Goal: Task Accomplishment & Management: Use online tool/utility

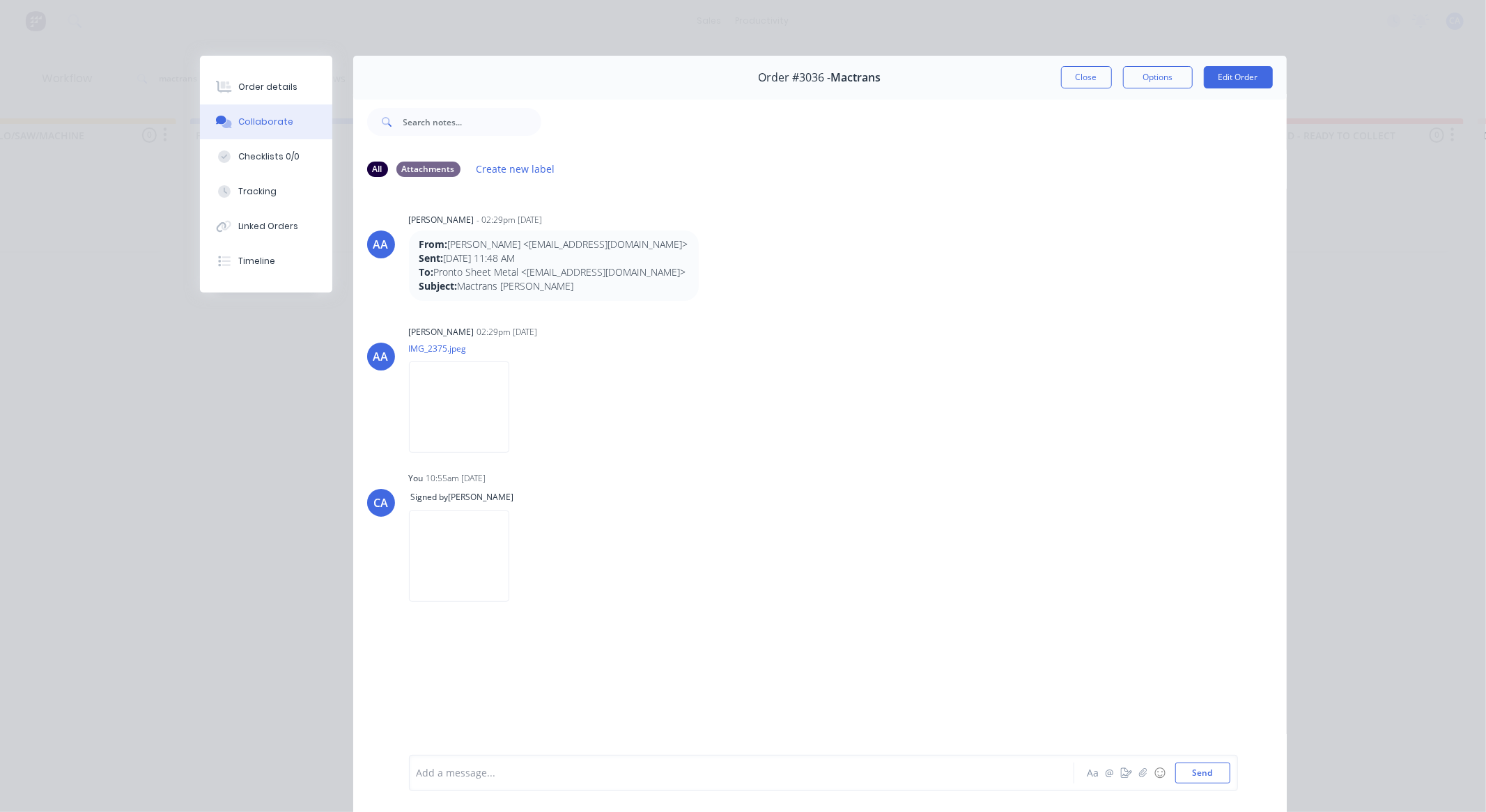
scroll to position [63, 0]
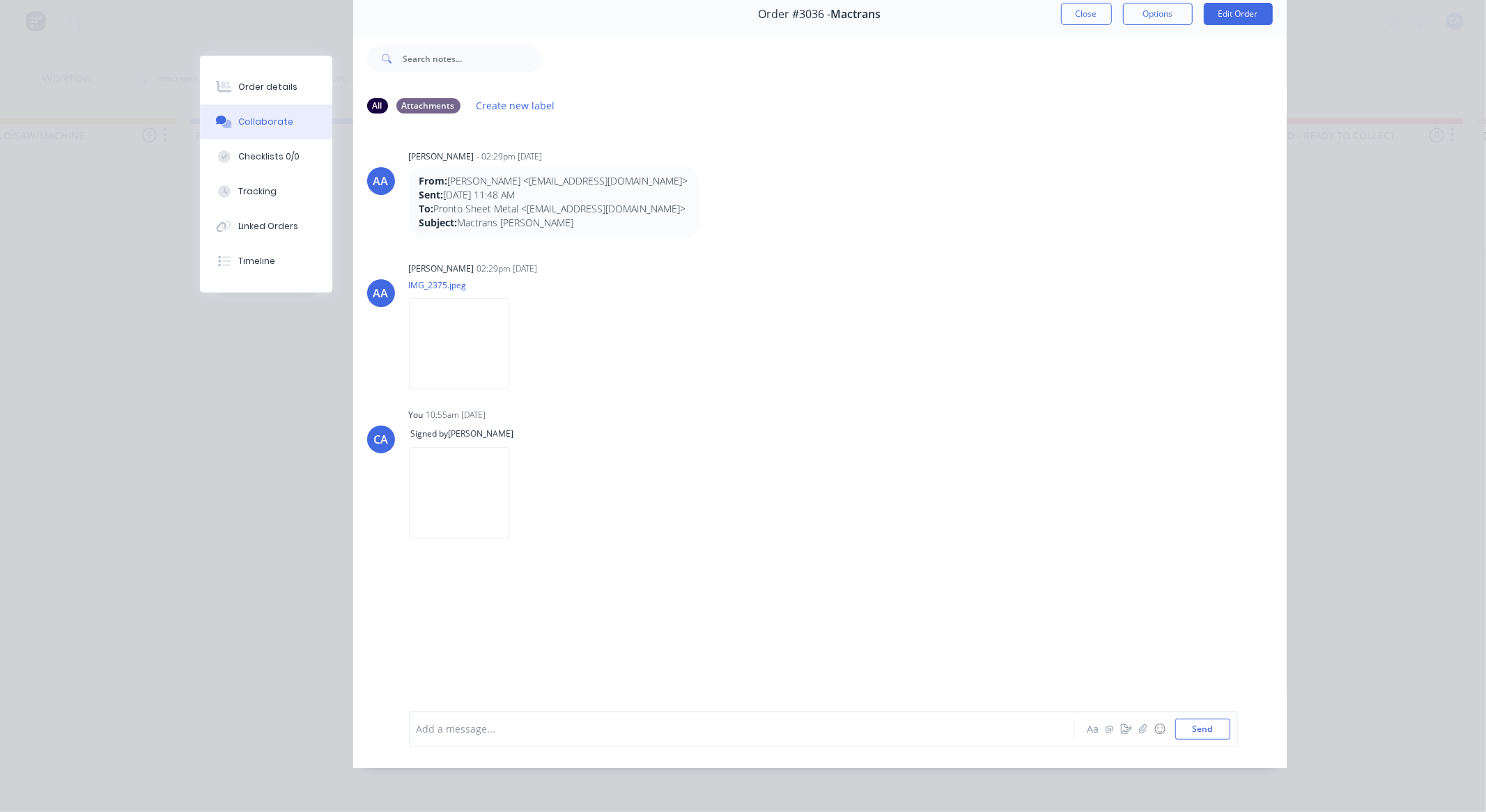
click at [1057, 2] on div "Order #3036 - Mactrans Close Options Edit Order" at bounding box center [820, 13] width 933 height 43
click at [1083, 16] on button "Close" at bounding box center [1087, 14] width 51 height 22
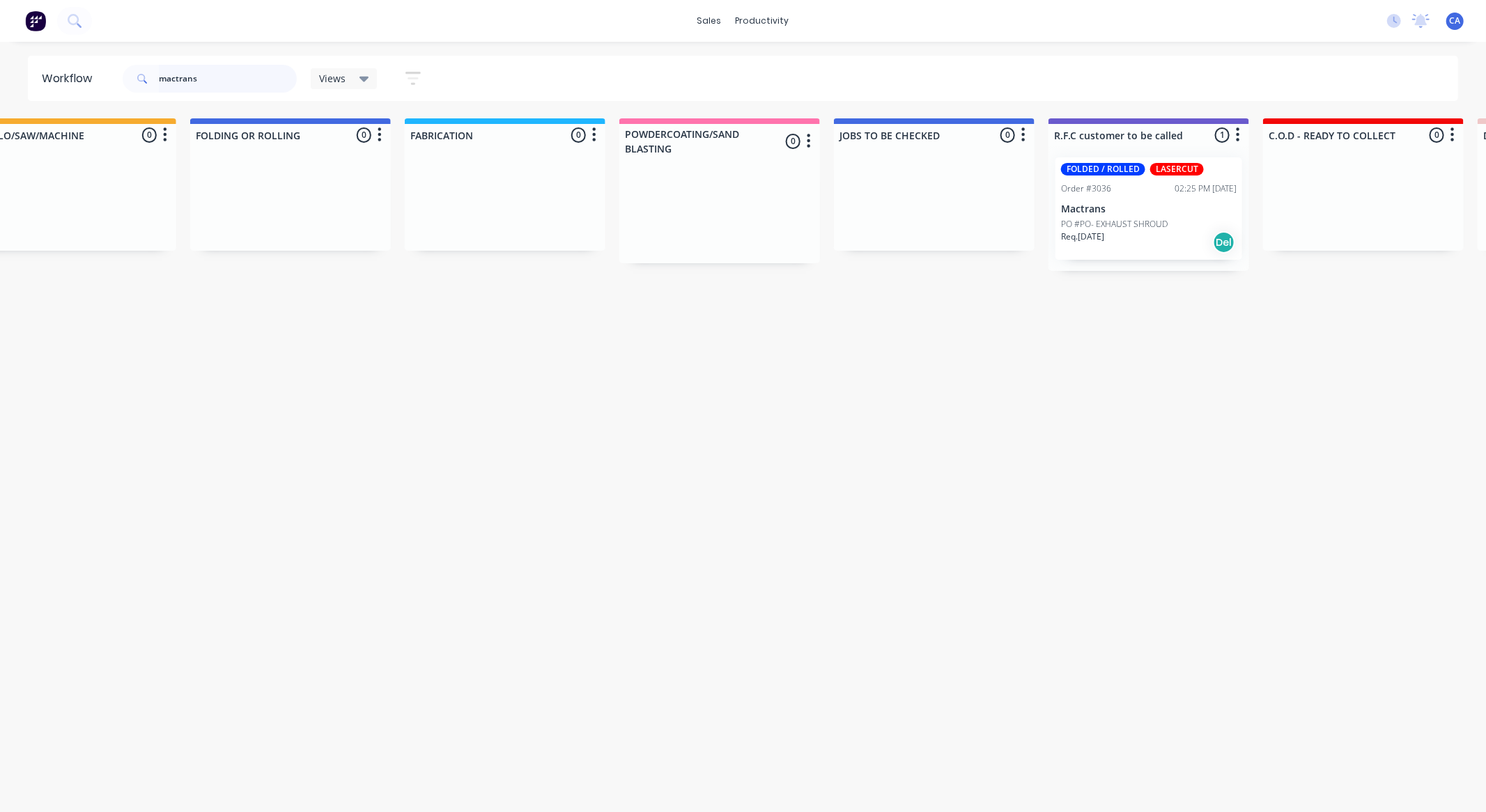
drag, startPoint x: 236, startPoint y: 78, endPoint x: 59, endPoint y: 55, distance: 178.5
click at [45, 66] on header "Workflow mactrans Views Save new view None (Default) edit Show/Hide statuses Sh…" at bounding box center [743, 77] width 1431 height 45
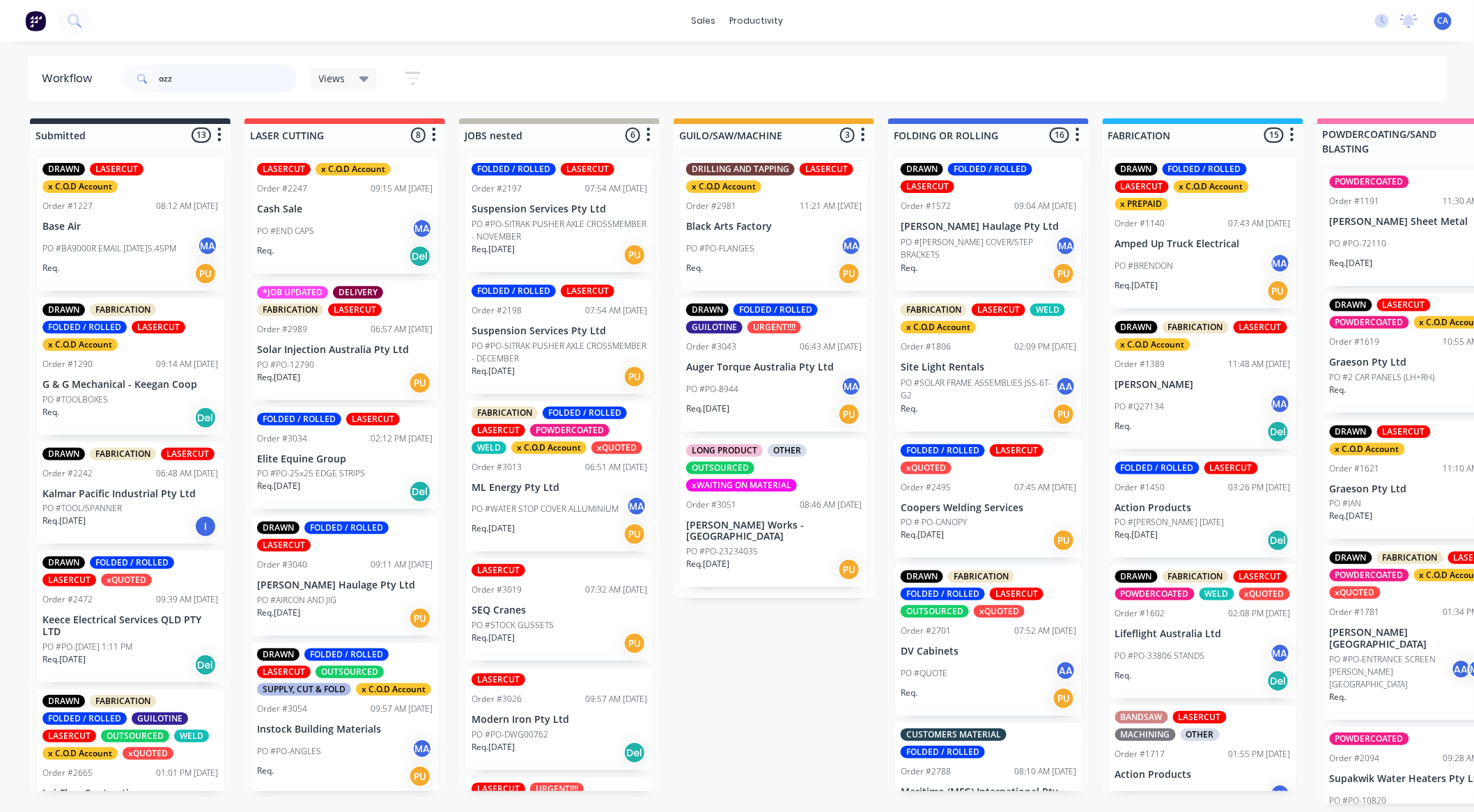
type input "ozz"
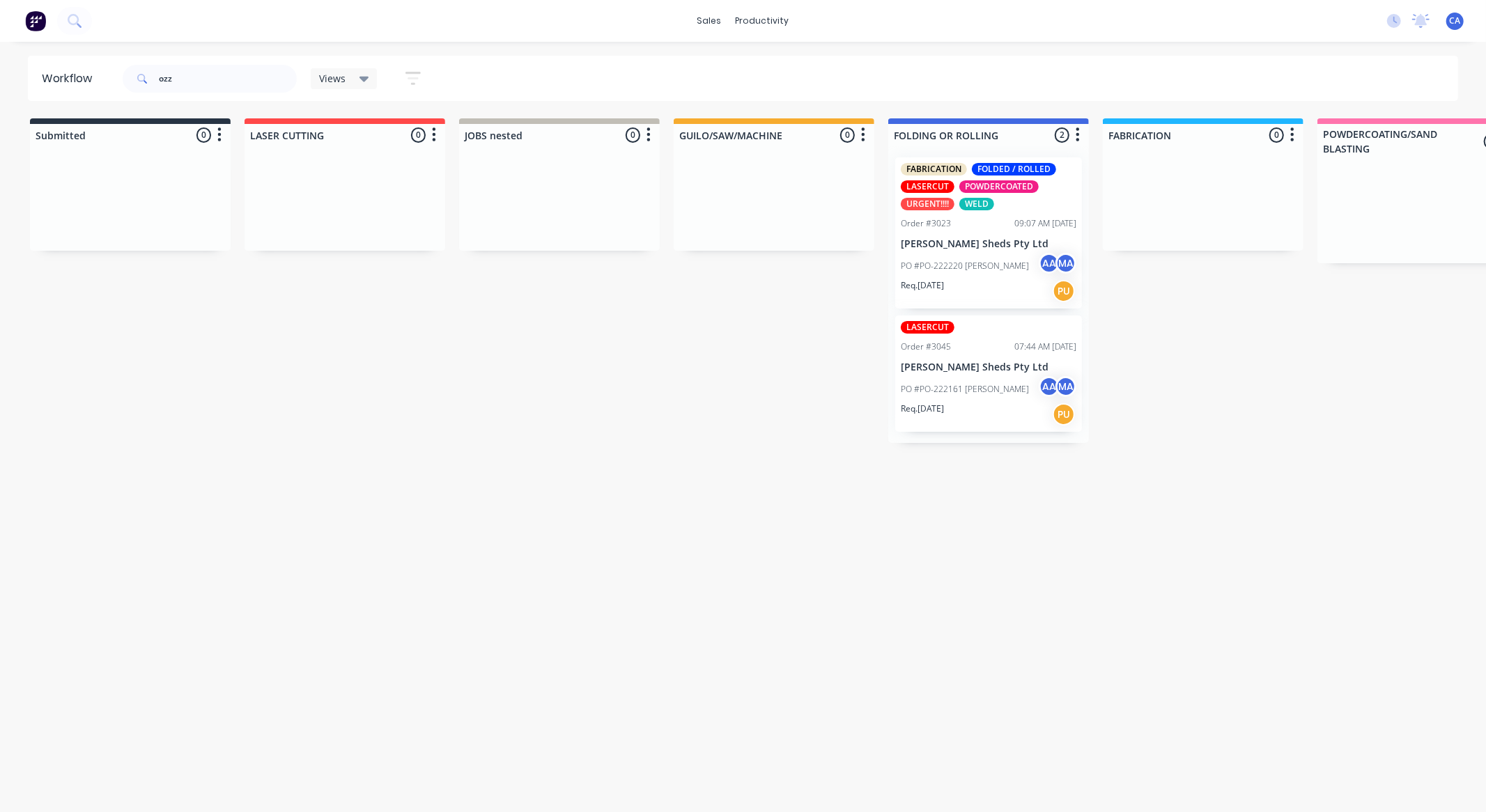
click at [1011, 283] on div "Req. [DATE] PU" at bounding box center [989, 291] width 176 height 24
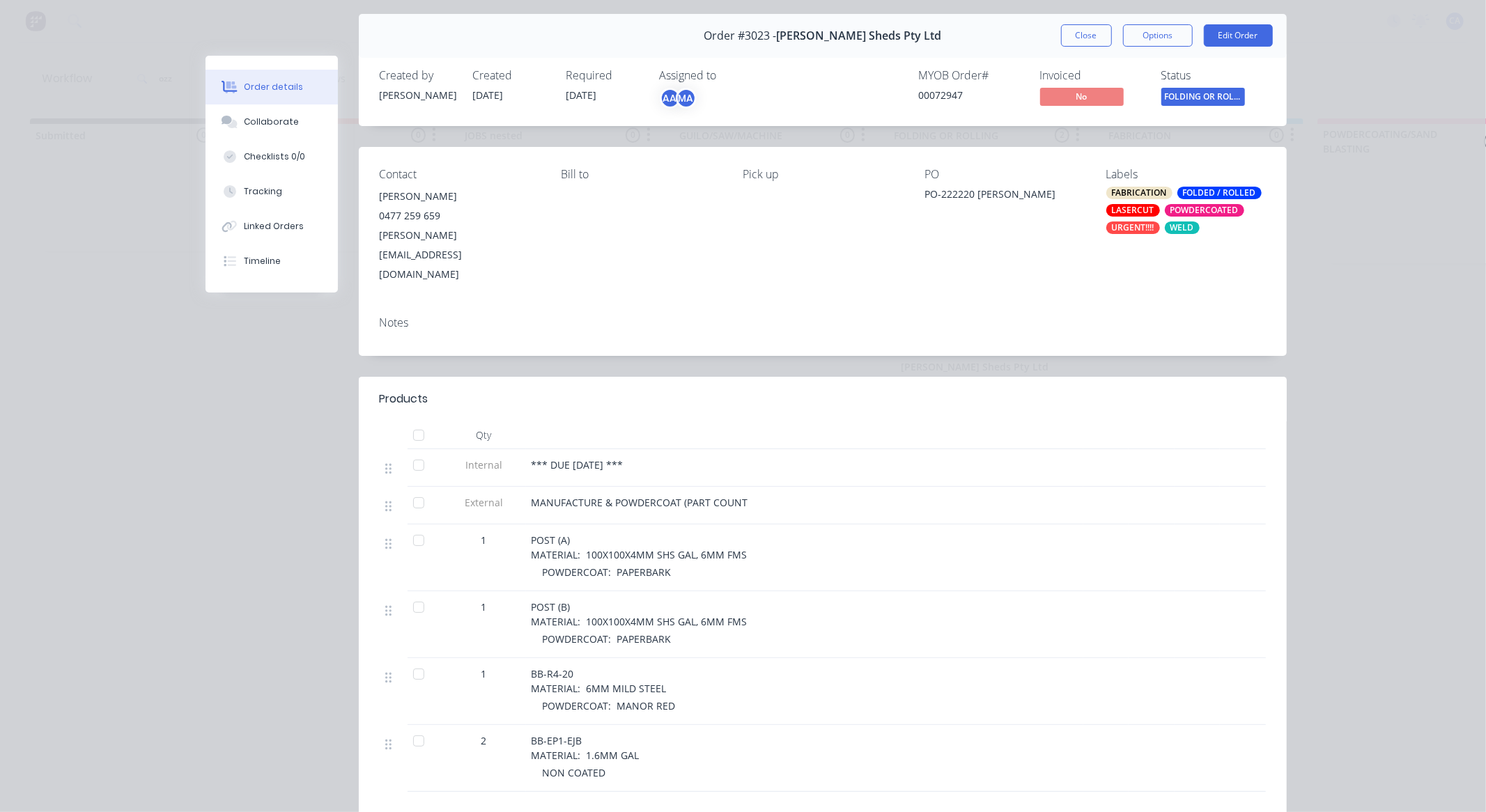
scroll to position [77, 0]
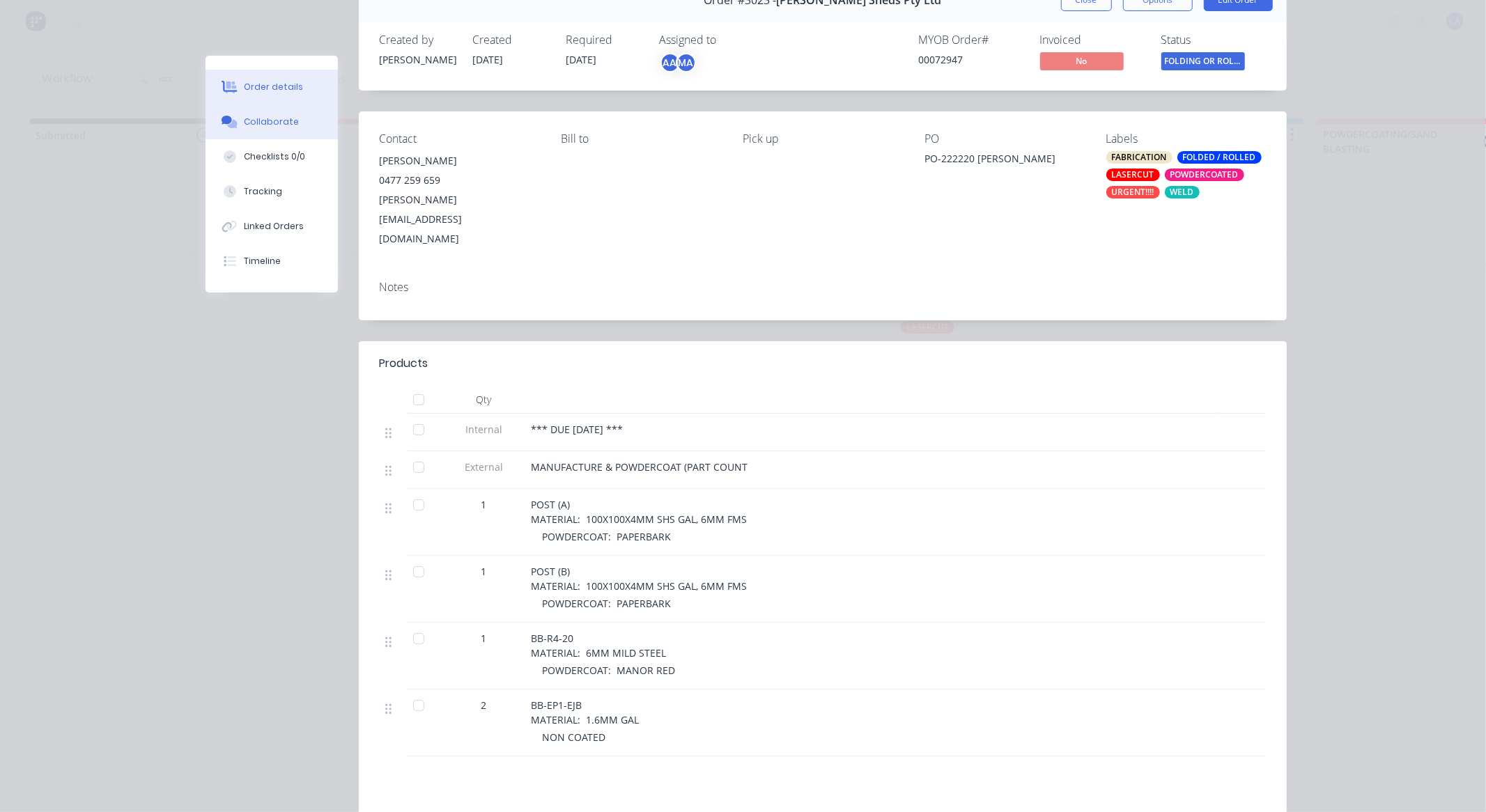
click at [286, 129] on button "Collaborate" at bounding box center [271, 122] width 132 height 35
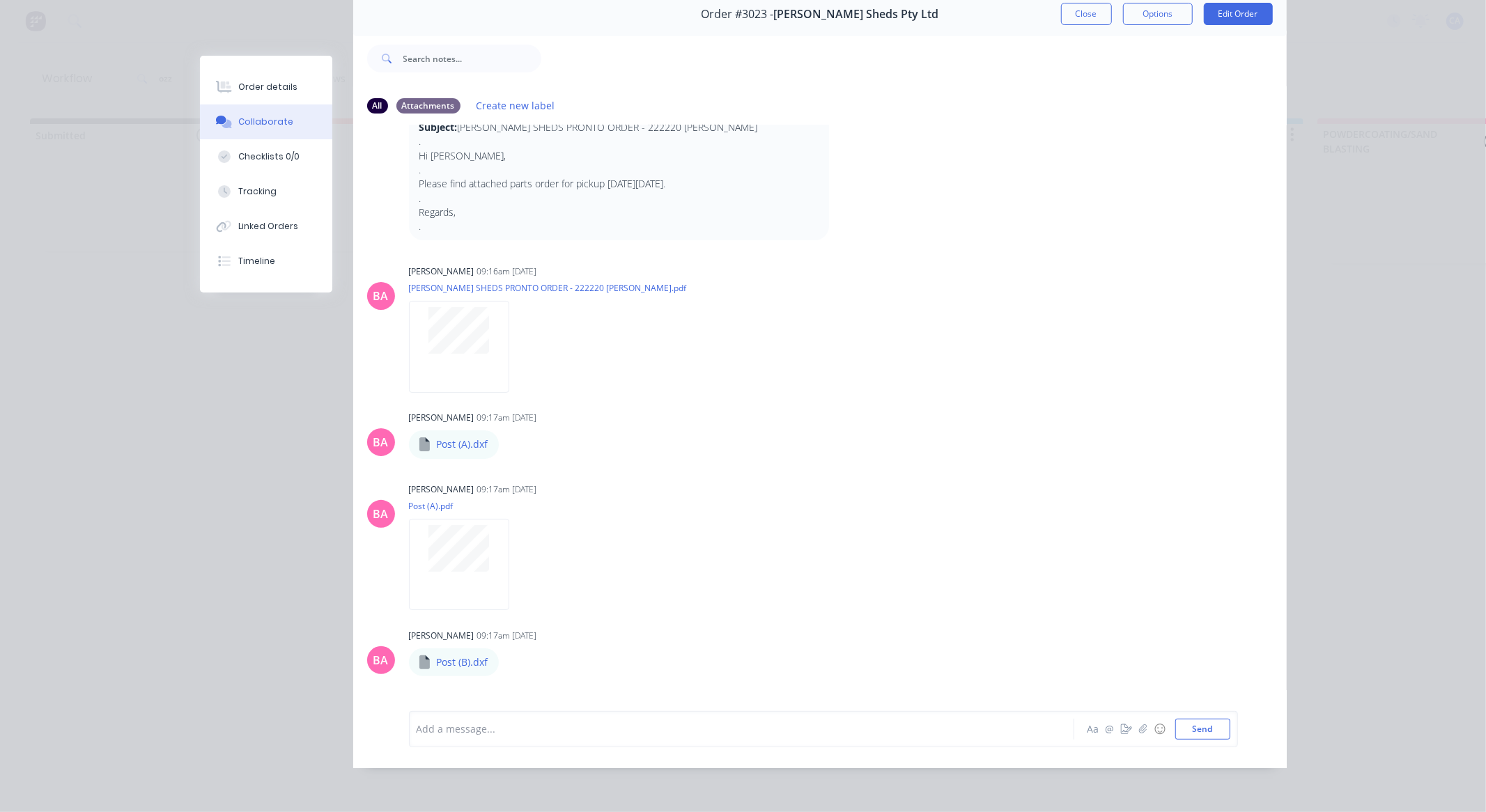
scroll to position [0, 0]
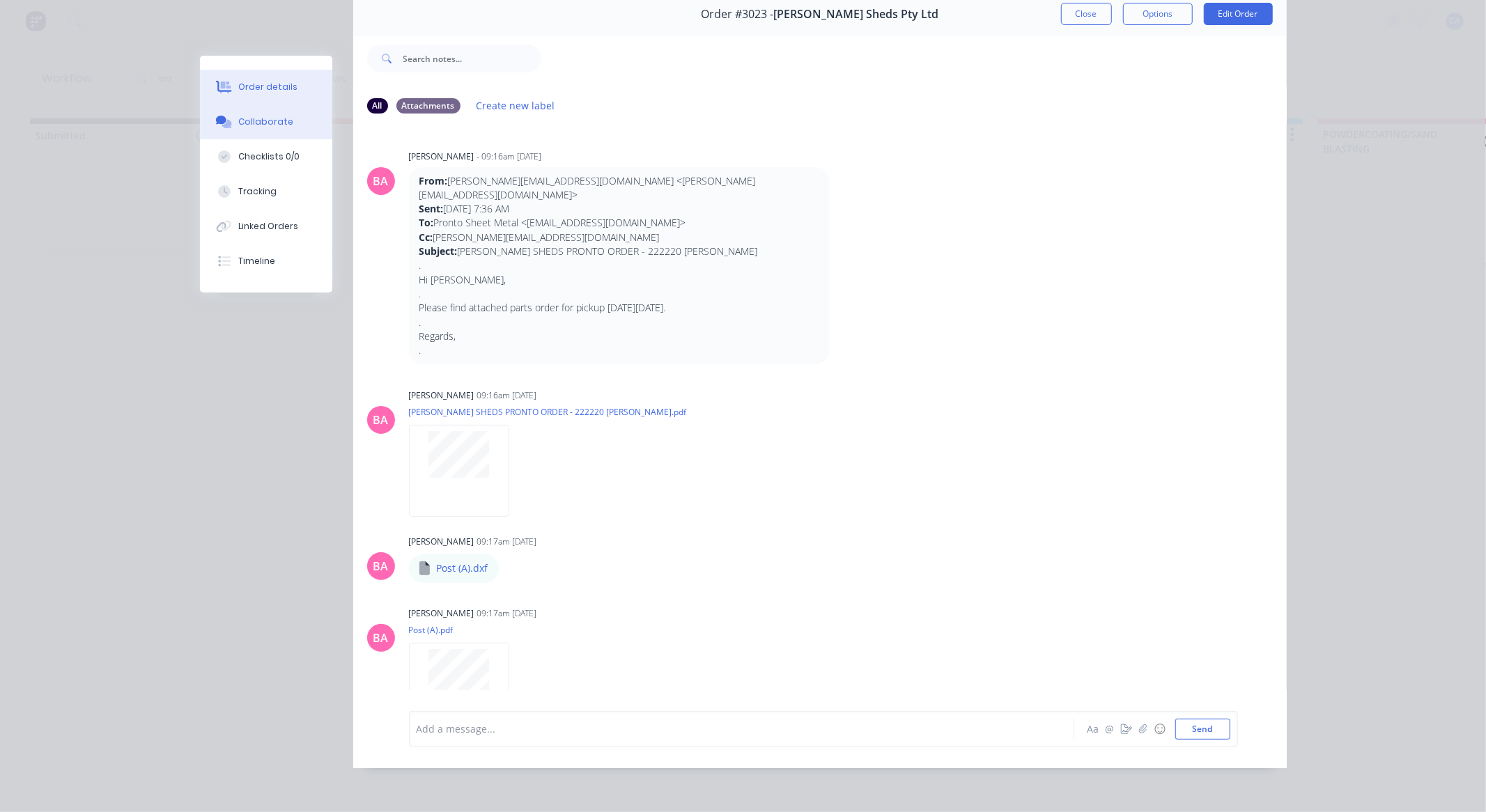
click at [283, 93] on button "Order details" at bounding box center [266, 87] width 132 height 35
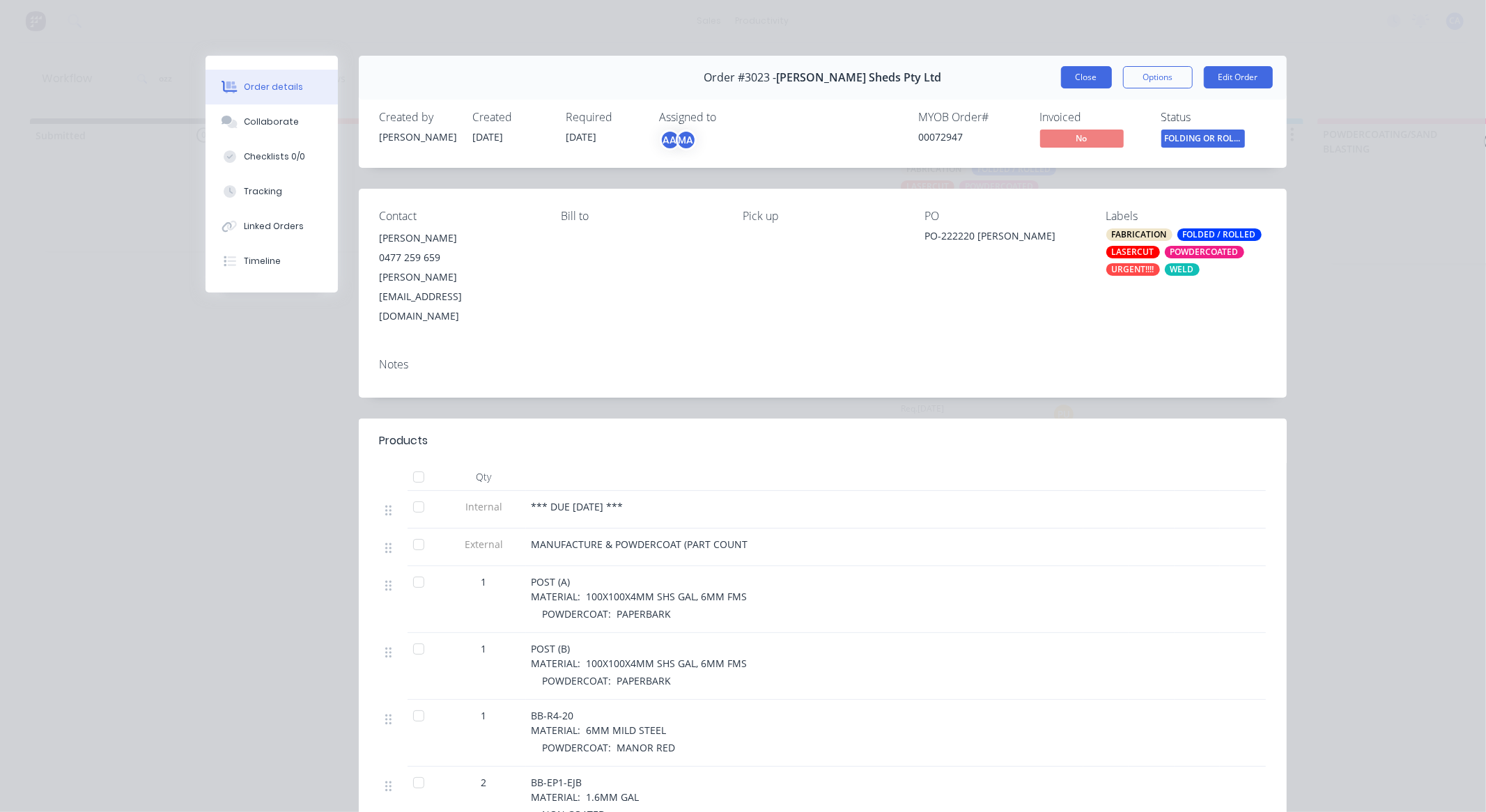
click at [1089, 80] on button "Close" at bounding box center [1087, 77] width 51 height 22
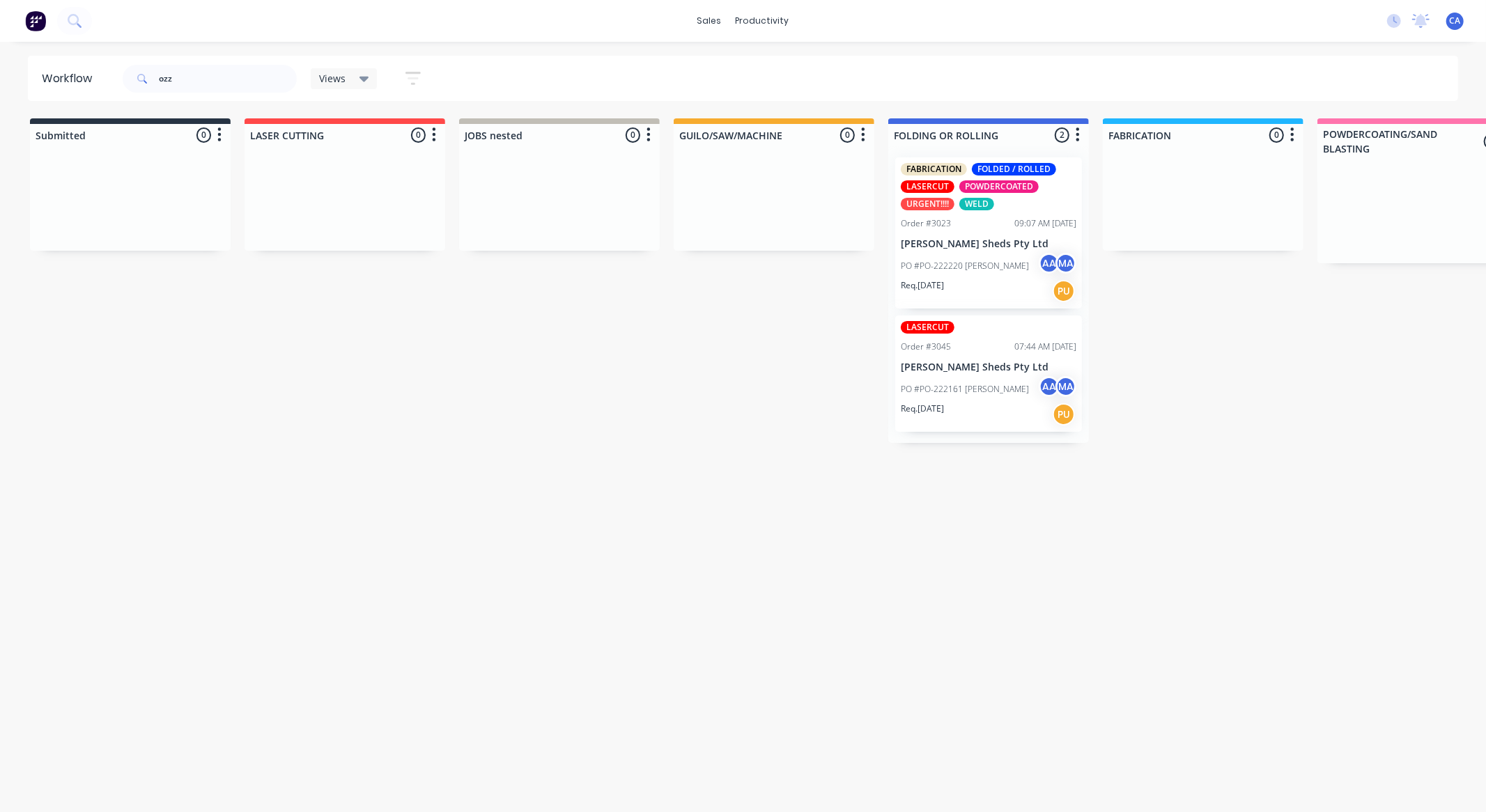
click at [1014, 402] on div "Req. 09/10/25 PU" at bounding box center [989, 414] width 176 height 24
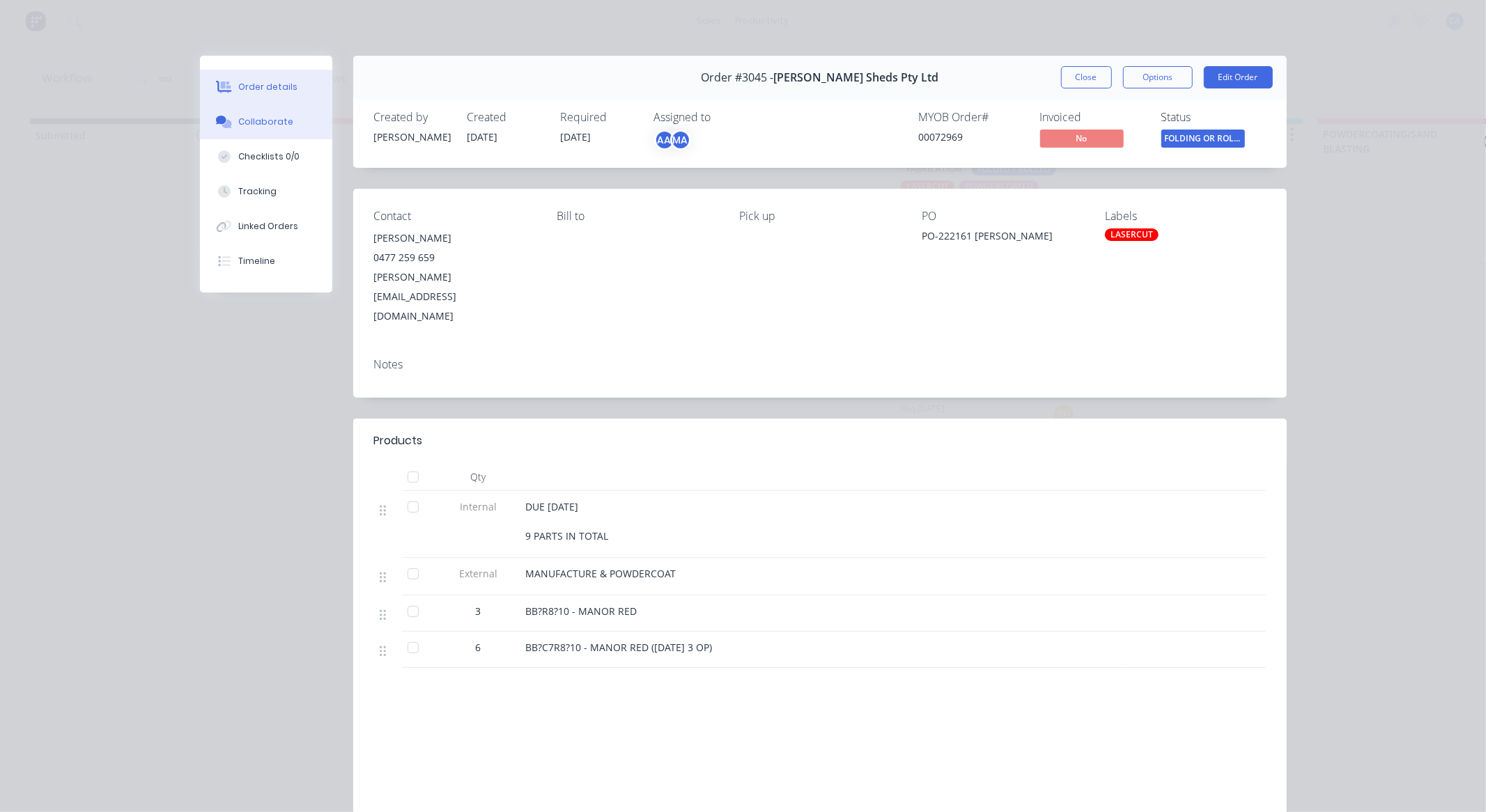
click at [297, 124] on button "Collaborate" at bounding box center [266, 122] width 132 height 35
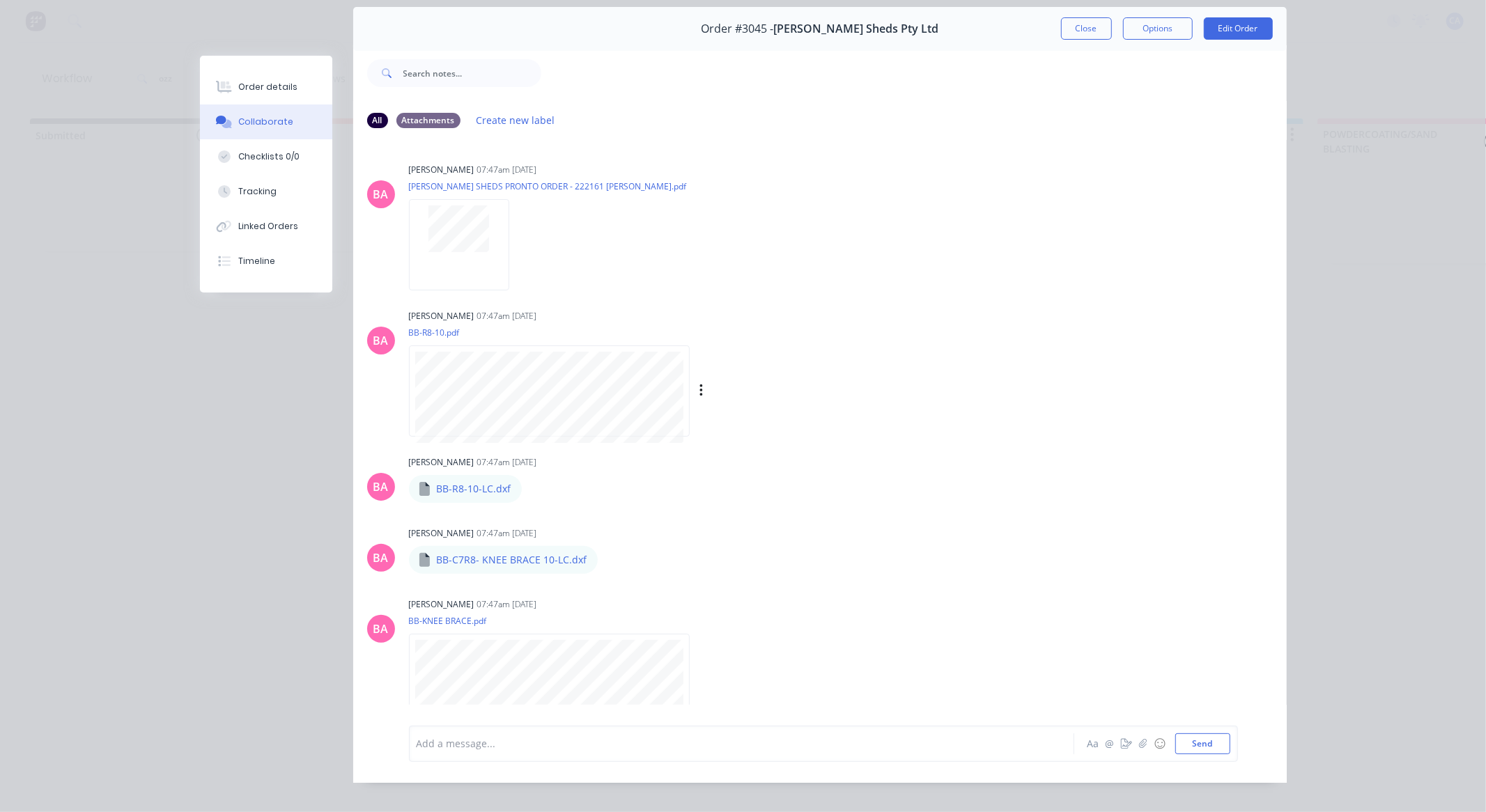
scroll to position [74, 0]
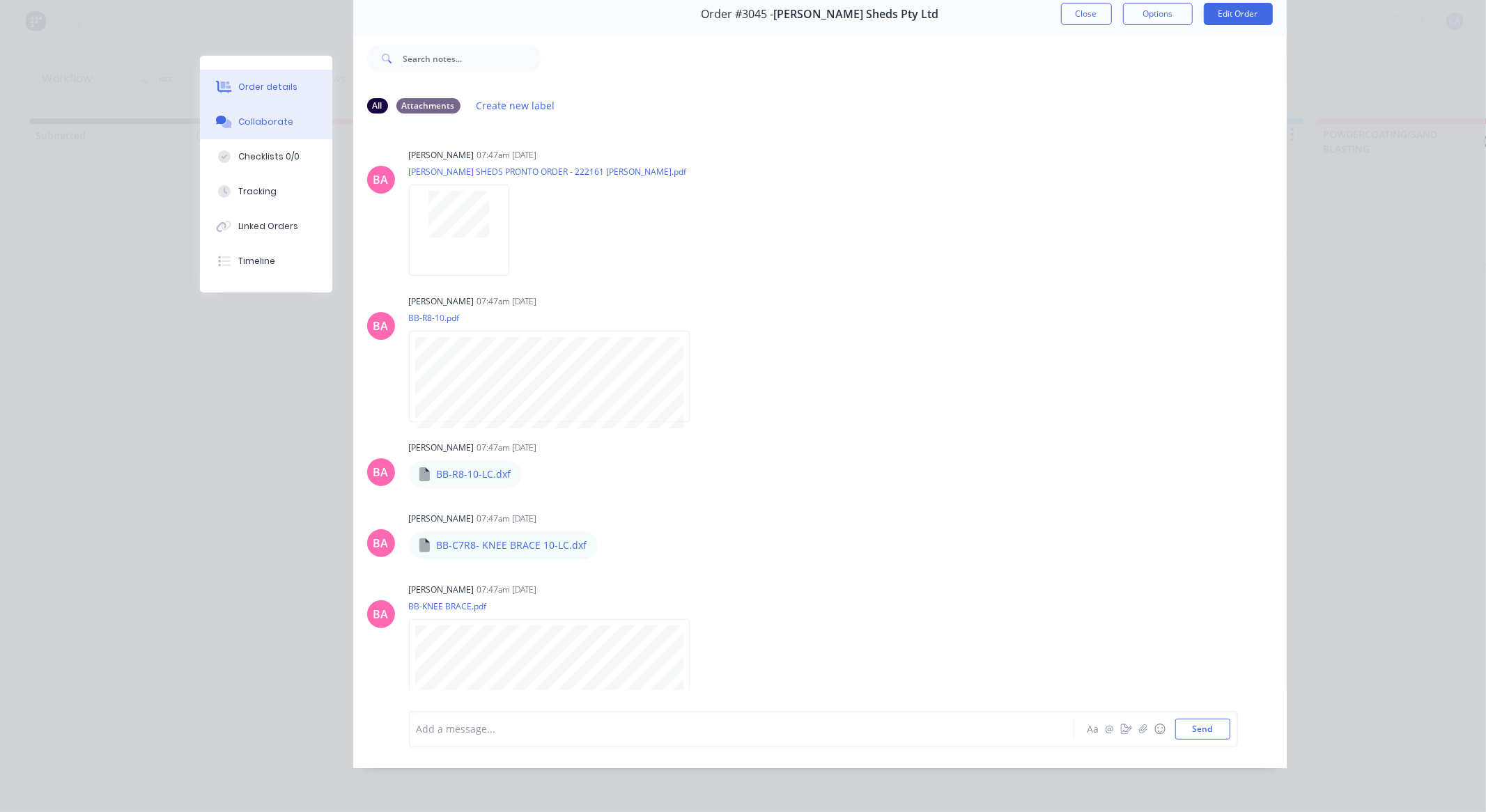
click at [256, 91] on div "Order details" at bounding box center [267, 87] width 59 height 13
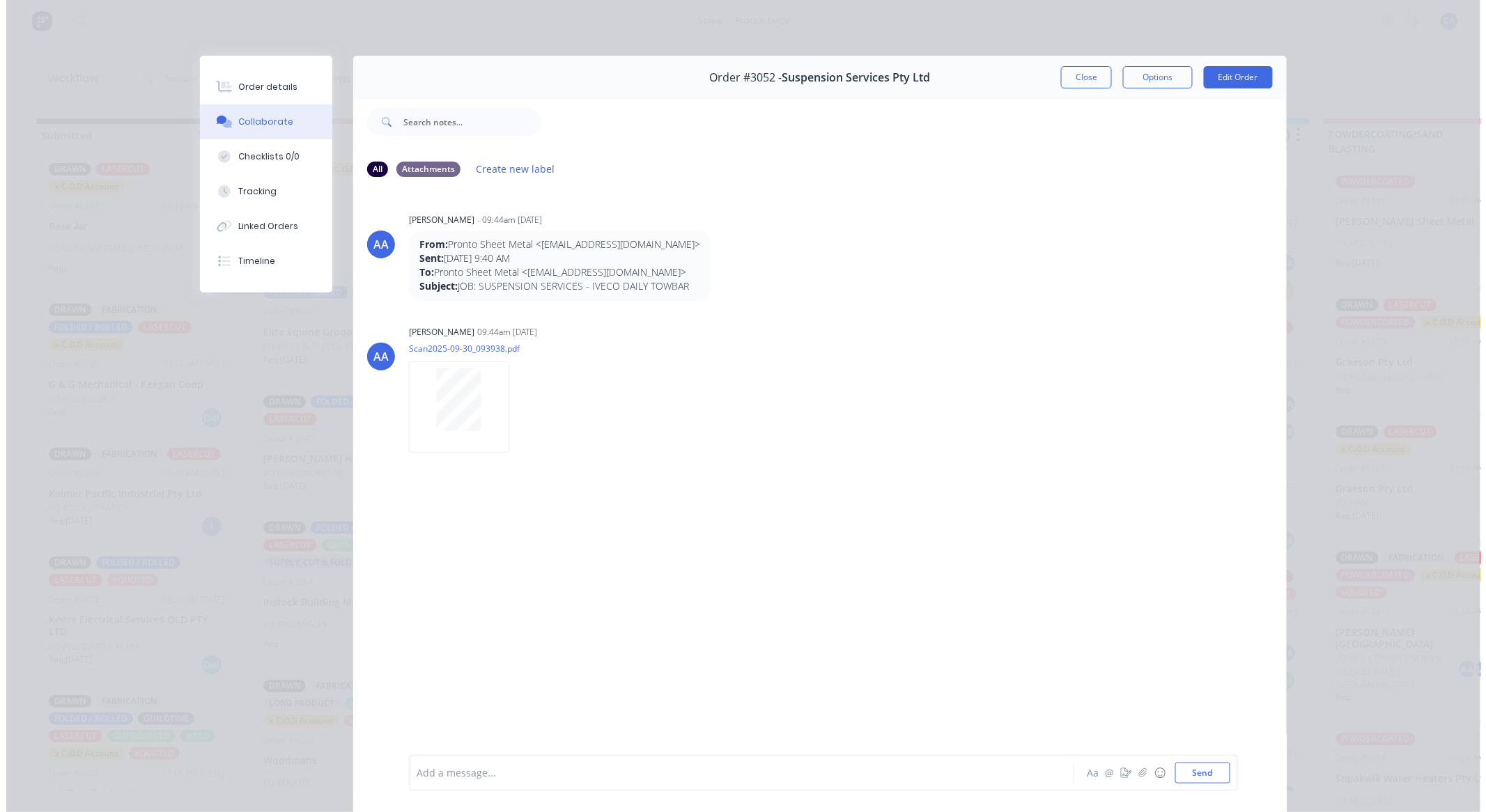
scroll to position [1414, 0]
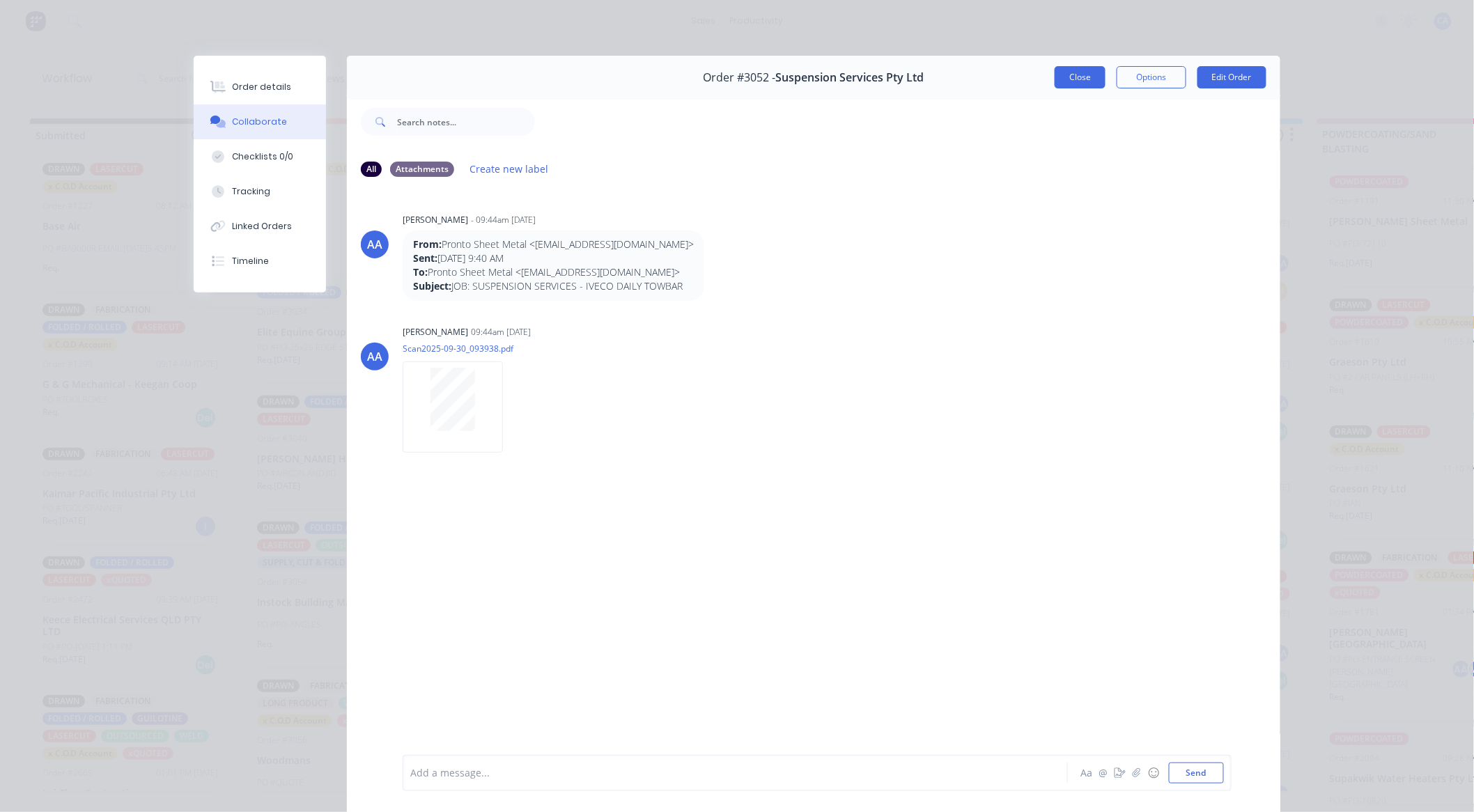
click at [1075, 84] on button "Close" at bounding box center [1080, 77] width 51 height 22
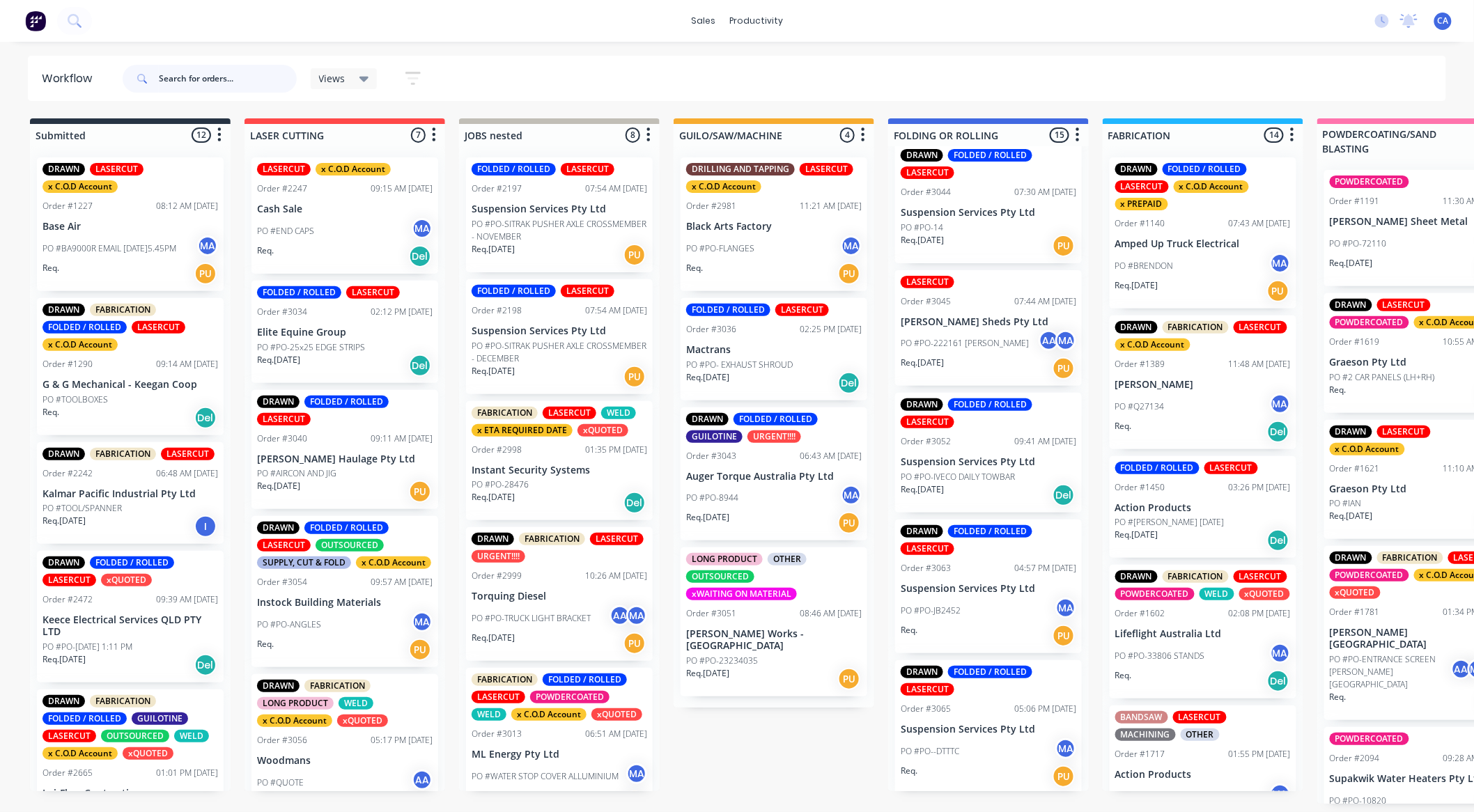
click at [219, 85] on input "text" at bounding box center [228, 78] width 138 height 28
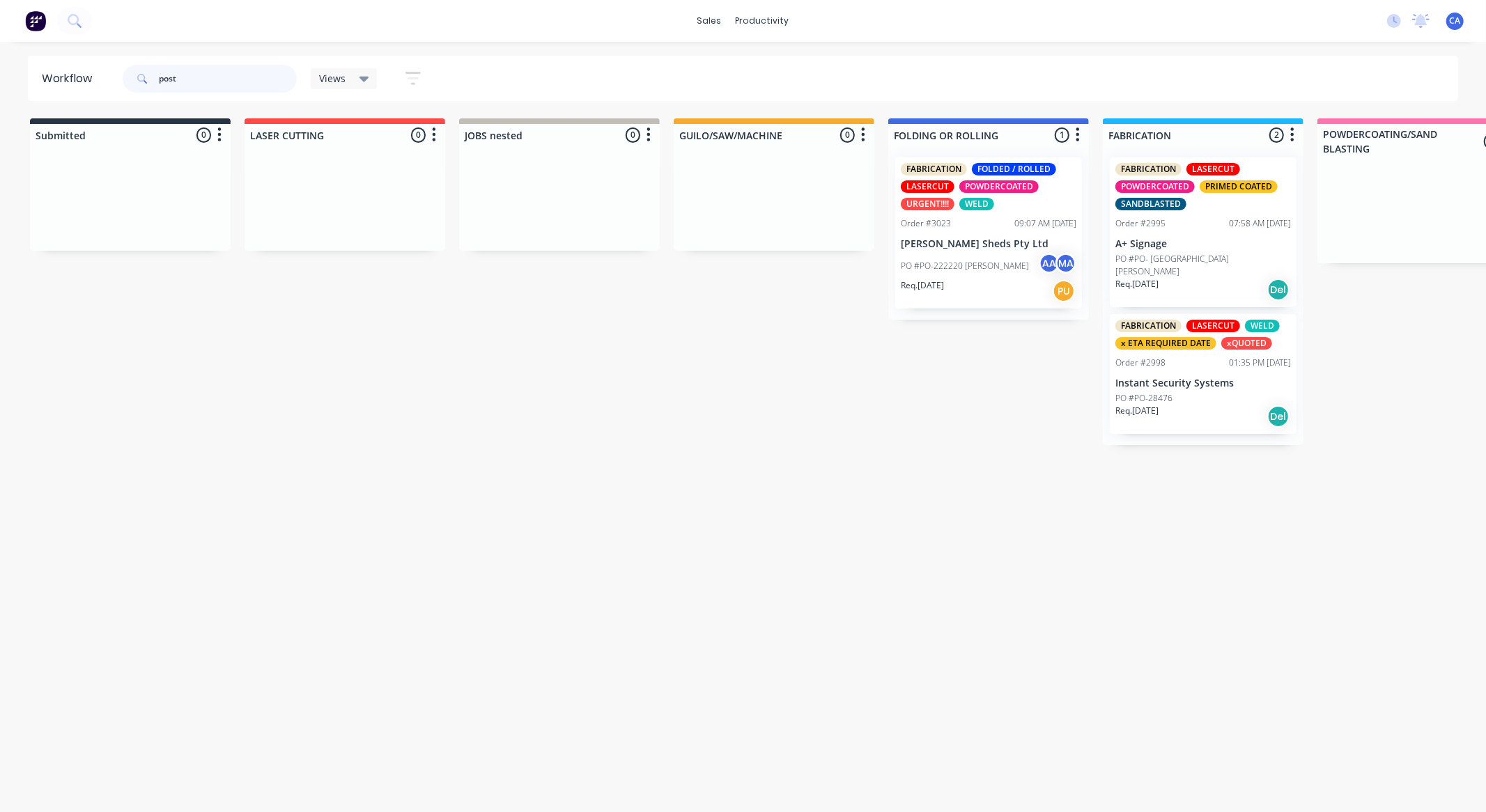
type input "post"
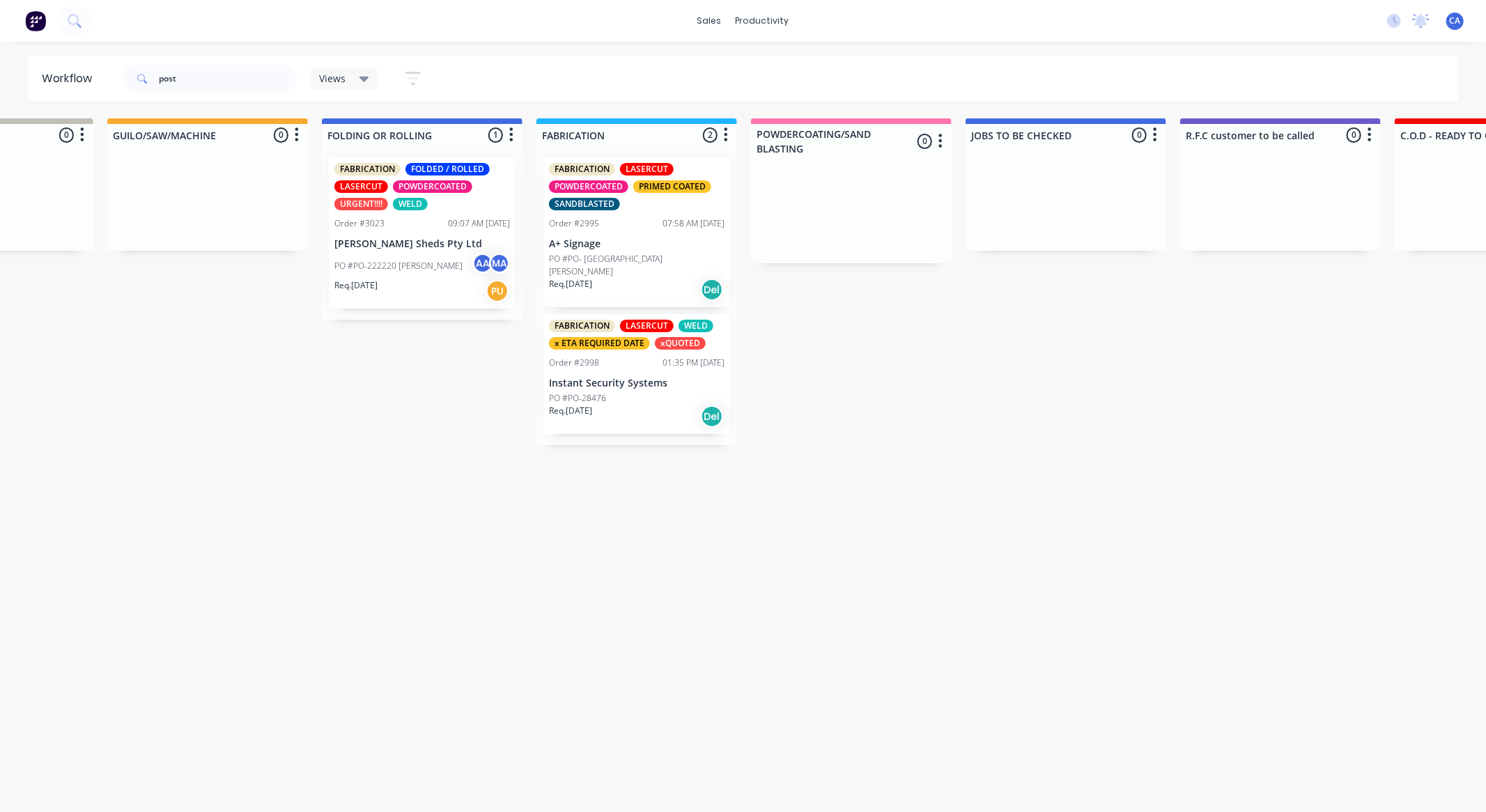
drag, startPoint x: 506, startPoint y: 295, endPoint x: 597, endPoint y: 315, distance: 93.2
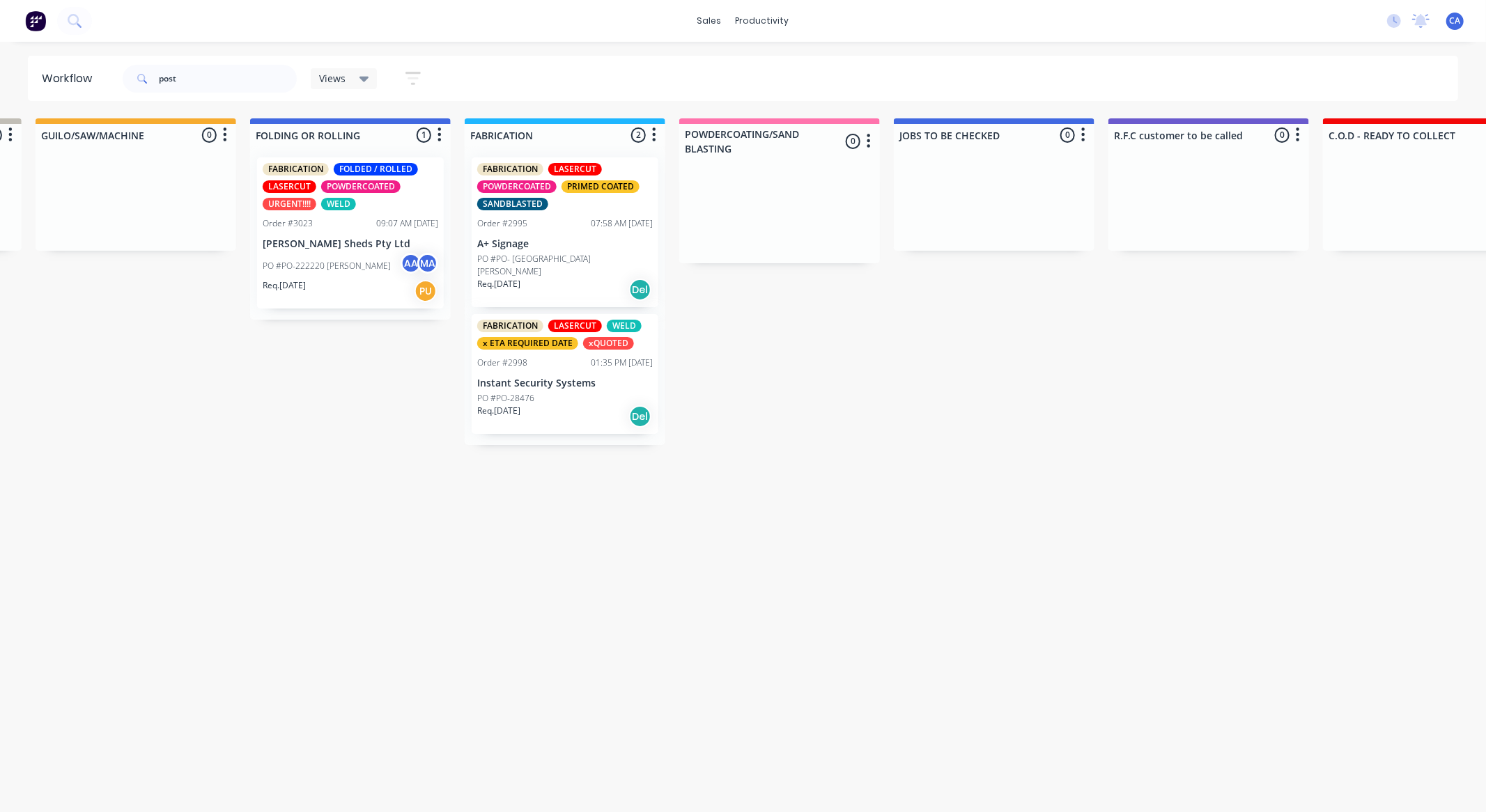
click at [546, 405] on div "Req. [DATE] Del" at bounding box center [565, 417] width 176 height 24
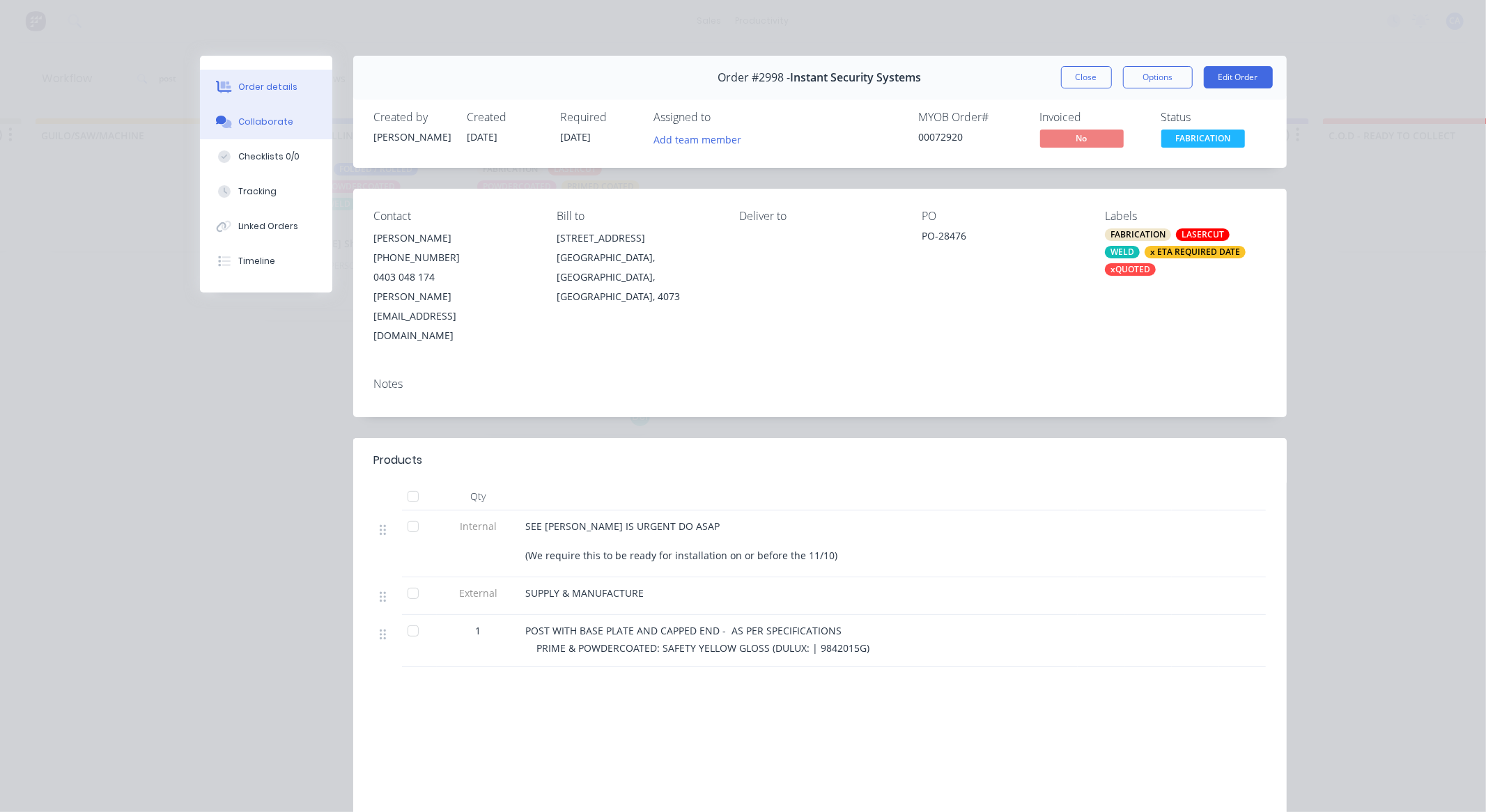
click at [248, 129] on button "Collaborate" at bounding box center [266, 122] width 132 height 35
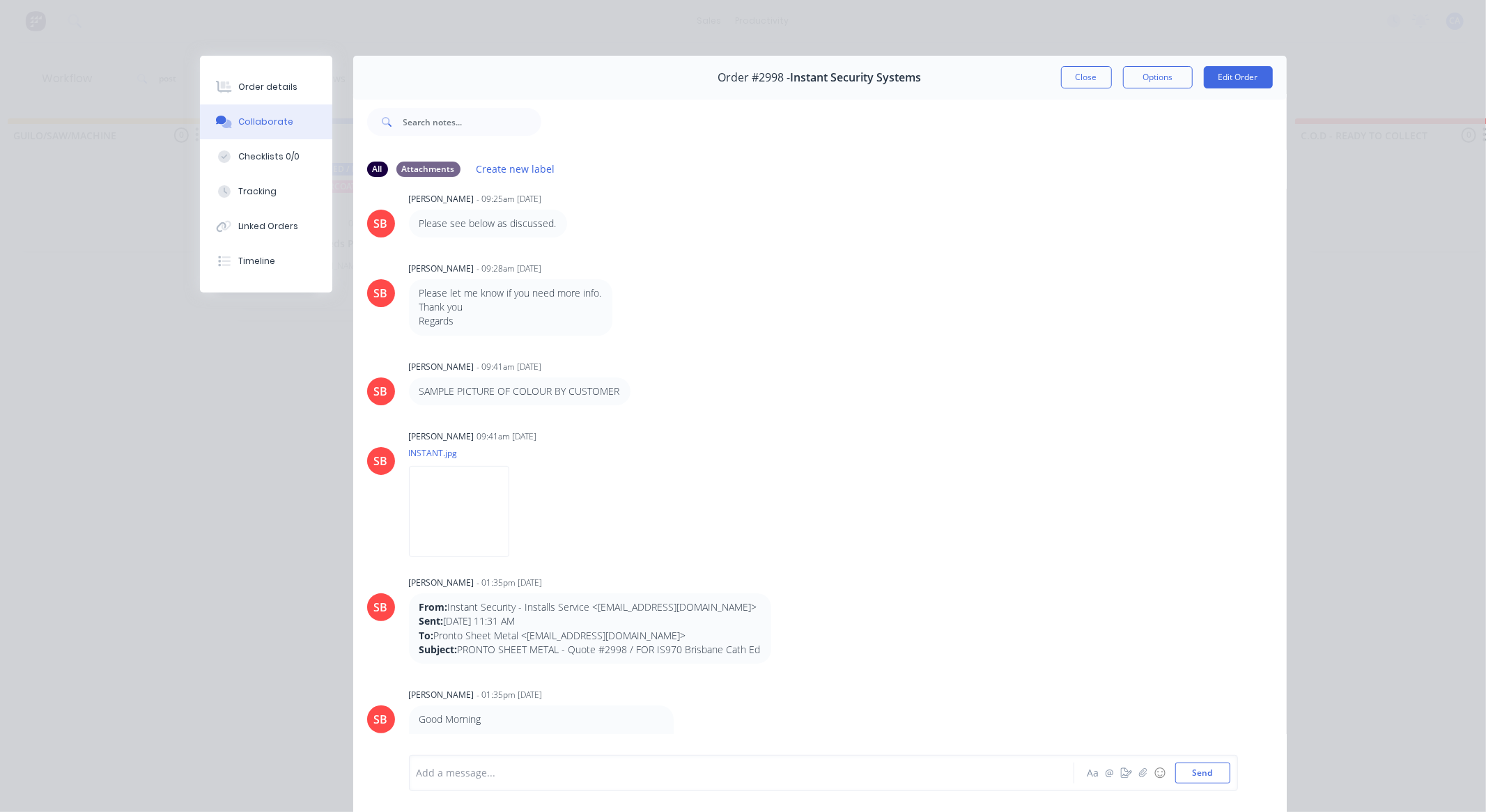
scroll to position [0, 0]
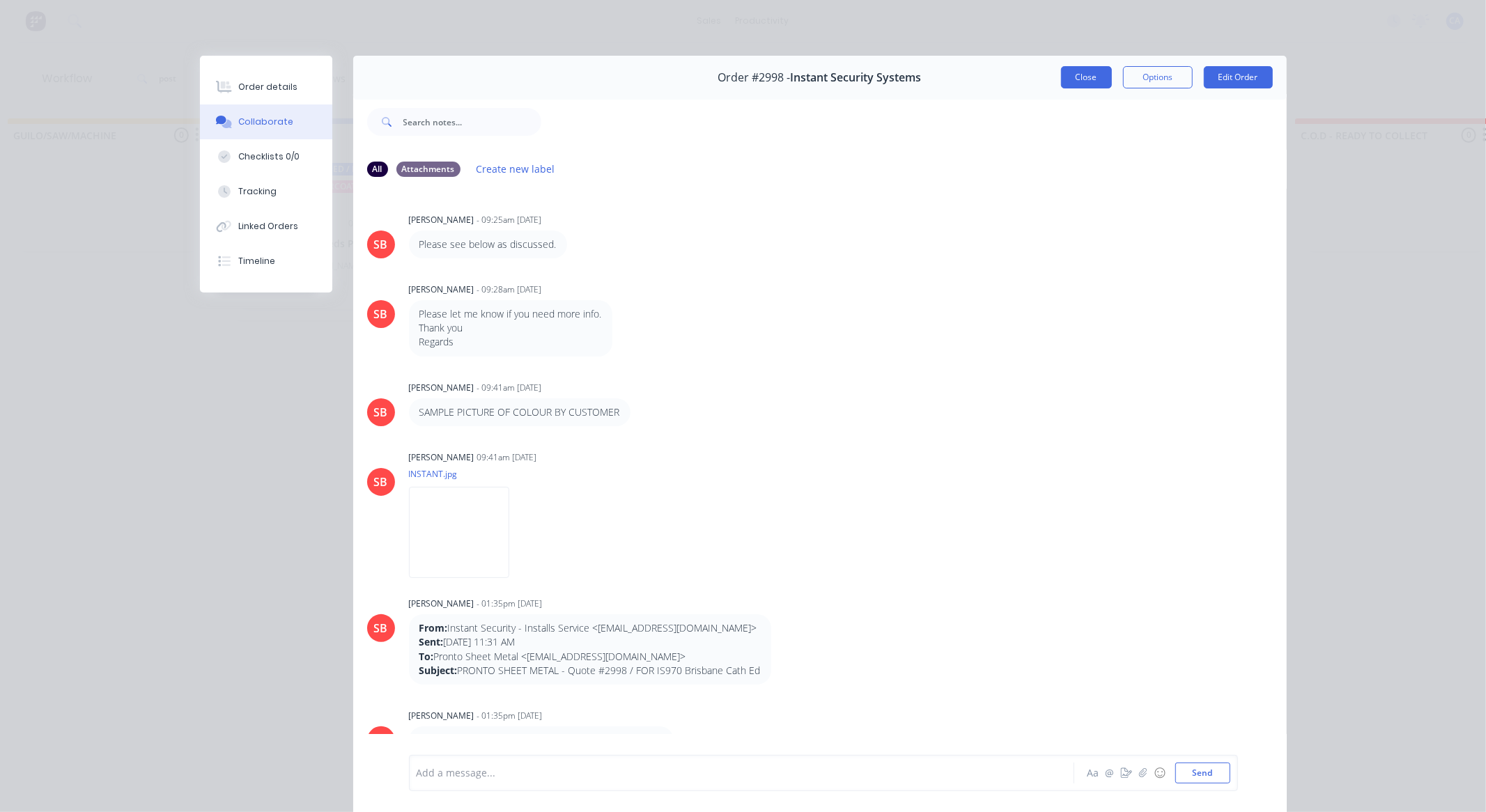
click at [1094, 77] on button "Close" at bounding box center [1087, 77] width 51 height 22
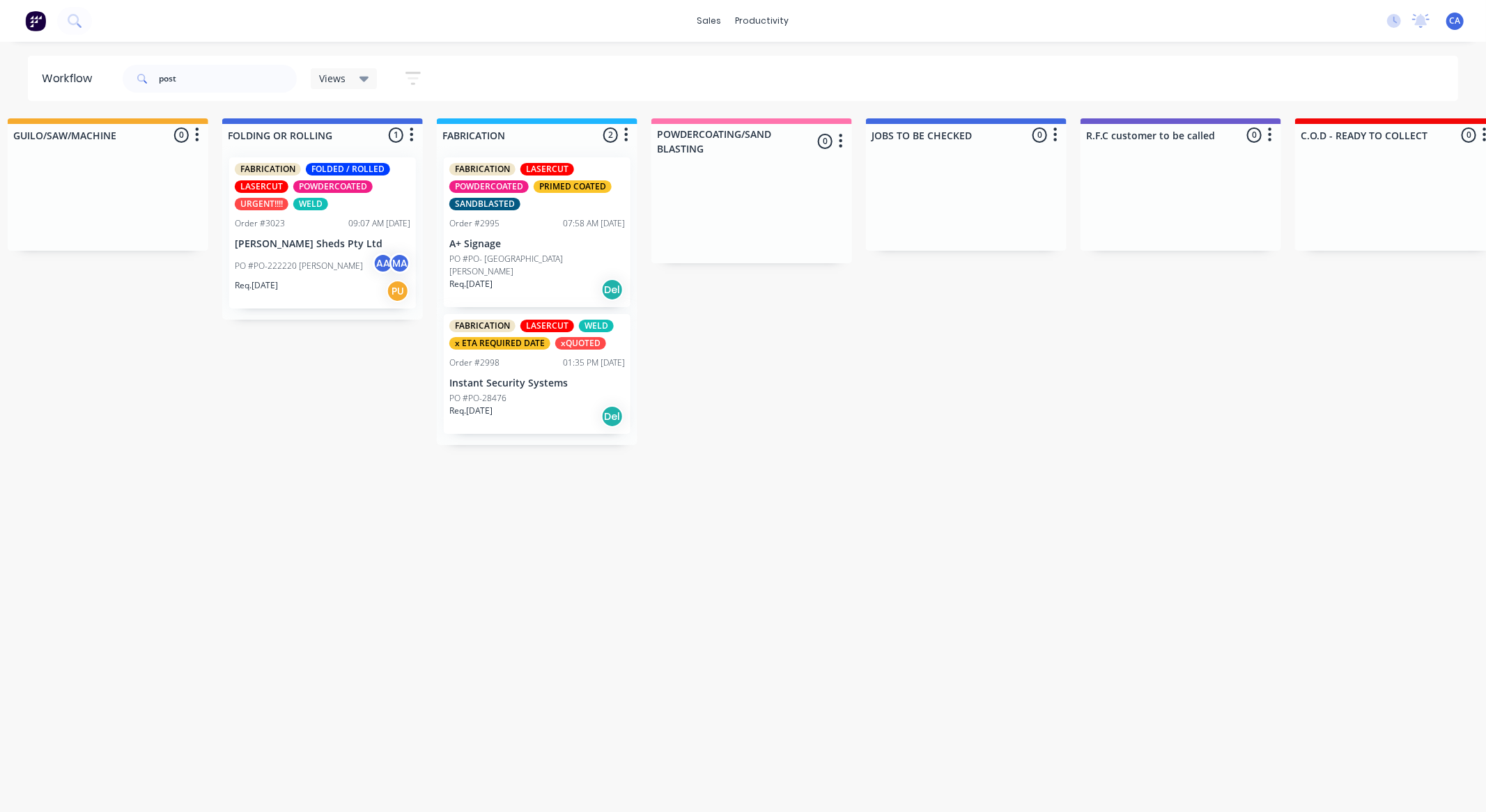
click at [353, 247] on p "[PERSON_NAME] Sheds Pty Ltd" at bounding box center [323, 244] width 176 height 12
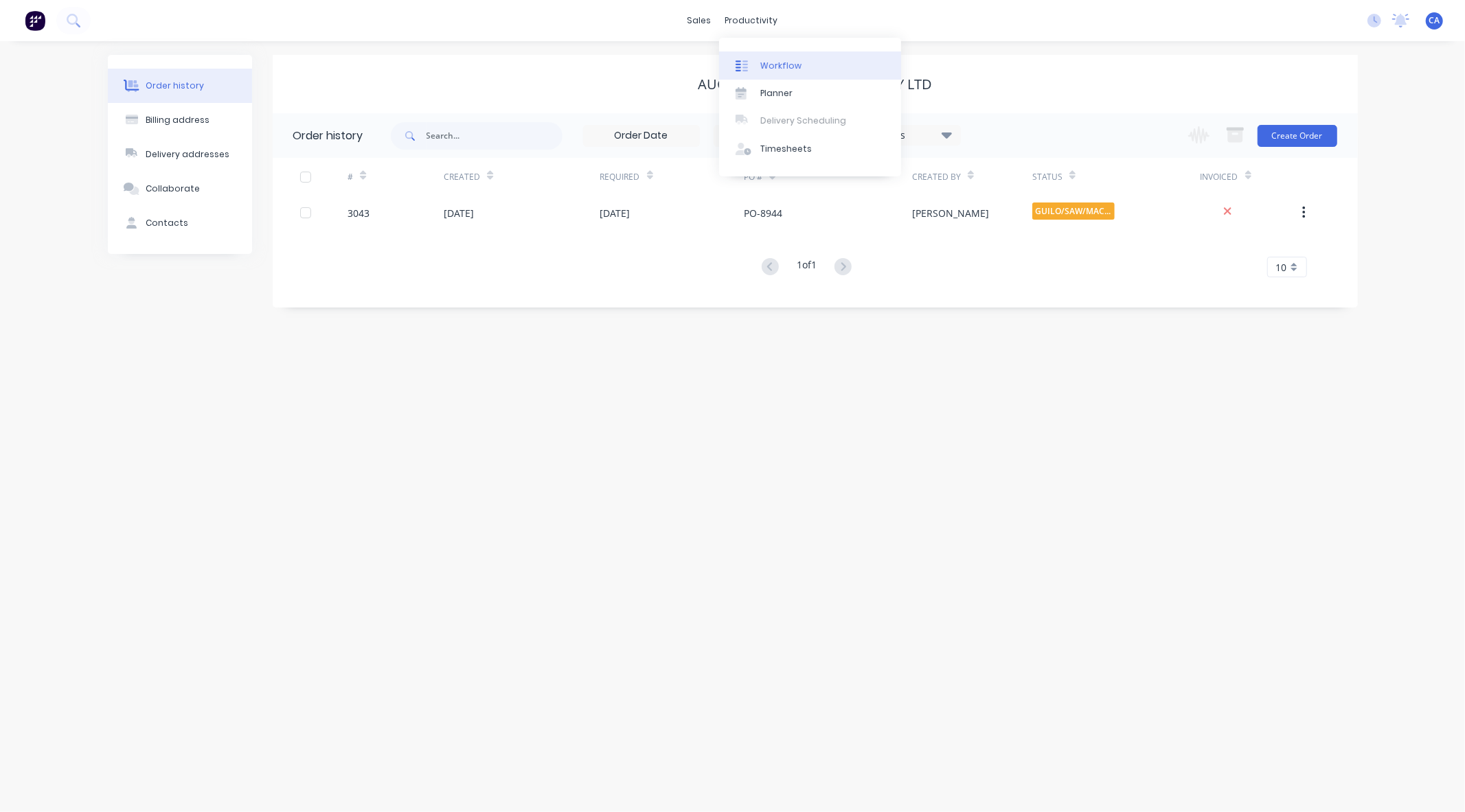
click at [798, 62] on div "Workflow" at bounding box center [780, 66] width 41 height 12
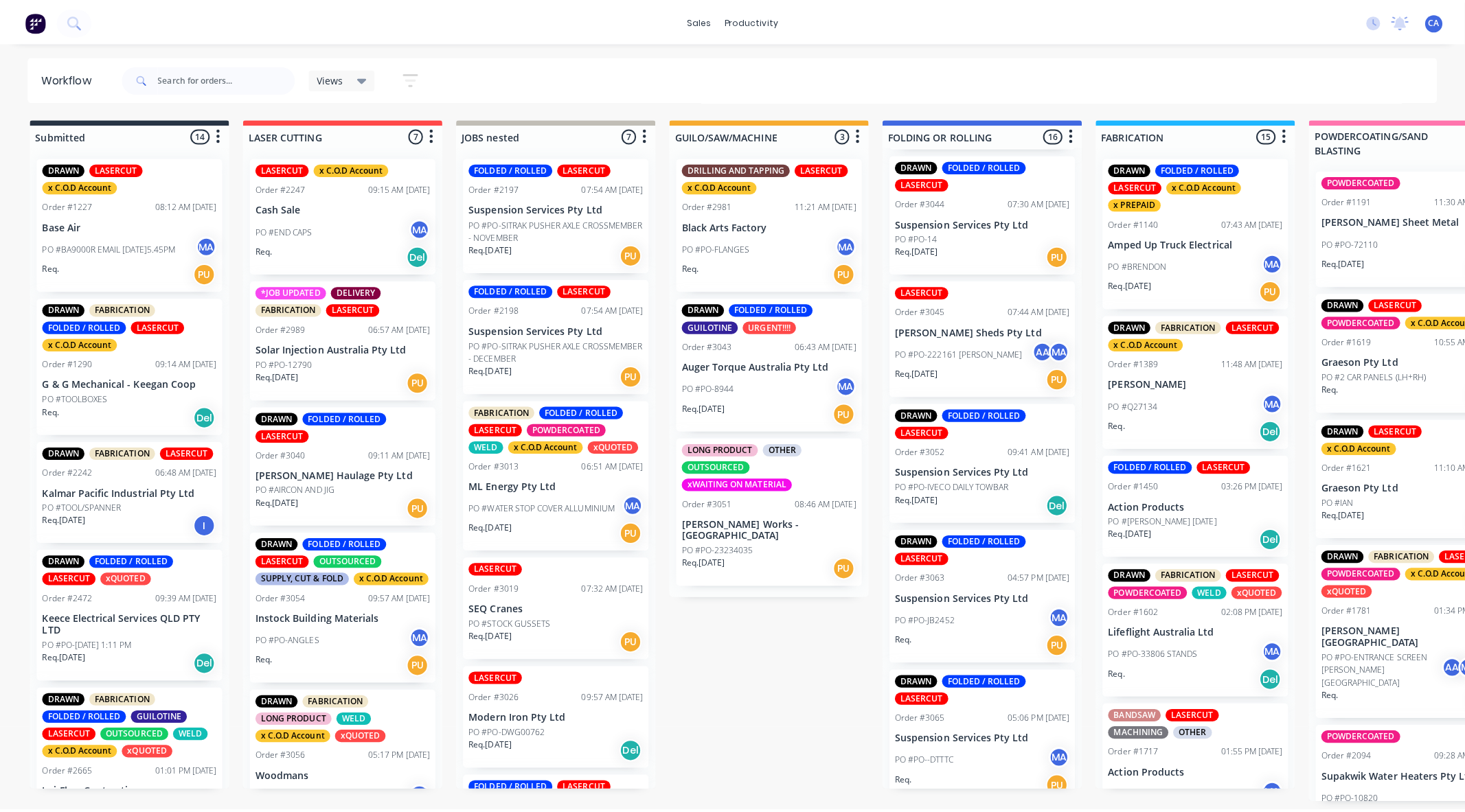
scroll to position [1532, 0]
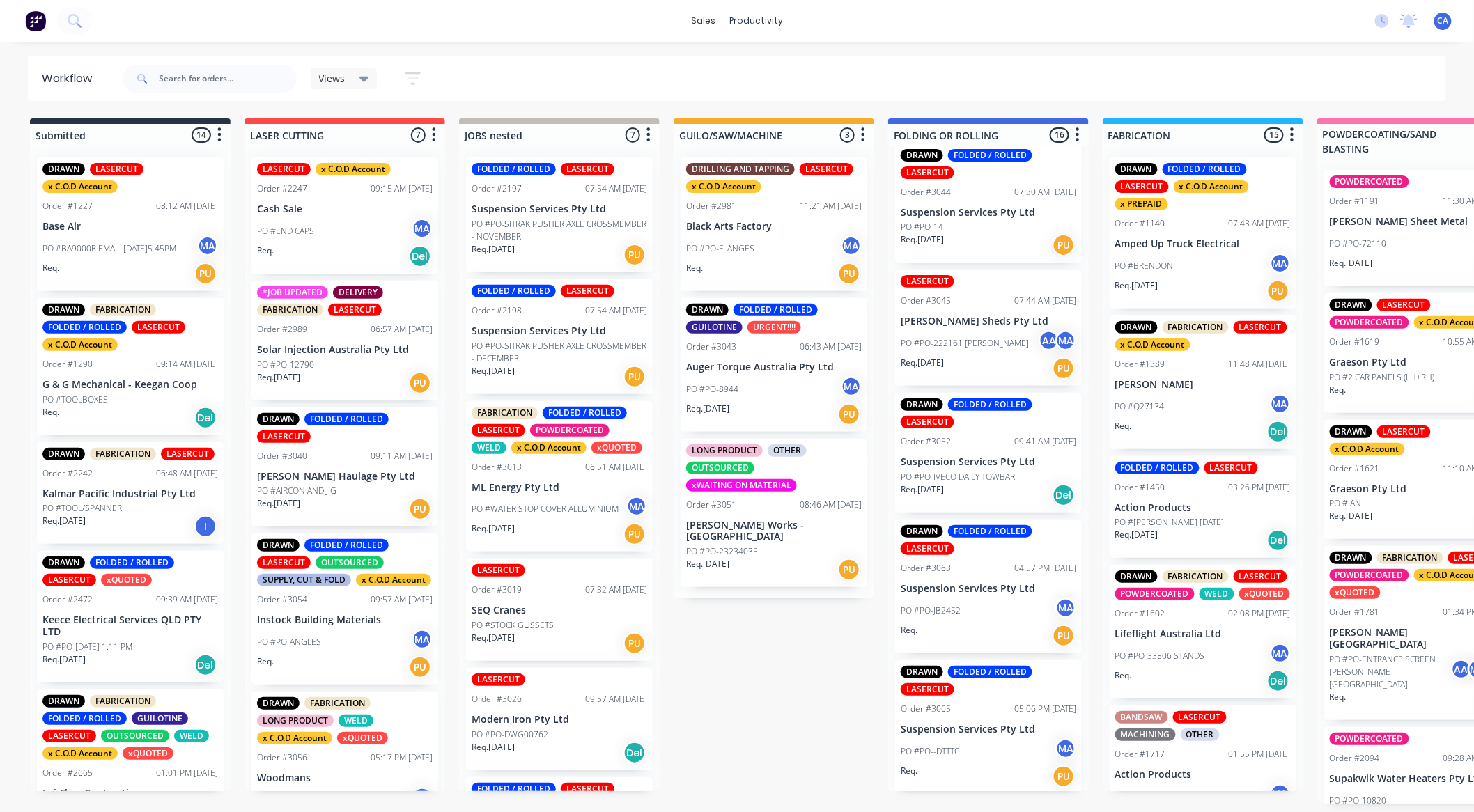
click at [985, 765] on div "Req. PU" at bounding box center [988, 776] width 176 height 24
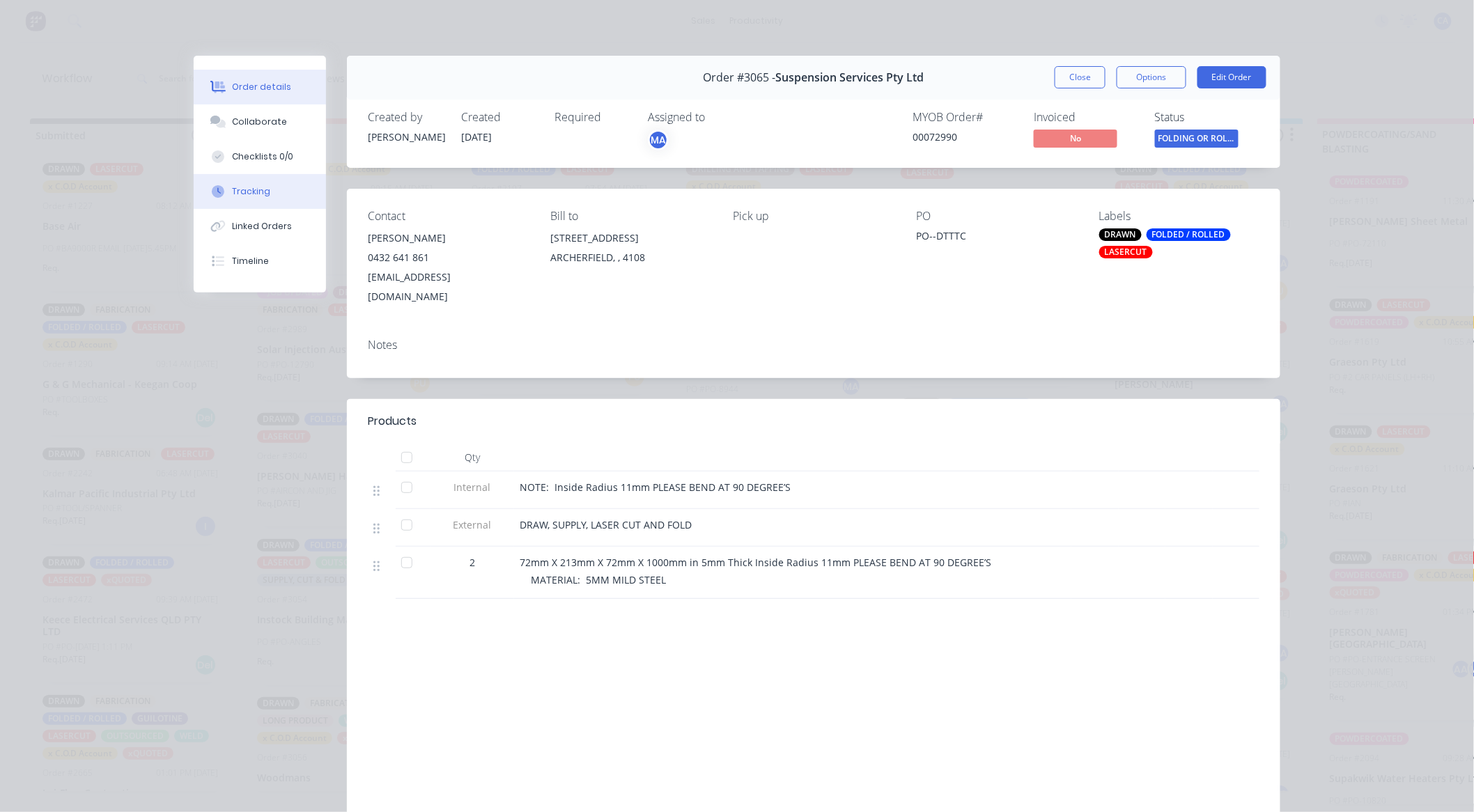
click at [295, 192] on button "Tracking" at bounding box center [259, 191] width 132 height 35
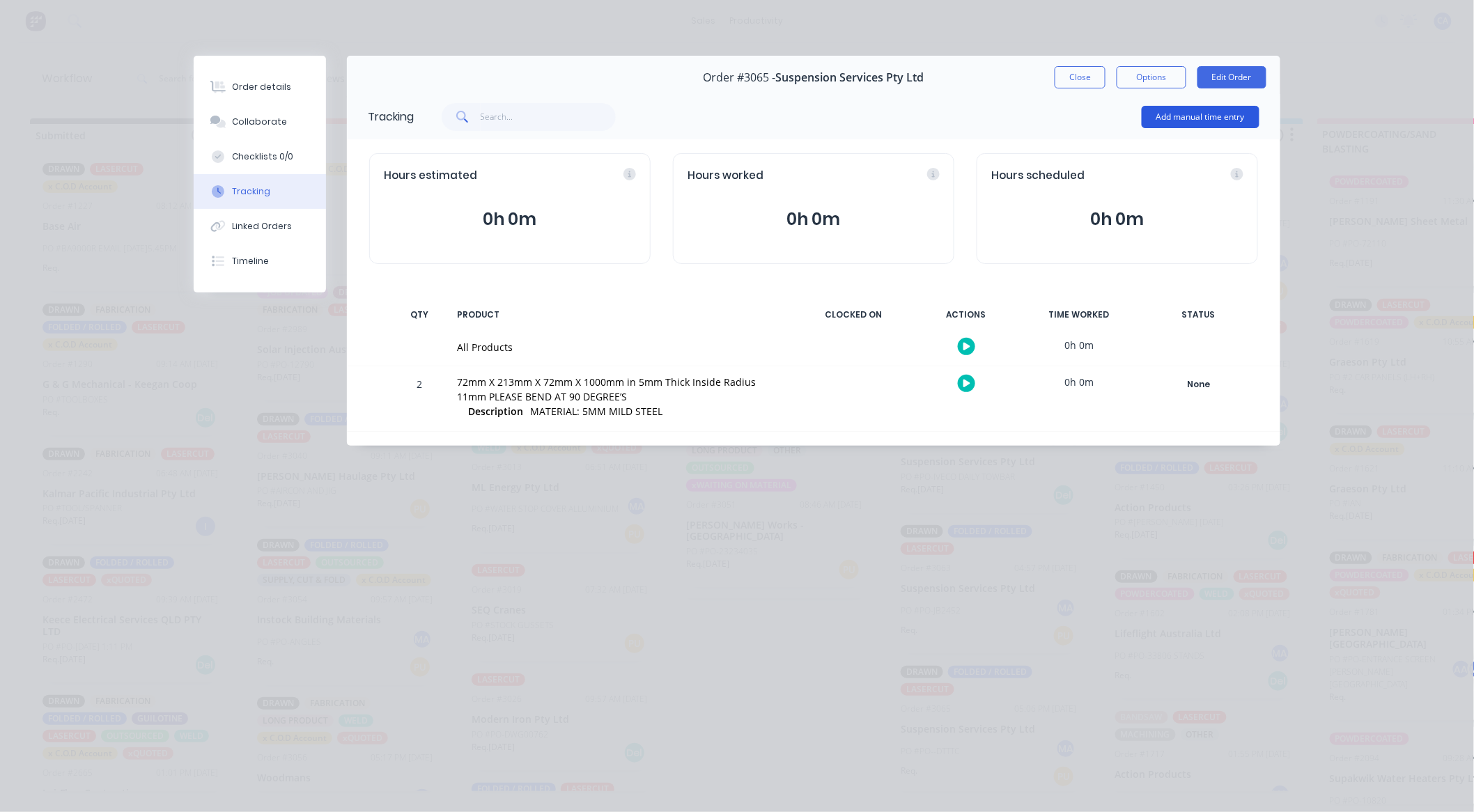
click at [1201, 119] on button "Add manual time entry" at bounding box center [1200, 117] width 118 height 22
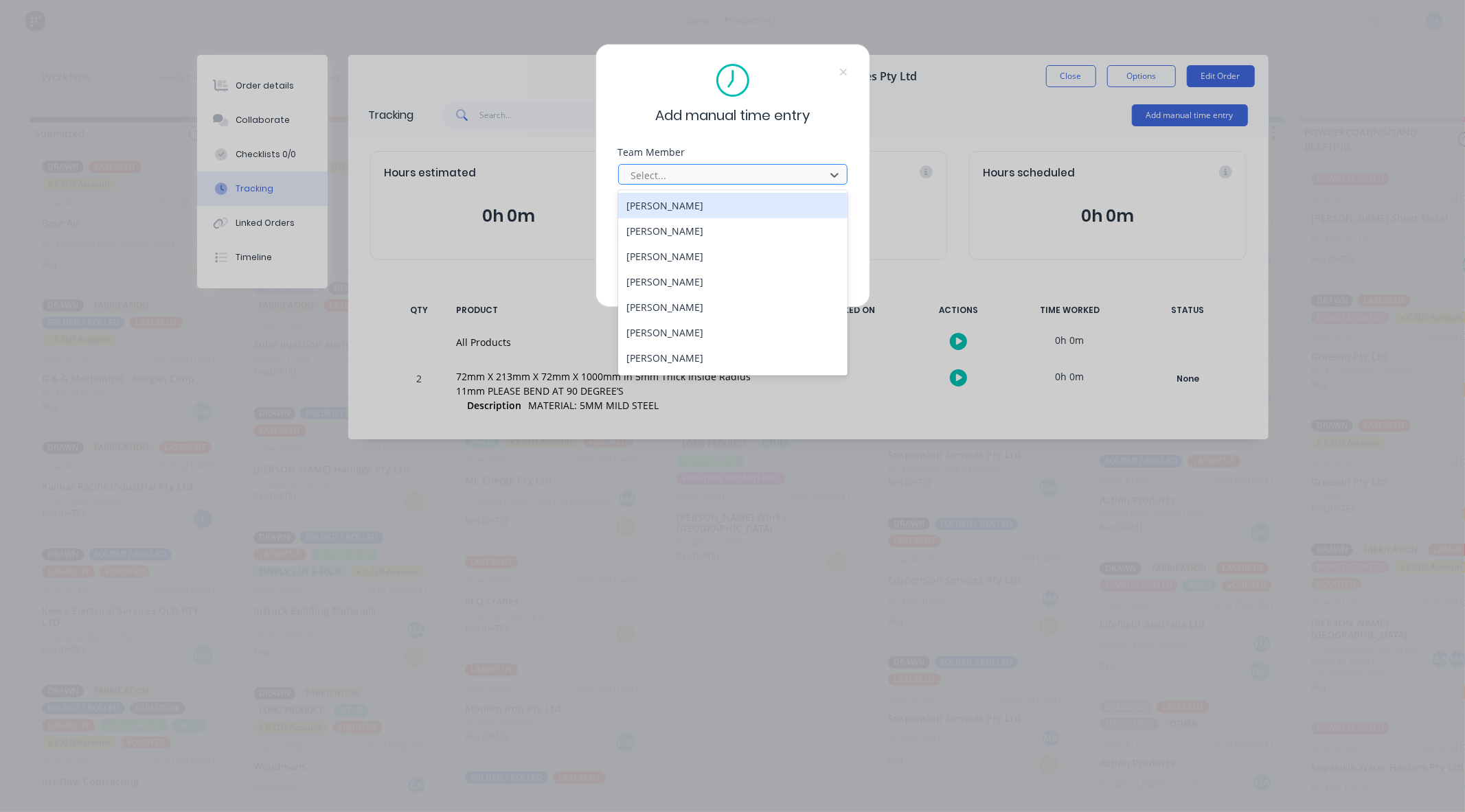
click at [674, 168] on div at bounding box center [724, 175] width 188 height 17
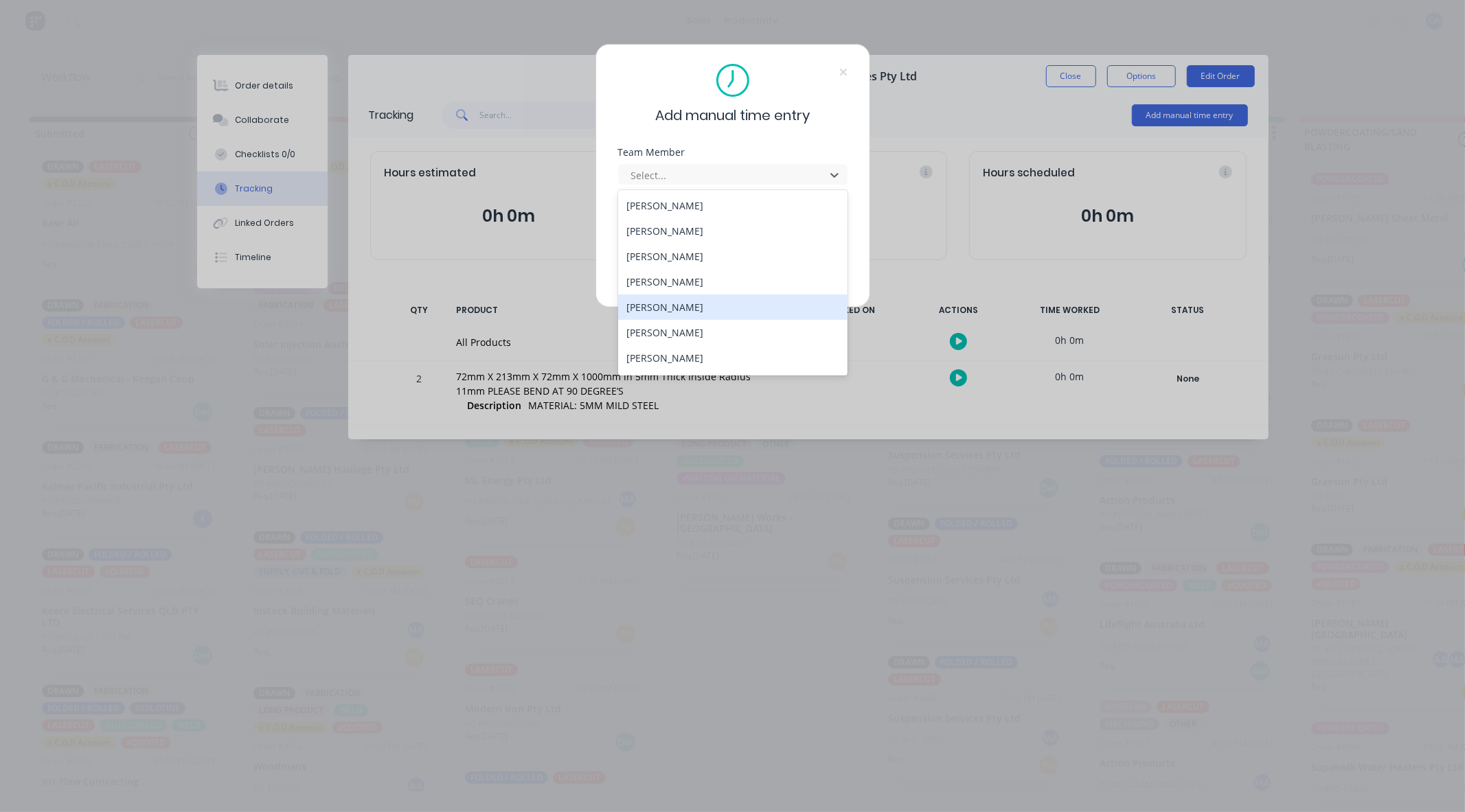
click at [656, 305] on div "[PERSON_NAME]" at bounding box center [733, 307] width 229 height 26
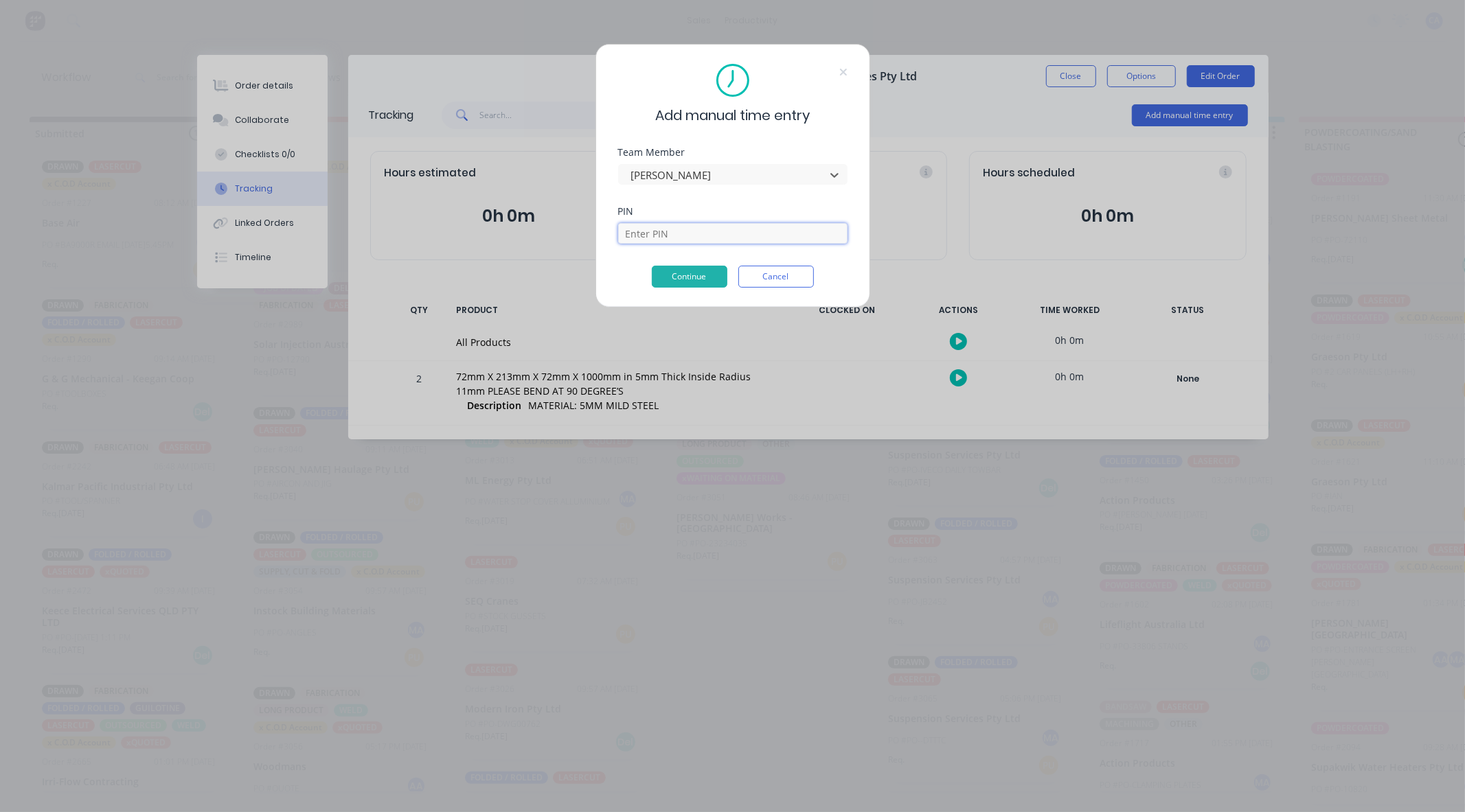
click at [642, 232] on input at bounding box center [733, 233] width 229 height 20
type input "3699"
click at [683, 275] on button "Continue" at bounding box center [689, 277] width 76 height 22
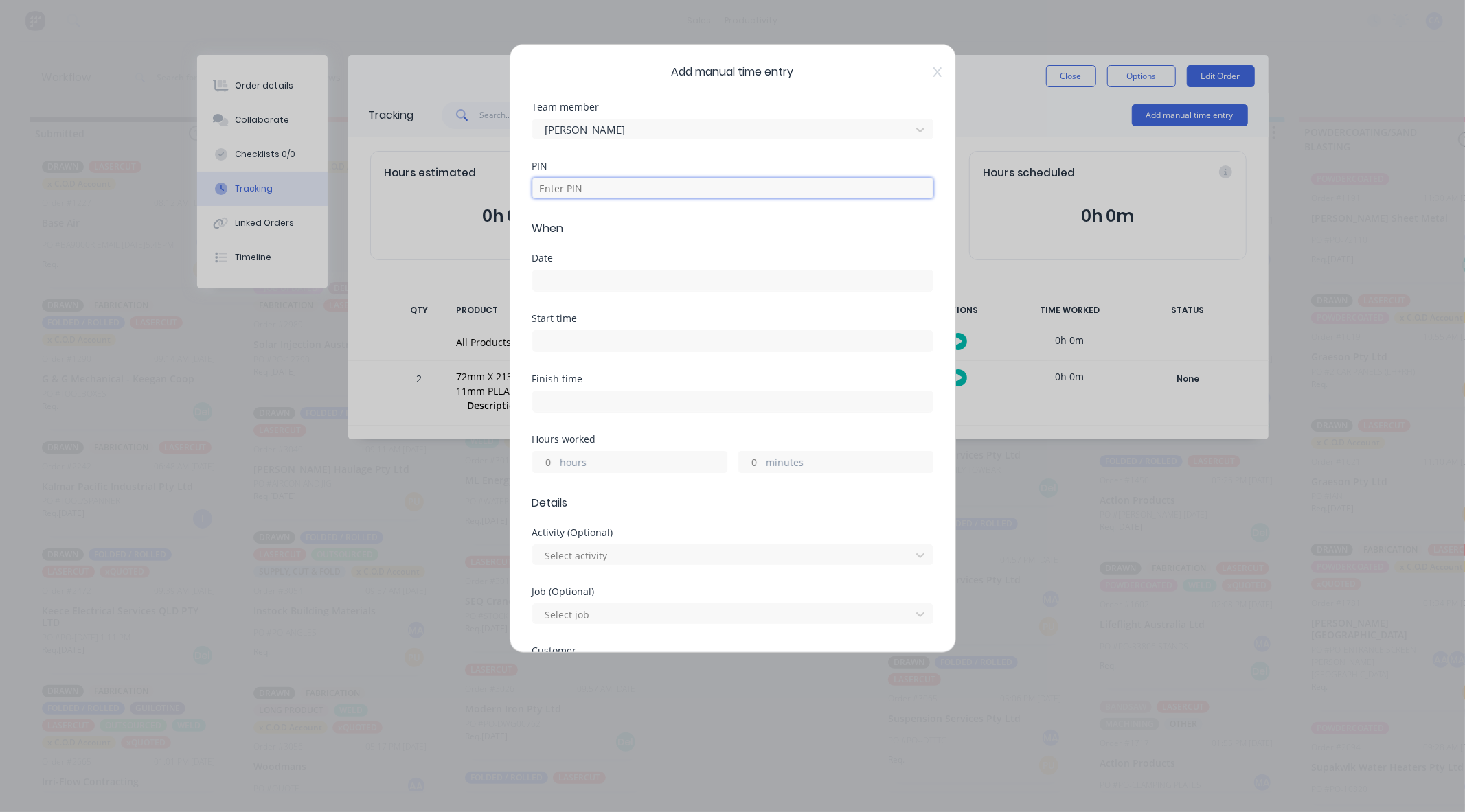
click at [557, 187] on input at bounding box center [733, 188] width 401 height 20
type input "3699"
drag, startPoint x: 568, startPoint y: 263, endPoint x: 564, endPoint y: 279, distance: 16.5
click at [564, 269] on div "Date" at bounding box center [733, 272] width 401 height 38
click at [564, 279] on input at bounding box center [733, 281] width 400 height 20
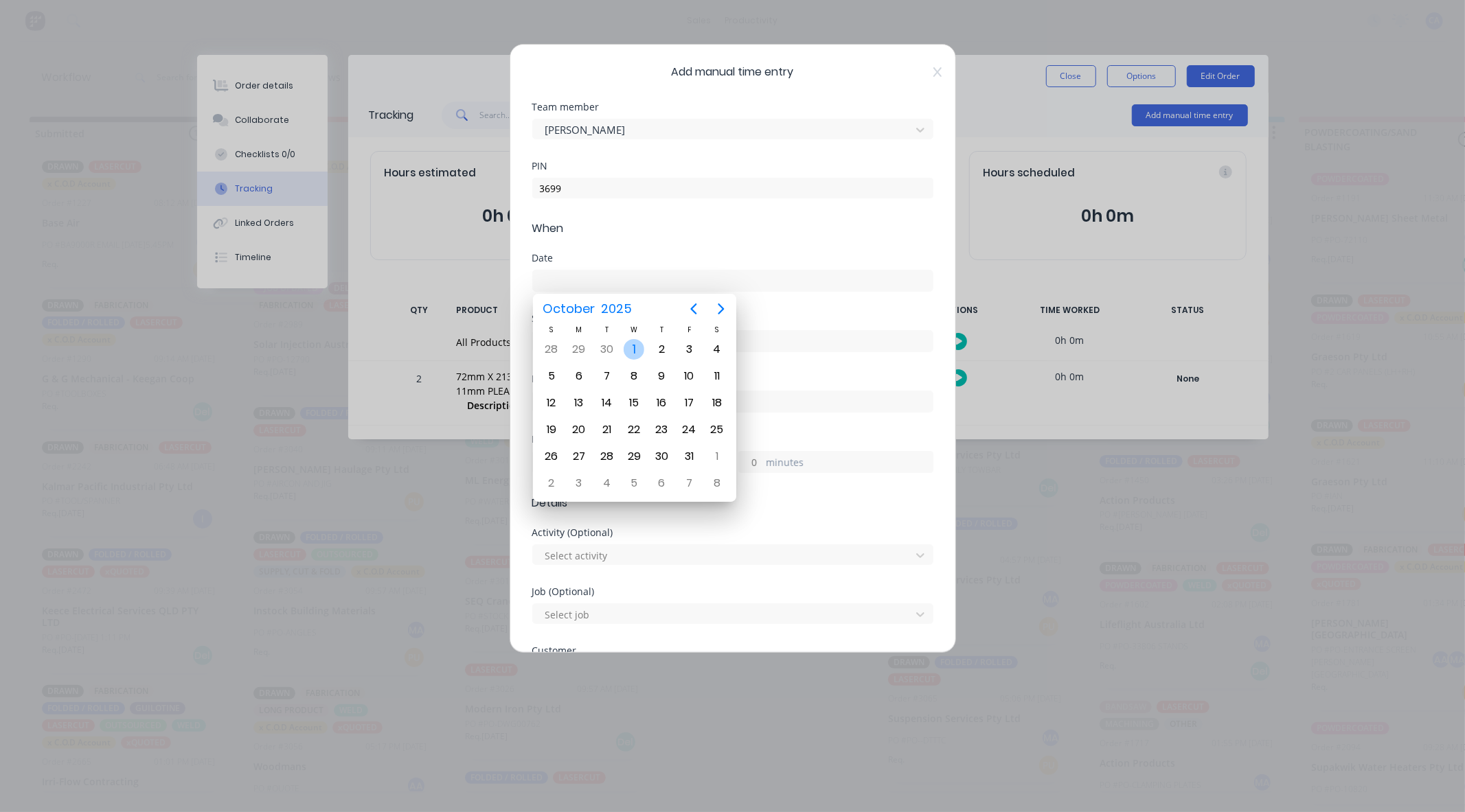
click at [634, 348] on div "1" at bounding box center [634, 349] width 20 height 20
type input "[DATE]"
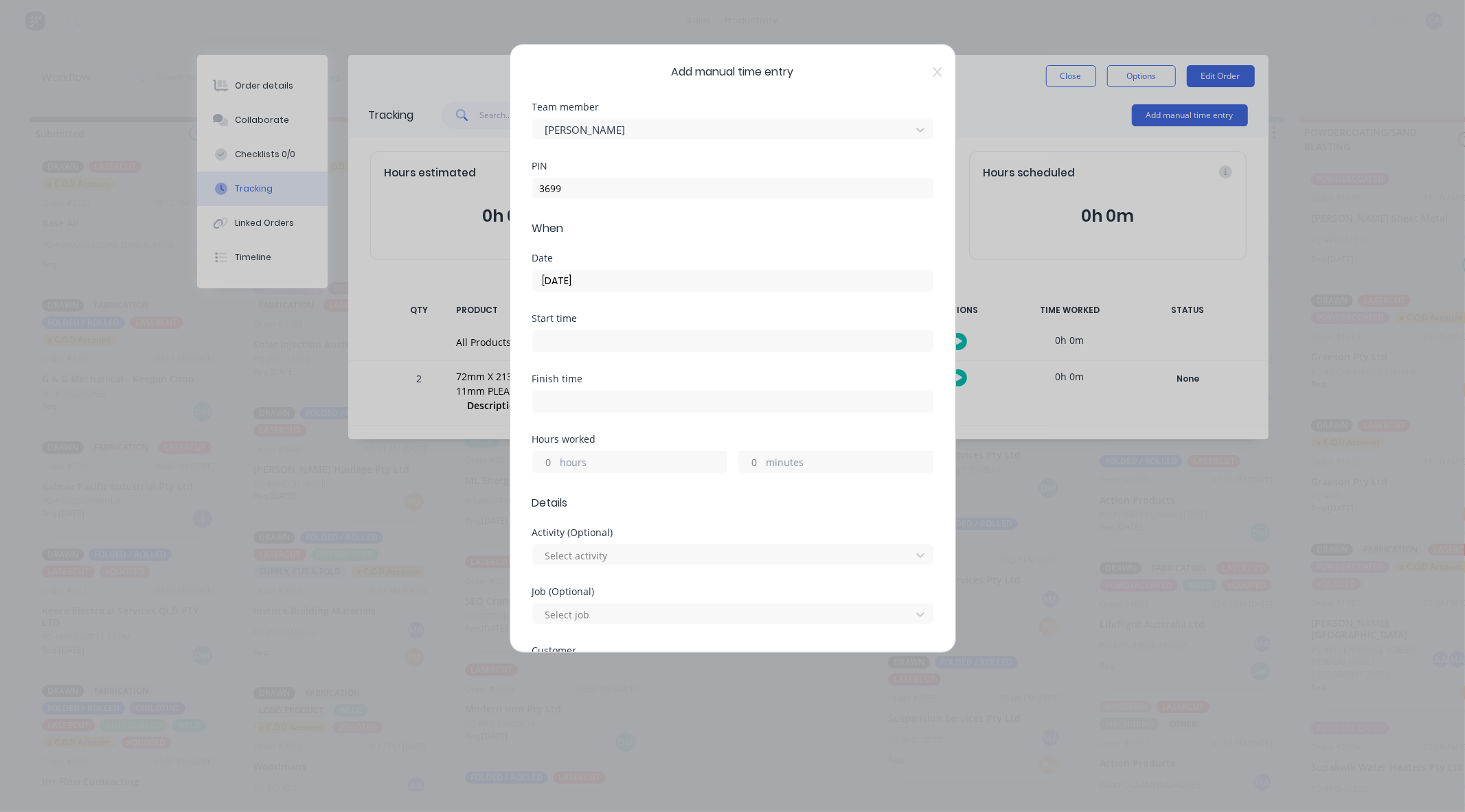
click at [745, 460] on input "minutes" at bounding box center [751, 462] width 24 height 20
type input "30"
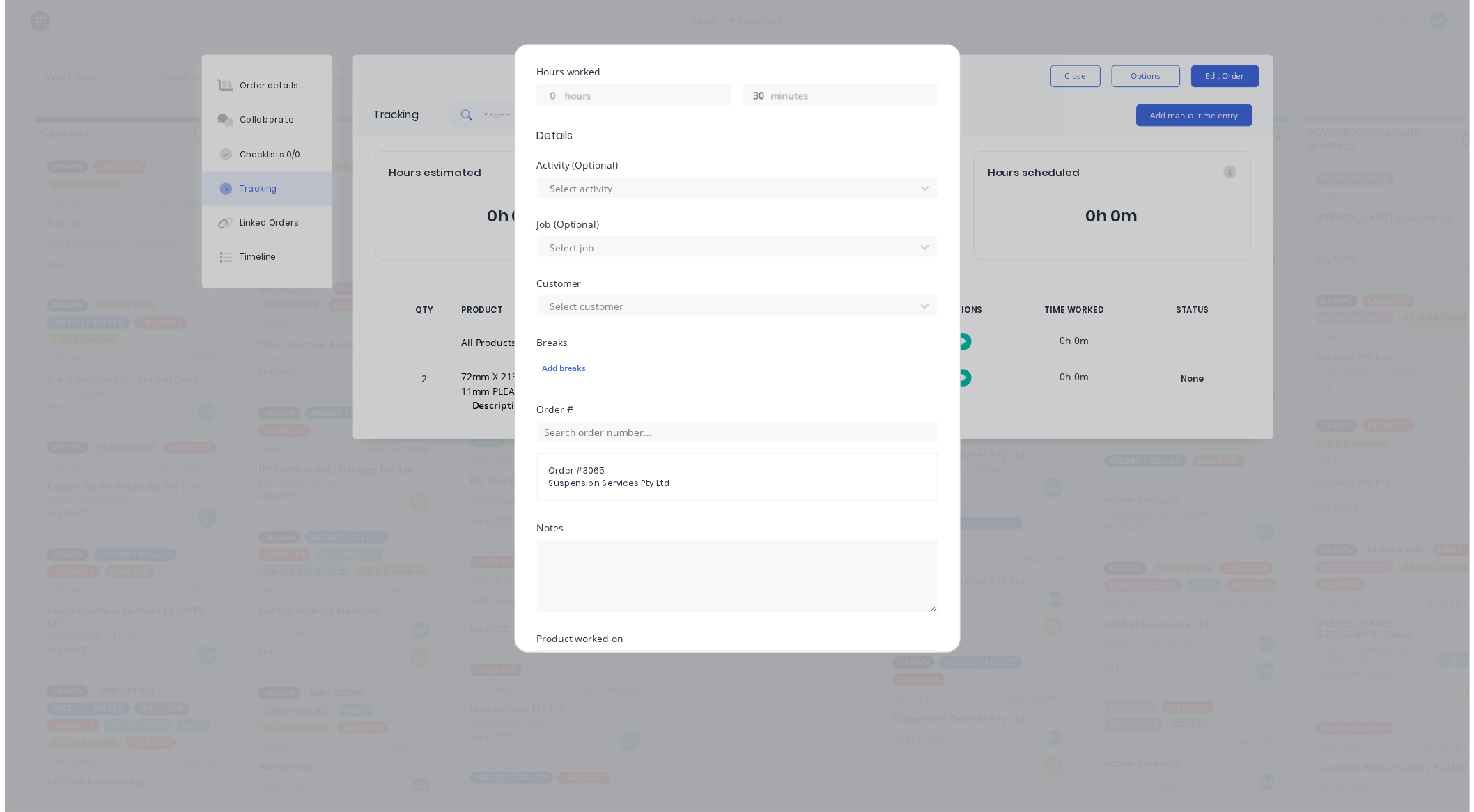
scroll to position [504, 0]
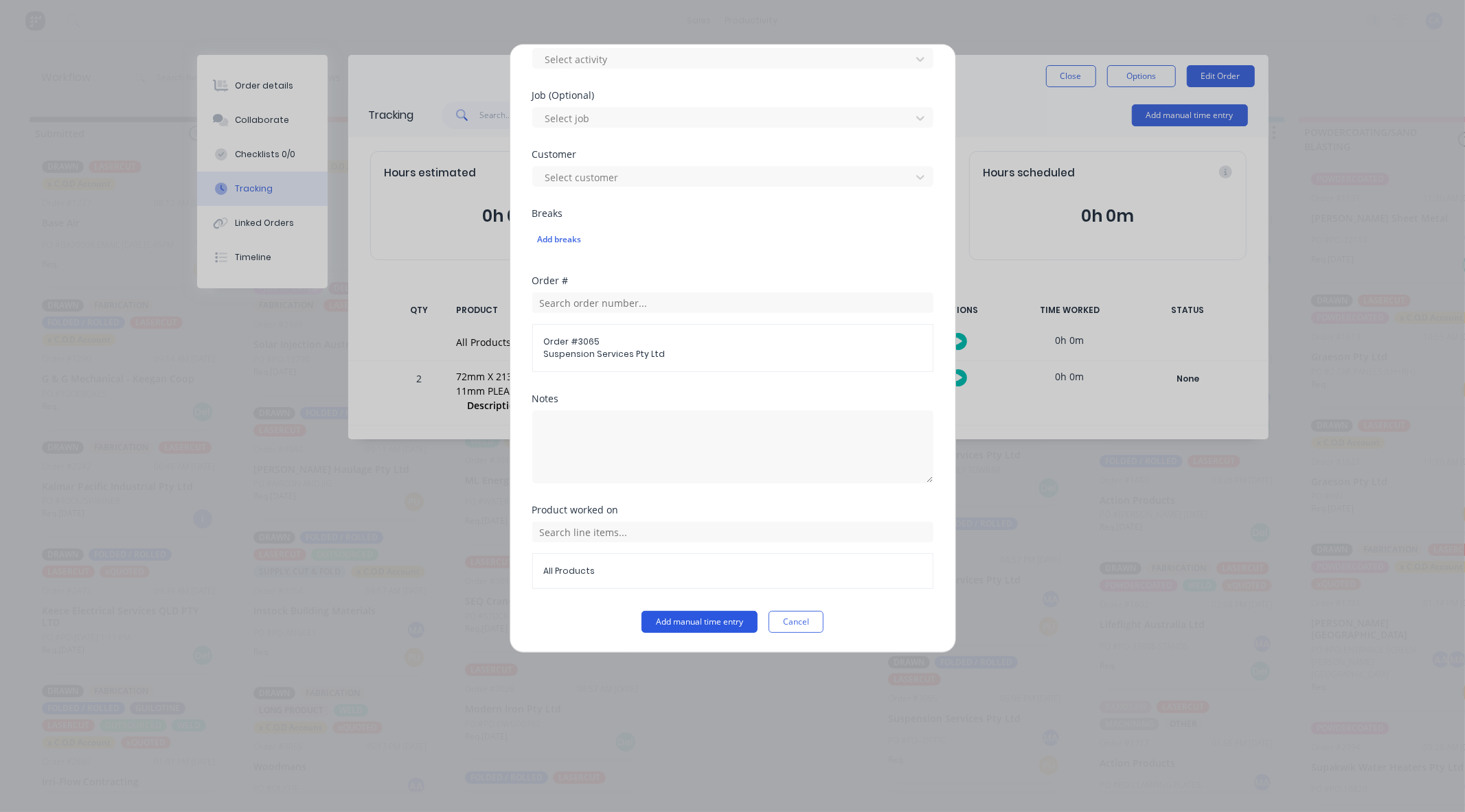
click at [712, 616] on button "Add manual time entry" at bounding box center [699, 622] width 116 height 22
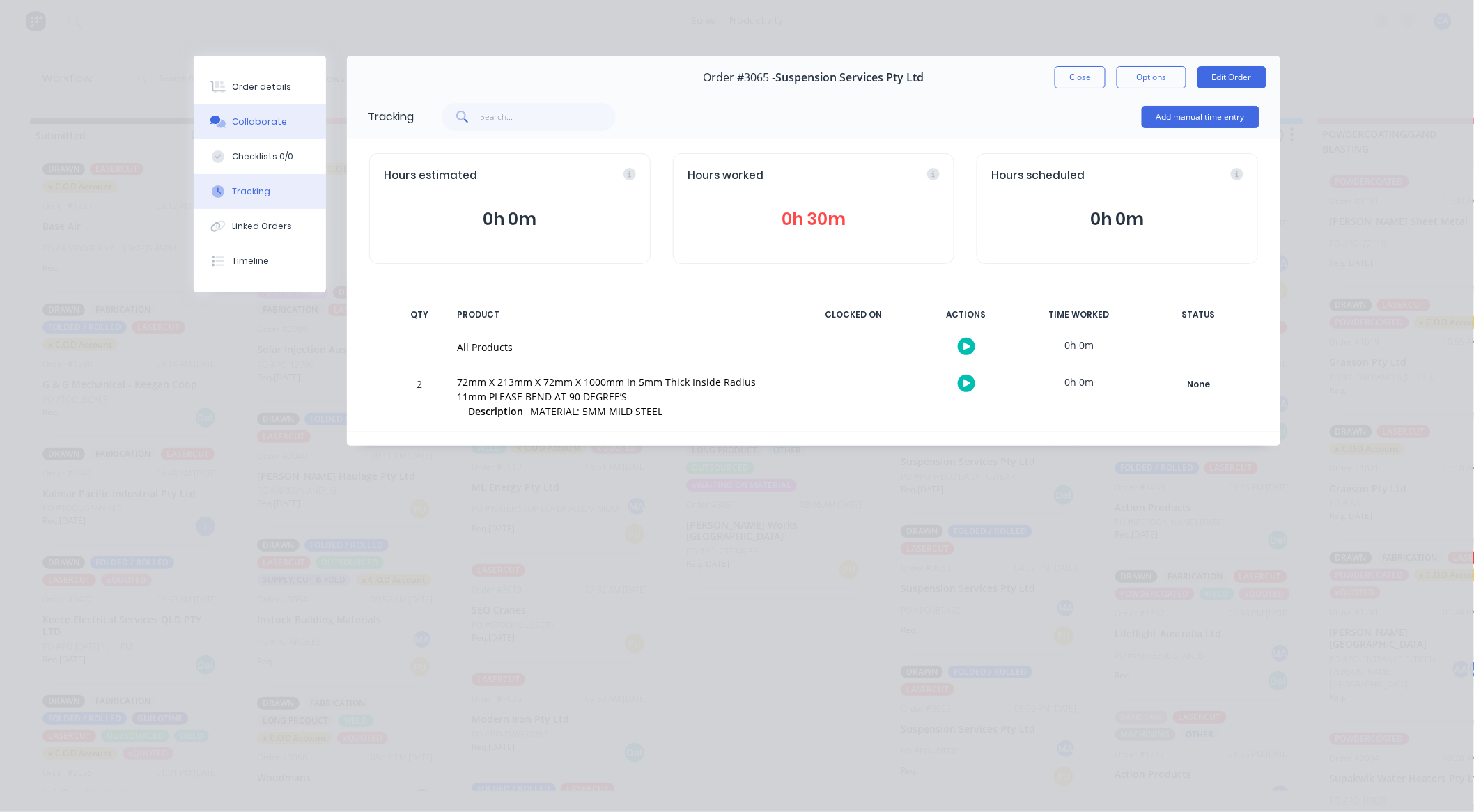
click at [262, 126] on div "Collaborate" at bounding box center [260, 122] width 55 height 13
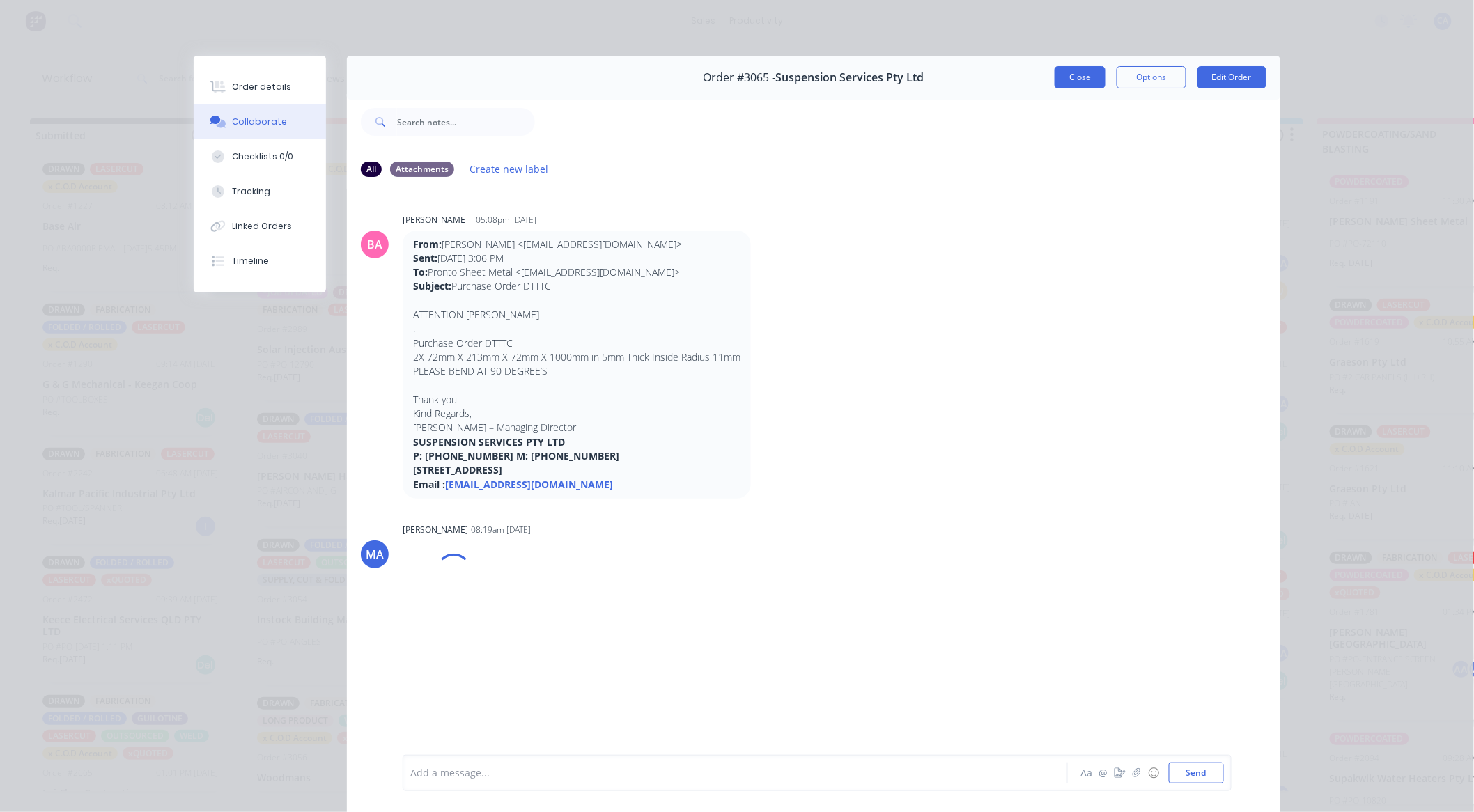
click at [1067, 78] on button "Close" at bounding box center [1080, 77] width 51 height 22
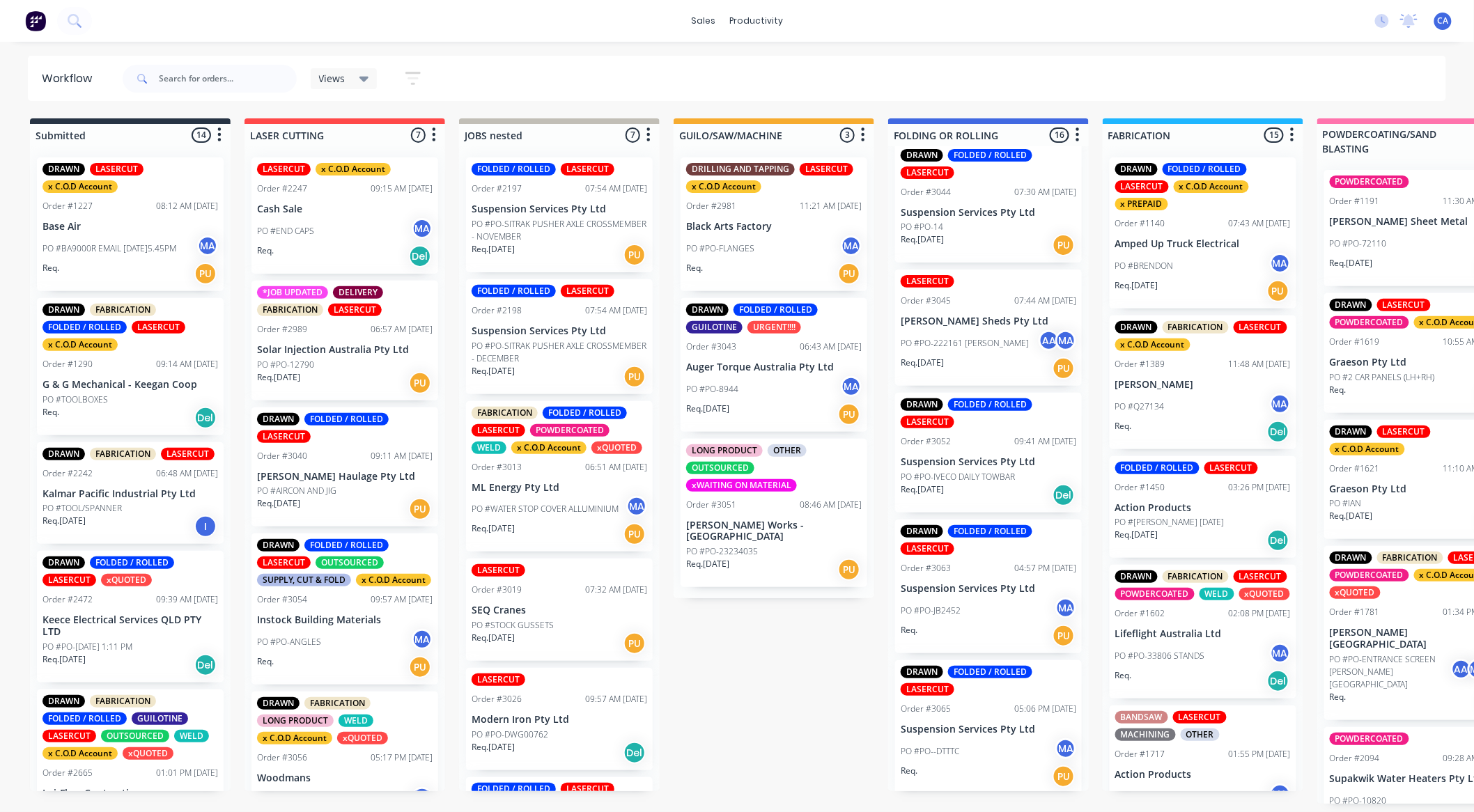
click at [971, 634] on div "Req. PU" at bounding box center [988, 636] width 176 height 24
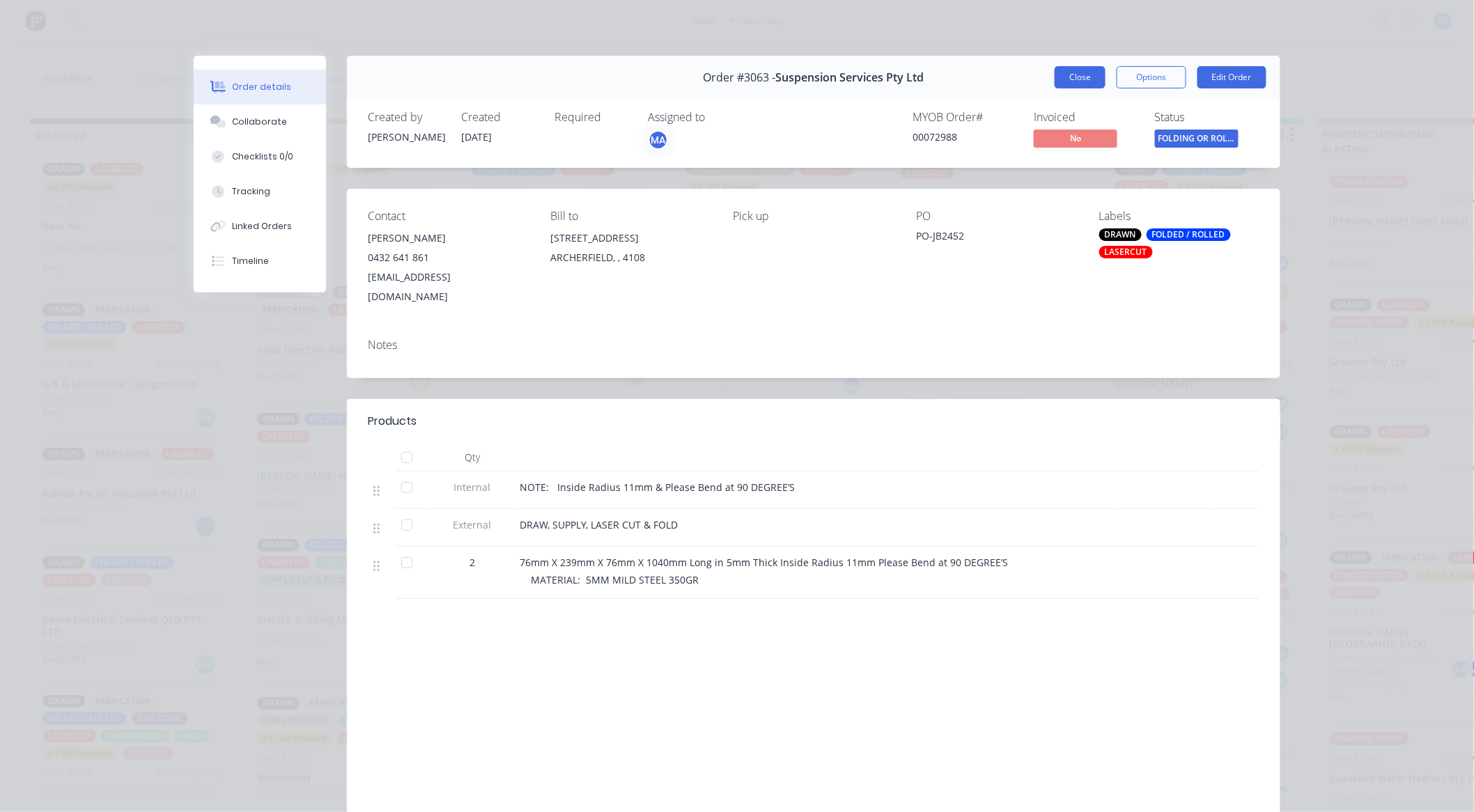
click at [1076, 82] on button "Close" at bounding box center [1080, 77] width 51 height 22
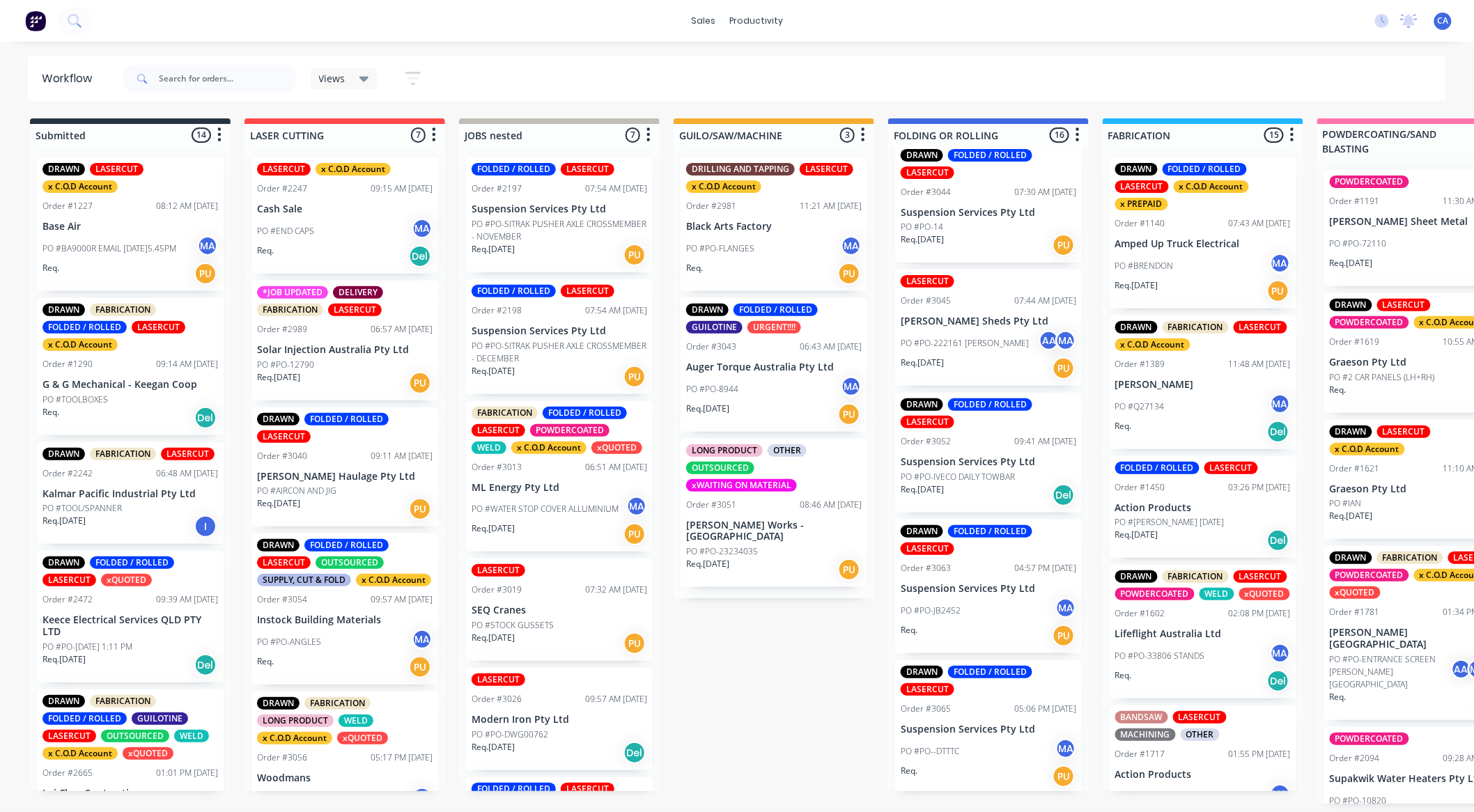
click at [979, 485] on div "Req. [DATE] Del" at bounding box center [988, 495] width 176 height 24
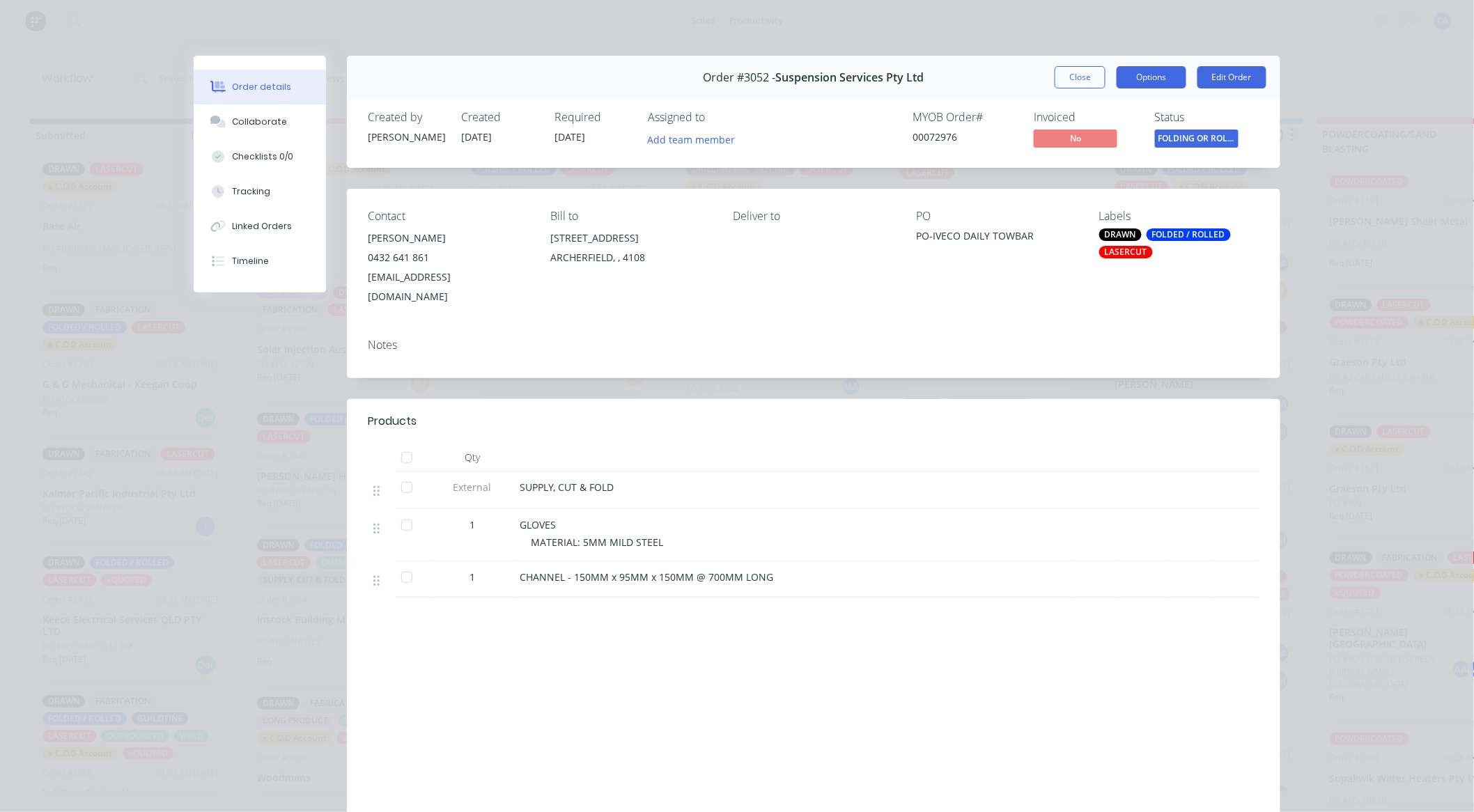
click at [1118, 88] on button "Options" at bounding box center [1151, 77] width 70 height 22
drag, startPoint x: 1087, startPoint y: 91, endPoint x: 1088, endPoint y: 74, distance: 17.0
click at [1087, 91] on div "Order #3052 - Suspension Services Pty Ltd Close Options PRINT Work Order Delive…" at bounding box center [814, 77] width 933 height 43
click at [1088, 74] on button "Close" at bounding box center [1080, 77] width 51 height 22
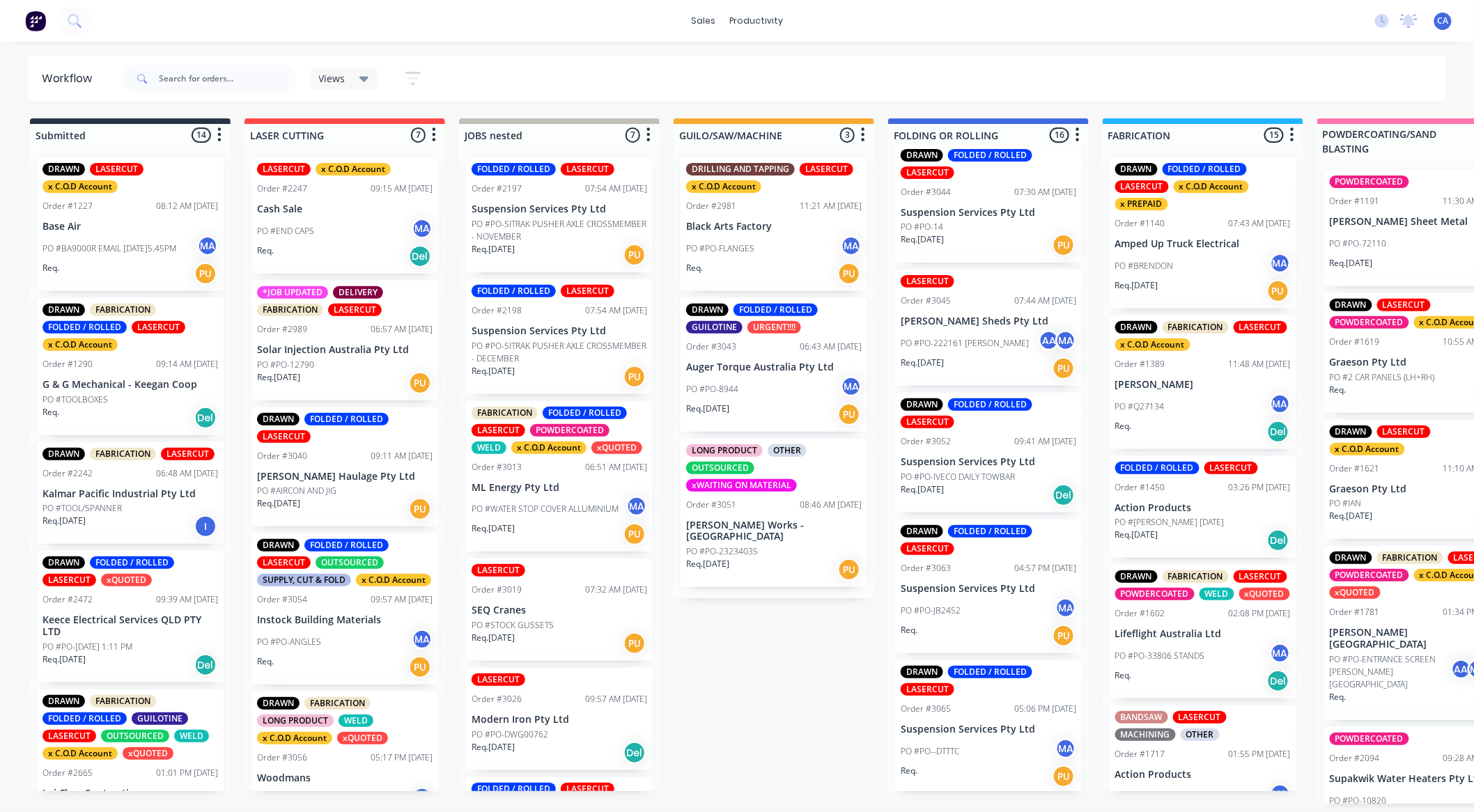
scroll to position [3, 0]
click at [174, 74] on input "text" at bounding box center [228, 78] width 138 height 28
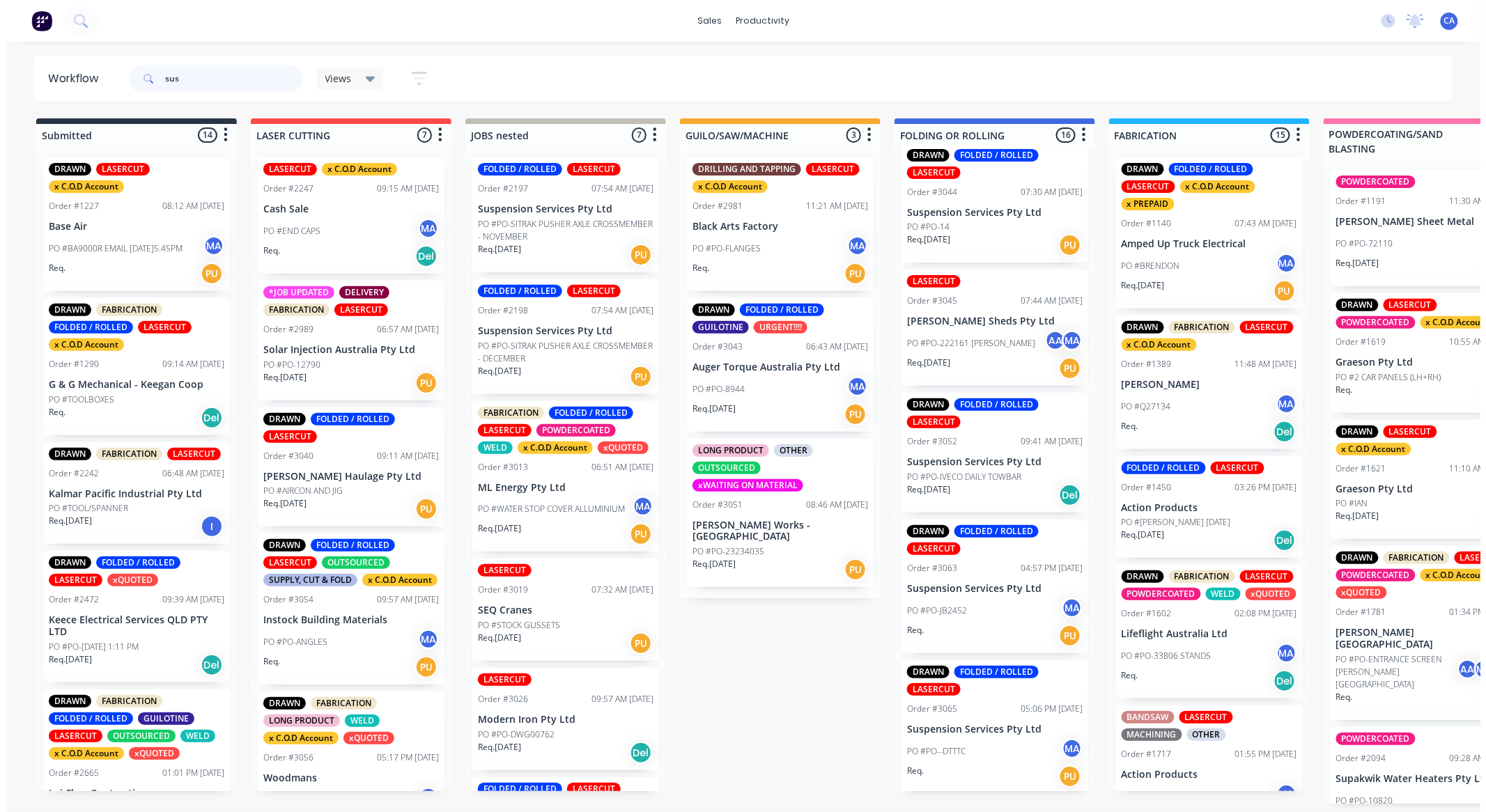
scroll to position [0, 0]
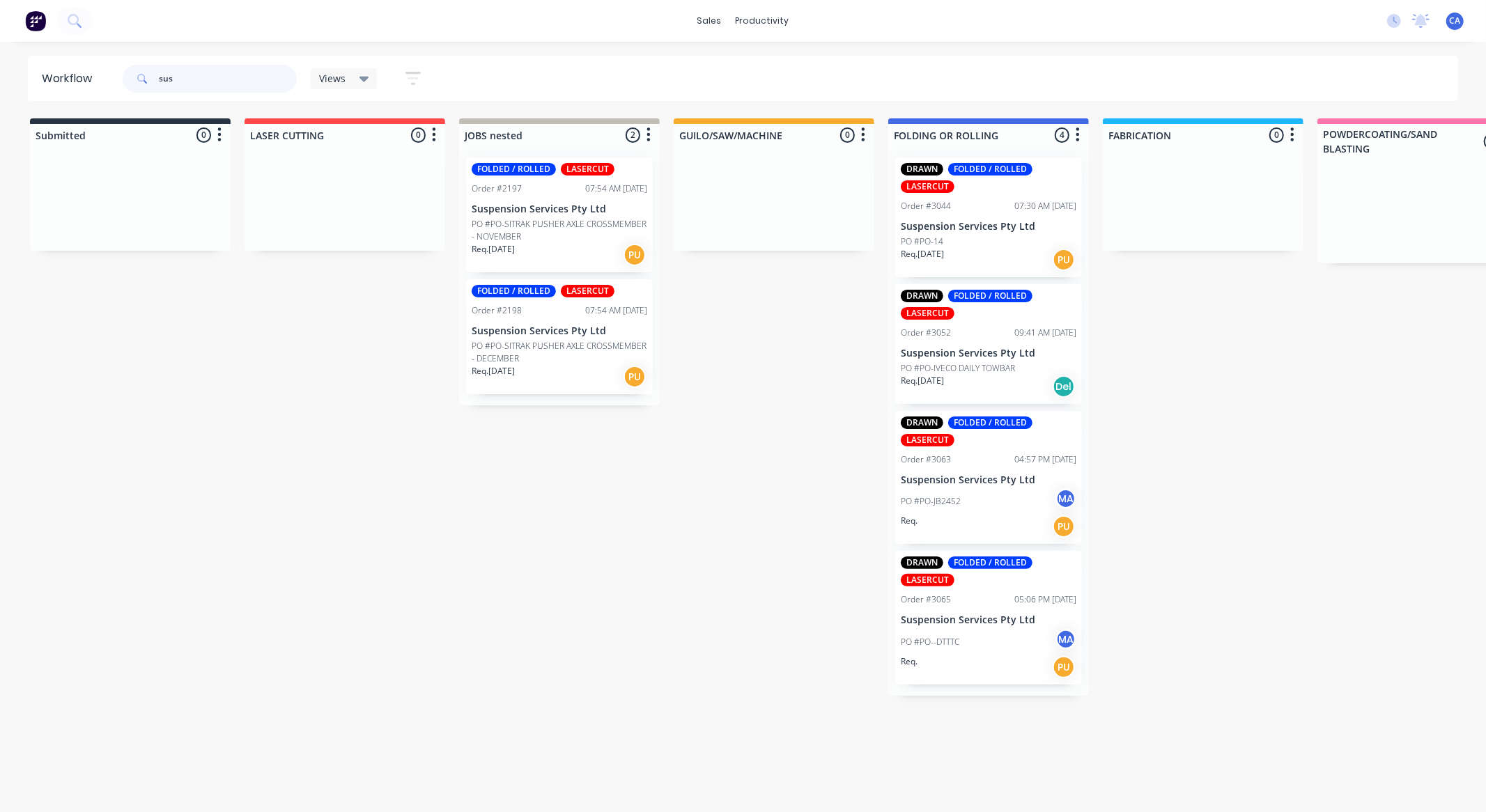
type input "sus"
click at [972, 653] on div "PO #PO--DTTTC MA" at bounding box center [989, 641] width 176 height 26
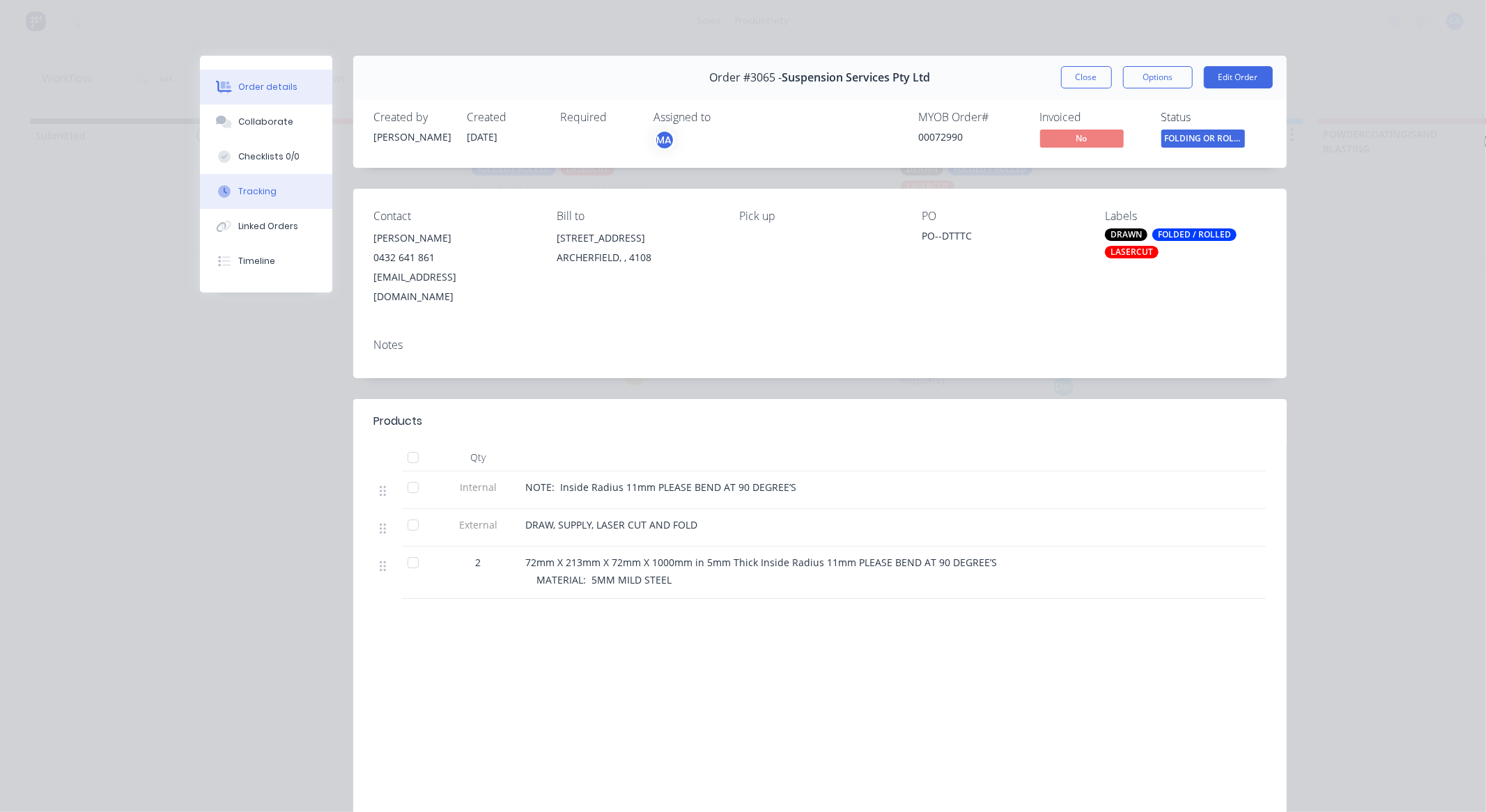
click at [248, 183] on button "Tracking" at bounding box center [266, 191] width 132 height 35
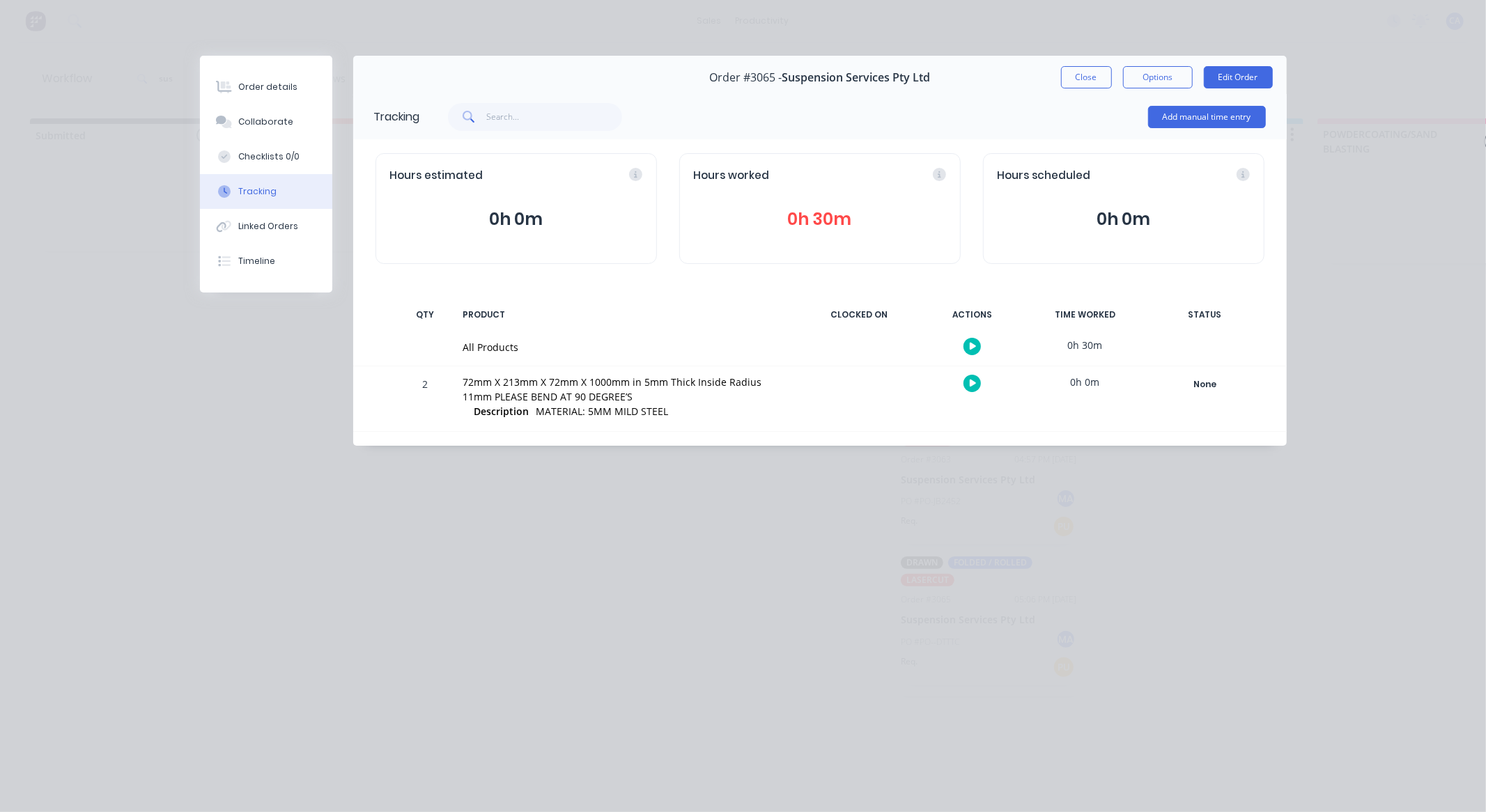
click at [1083, 82] on button "Close" at bounding box center [1087, 77] width 51 height 22
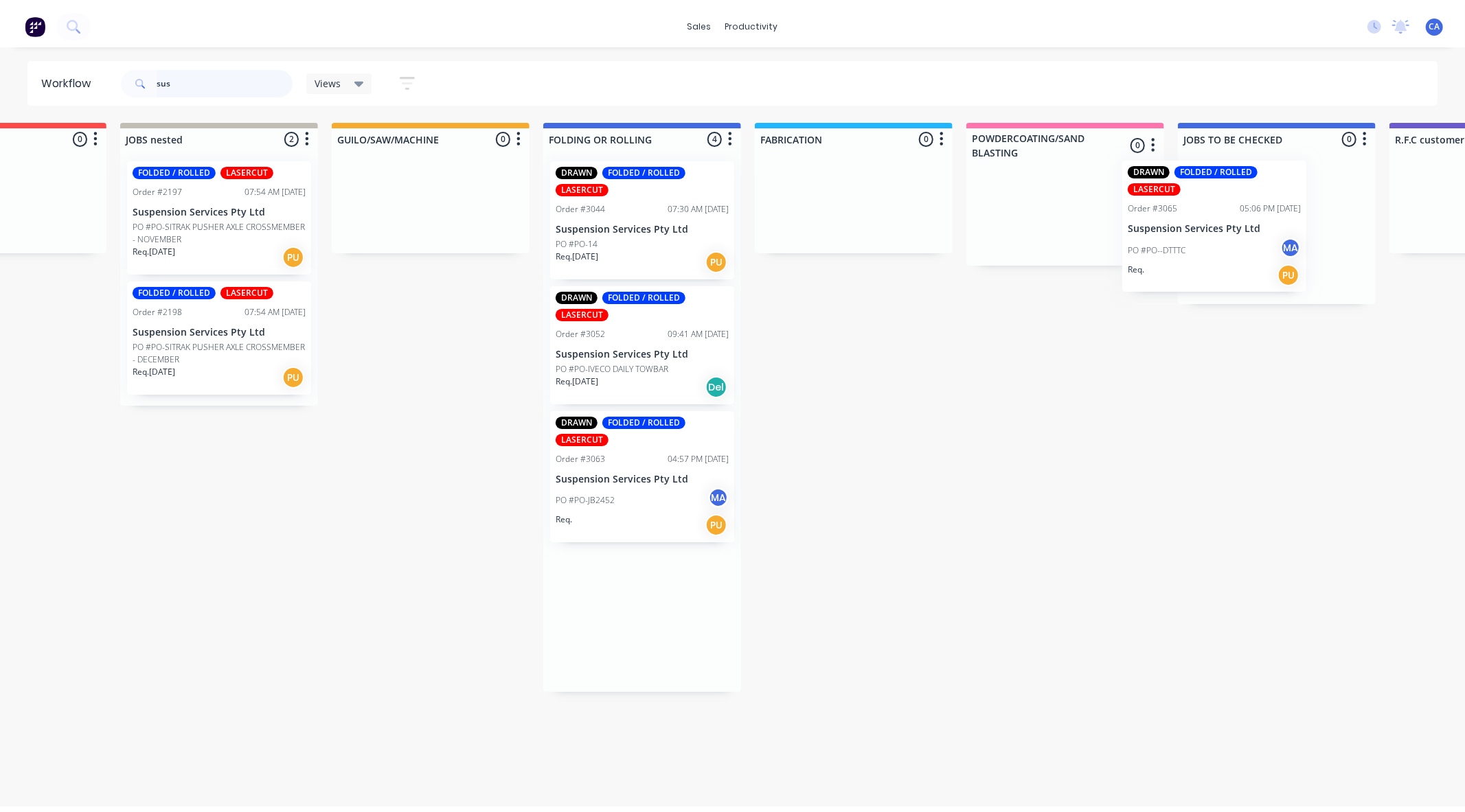
scroll to position [0, 378]
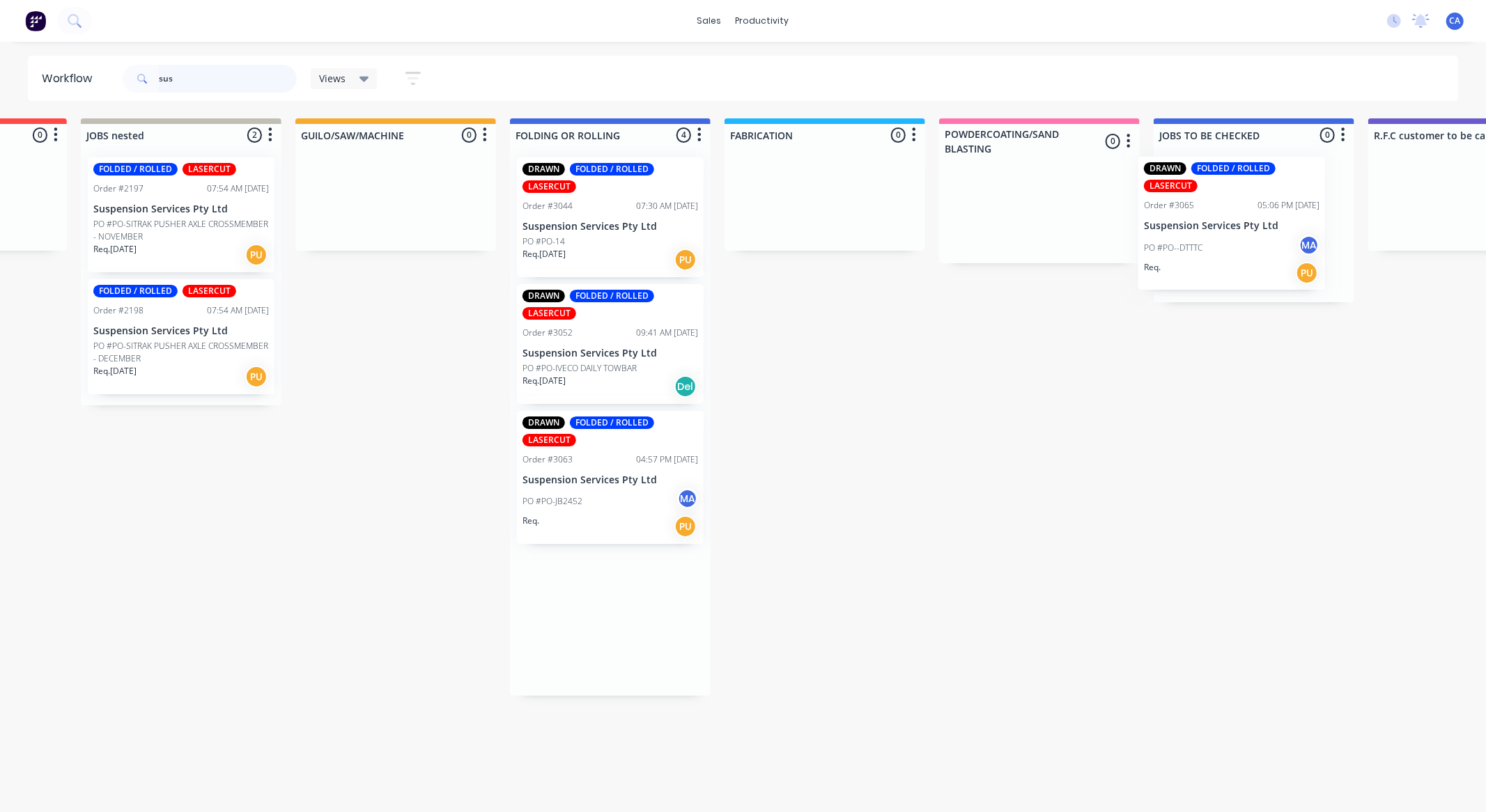
drag, startPoint x: 966, startPoint y: 627, endPoint x: 1212, endPoint y: 209, distance: 485.0
click at [1212, 209] on div "Submitted 0 Sort By Created date Required date Order number Customer name Most …" at bounding box center [1480, 407] width 3738 height 577
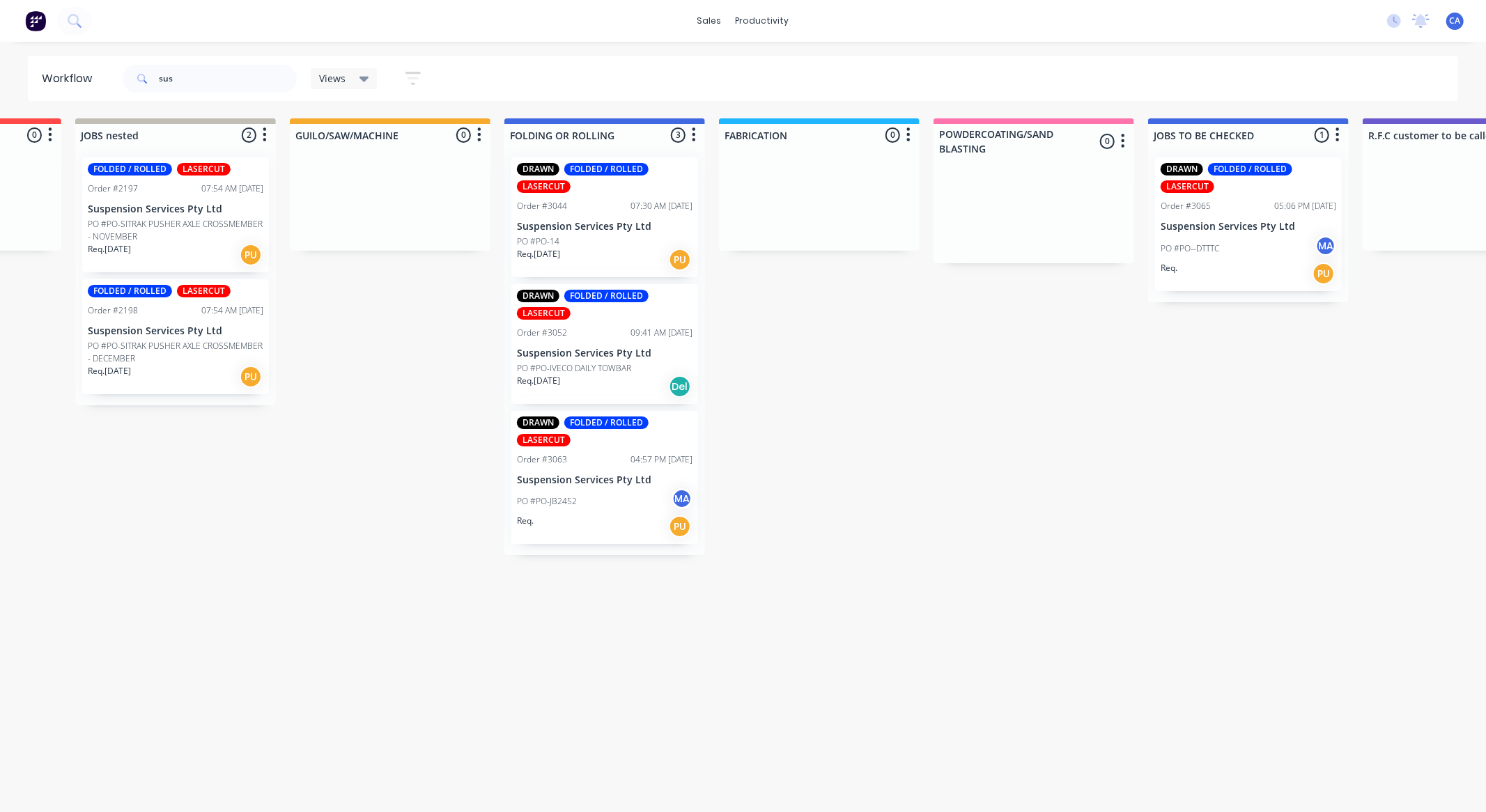
click at [586, 499] on div "PO #PO-JB2452 MA" at bounding box center [605, 500] width 176 height 26
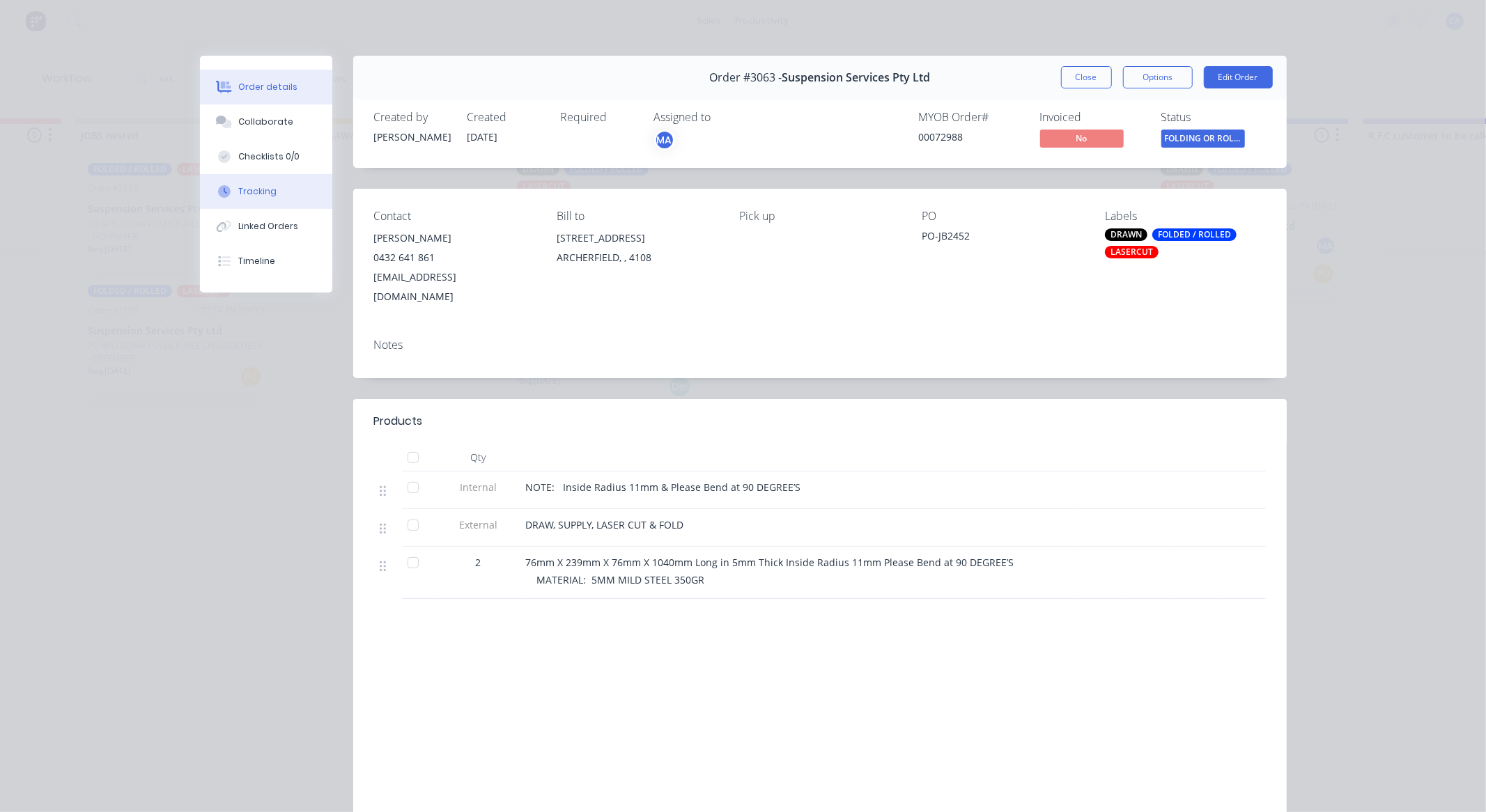
drag, startPoint x: 261, startPoint y: 172, endPoint x: 260, endPoint y: 187, distance: 15.0
click at [260, 182] on button "Tracking" at bounding box center [266, 191] width 132 height 35
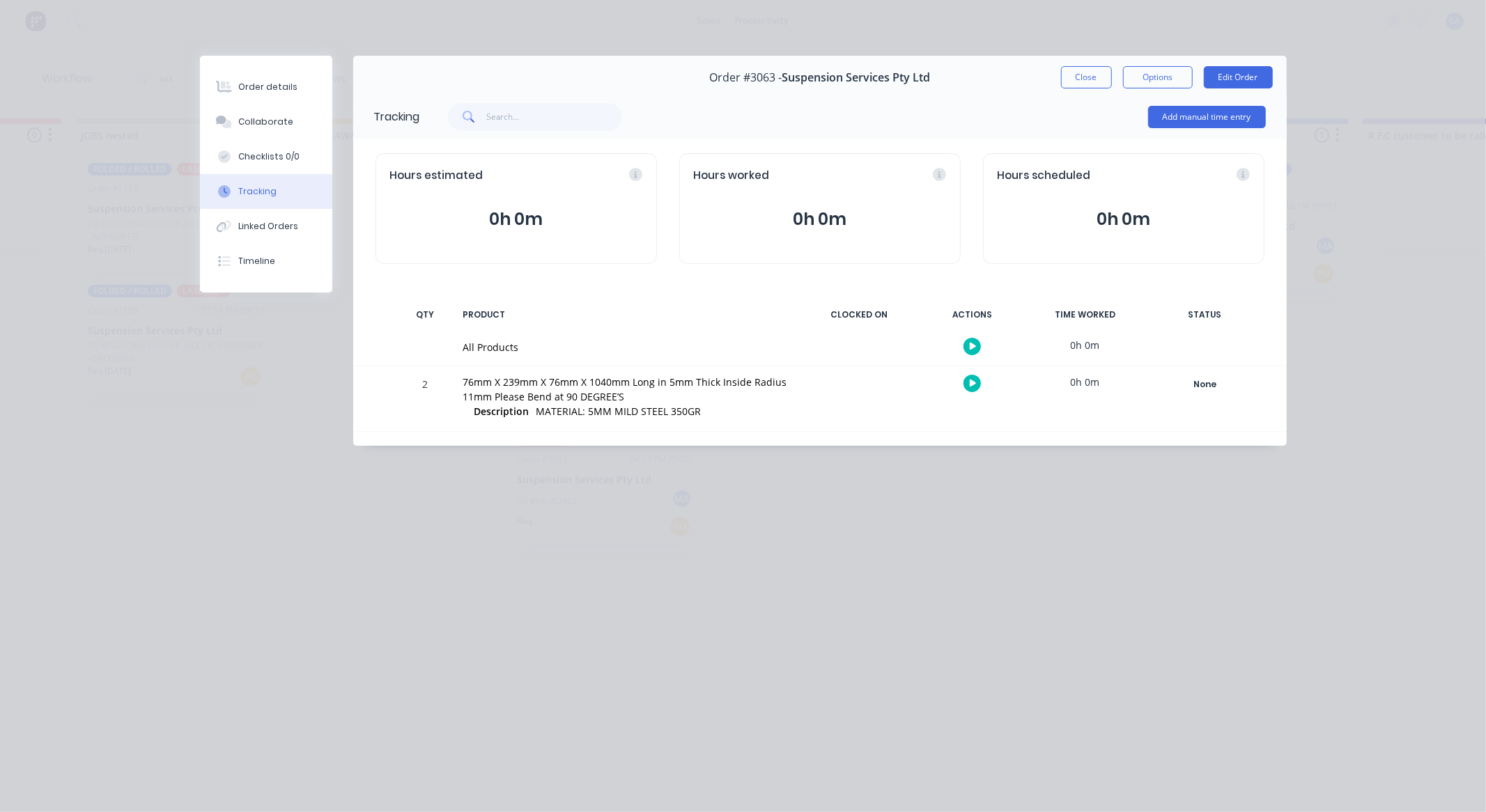
click at [262, 191] on div "Tracking" at bounding box center [257, 191] width 38 height 13
click at [1230, 121] on button "Add manual time entry" at bounding box center [1207, 117] width 118 height 22
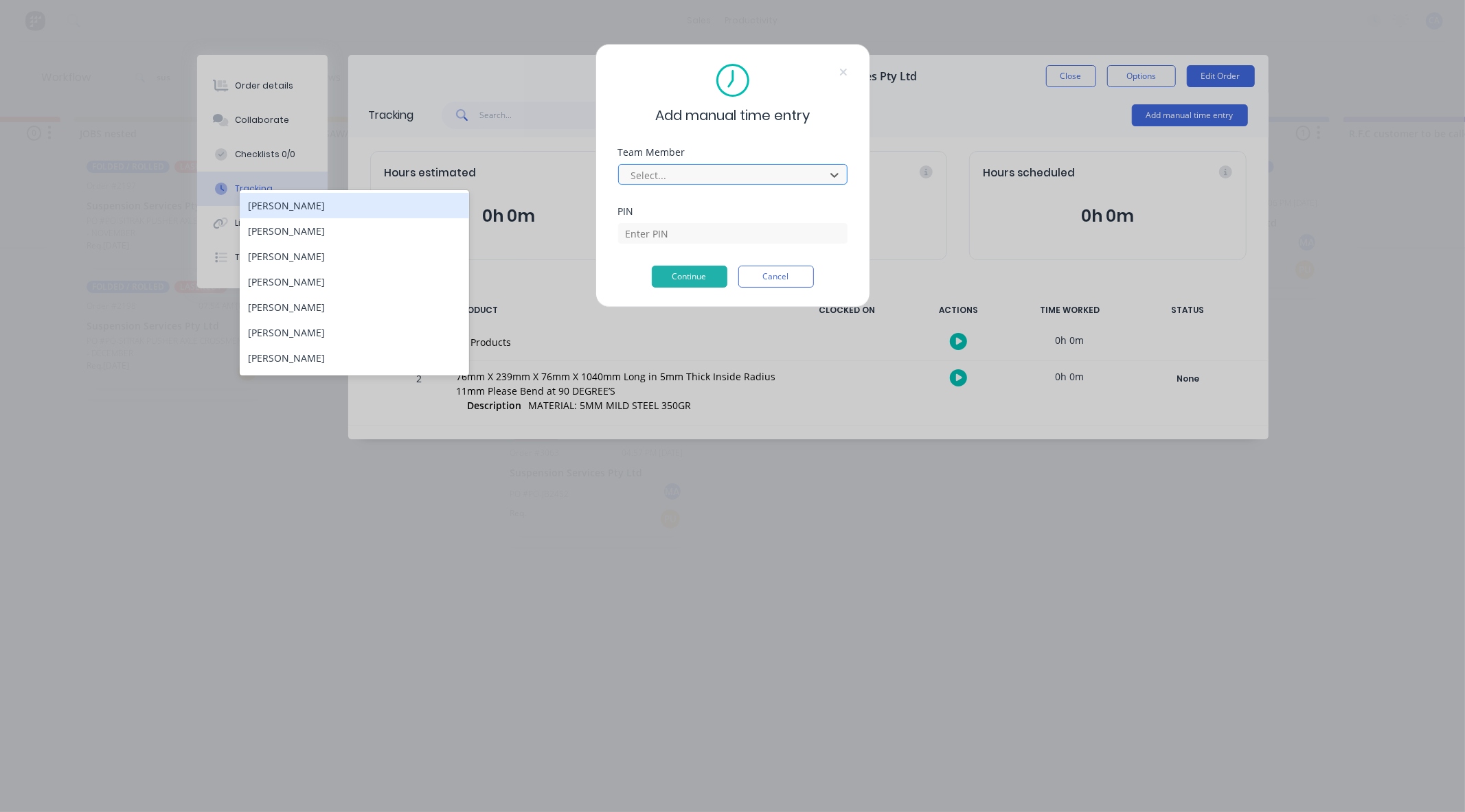
click at [752, 182] on div at bounding box center [724, 175] width 188 height 17
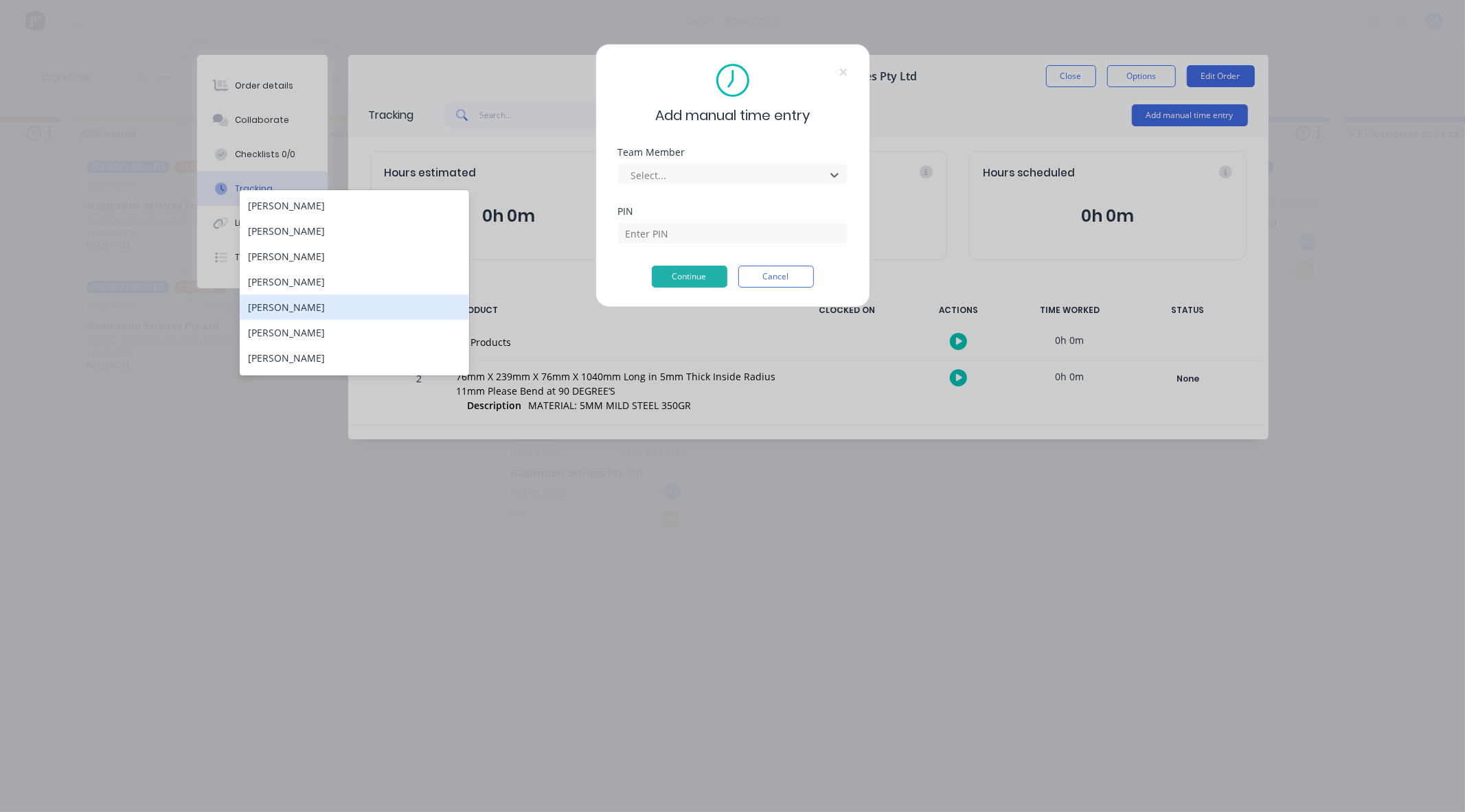
drag, startPoint x: 285, startPoint y: 307, endPoint x: 301, endPoint y: 292, distance: 21.9
click at [285, 305] on div "[PERSON_NAME]" at bounding box center [354, 307] width 229 height 26
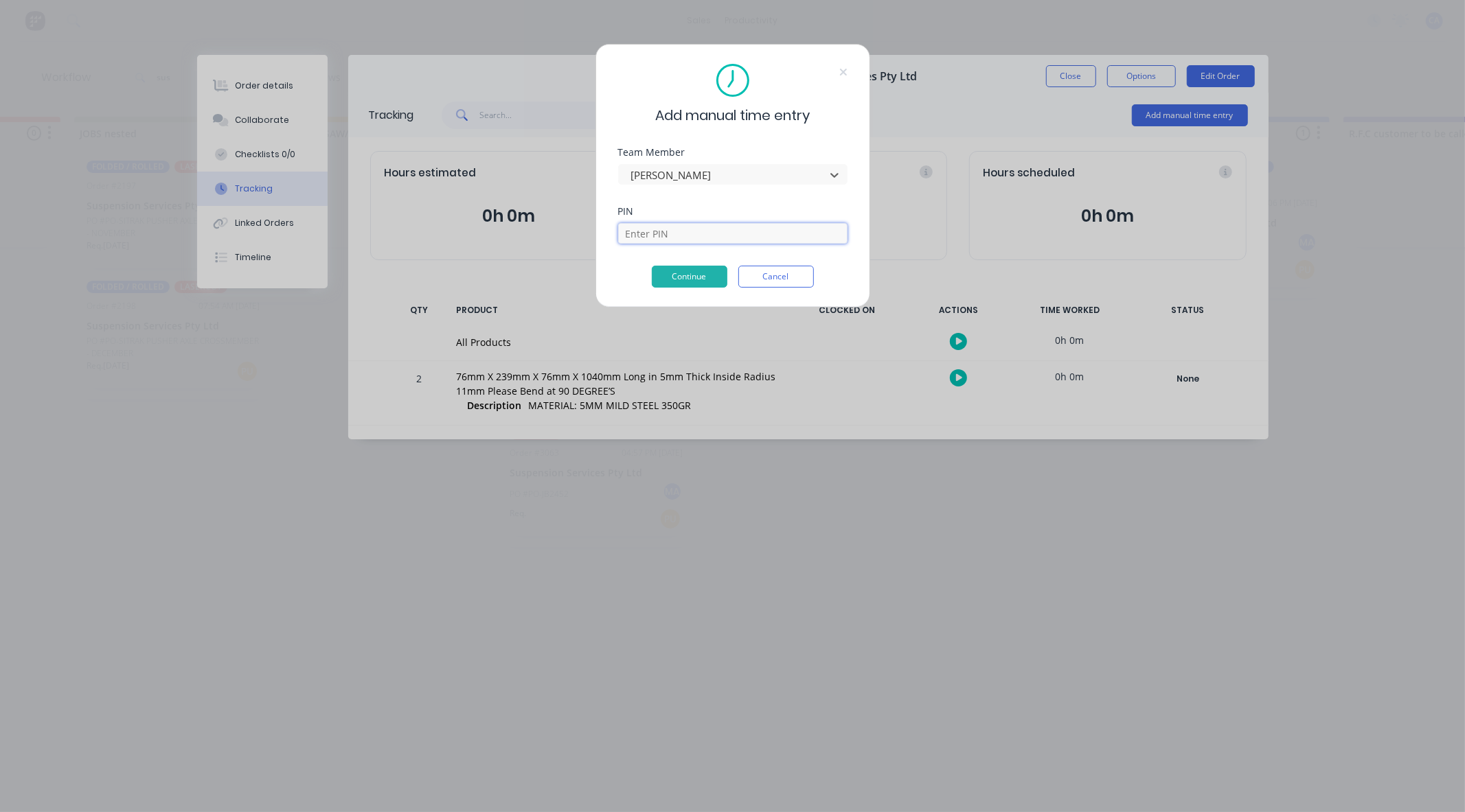
click at [642, 235] on input at bounding box center [733, 233] width 229 height 20
type input "3699"
click at [682, 277] on button "Continue" at bounding box center [689, 277] width 76 height 22
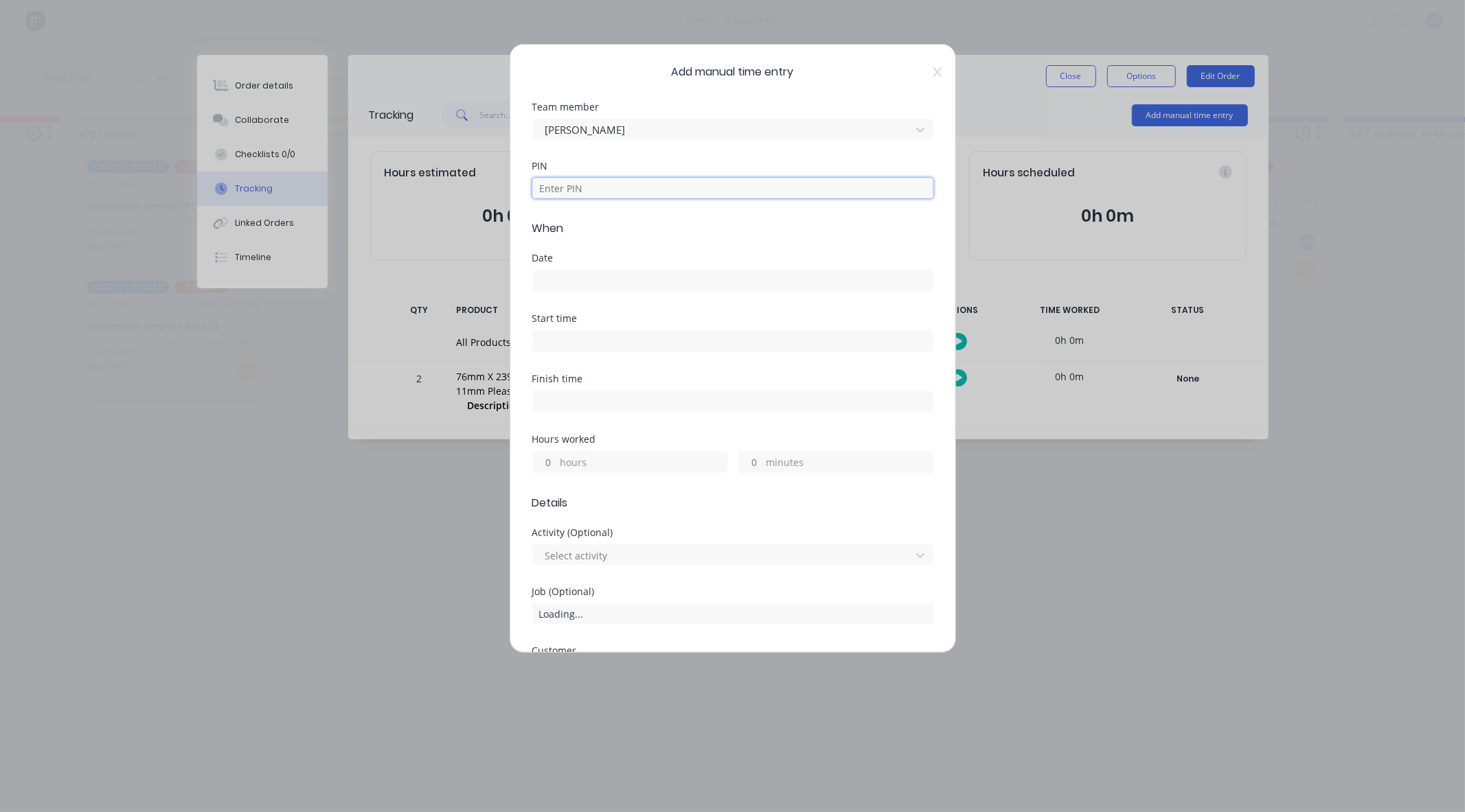
drag, startPoint x: 602, startPoint y: 196, endPoint x: 582, endPoint y: 213, distance: 26.2
click at [602, 196] on input at bounding box center [733, 188] width 401 height 20
type input "3699"
click at [565, 281] on input at bounding box center [733, 281] width 400 height 20
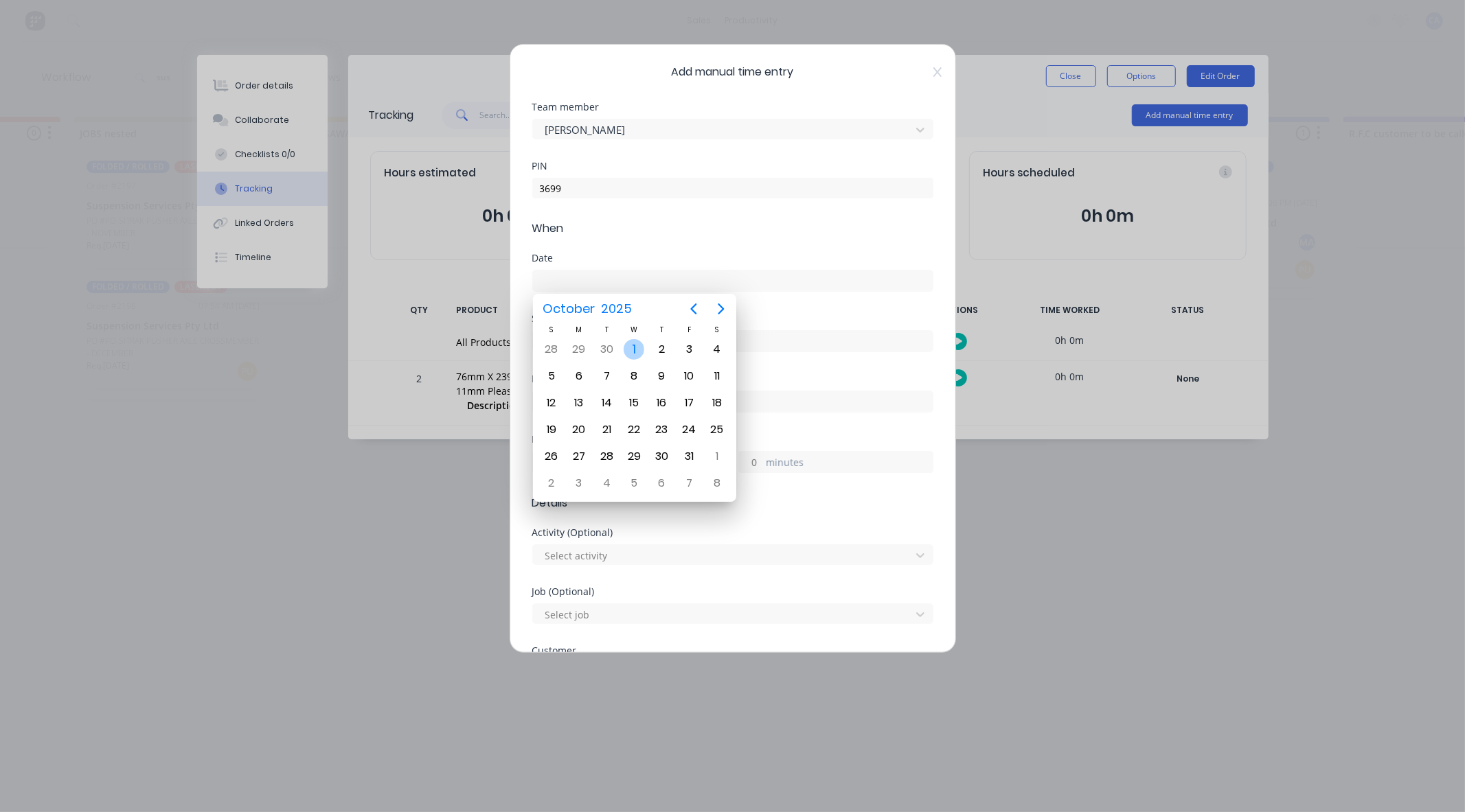
click at [632, 344] on div "1" at bounding box center [634, 349] width 20 height 20
type input "[DATE]"
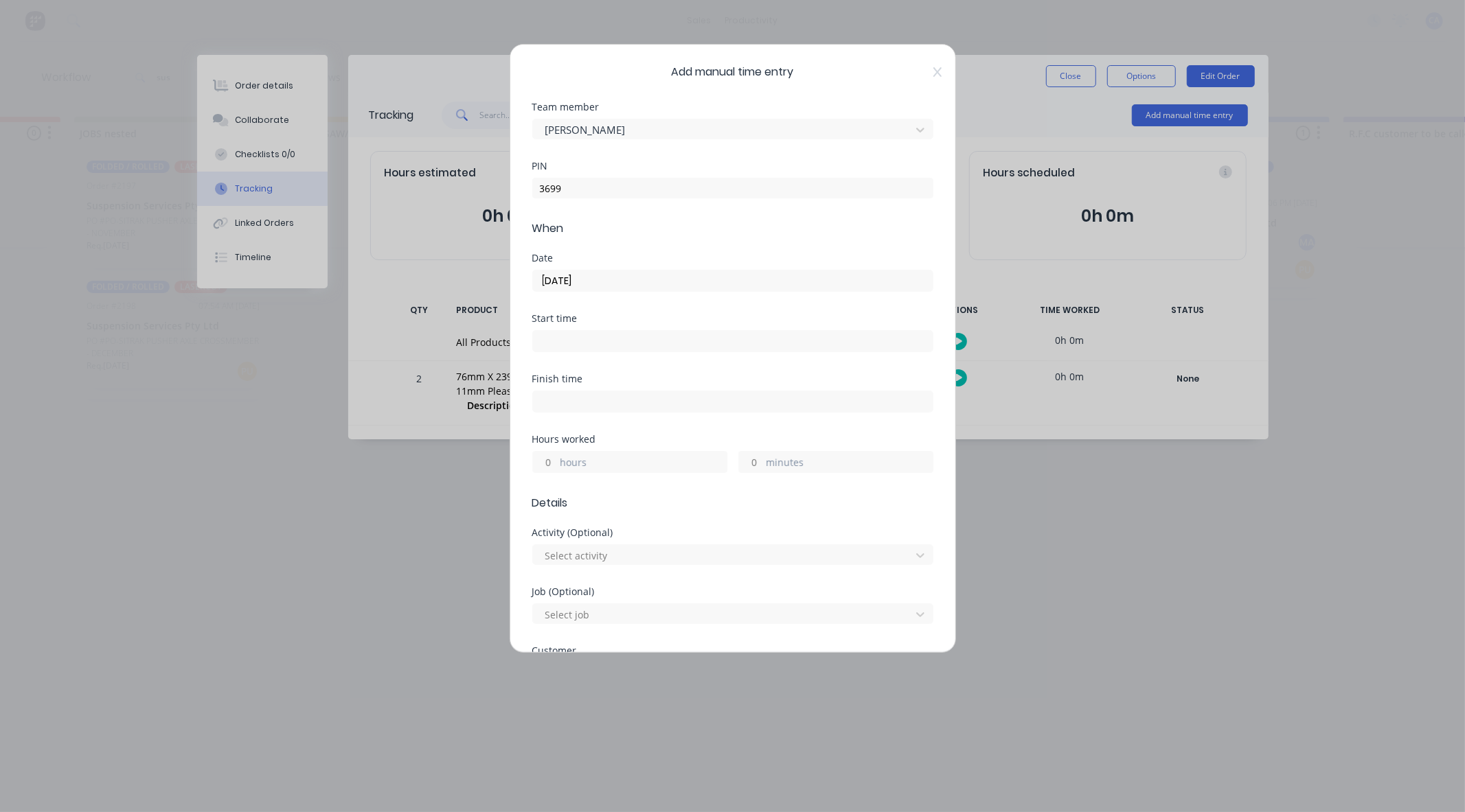
drag, startPoint x: 752, startPoint y: 463, endPoint x: 732, endPoint y: 445, distance: 26.9
click at [752, 462] on input "minutes" at bounding box center [751, 462] width 24 height 20
type input "30"
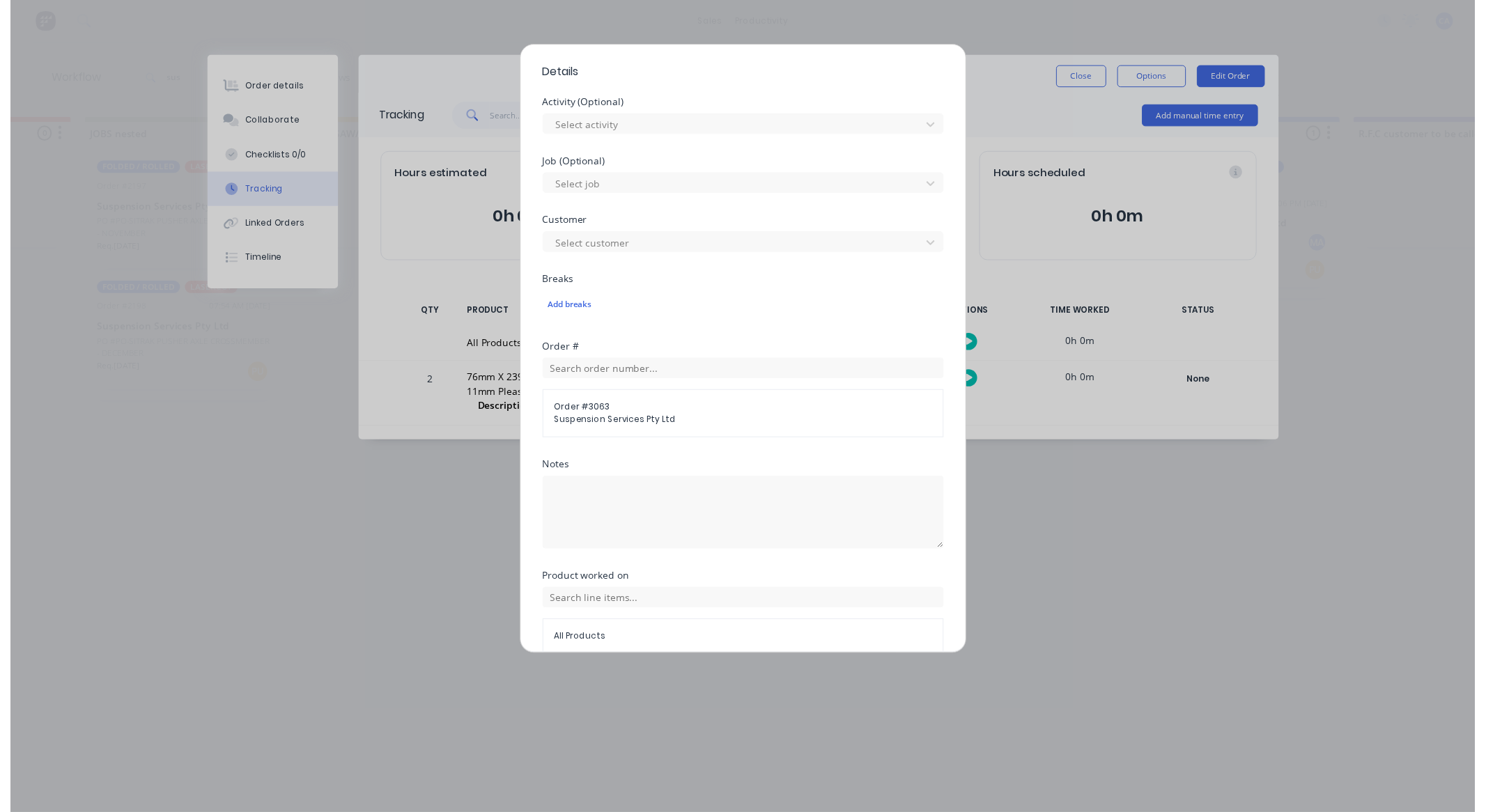
scroll to position [504, 0]
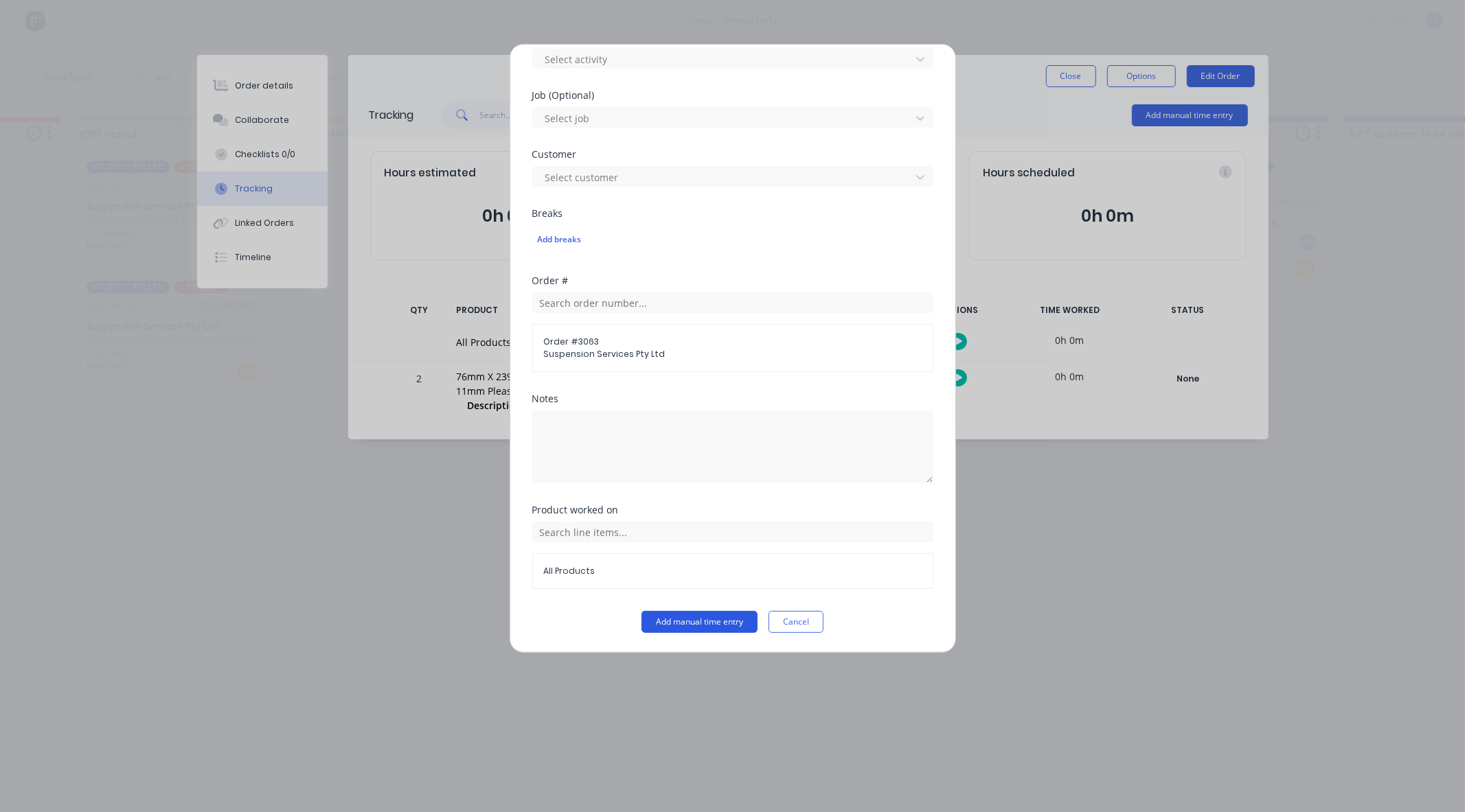
click at [724, 614] on button "Add manual time entry" at bounding box center [699, 622] width 116 height 22
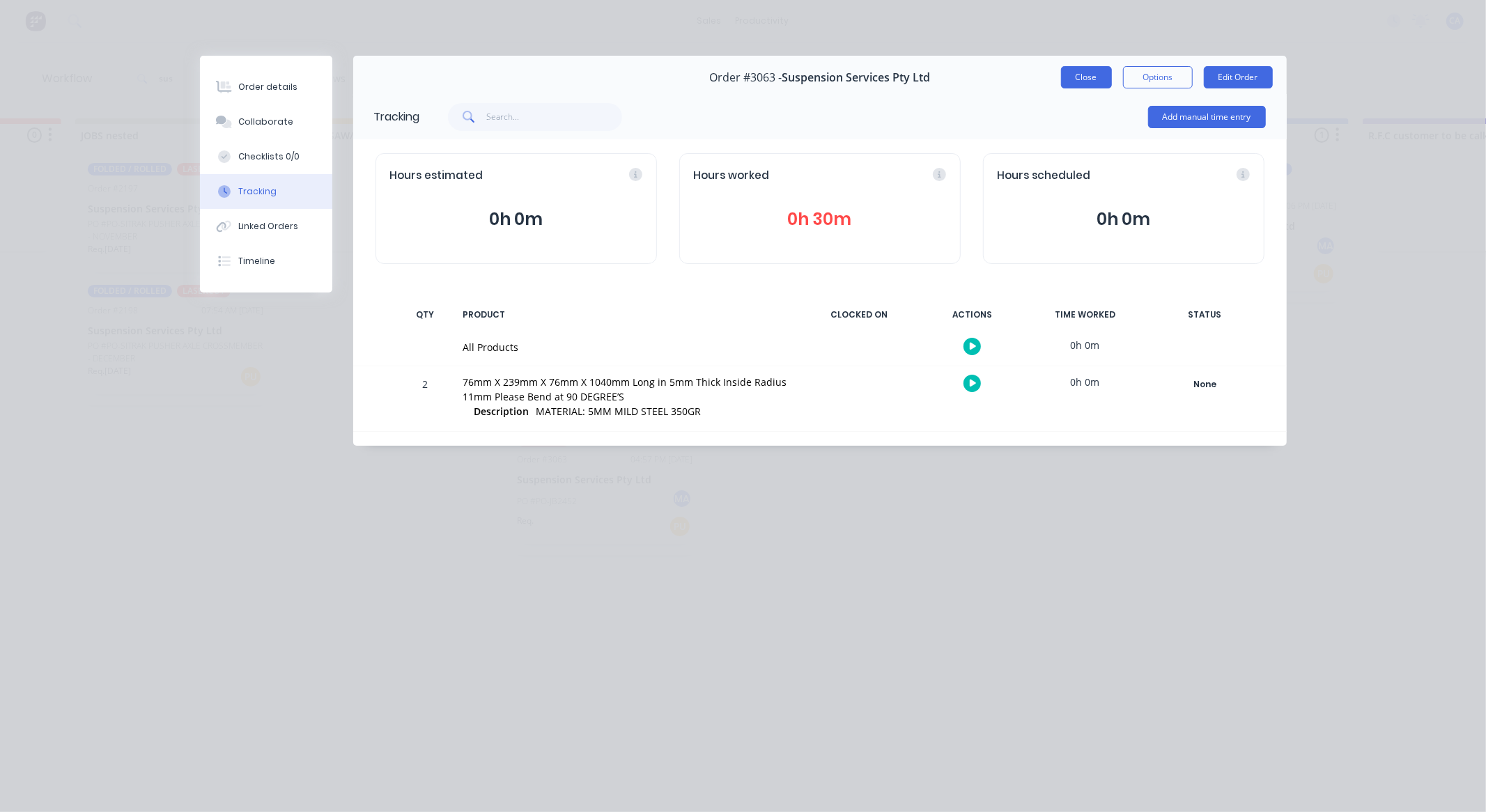
click at [1097, 75] on button "Close" at bounding box center [1087, 77] width 51 height 22
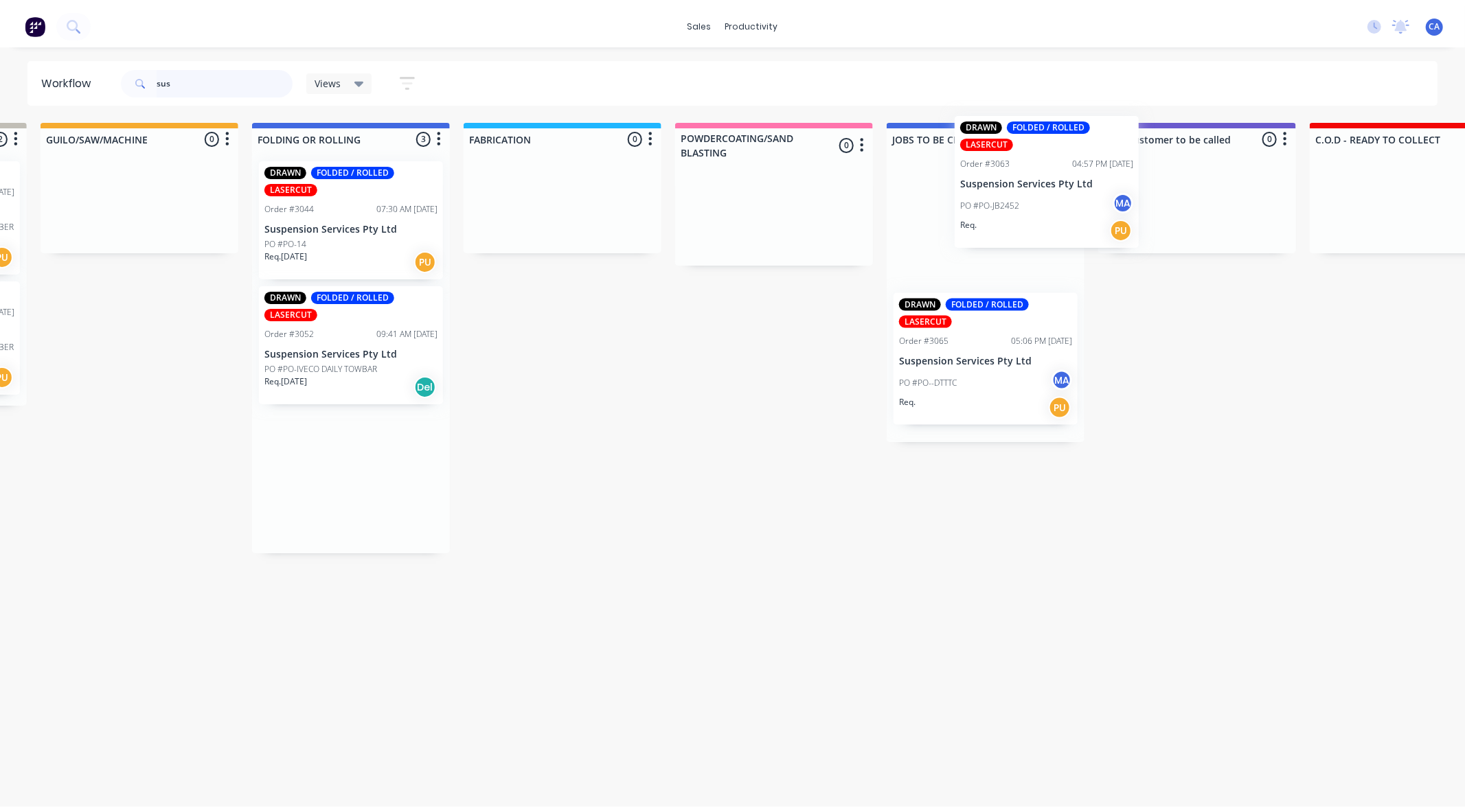
scroll to position [0, 629]
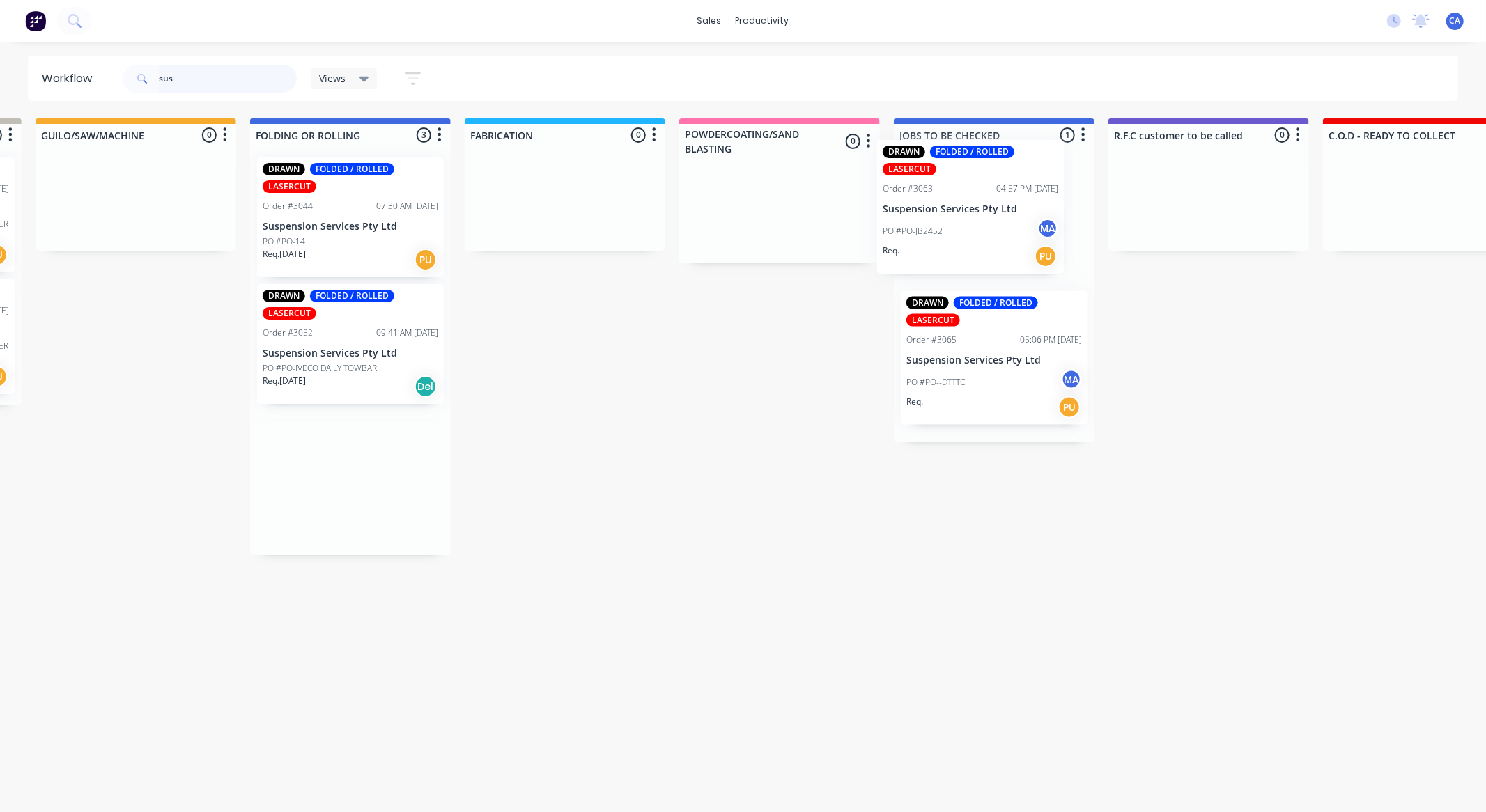
drag, startPoint x: 928, startPoint y: 338, endPoint x: 985, endPoint y: 198, distance: 151.2
click at [965, 207] on div "Submitted 0 Sort By Created date Required date Order number Customer name Most …" at bounding box center [1220, 337] width 3738 height 436
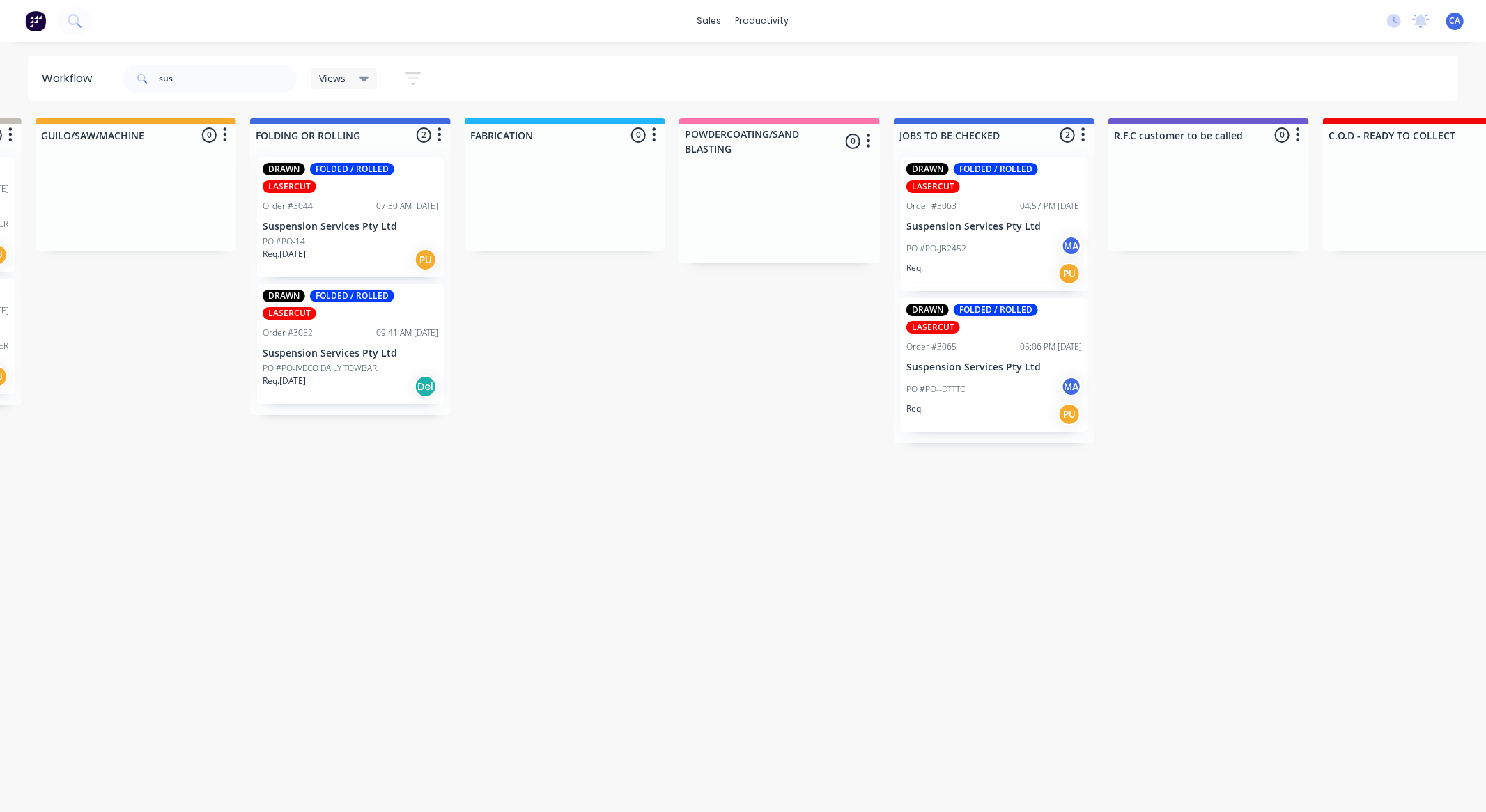
click at [338, 342] on div "DRAWN FOLDED / ROLLED LASERCUT Order #3052 09:41 AM [DATE] Suspension Services …" at bounding box center [350, 344] width 187 height 120
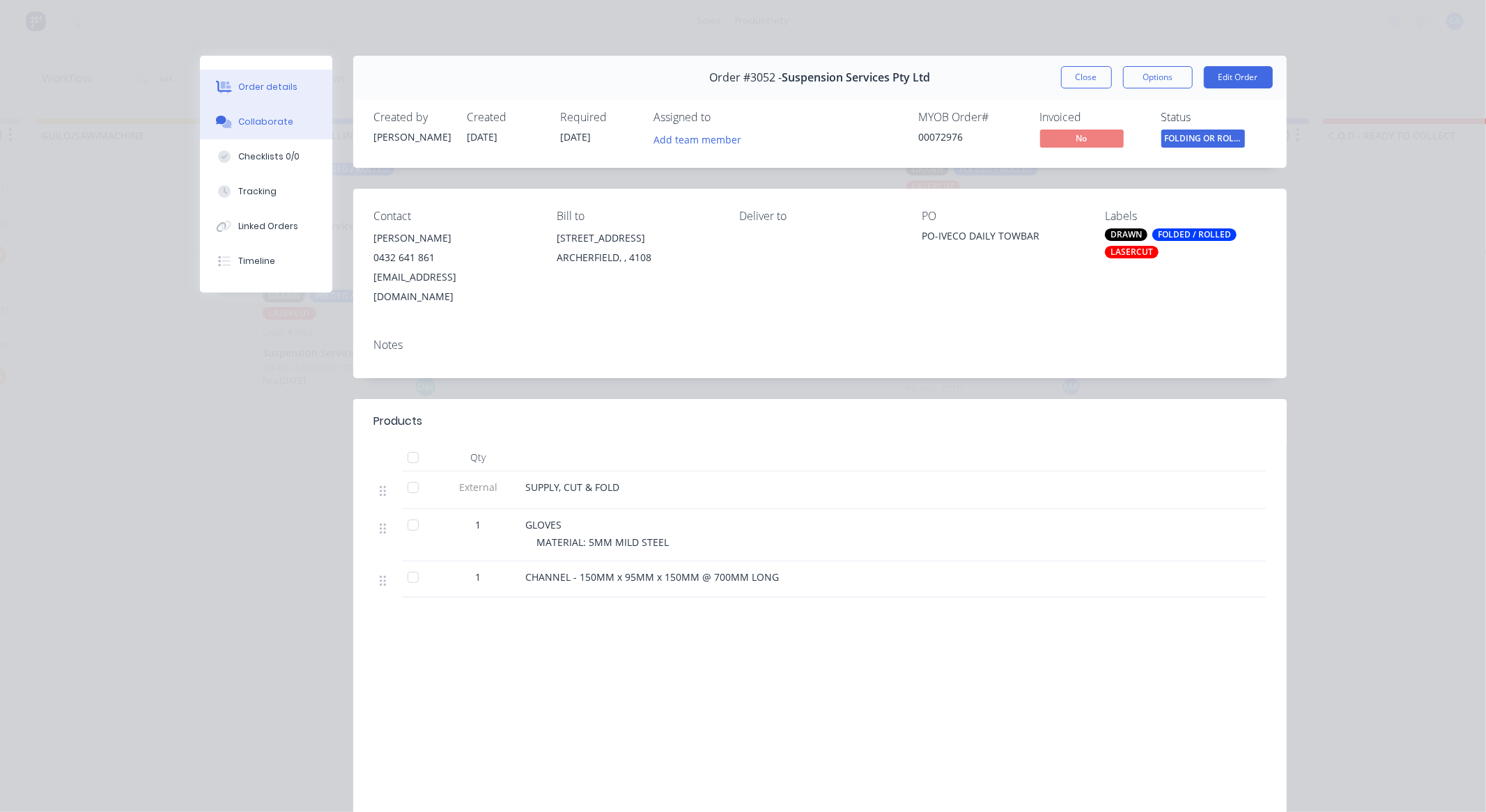
click at [270, 129] on button "Collaborate" at bounding box center [266, 122] width 132 height 35
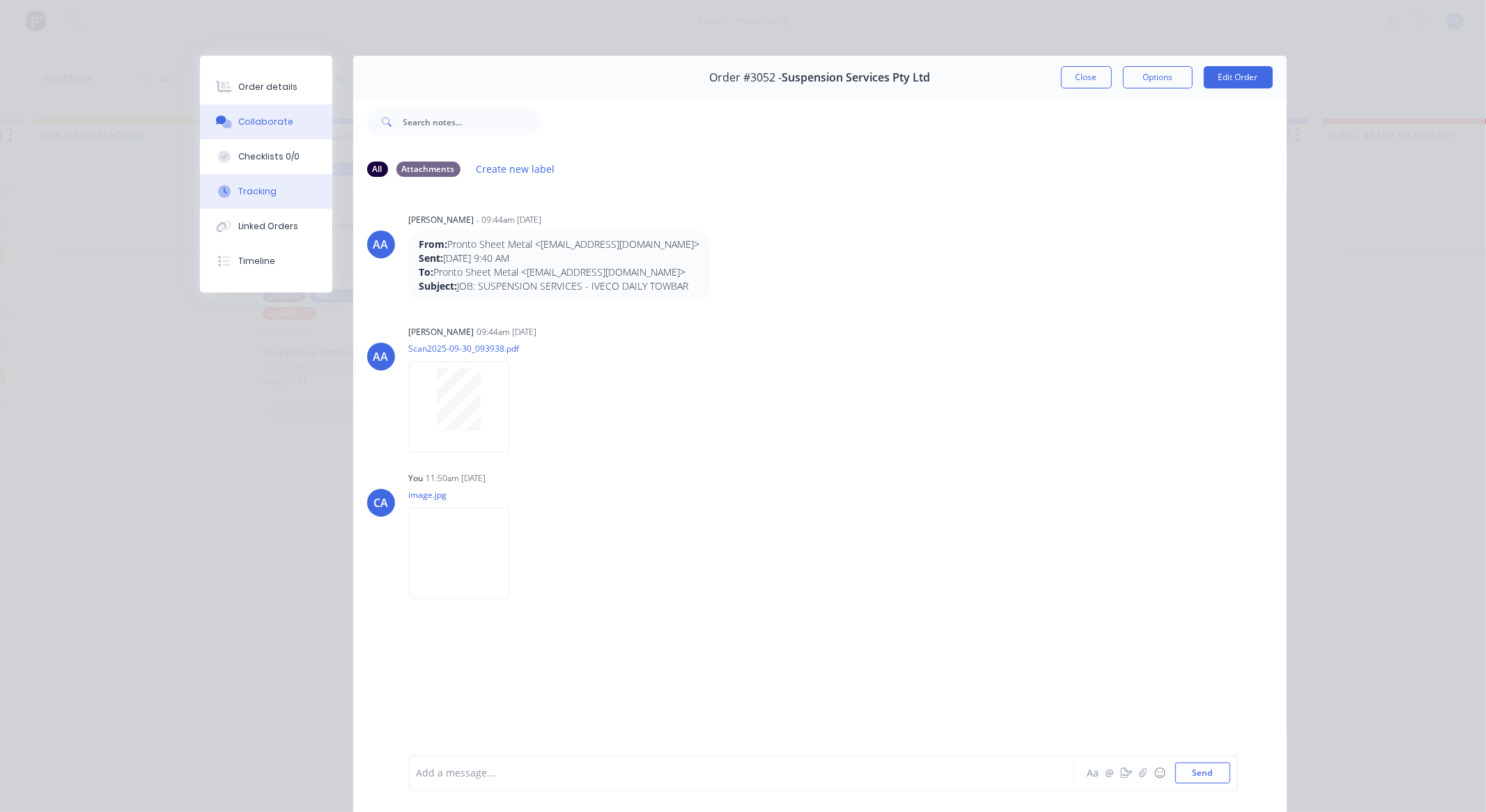
click at [266, 204] on button "Tracking" at bounding box center [266, 191] width 132 height 35
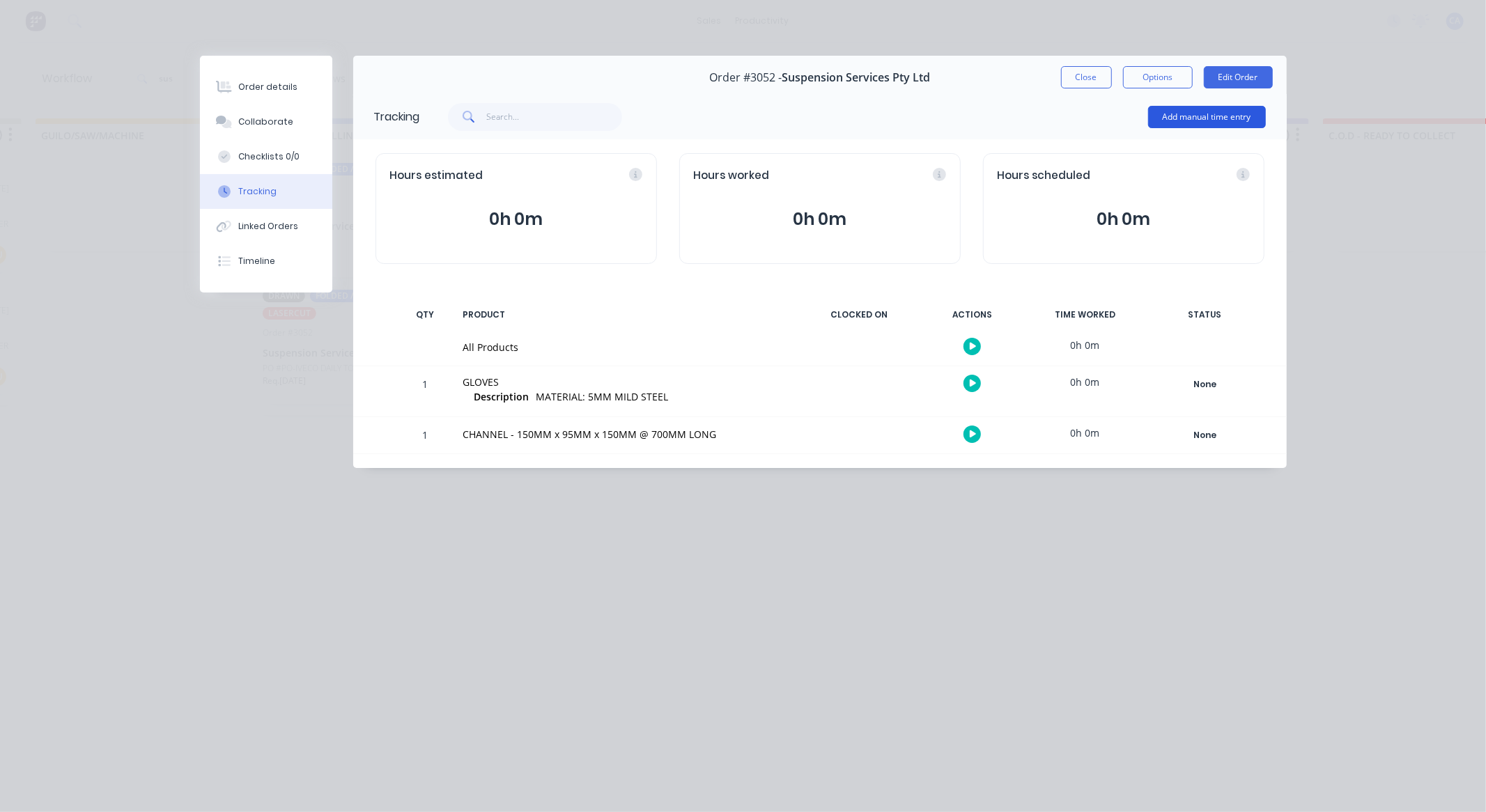
click at [1173, 121] on button "Add manual time entry" at bounding box center [1207, 117] width 118 height 22
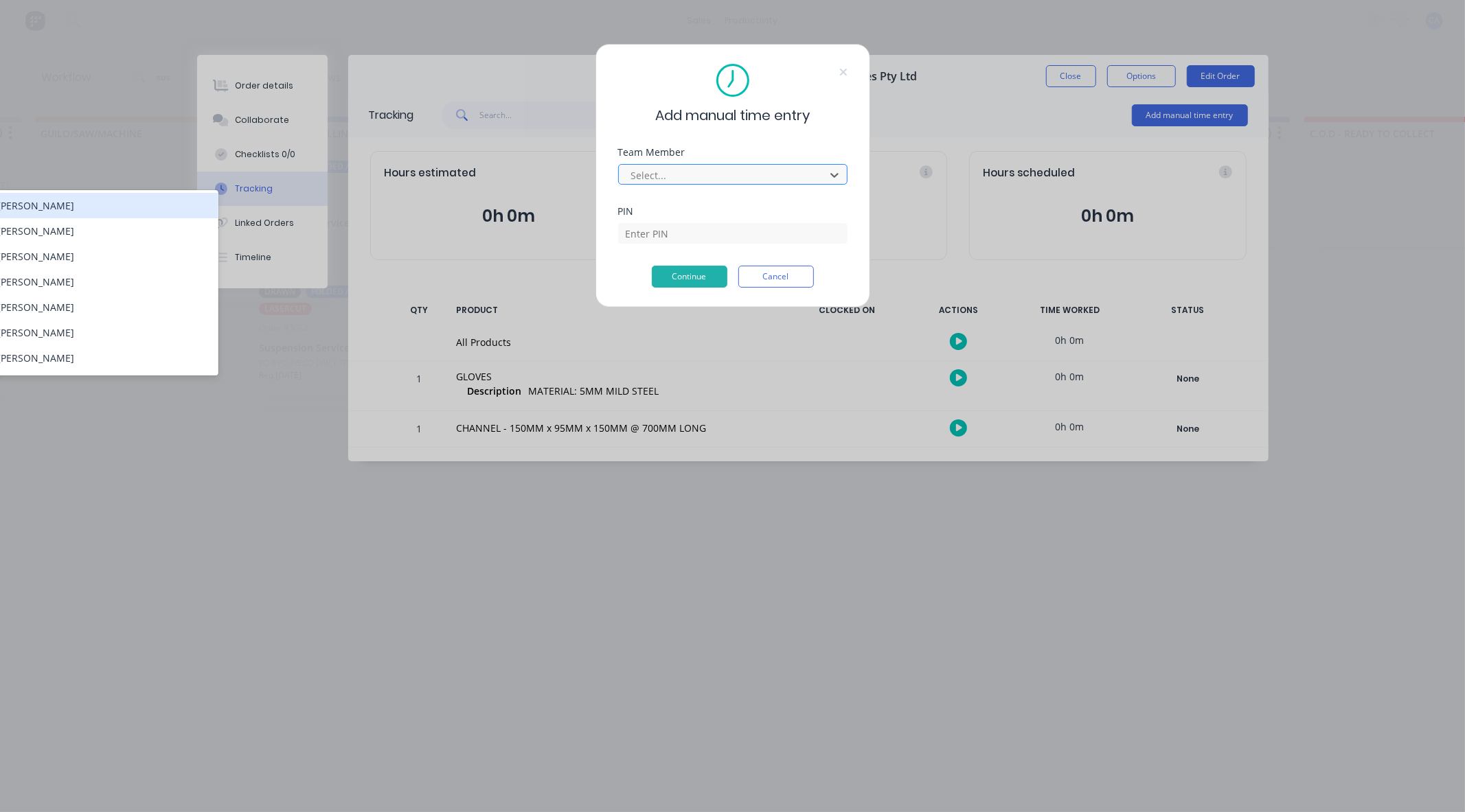
click at [687, 173] on div at bounding box center [724, 175] width 188 height 17
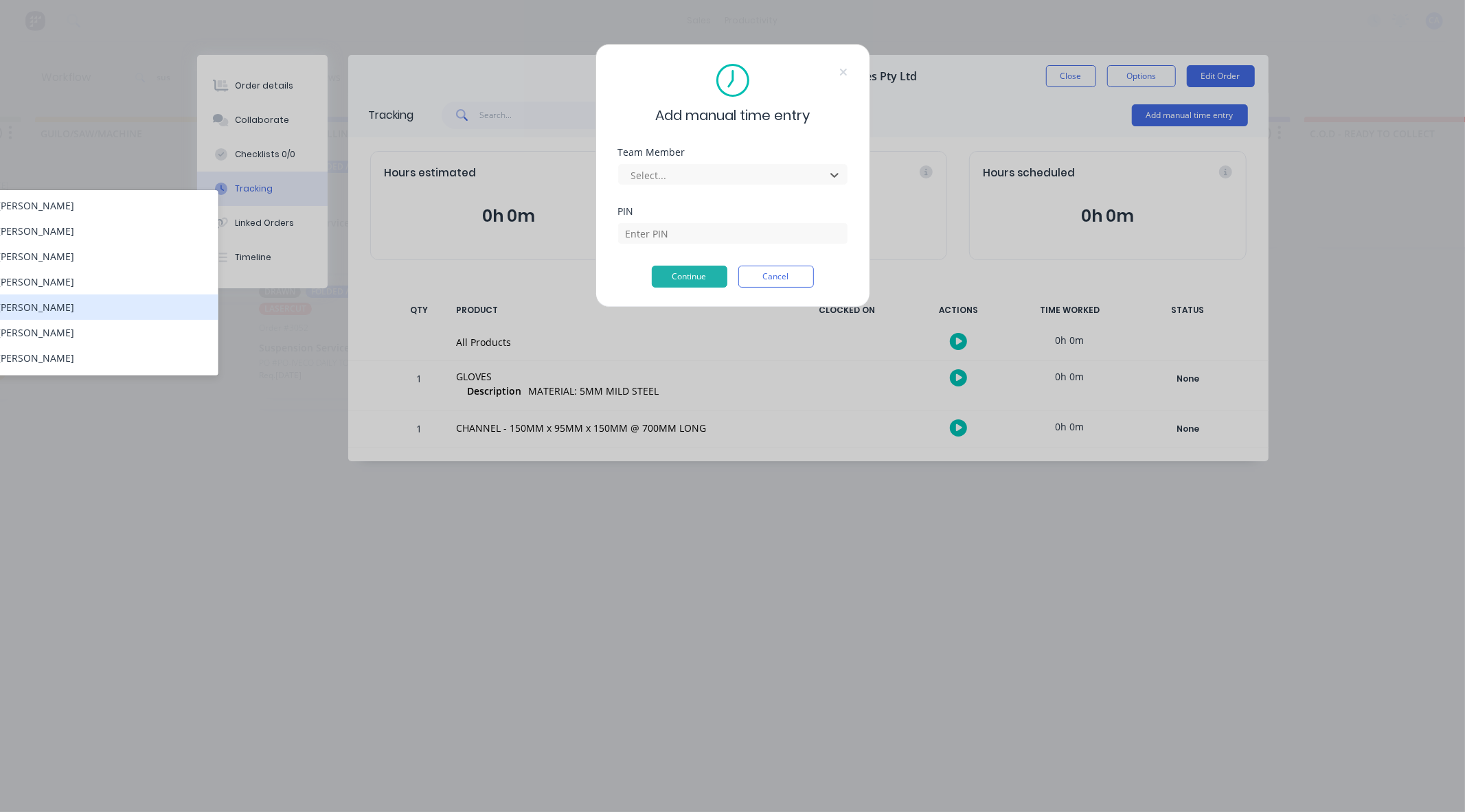
click at [20, 309] on div "[PERSON_NAME]" at bounding box center [104, 307] width 229 height 26
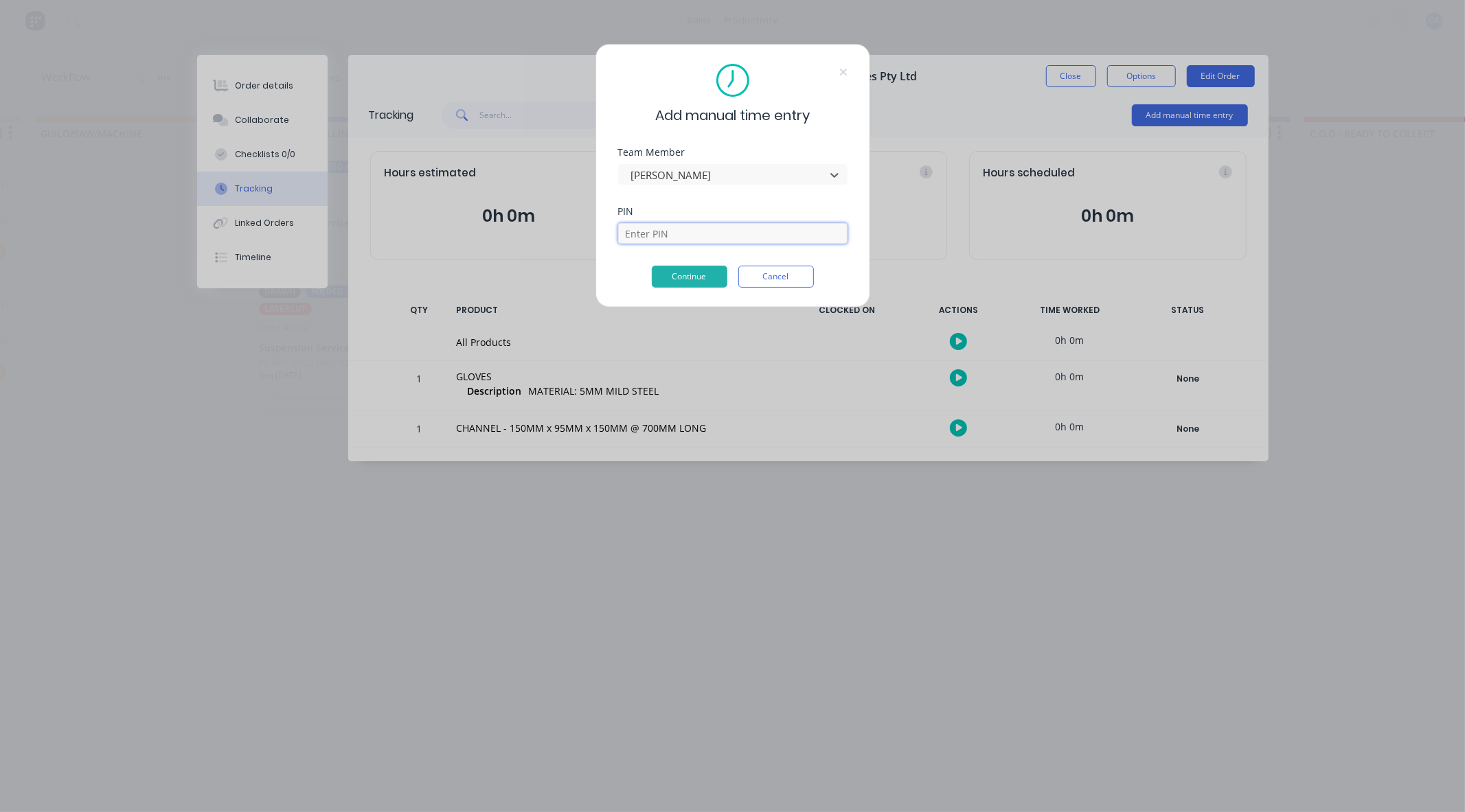
click at [644, 233] on input at bounding box center [733, 233] width 229 height 20
type input "3699"
click at [688, 286] on button "Continue" at bounding box center [689, 277] width 76 height 22
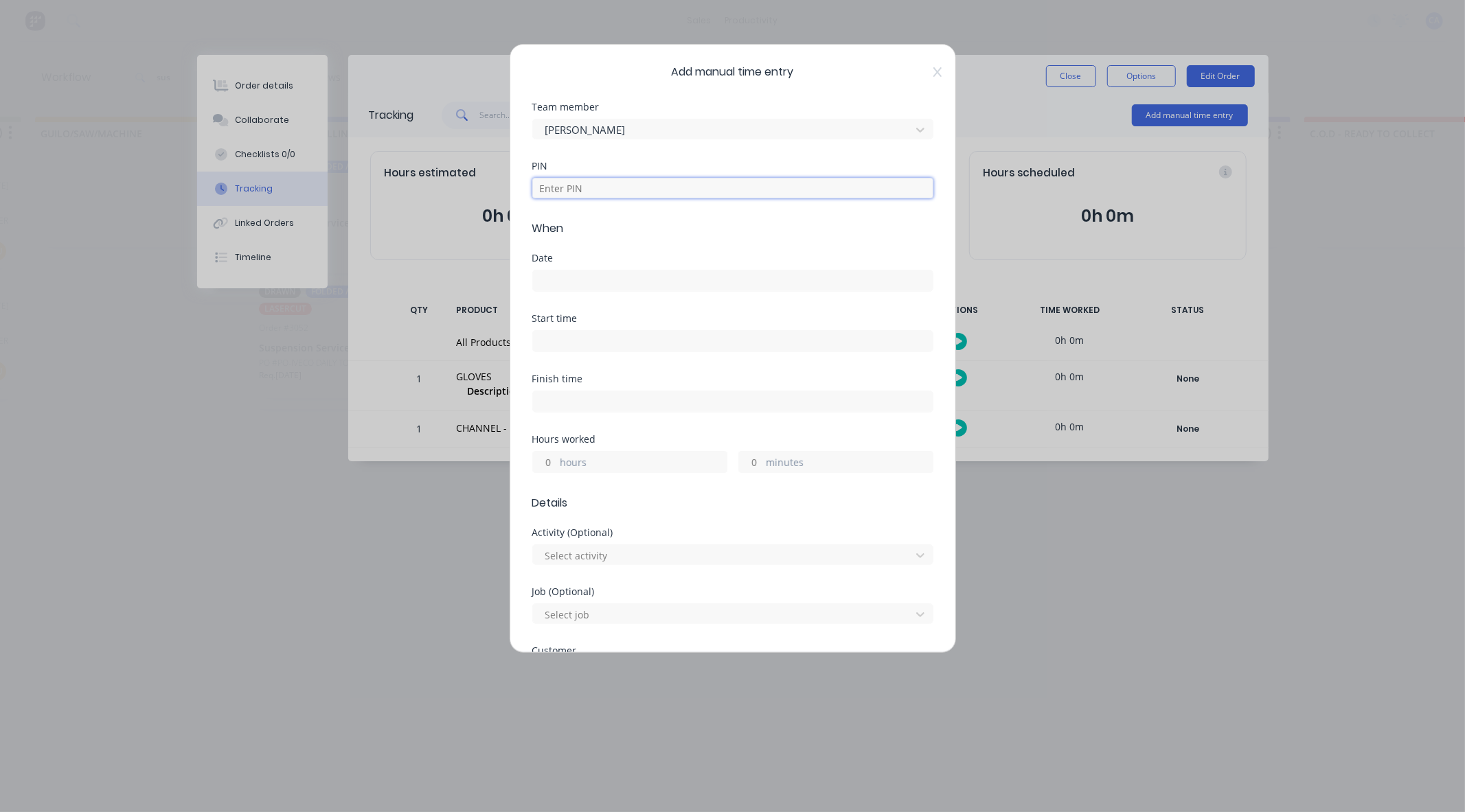
click at [566, 184] on input at bounding box center [733, 188] width 401 height 20
type input "3699"
click at [544, 263] on div "Date" at bounding box center [733, 258] width 401 height 9
click at [553, 290] on label at bounding box center [733, 281] width 401 height 22
click at [553, 290] on input at bounding box center [733, 281] width 400 height 20
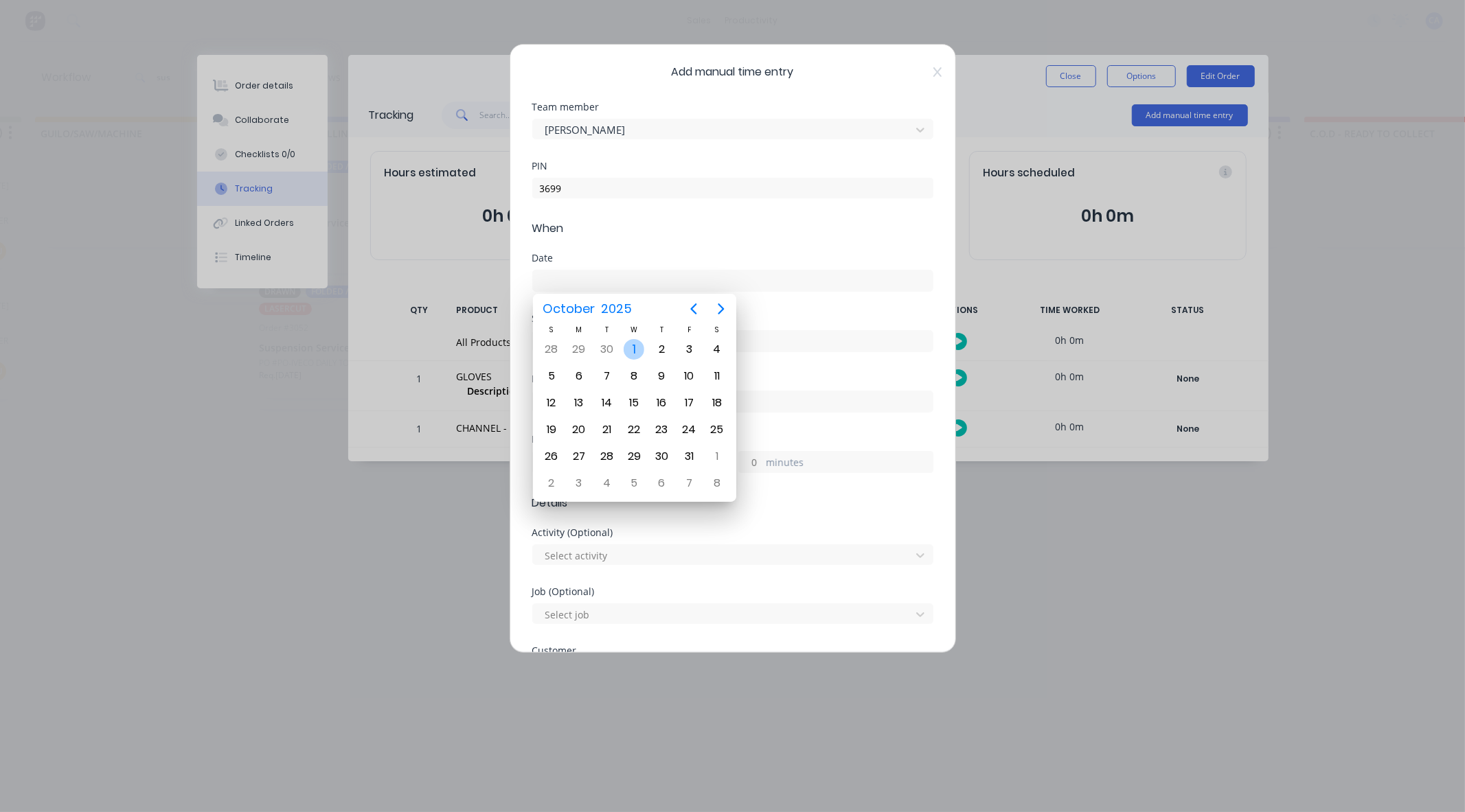
click at [629, 348] on div "1" at bounding box center [634, 349] width 20 height 20
type input "[DATE]"
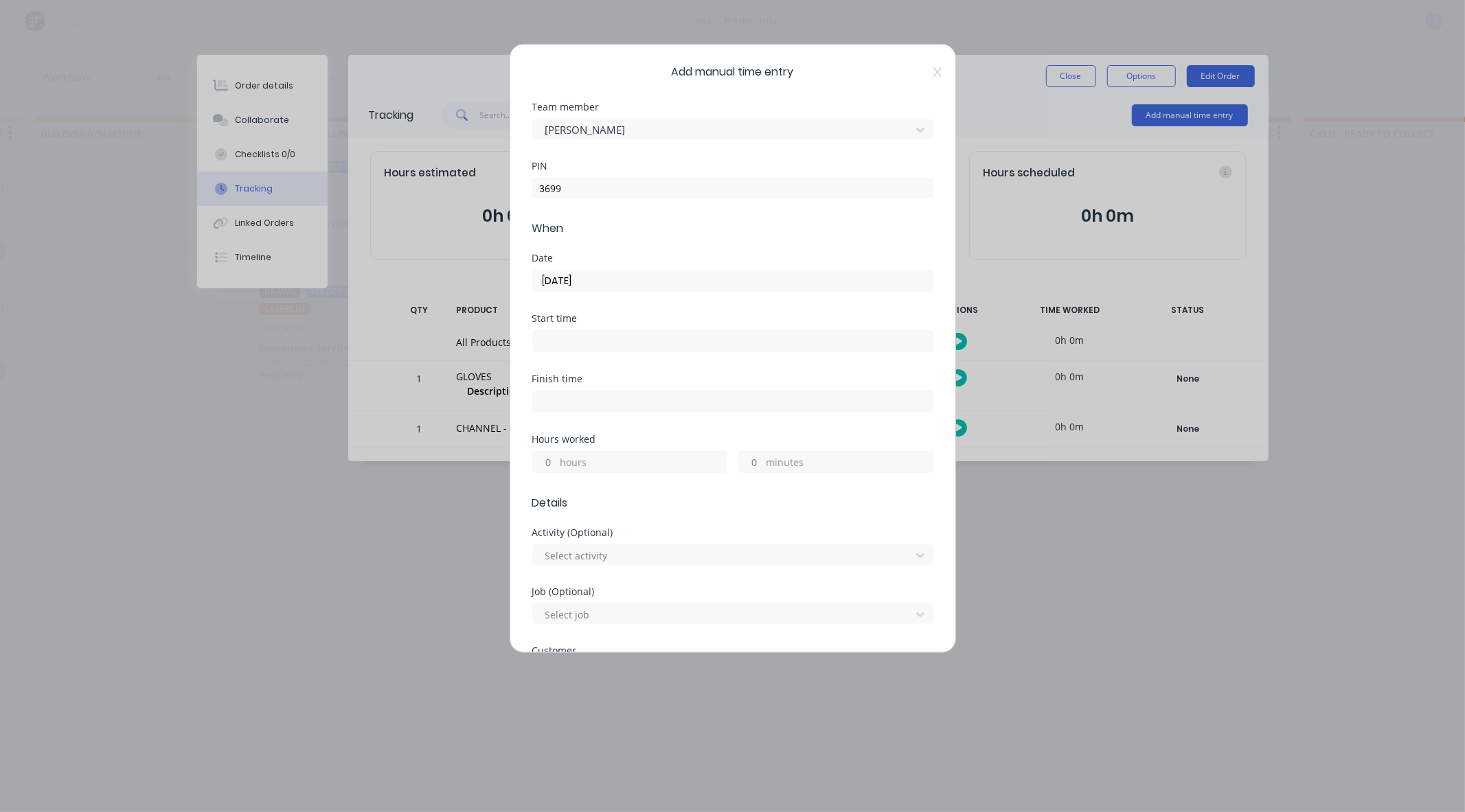
click at [745, 461] on input "minutes" at bounding box center [751, 462] width 24 height 20
type input "30"
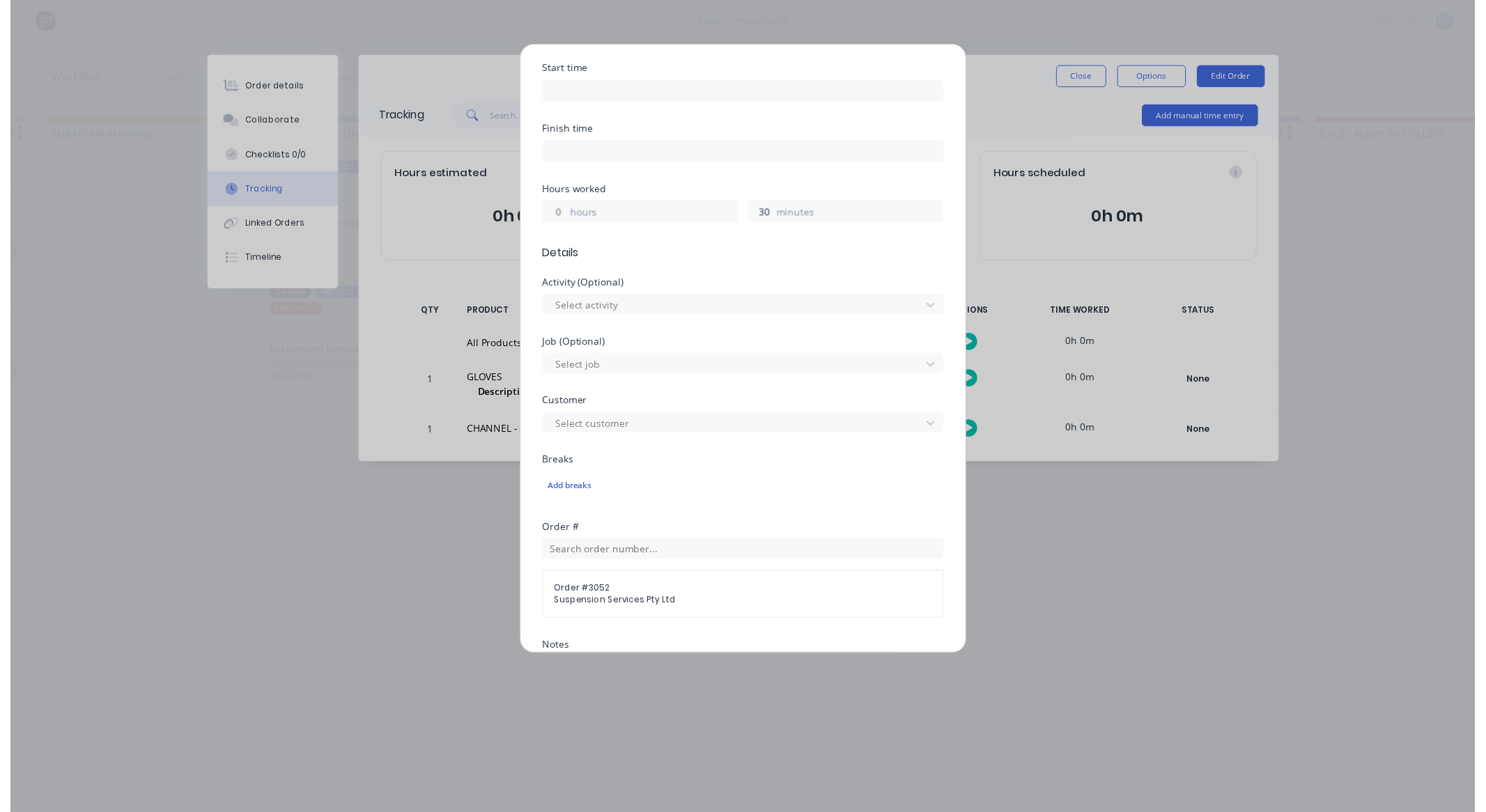
scroll to position [504, 0]
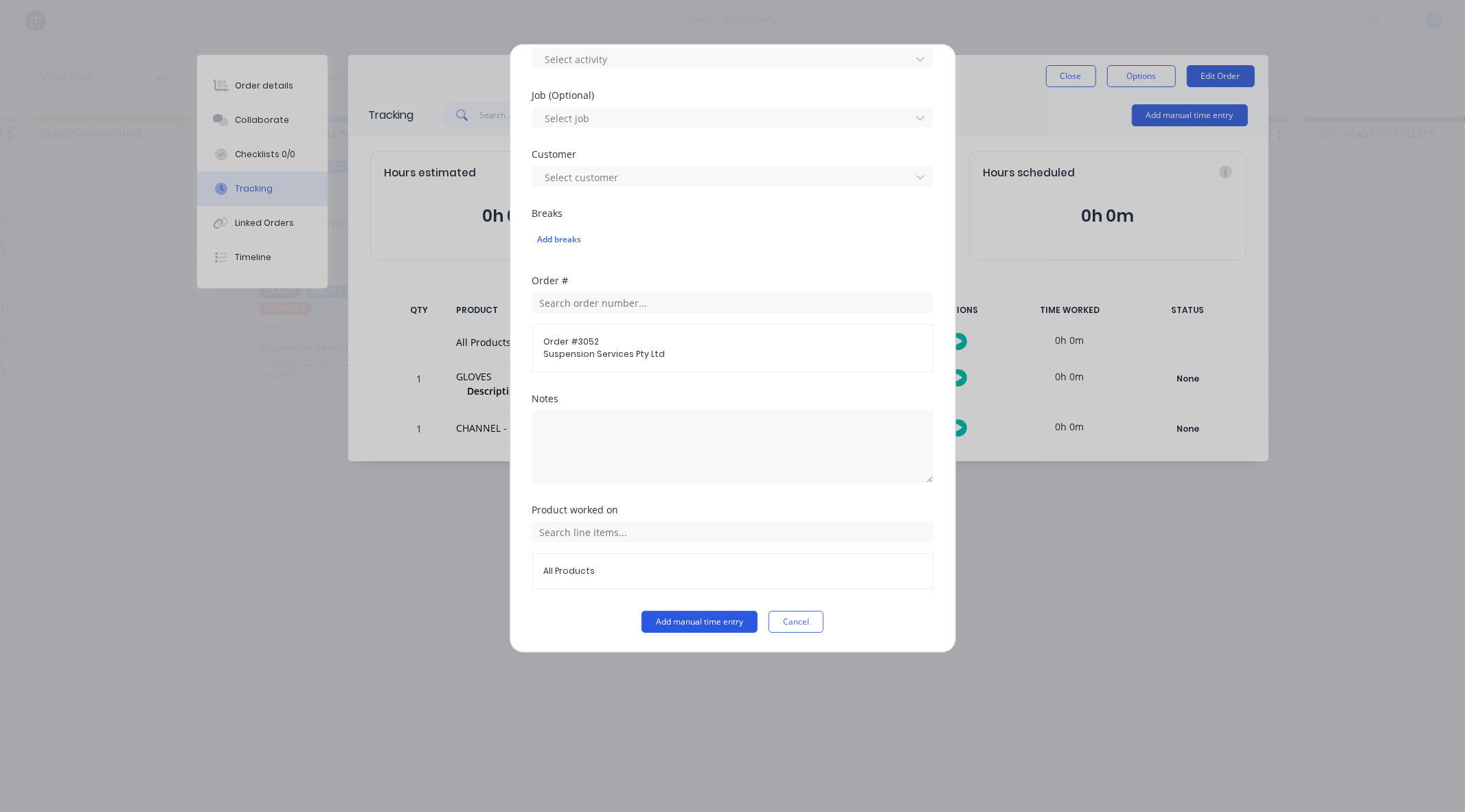
click at [710, 620] on button "Add manual time entry" at bounding box center [699, 622] width 116 height 22
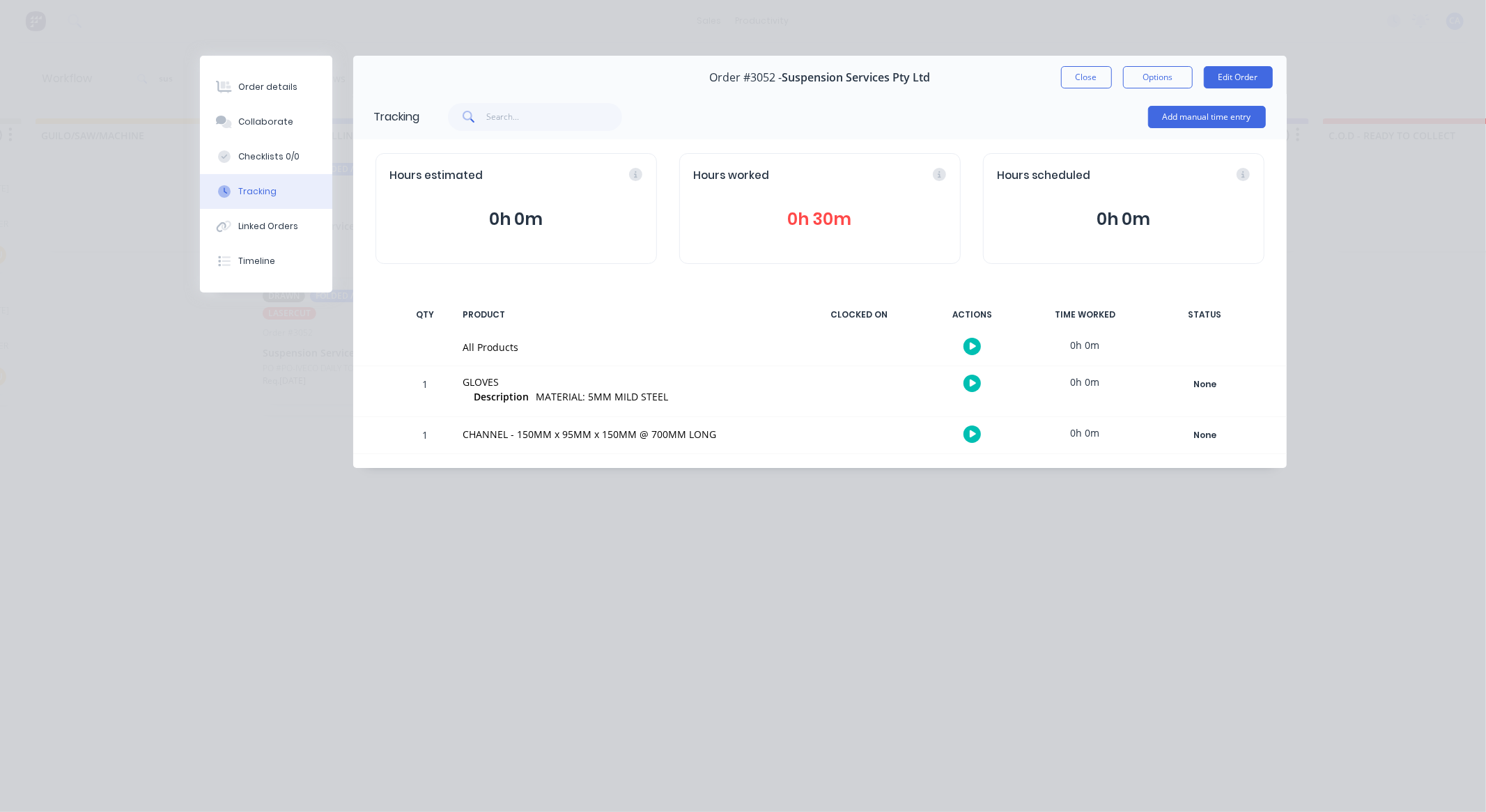
drag, startPoint x: 1087, startPoint y: 81, endPoint x: 965, endPoint y: 210, distance: 177.6
click at [1085, 81] on button "Close" at bounding box center [1087, 77] width 51 height 22
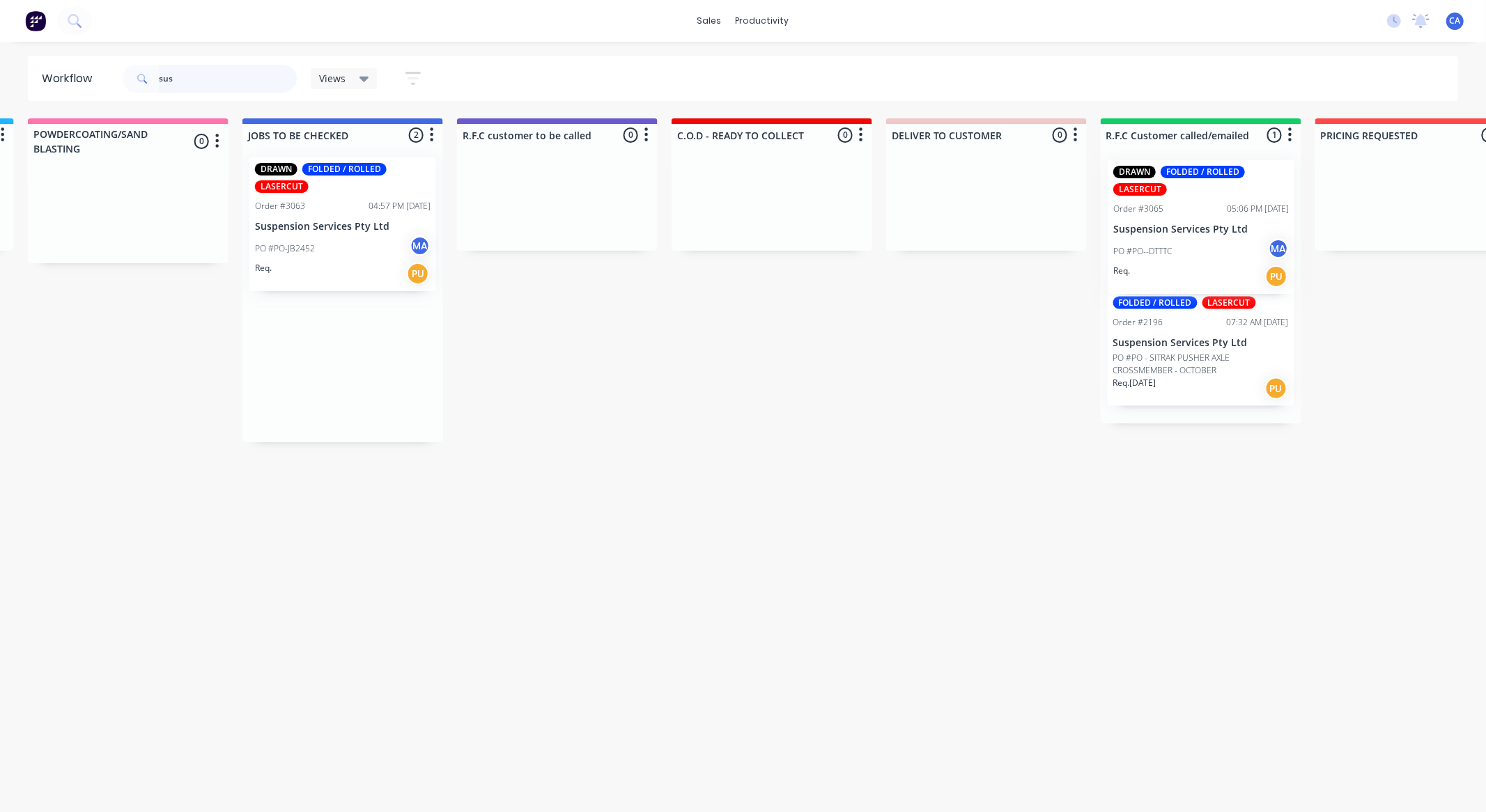
drag, startPoint x: 948, startPoint y: 380, endPoint x: 1158, endPoint y: 224, distance: 261.6
click at [1160, 225] on div "Submitted 0 Sort By Created date Required date Order number Customer name Most …" at bounding box center [569, 281] width 3738 height 324
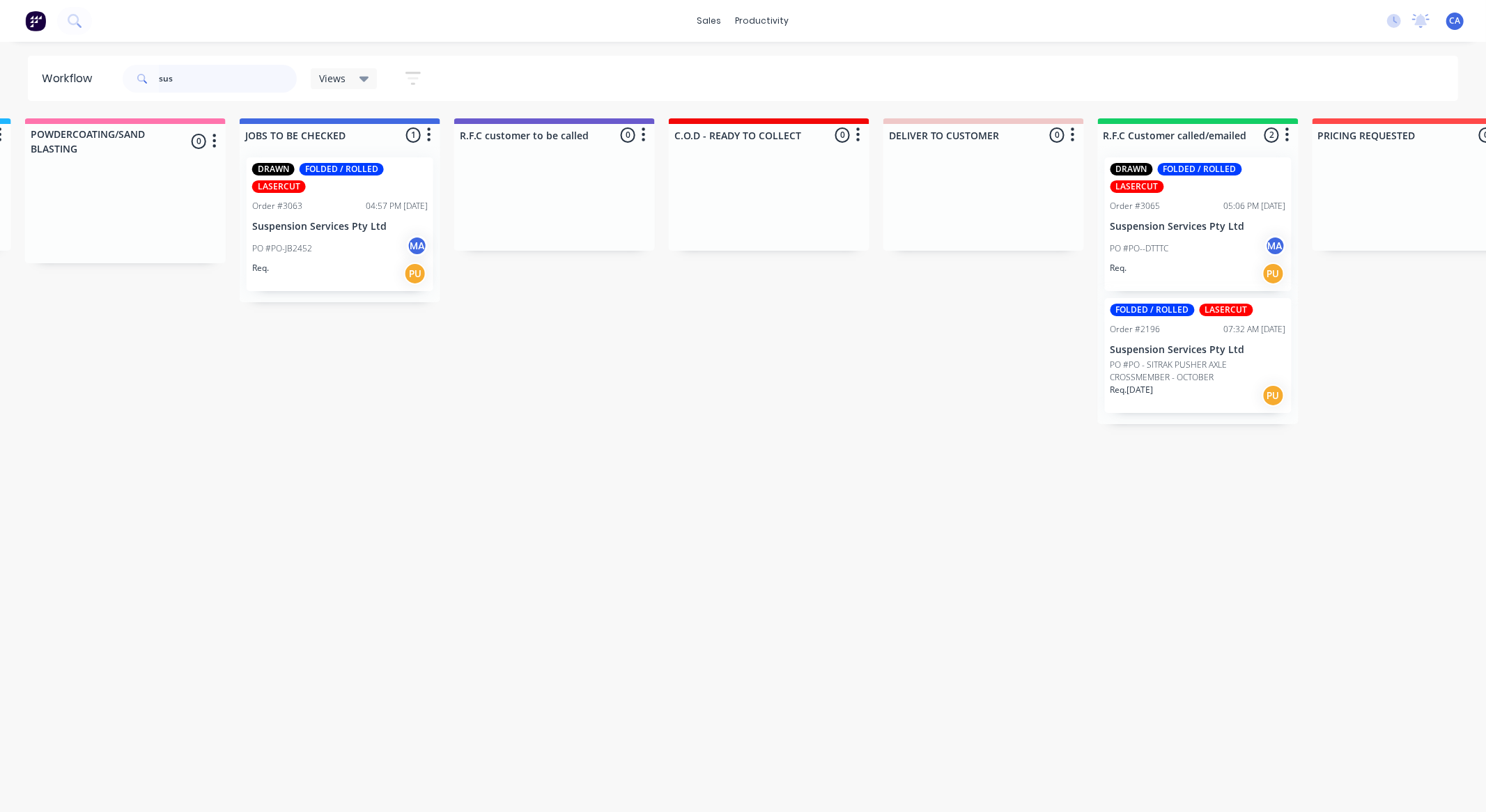
scroll to position [0, 1294]
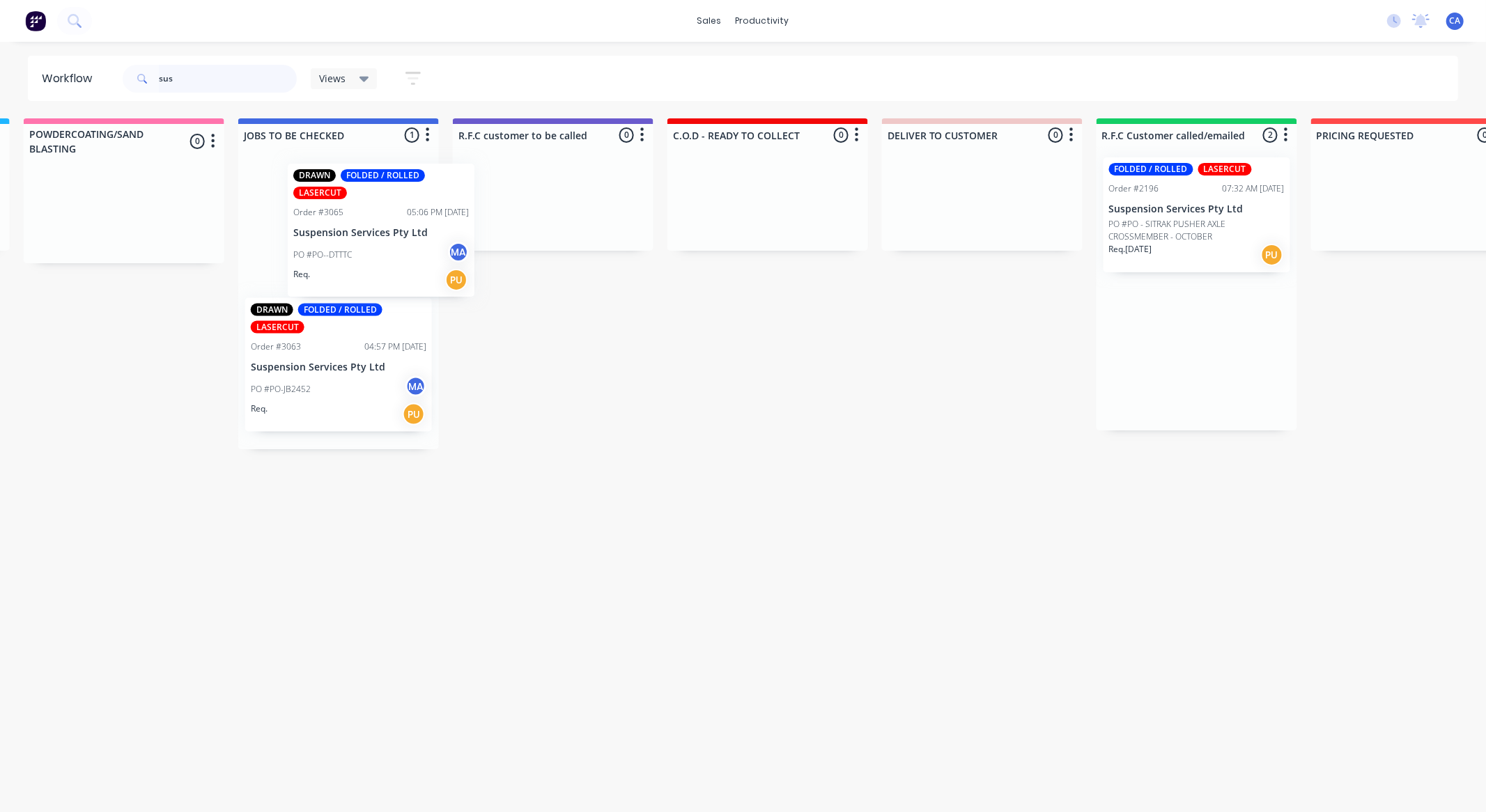
drag, startPoint x: 1166, startPoint y: 213, endPoint x: 312, endPoint y: 217, distance: 854.0
click at [319, 217] on div "Submitted 0 Sort By Created date Required date Order number Customer name Most …" at bounding box center [565, 284] width 3738 height 330
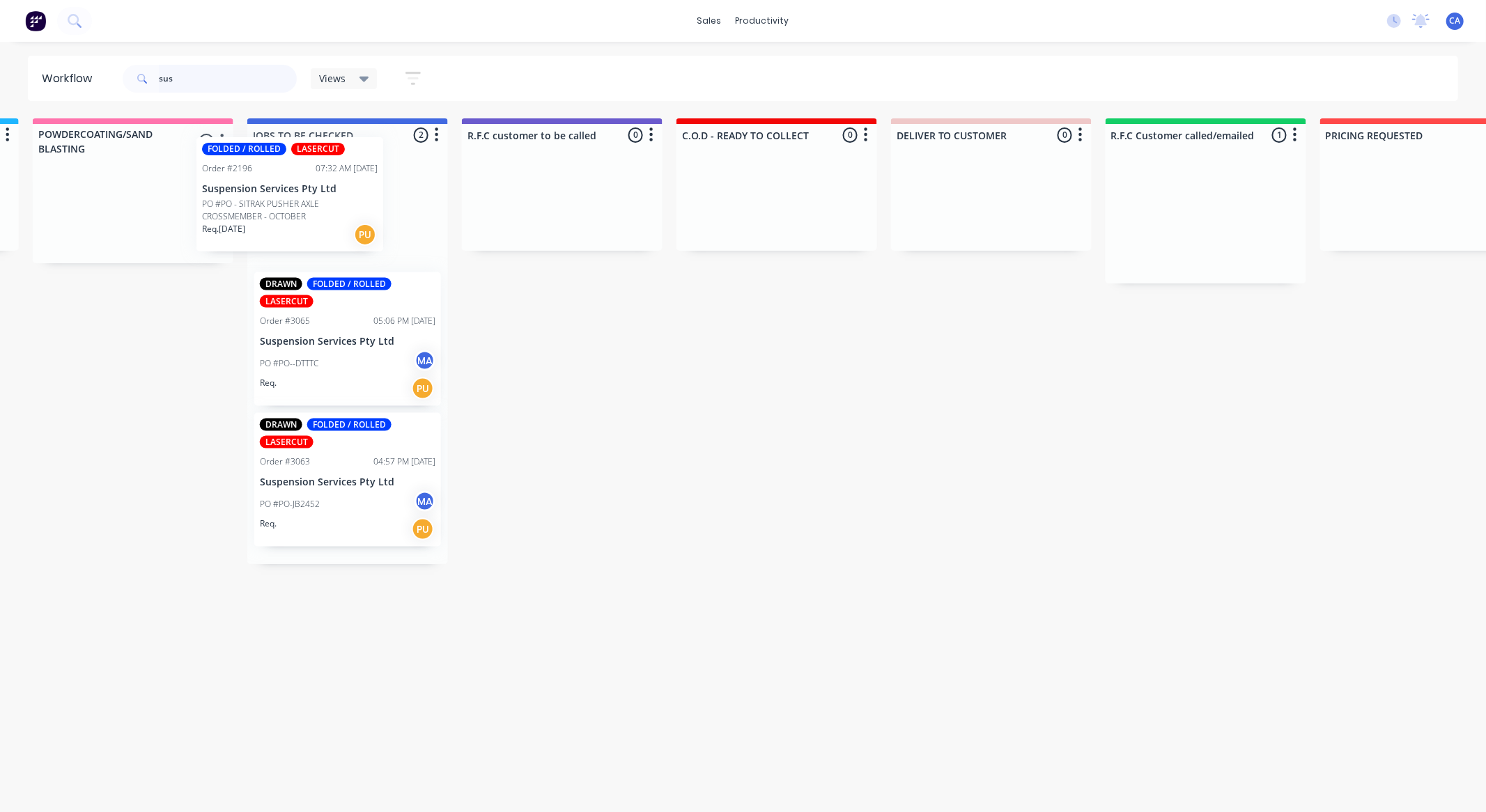
drag, startPoint x: 1214, startPoint y: 197, endPoint x: 380, endPoint y: 231, distance: 834.7
click at [307, 179] on div "Submitted 0 Sort By Created date Required date Order number Customer name Most …" at bounding box center [574, 342] width 3738 height 446
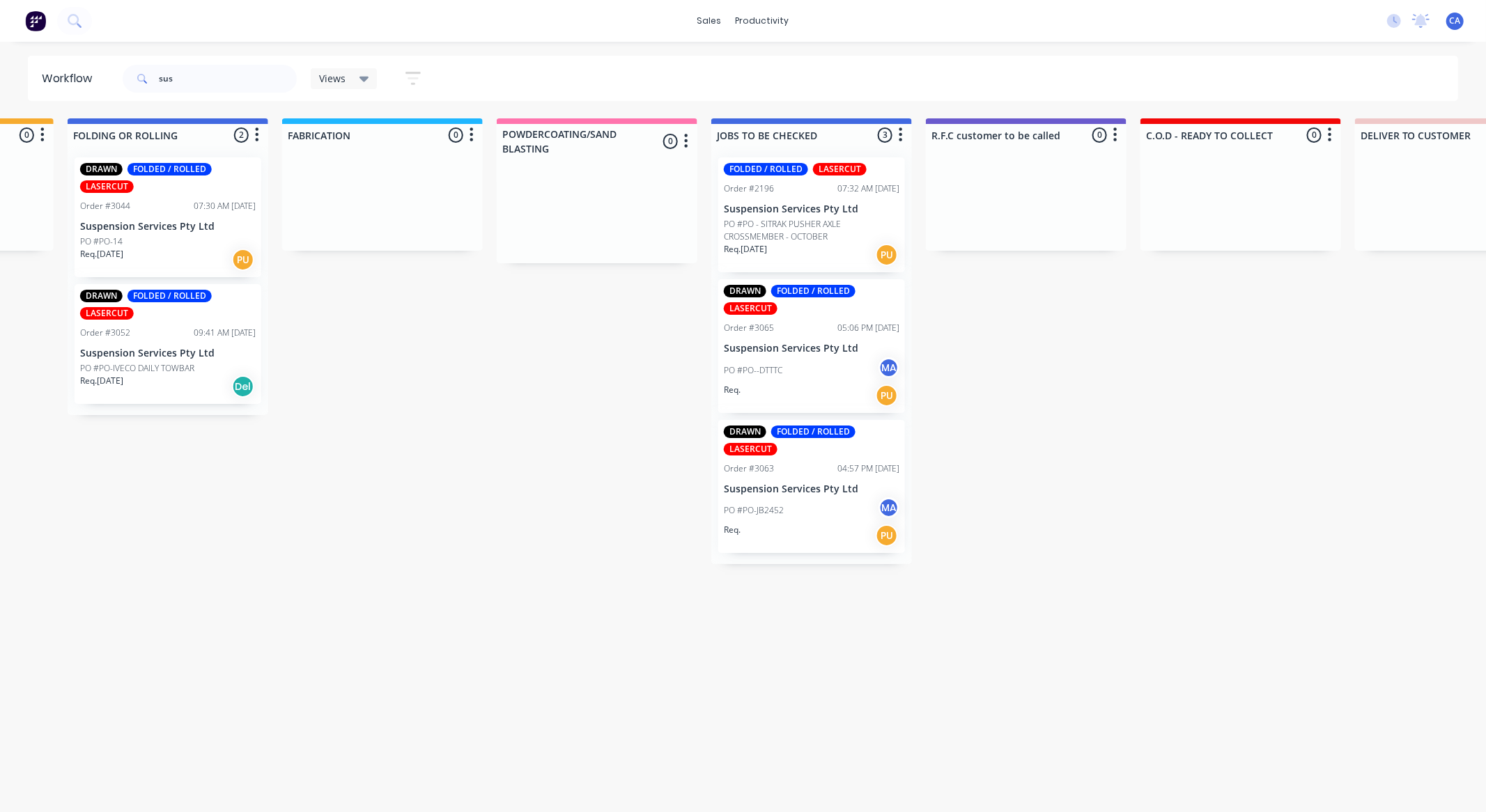
drag, startPoint x: 665, startPoint y: 266, endPoint x: 601, endPoint y: 272, distance: 64.3
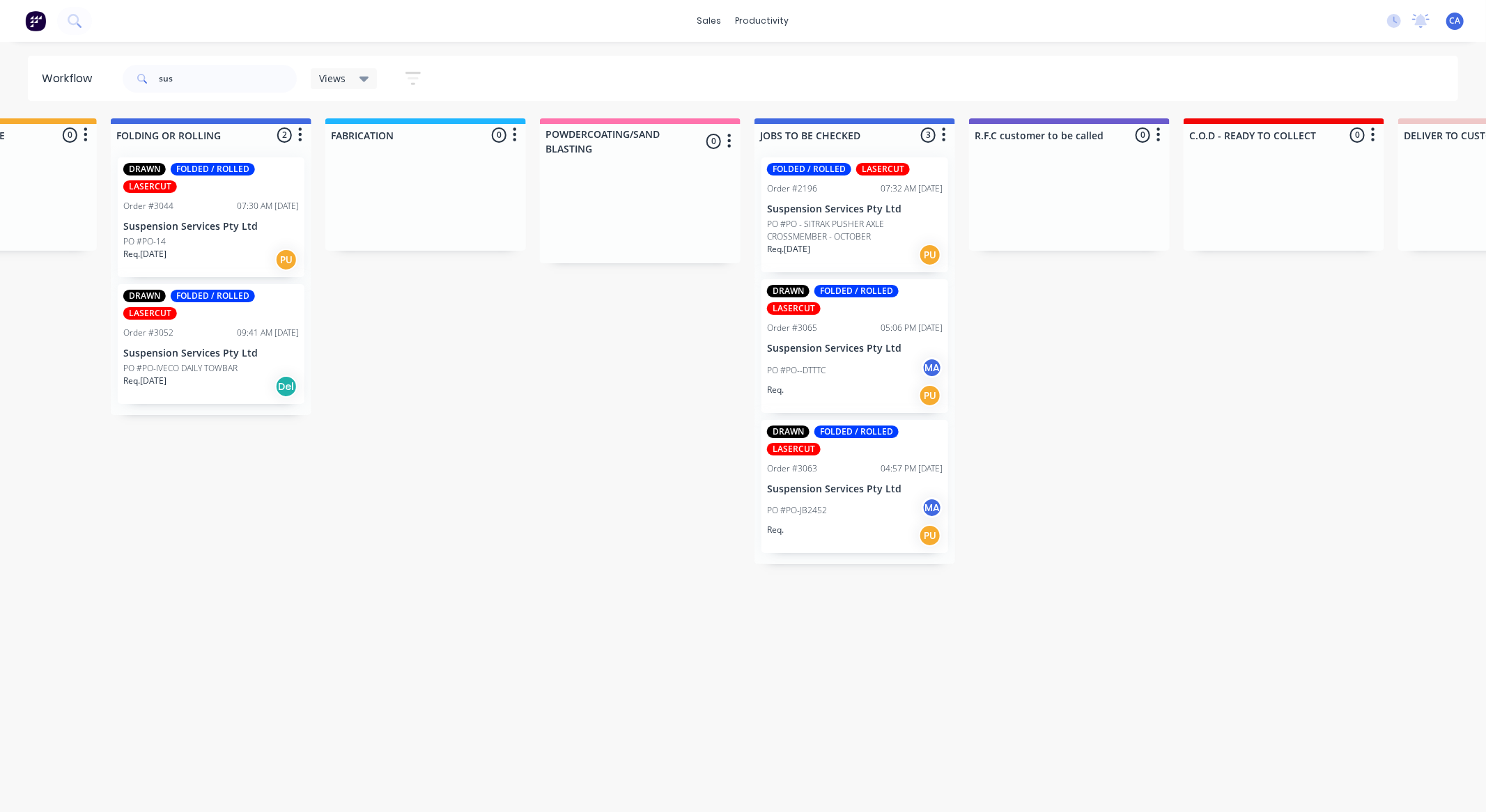
click at [834, 224] on p "PO #PO - SITRAK PUSHER AXLE CROSSMEMBER - OCTOBER" at bounding box center [855, 231] width 176 height 25
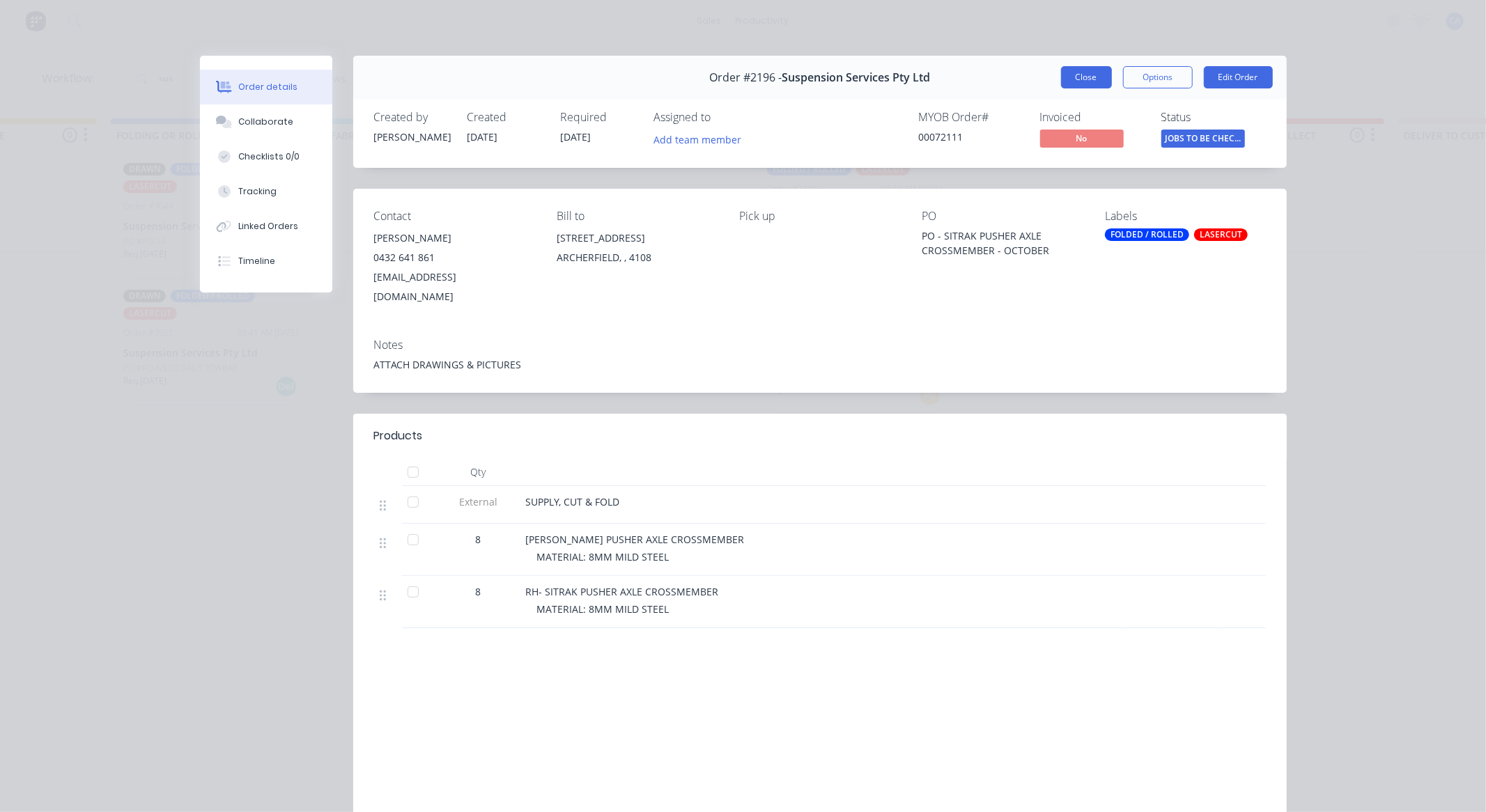
click at [1073, 75] on button "Close" at bounding box center [1087, 77] width 51 height 22
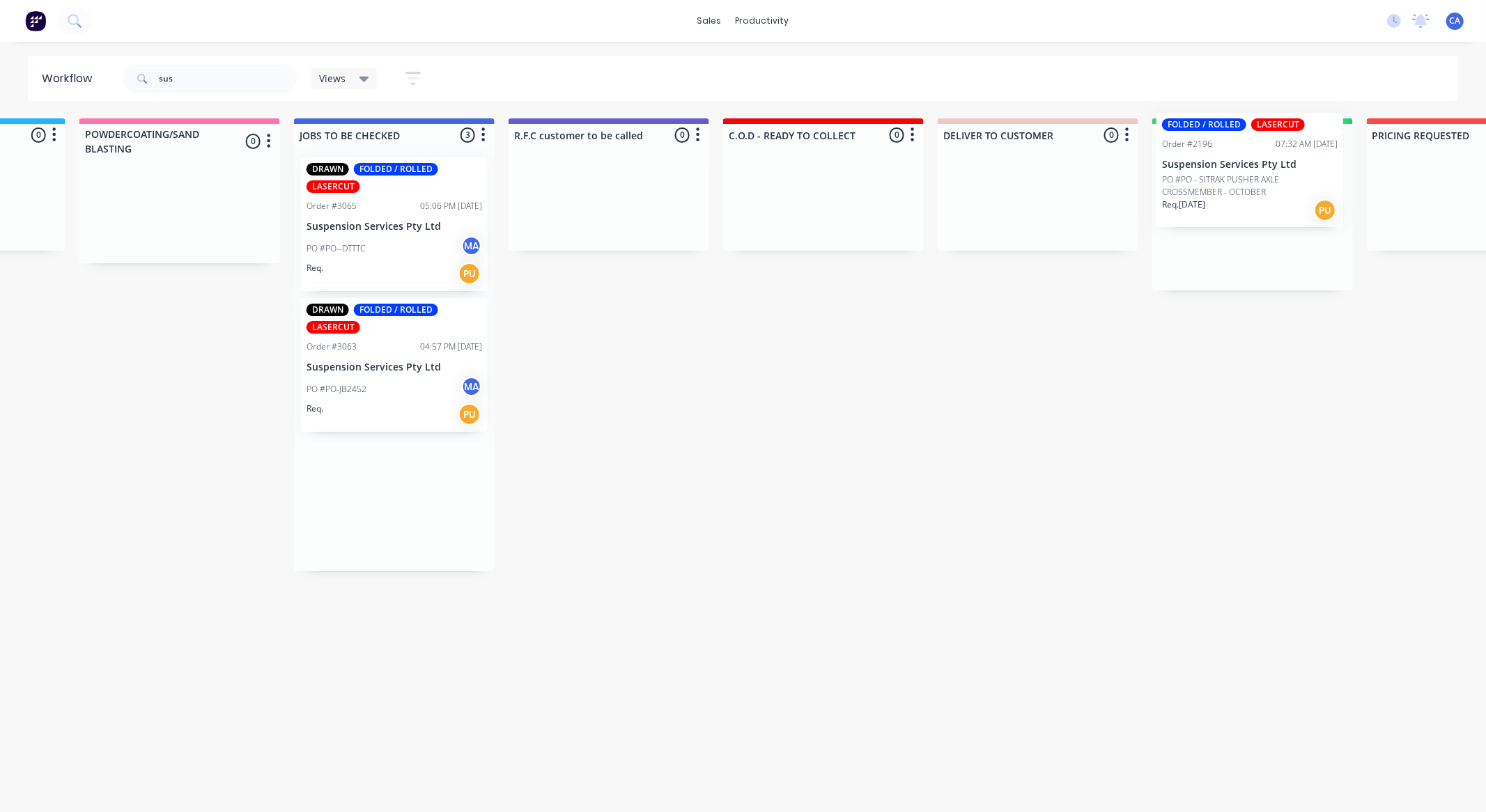
drag, startPoint x: 811, startPoint y: 207, endPoint x: 1213, endPoint y: 161, distance: 404.6
click at [1213, 161] on div "Submitted 0 Sort By Created date Required date Order number Customer name Most …" at bounding box center [621, 345] width 3738 height 453
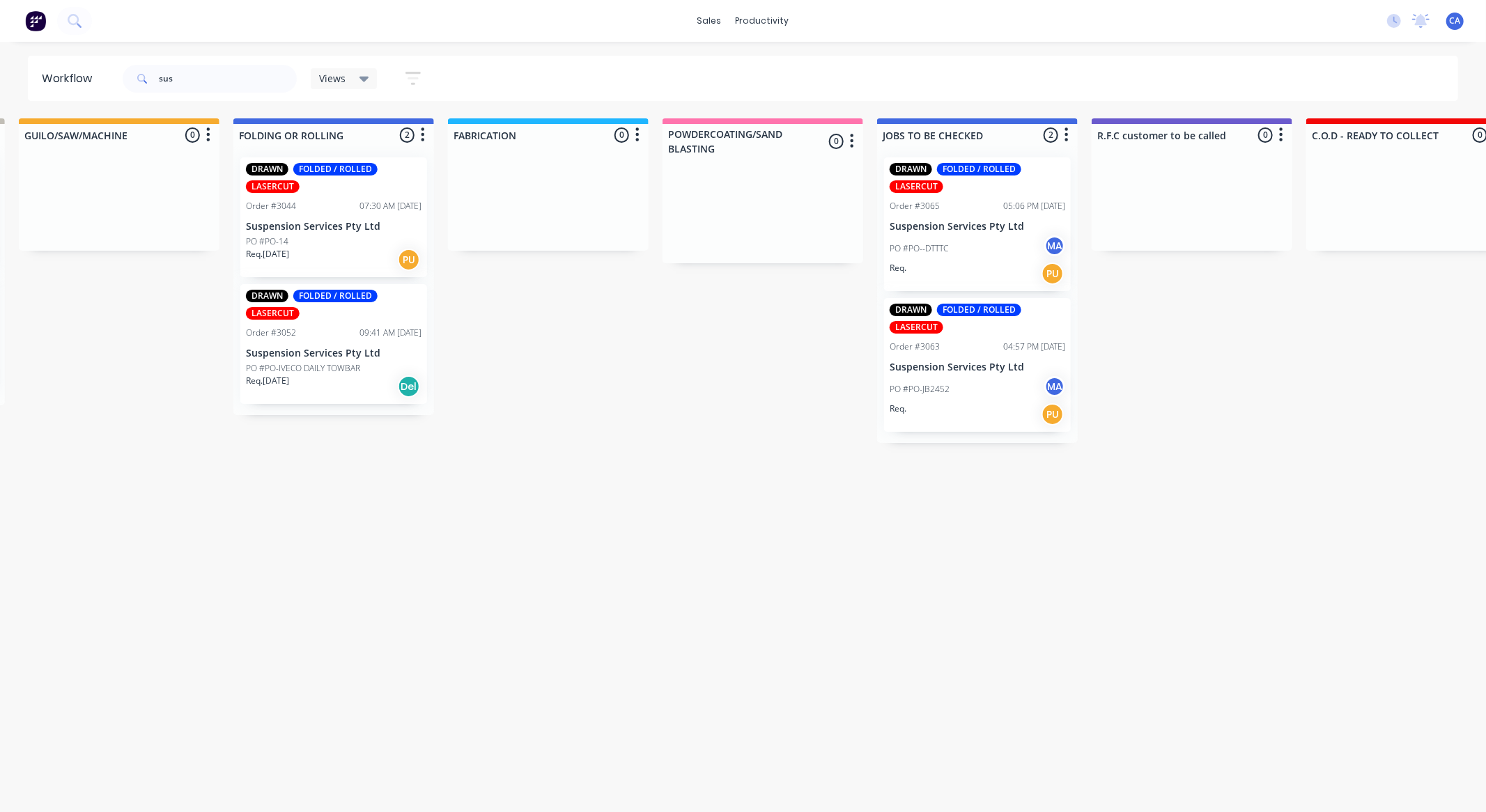
drag, startPoint x: 927, startPoint y: 380, endPoint x: 798, endPoint y: 391, distance: 129.5
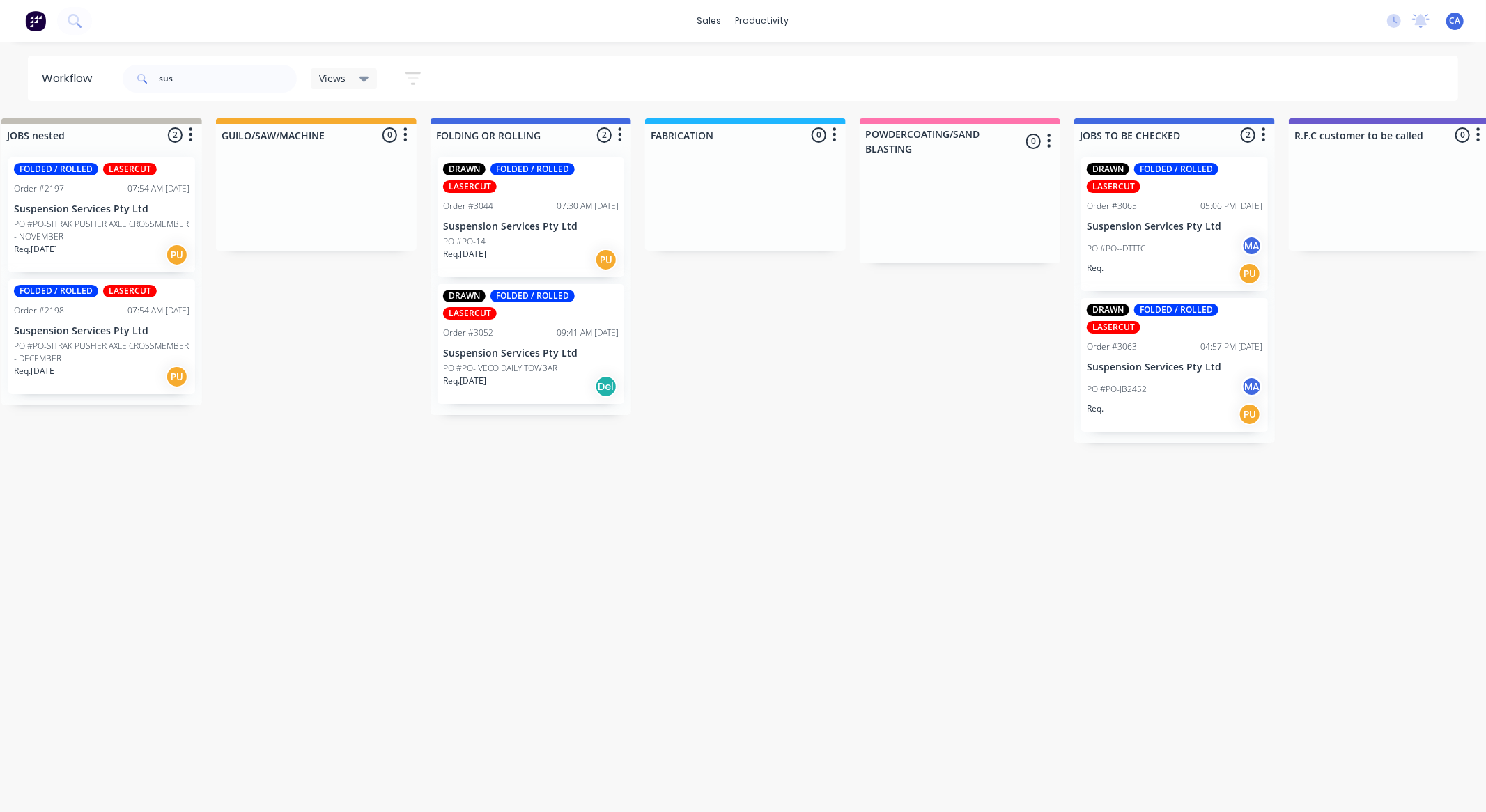
click at [558, 353] on p "Suspension Services Pty Ltd" at bounding box center [531, 353] width 176 height 12
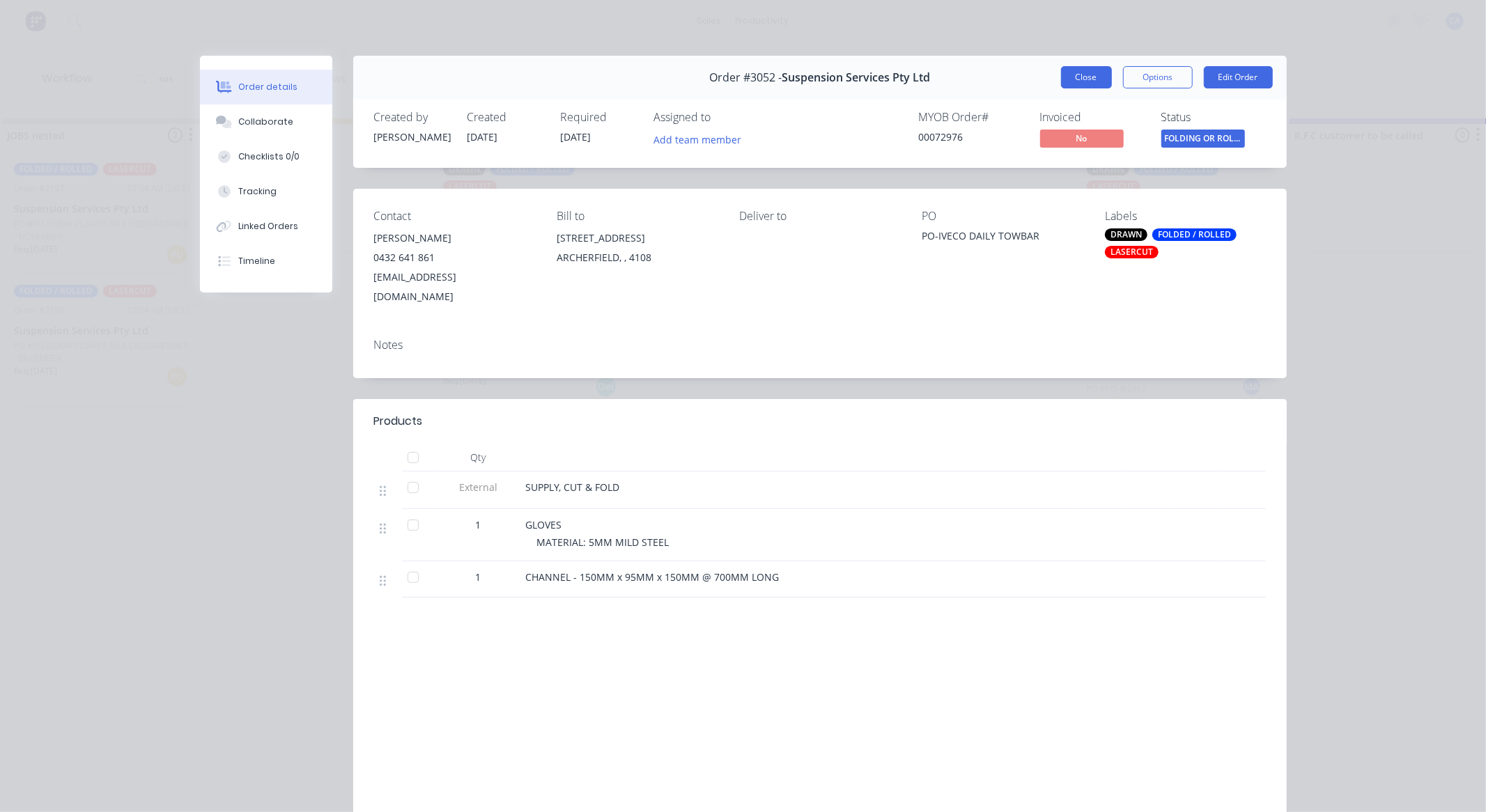
click at [1076, 74] on button "Close" at bounding box center [1087, 77] width 51 height 22
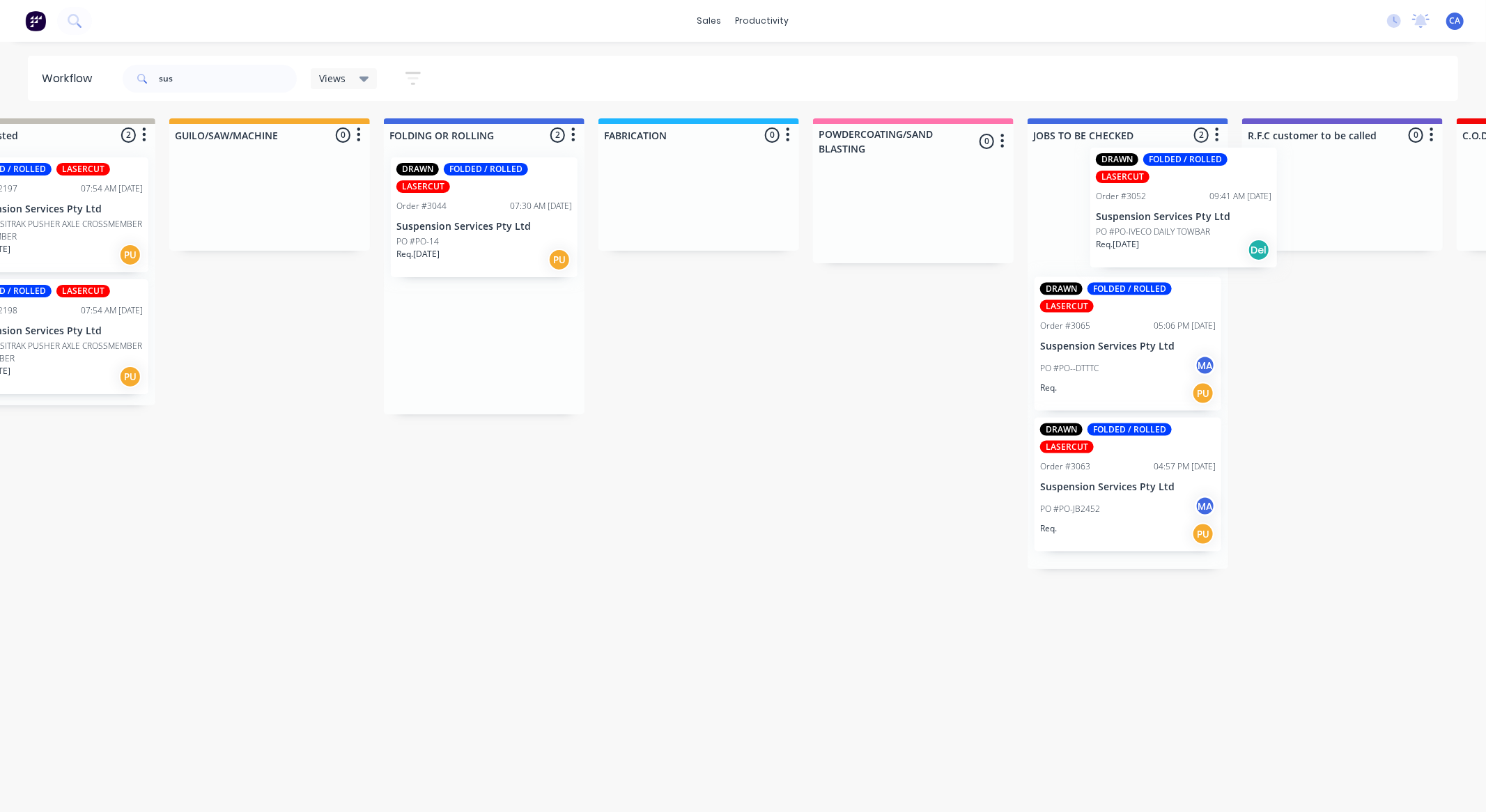
drag, startPoint x: 478, startPoint y: 365, endPoint x: 1080, endPoint y: 225, distance: 618.1
click at [1098, 228] on div "Submitted 0 Sort By Created date Required date Order number Customer name Most …" at bounding box center [1354, 344] width 3738 height 451
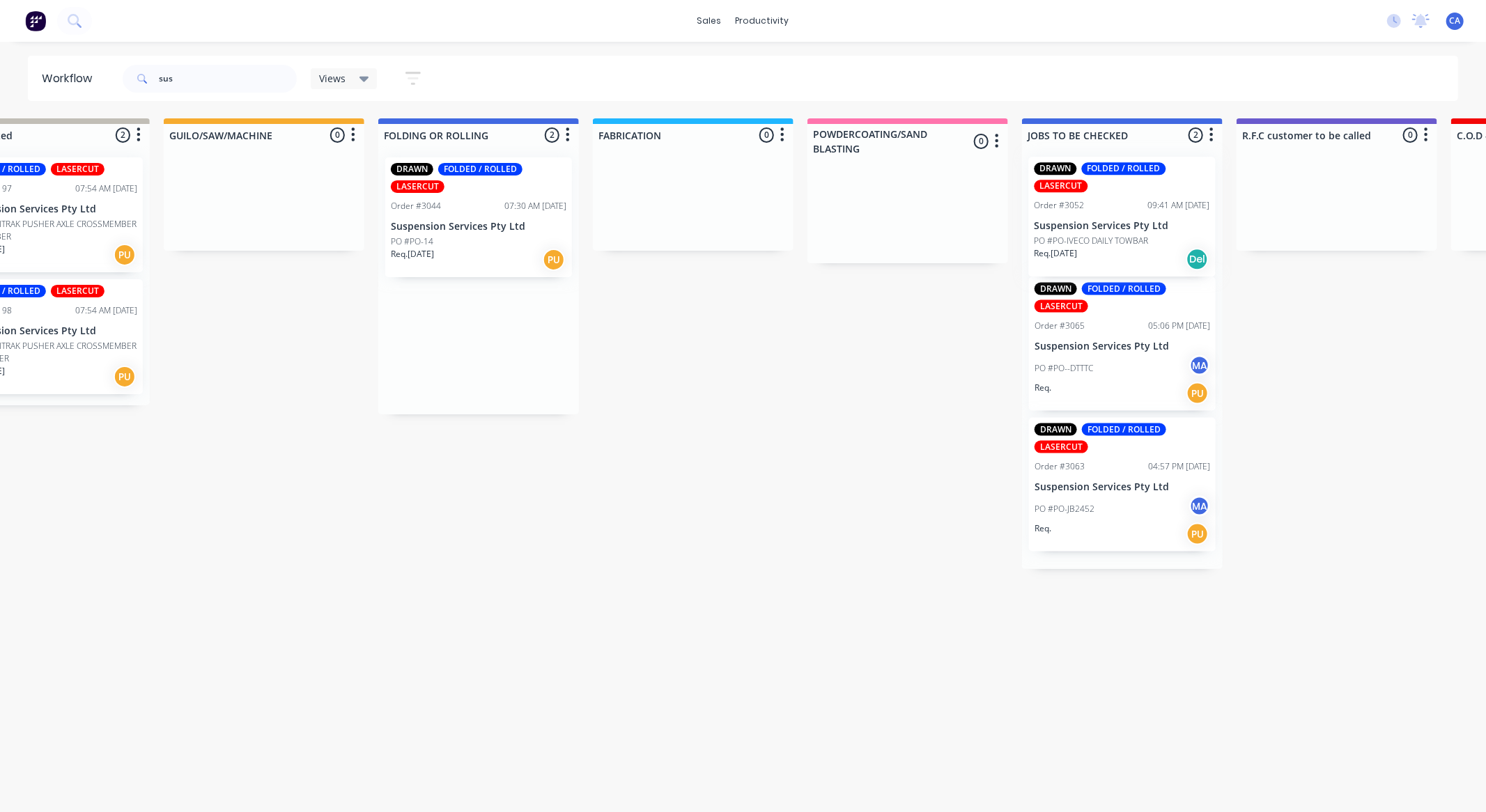
click at [1080, 223] on div "DRAWN FOLDED / ROLLED LASERCUT Order #3065 05:06 PM [DATE] Suspension Services …" at bounding box center [1122, 357] width 201 height 423
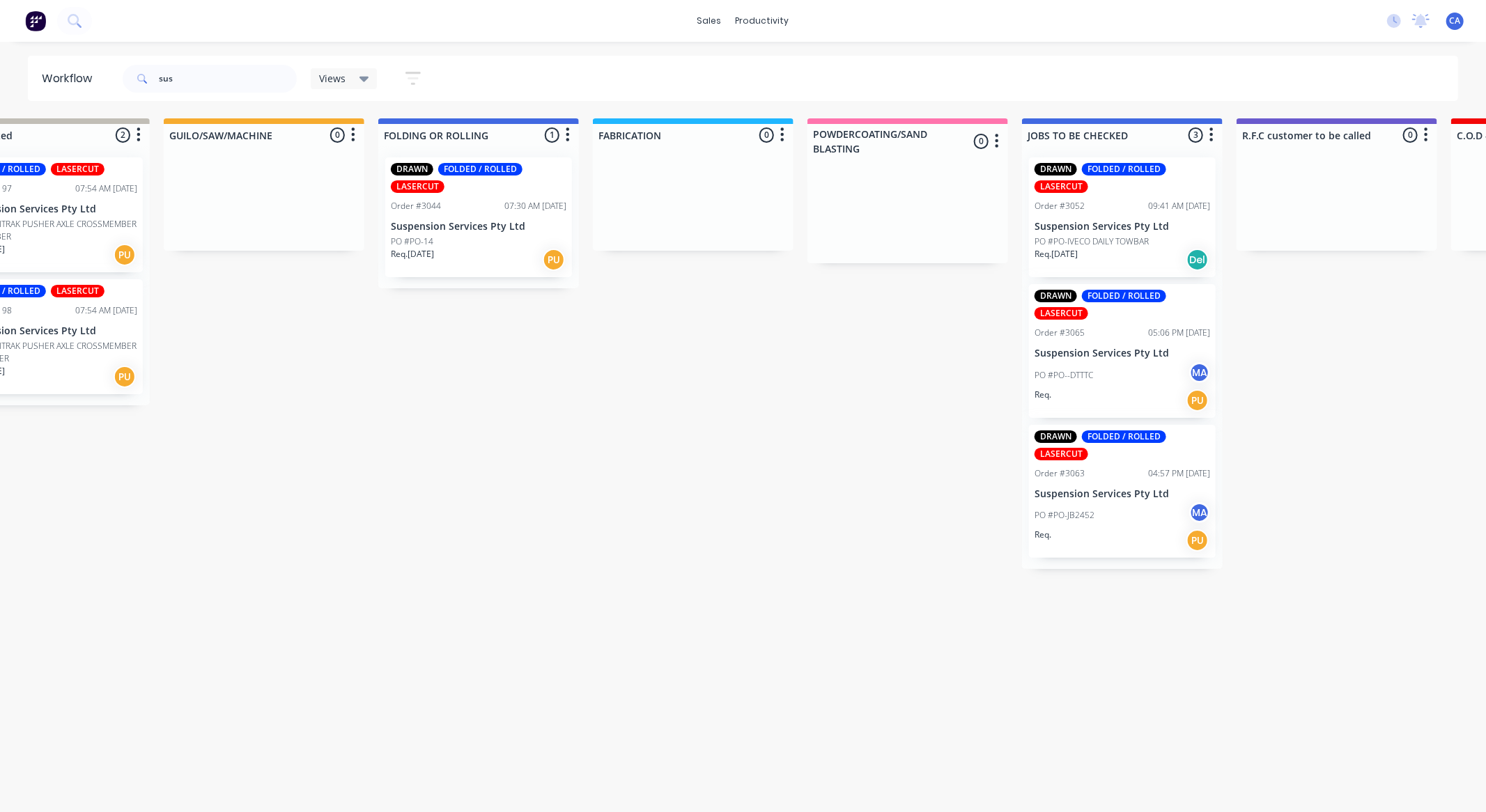
click at [1076, 239] on p "PO #PO-IVECO DAILY TOWBAR" at bounding box center [1091, 242] width 114 height 13
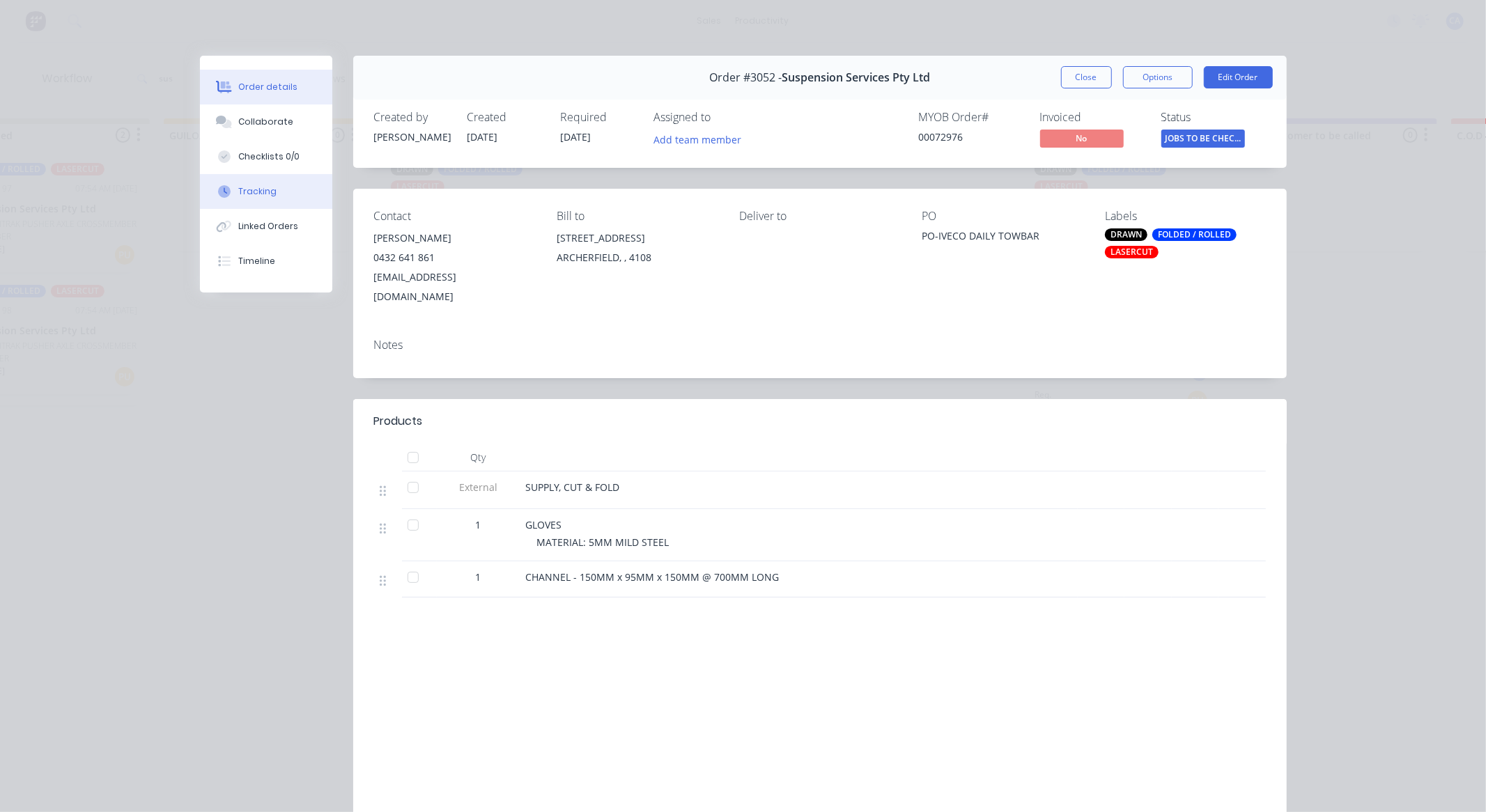
click at [259, 190] on div "Tracking" at bounding box center [257, 191] width 38 height 13
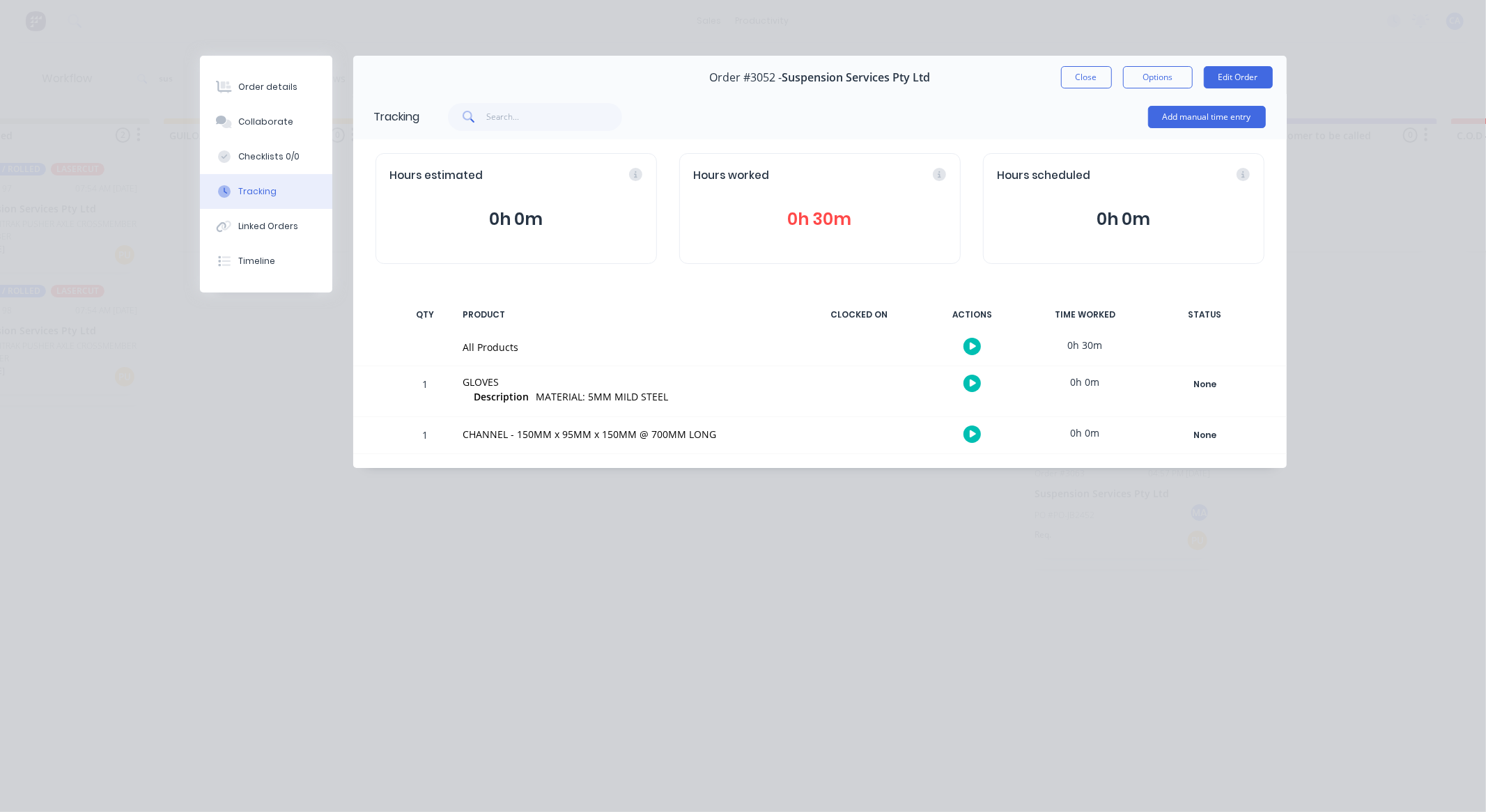
click at [1088, 65] on div "Order #3052 - Suspension Services Pty Ltd Close Options Edit Order" at bounding box center [820, 77] width 933 height 43
click at [1087, 75] on button "Close" at bounding box center [1087, 77] width 51 height 22
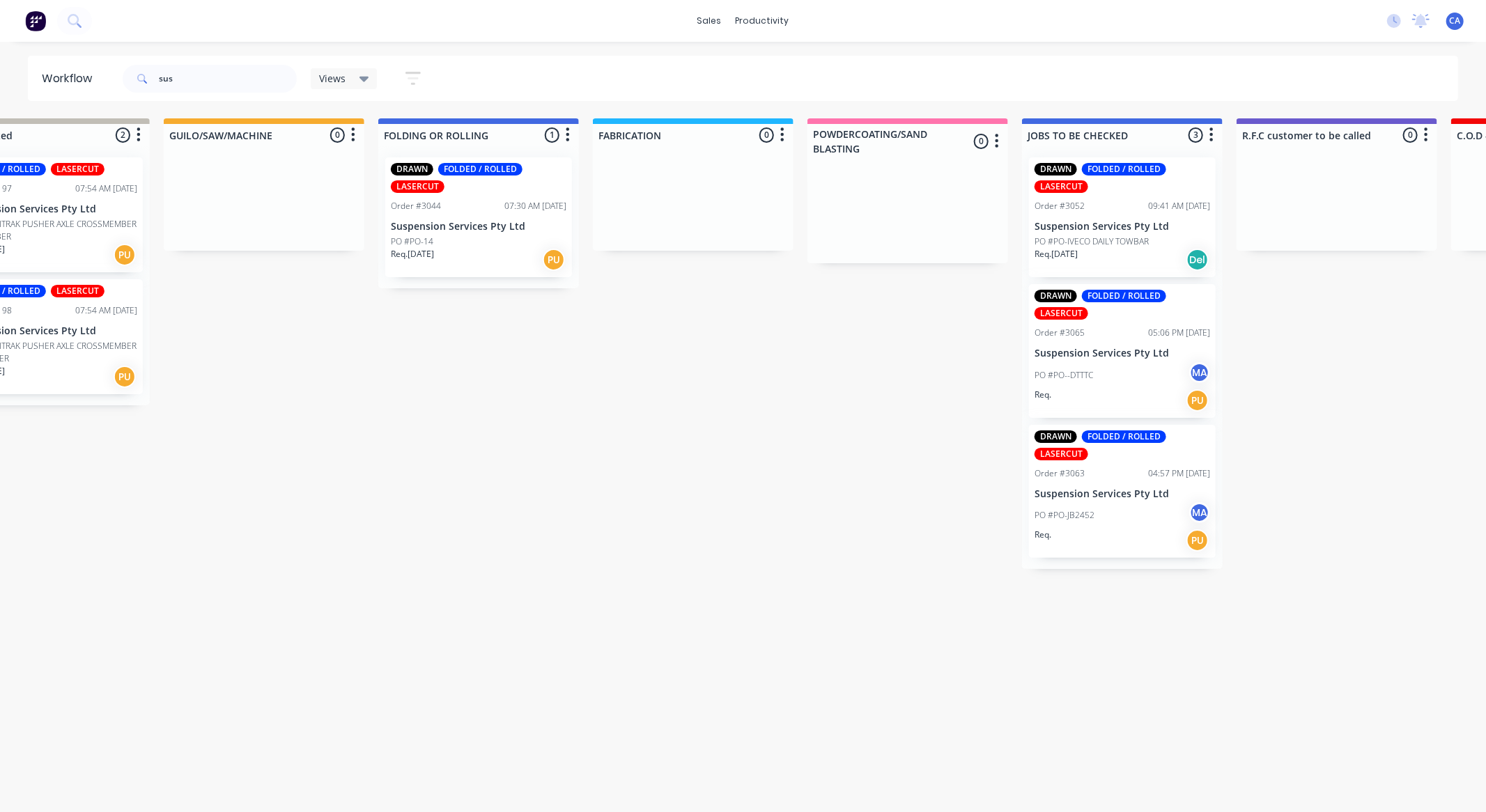
click at [425, 255] on p "Req. [DATE]" at bounding box center [412, 255] width 43 height 13
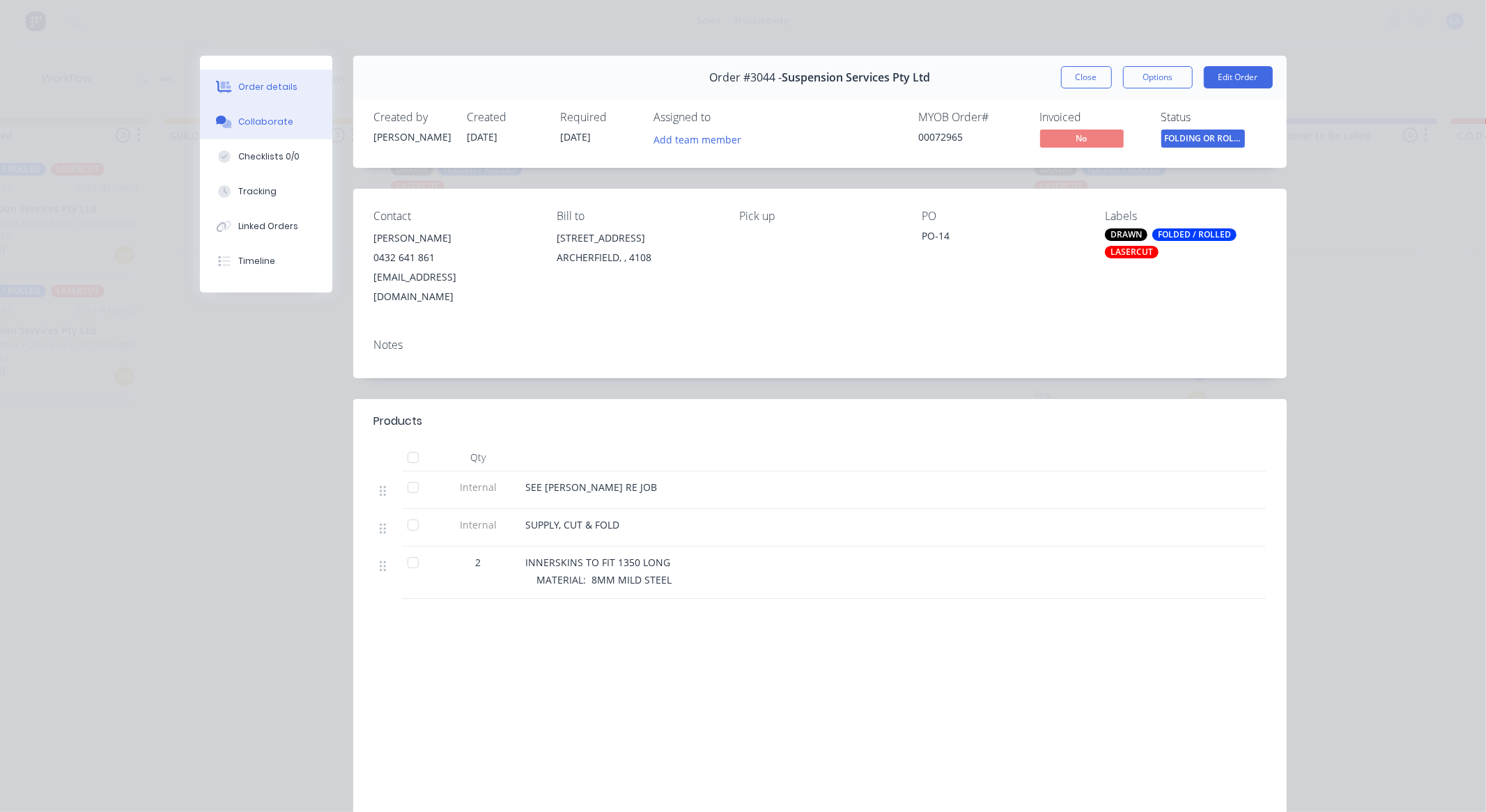
click at [314, 121] on button "Collaborate" at bounding box center [266, 122] width 132 height 35
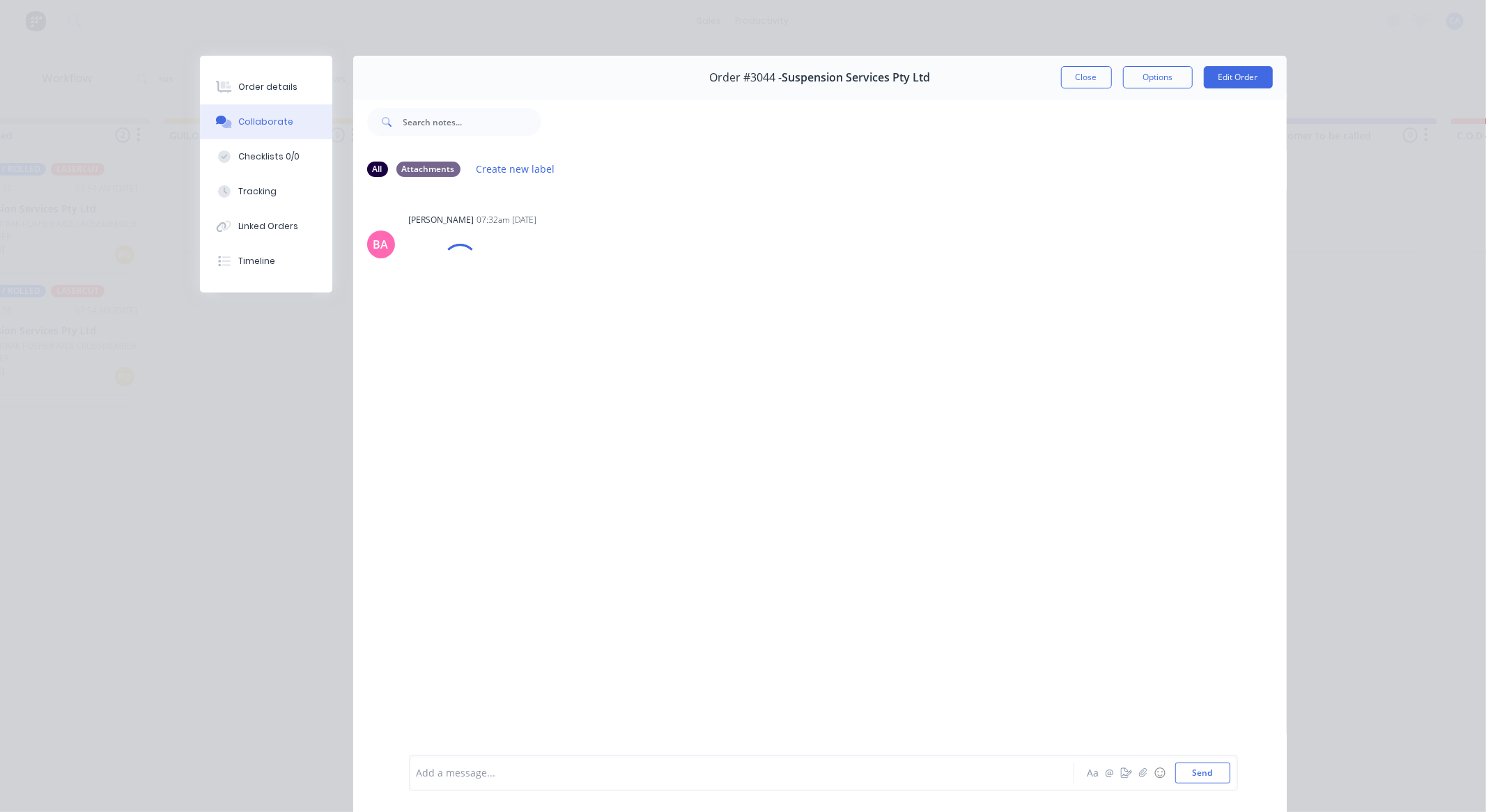
scroll to position [74, 0]
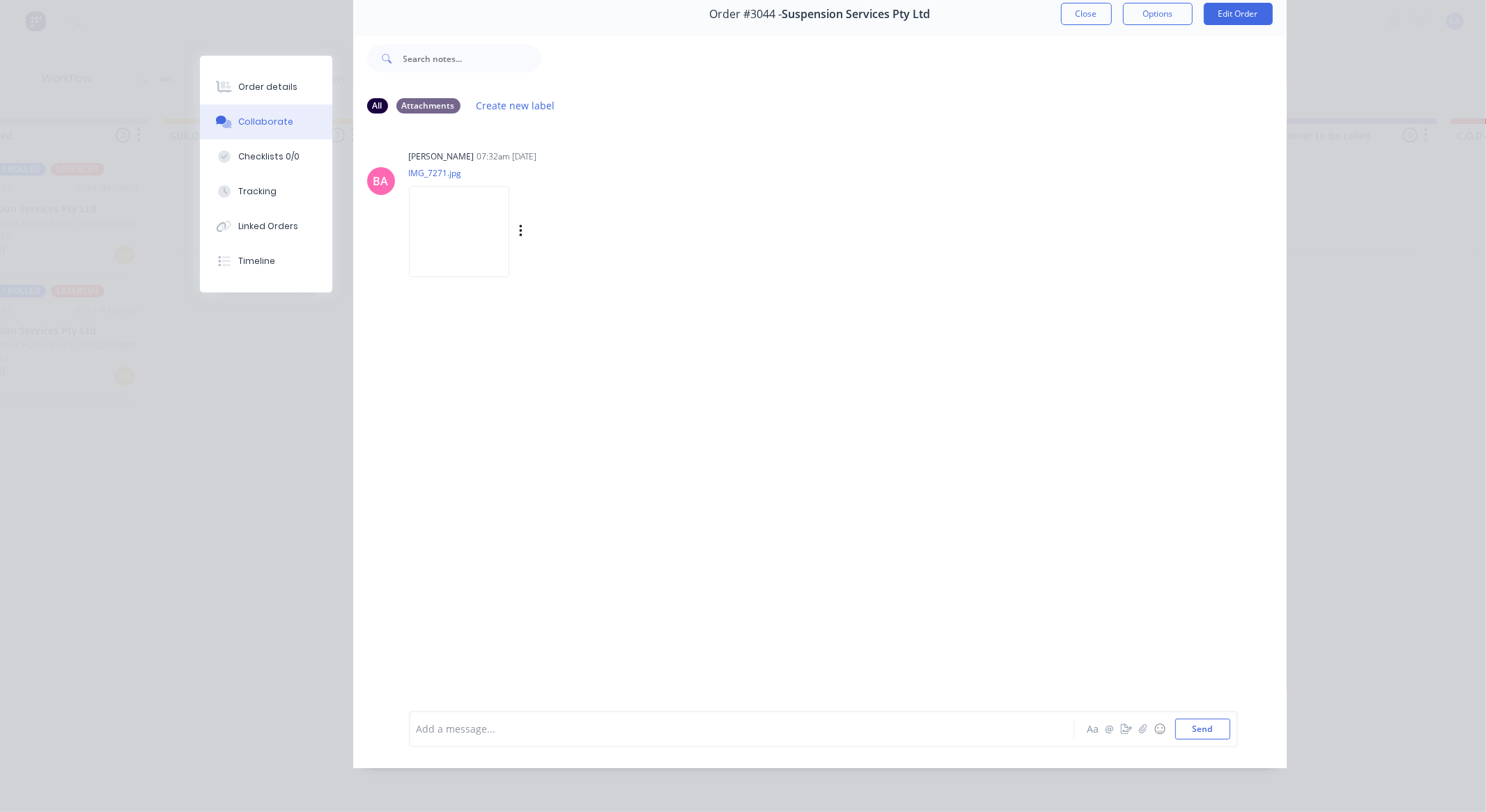
click at [460, 243] on img at bounding box center [459, 231] width 100 height 91
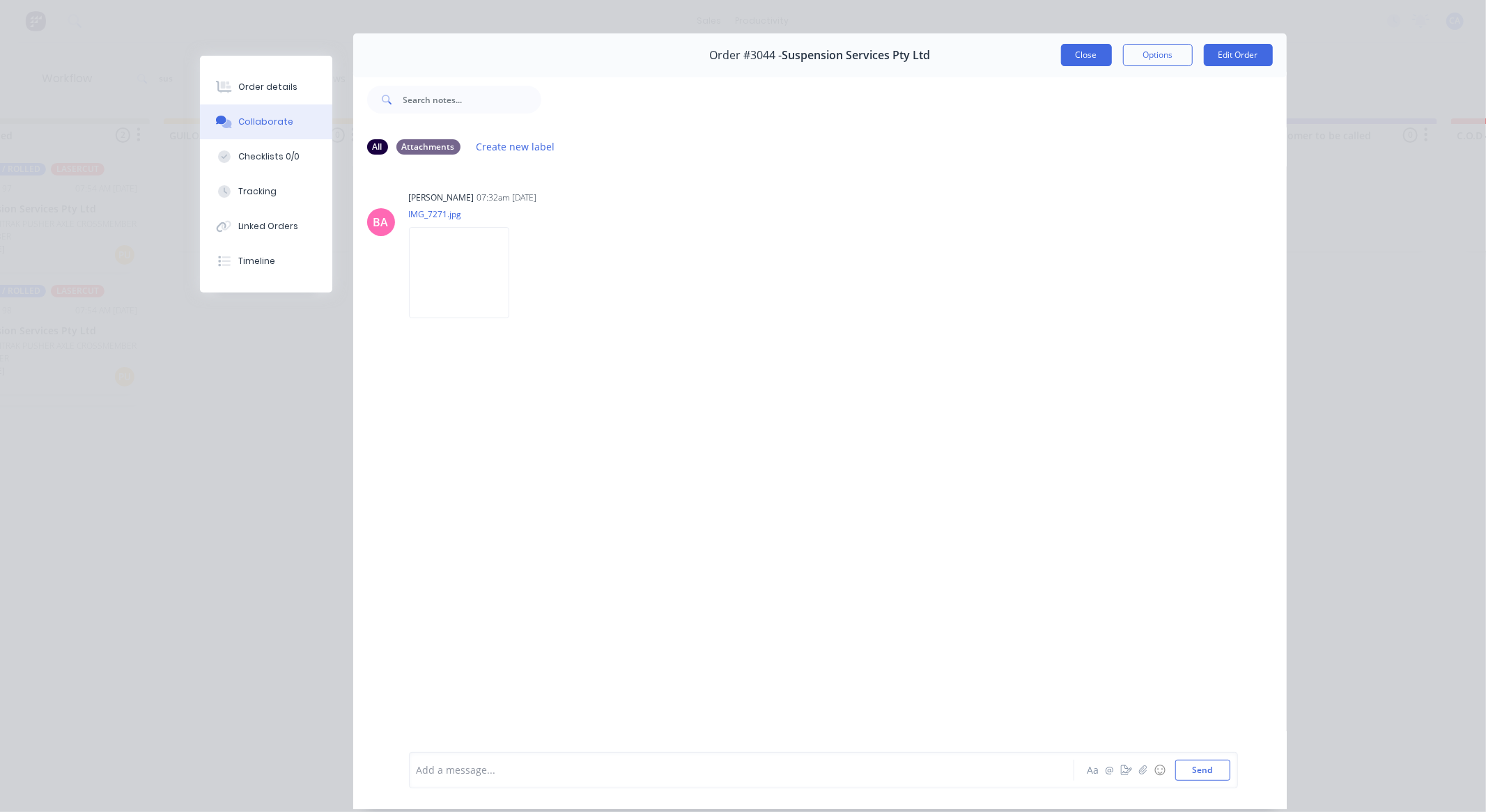
scroll to position [0, 0]
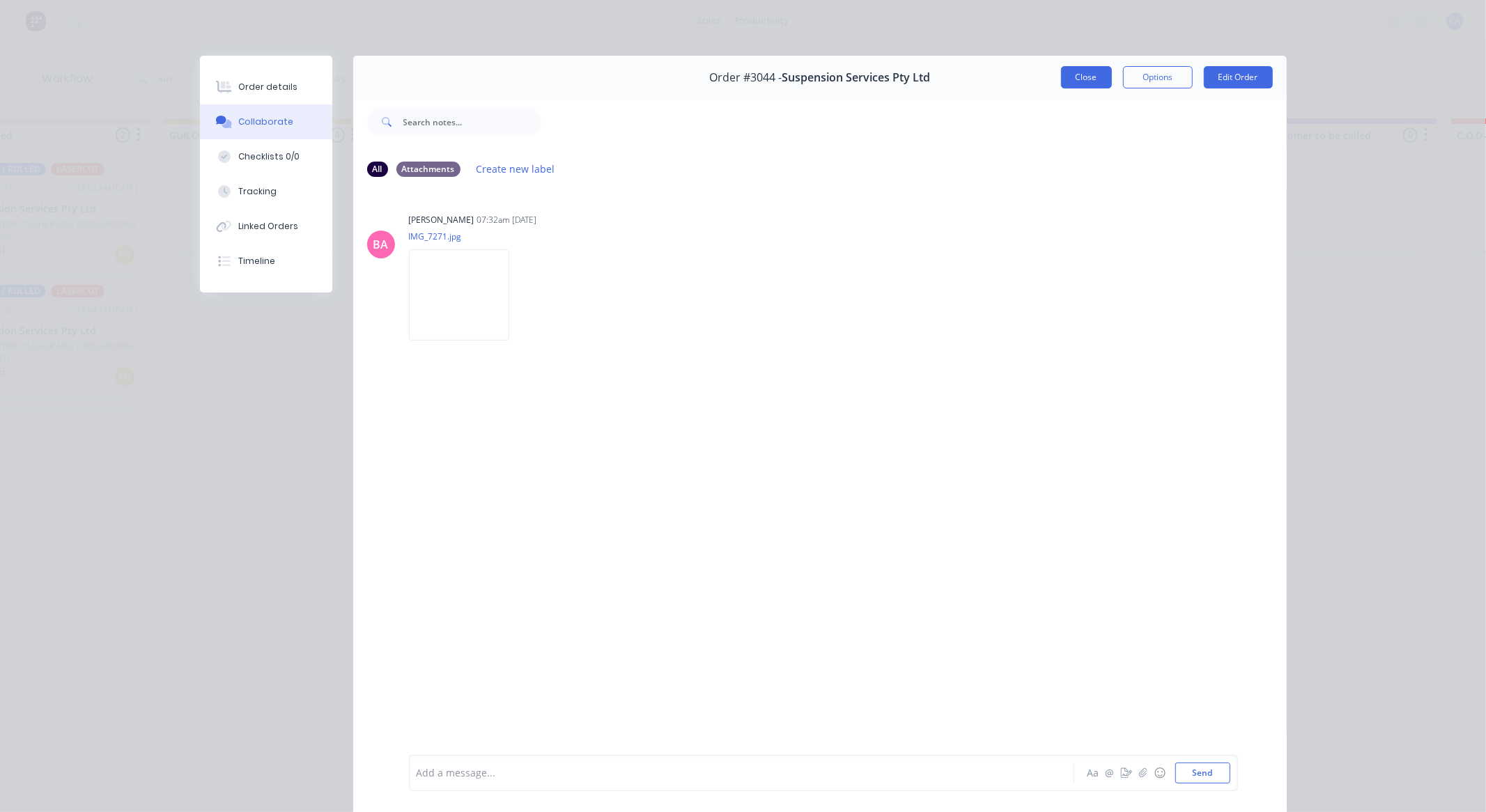
click at [1061, 73] on button "Close" at bounding box center [1087, 77] width 51 height 22
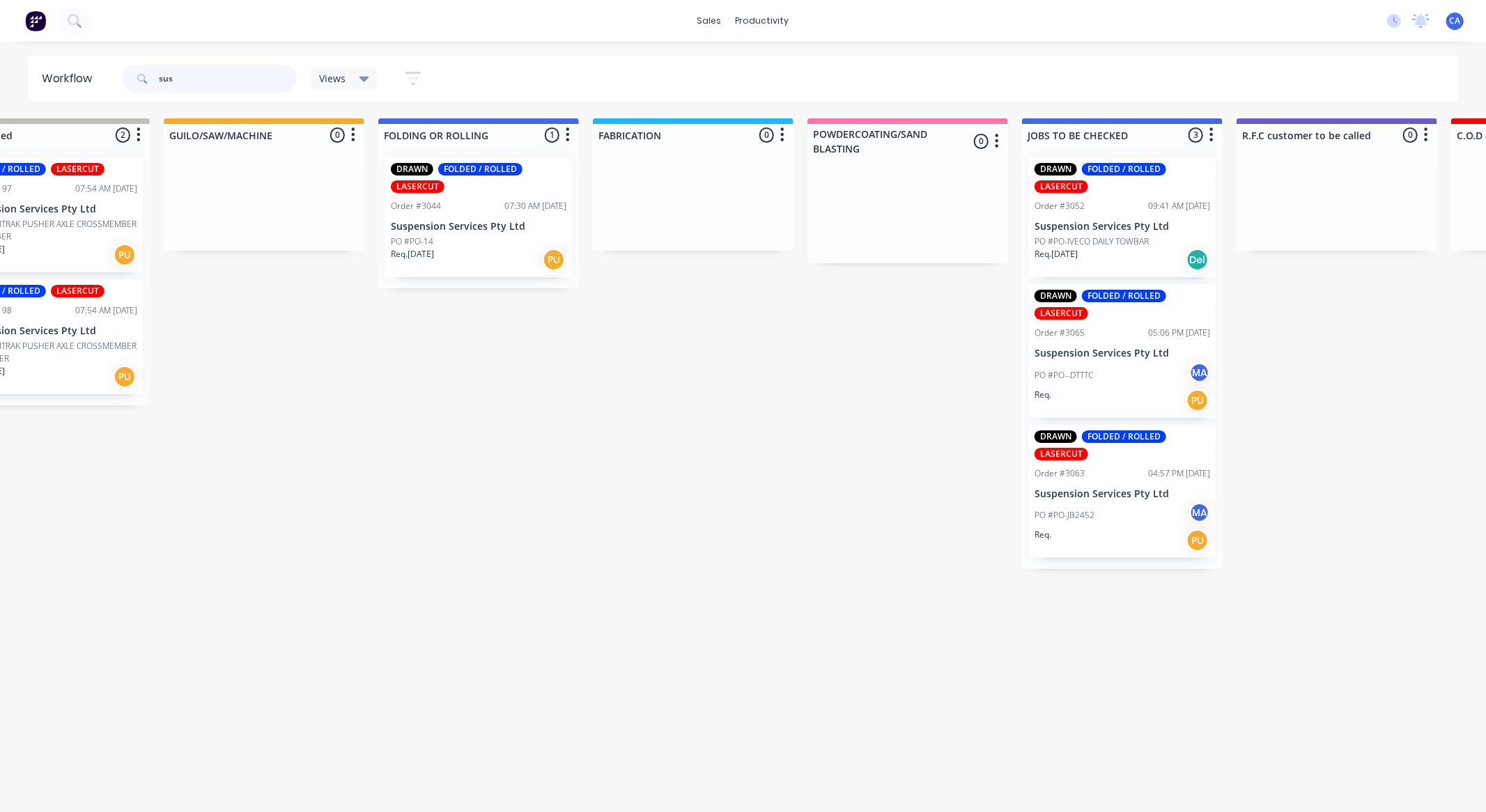
drag, startPoint x: 200, startPoint y: 74, endPoint x: 0, endPoint y: 109, distance: 203.0
click at [0, 112] on div "Workflow sus Views Save new view None (Default) edit Show/Hide statuses Show li…" at bounding box center [233, 419] width 1486 height 728
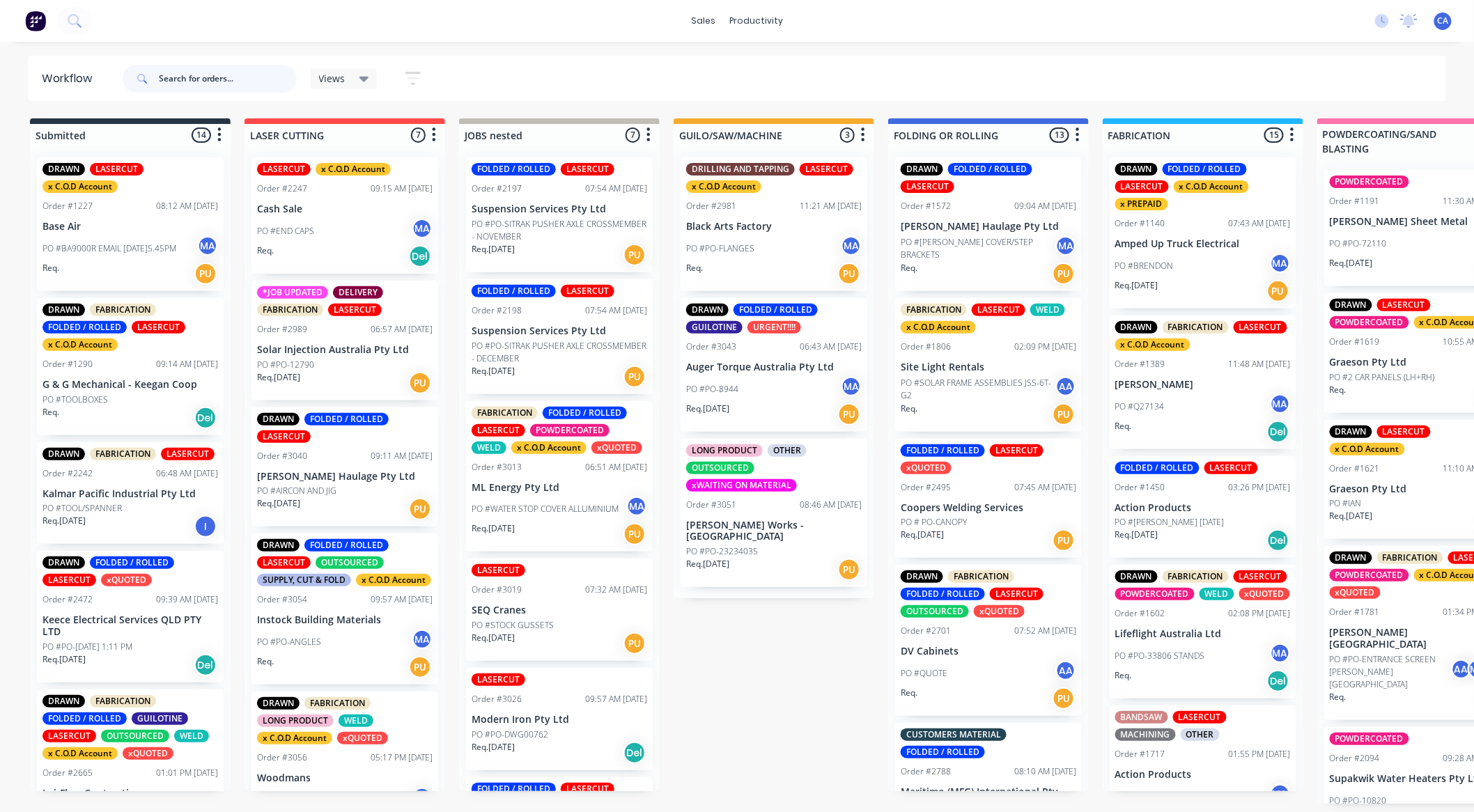
scroll to position [10, 0]
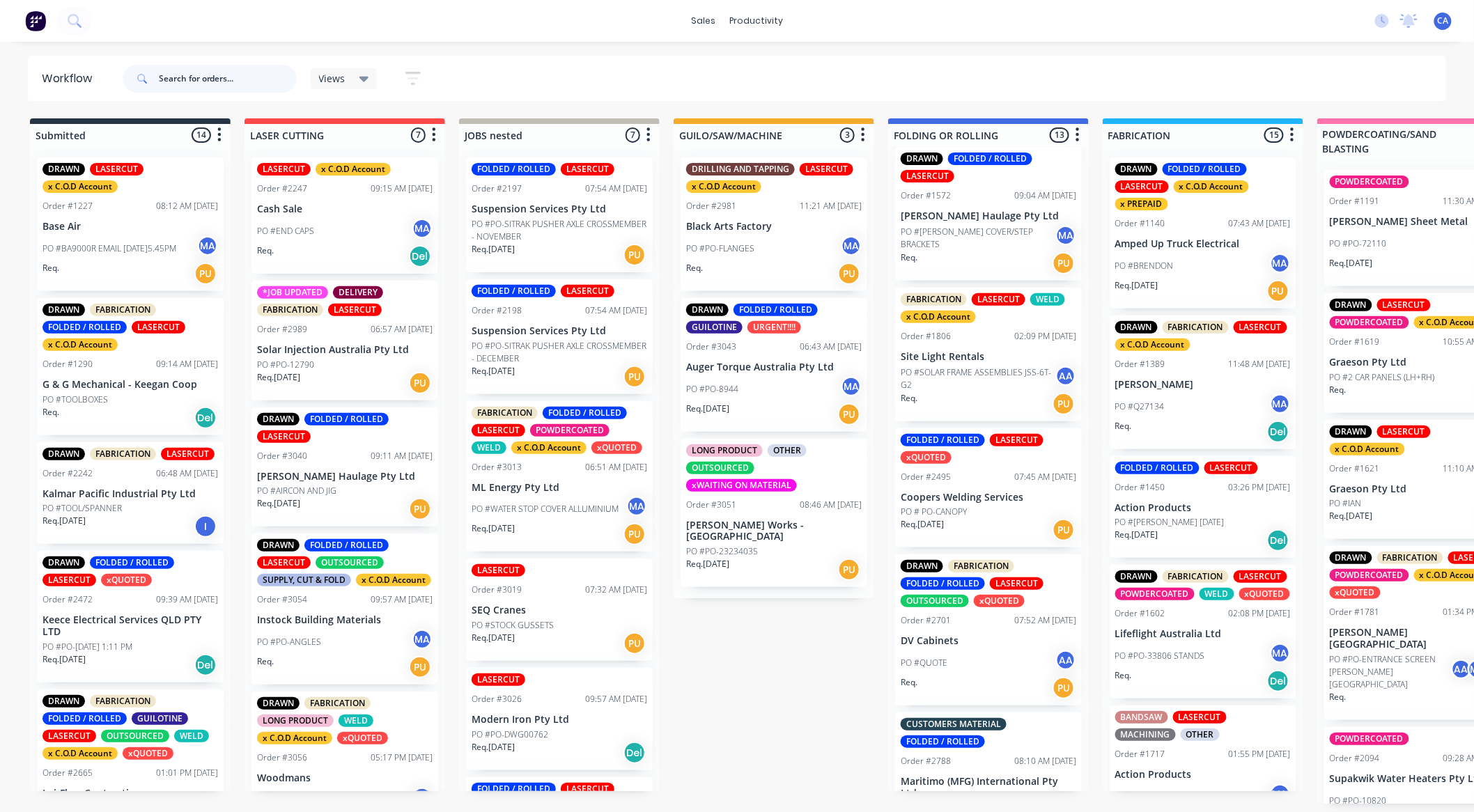
click at [212, 79] on input "text" at bounding box center [228, 78] width 138 height 28
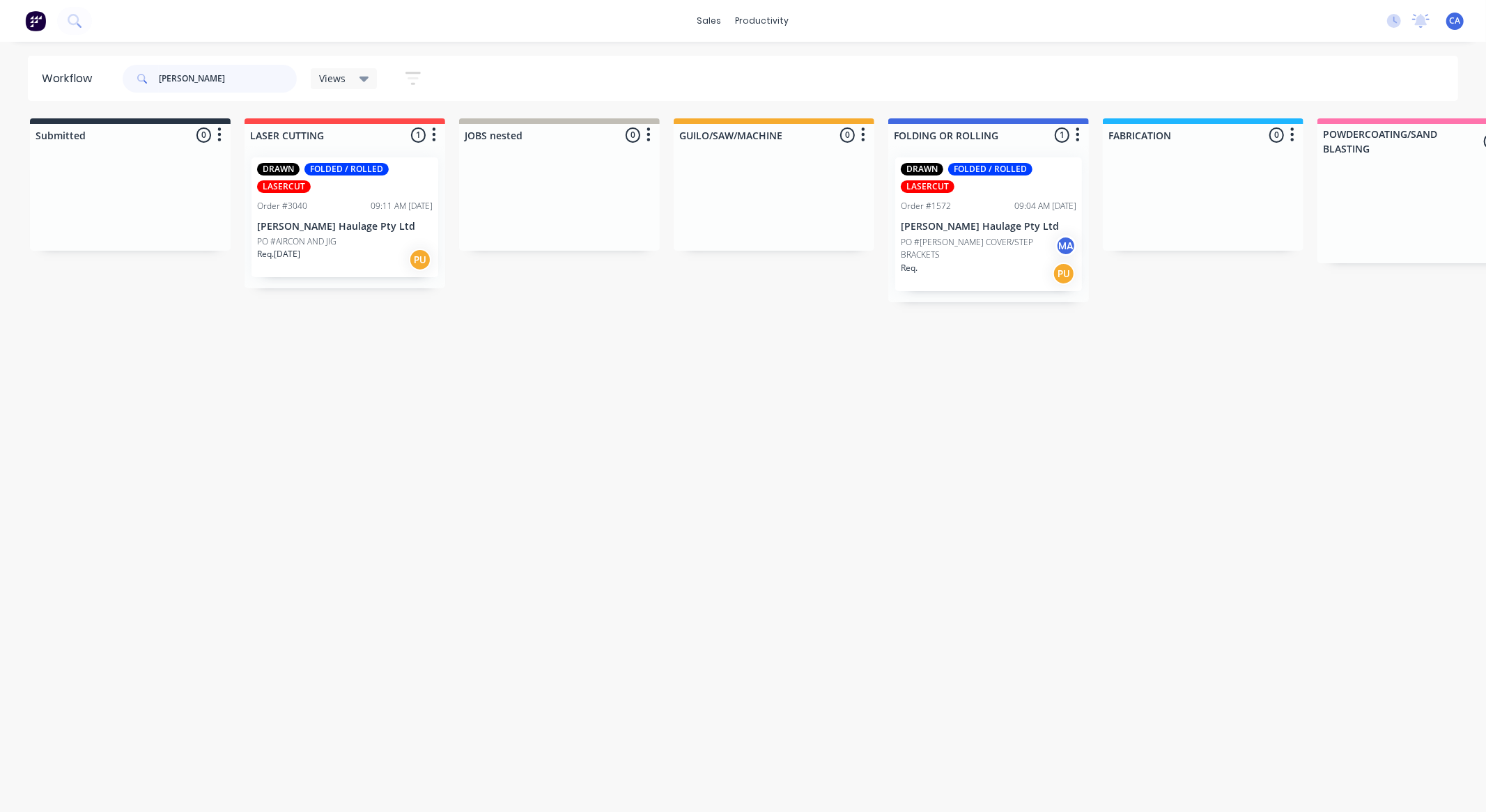
type input "[PERSON_NAME]"
click at [328, 241] on p "PO #AIRCON AND JIG" at bounding box center [297, 242] width 79 height 13
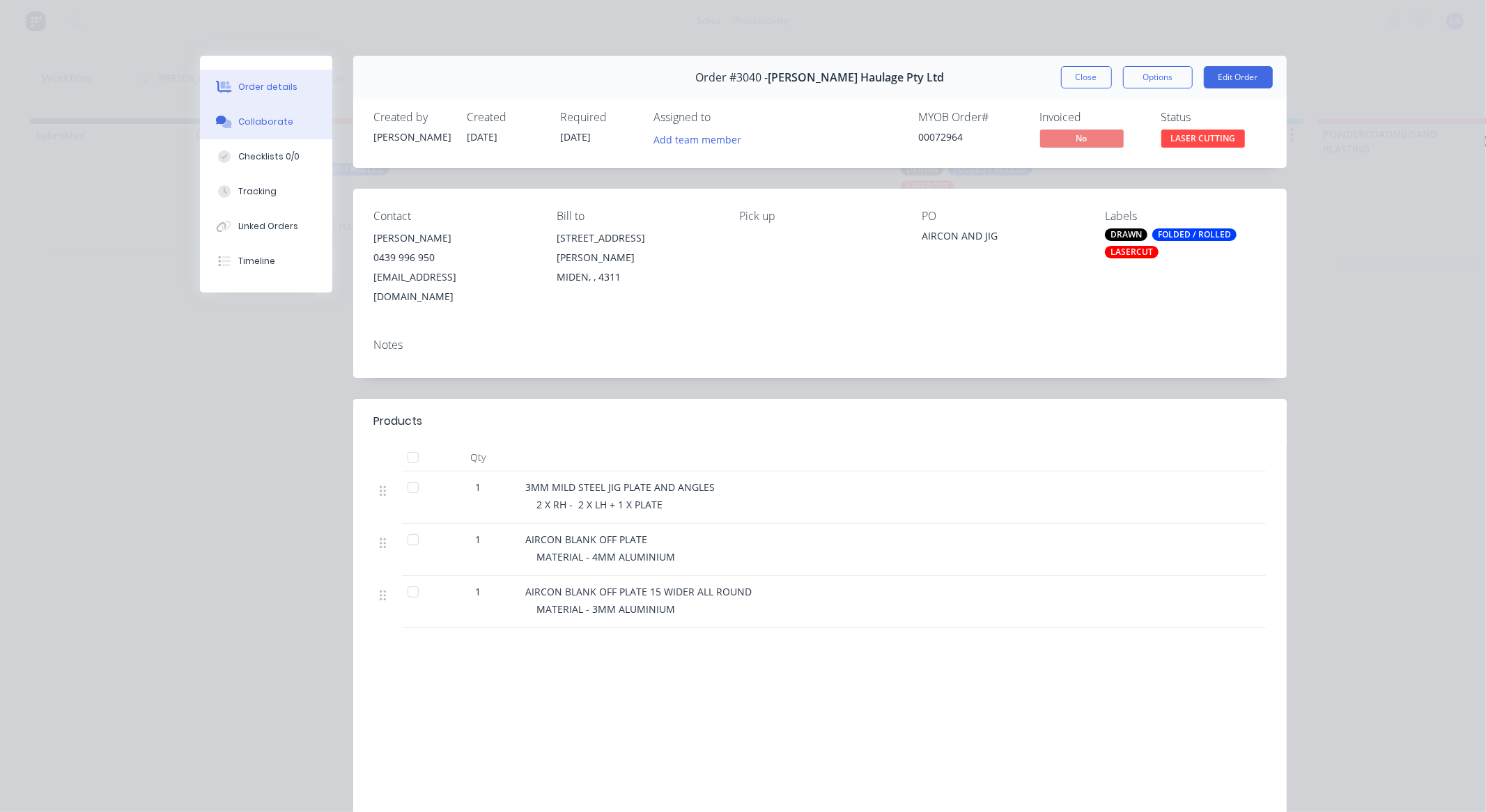
click at [270, 113] on button "Collaborate" at bounding box center [266, 122] width 132 height 35
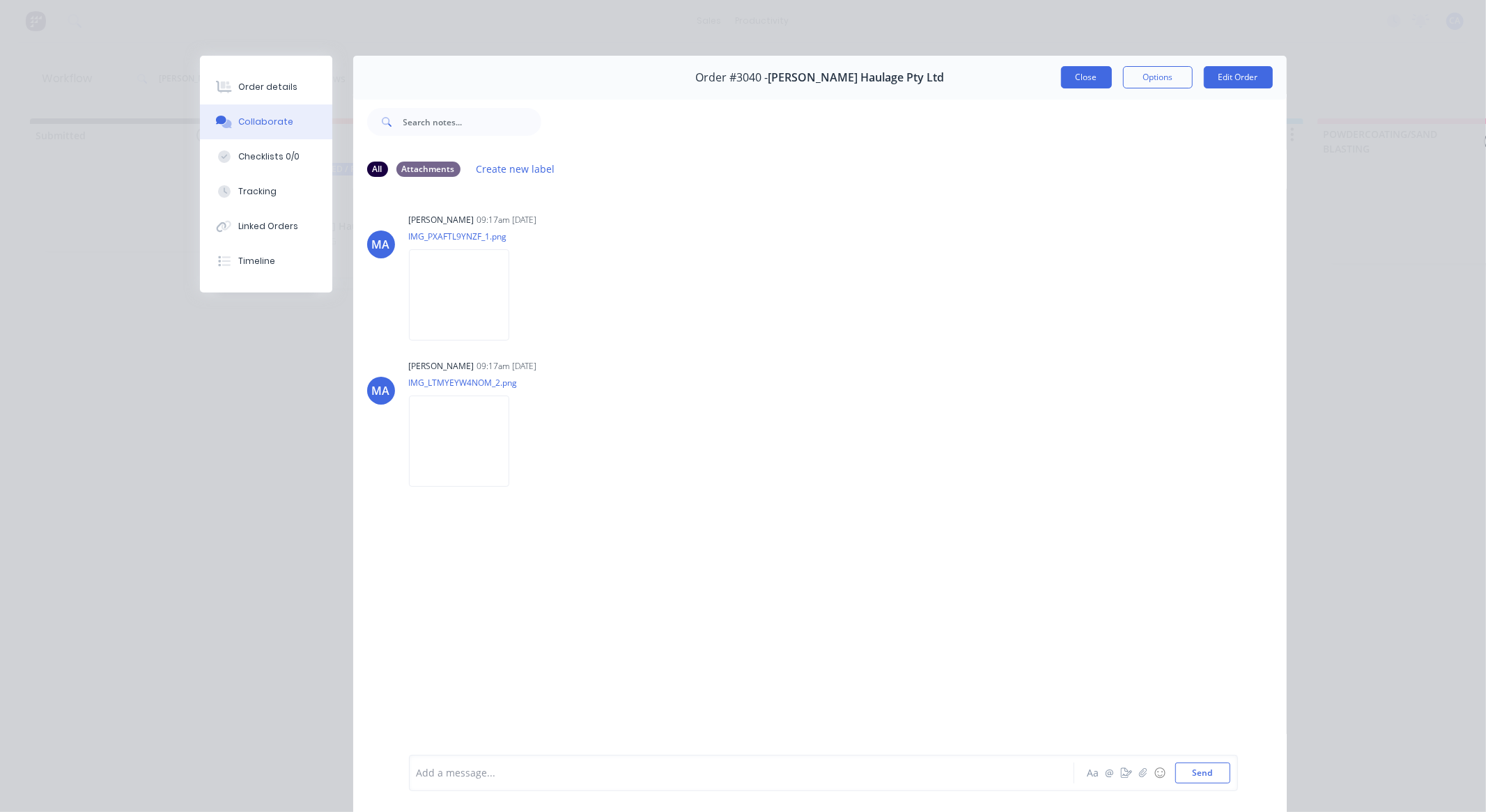
click at [1098, 73] on button "Close" at bounding box center [1087, 77] width 51 height 22
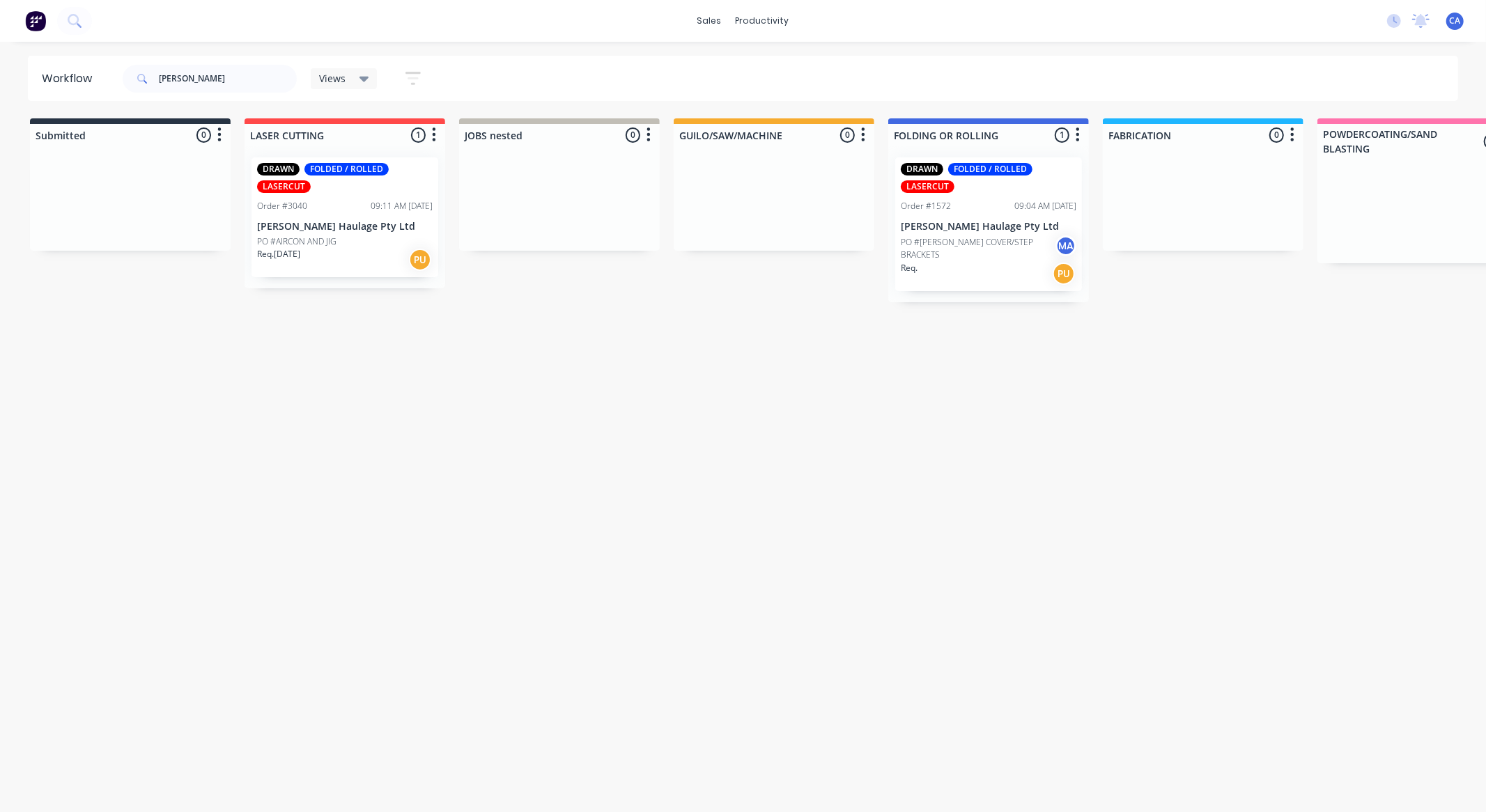
click at [985, 207] on div "Order #1572 09:04 AM [DATE]" at bounding box center [989, 206] width 176 height 13
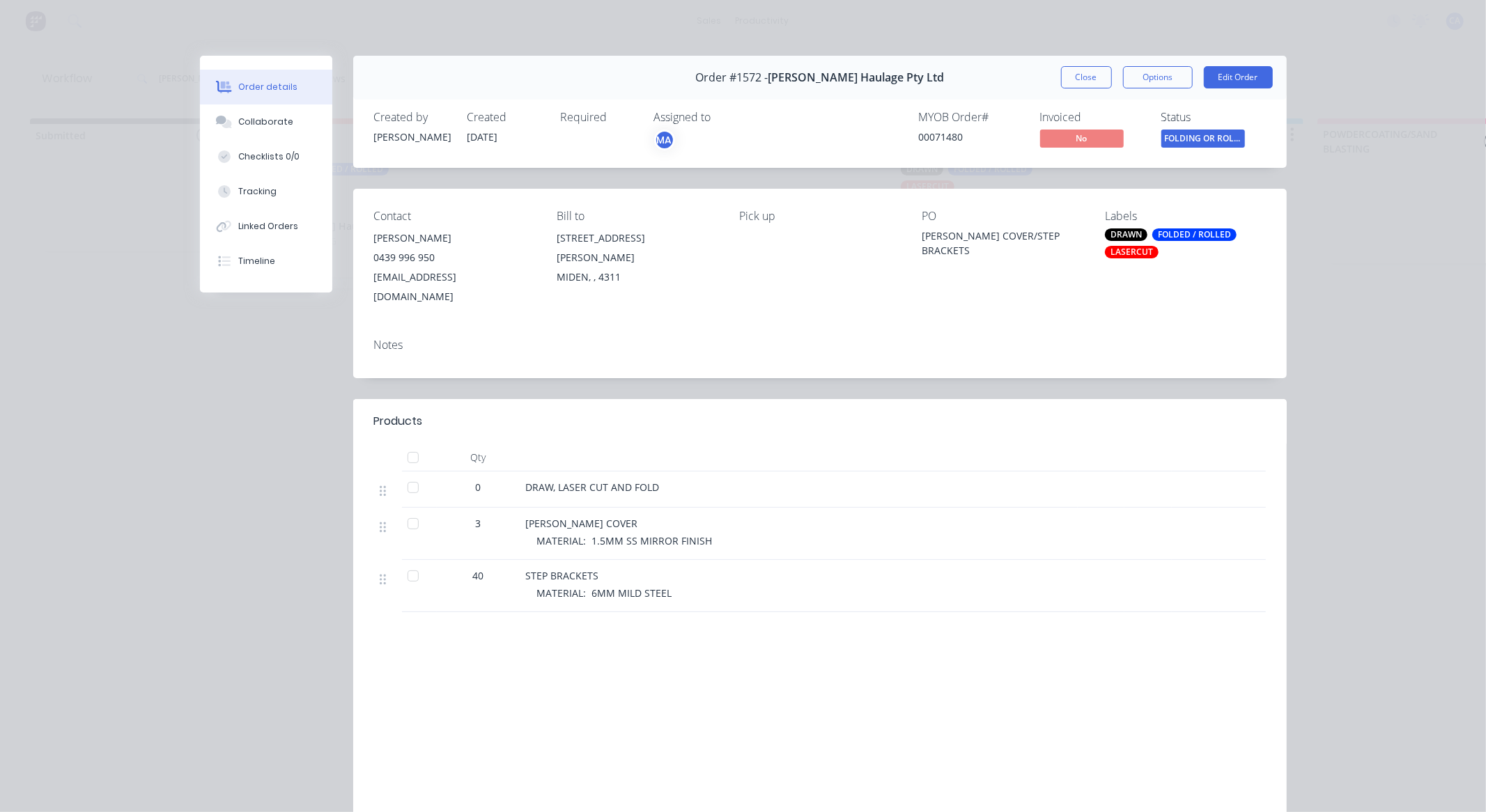
click at [1085, 77] on button "Close" at bounding box center [1087, 77] width 51 height 22
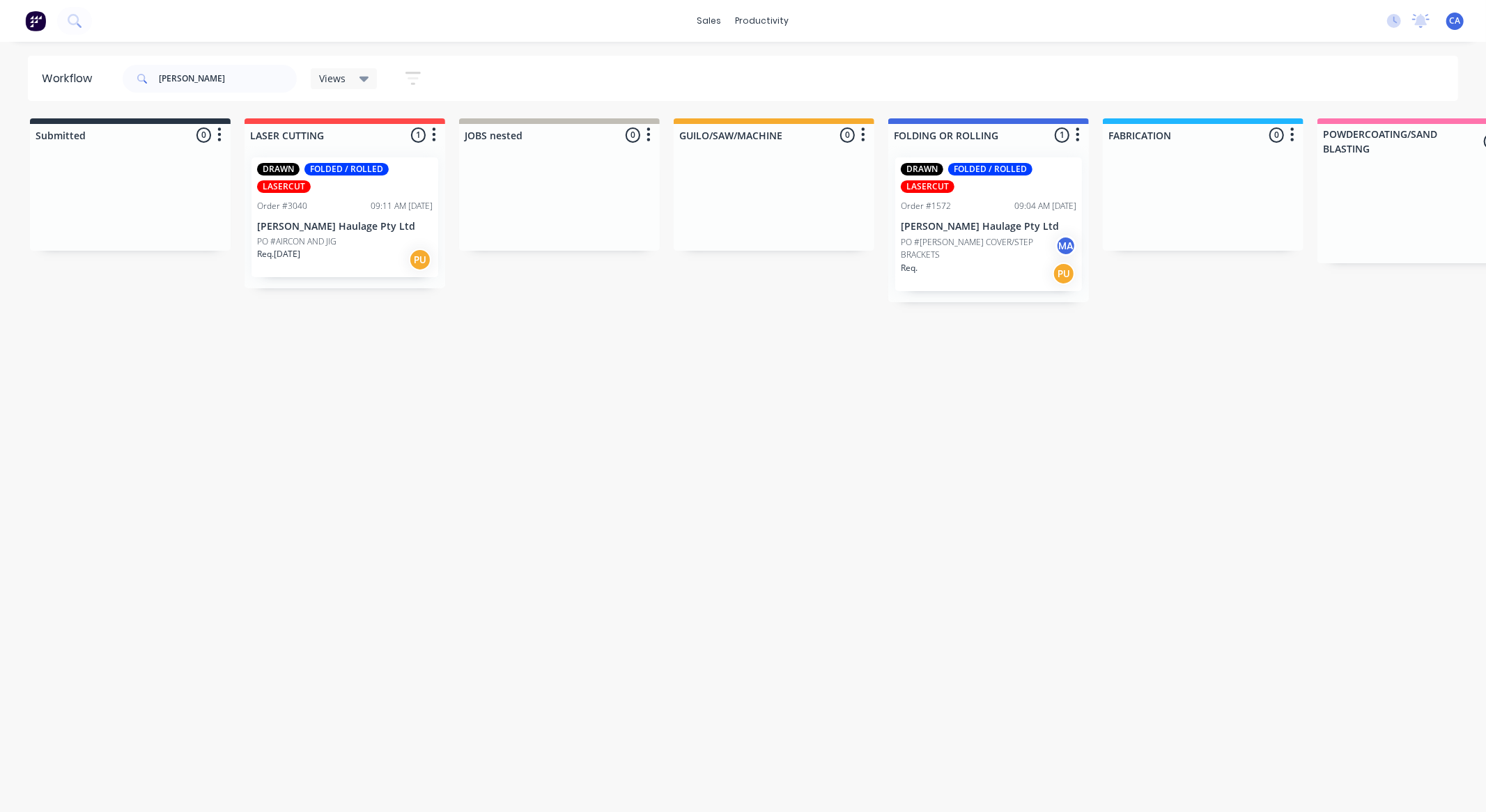
click at [1085, 75] on div "[PERSON_NAME] Views Save new view None (Default) edit Show/Hide statuses Show l…" at bounding box center [789, 78] width 1339 height 42
drag, startPoint x: 190, startPoint y: 75, endPoint x: 59, endPoint y: 114, distance: 136.7
click at [63, 113] on div "Workflow [PERSON_NAME] Views Save new view None (Default) edit Show/Hide status…" at bounding box center [743, 419] width 1486 height 728
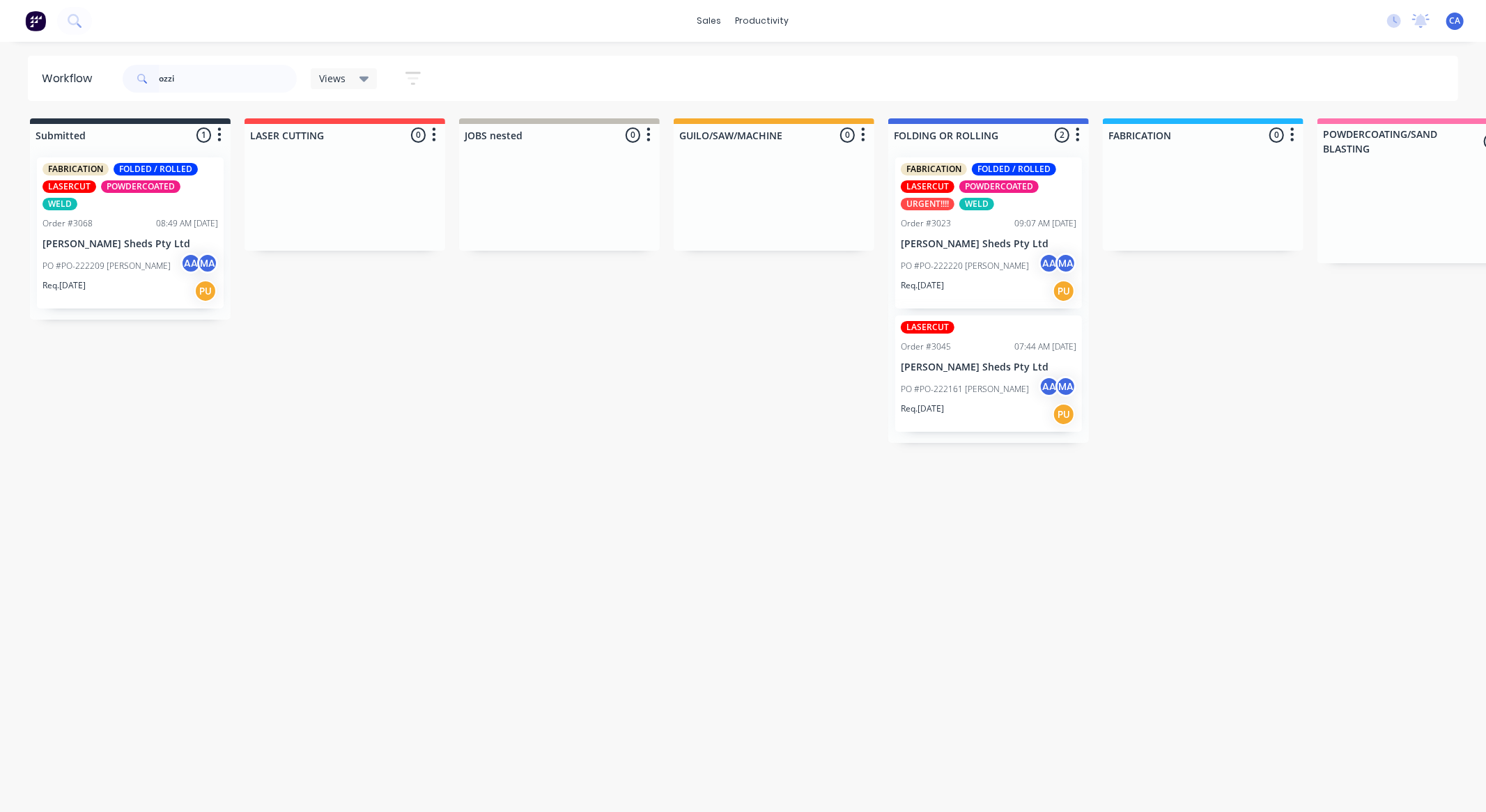
click at [973, 255] on div "PO #PO-222220 [PERSON_NAME] MA" at bounding box center [989, 266] width 176 height 26
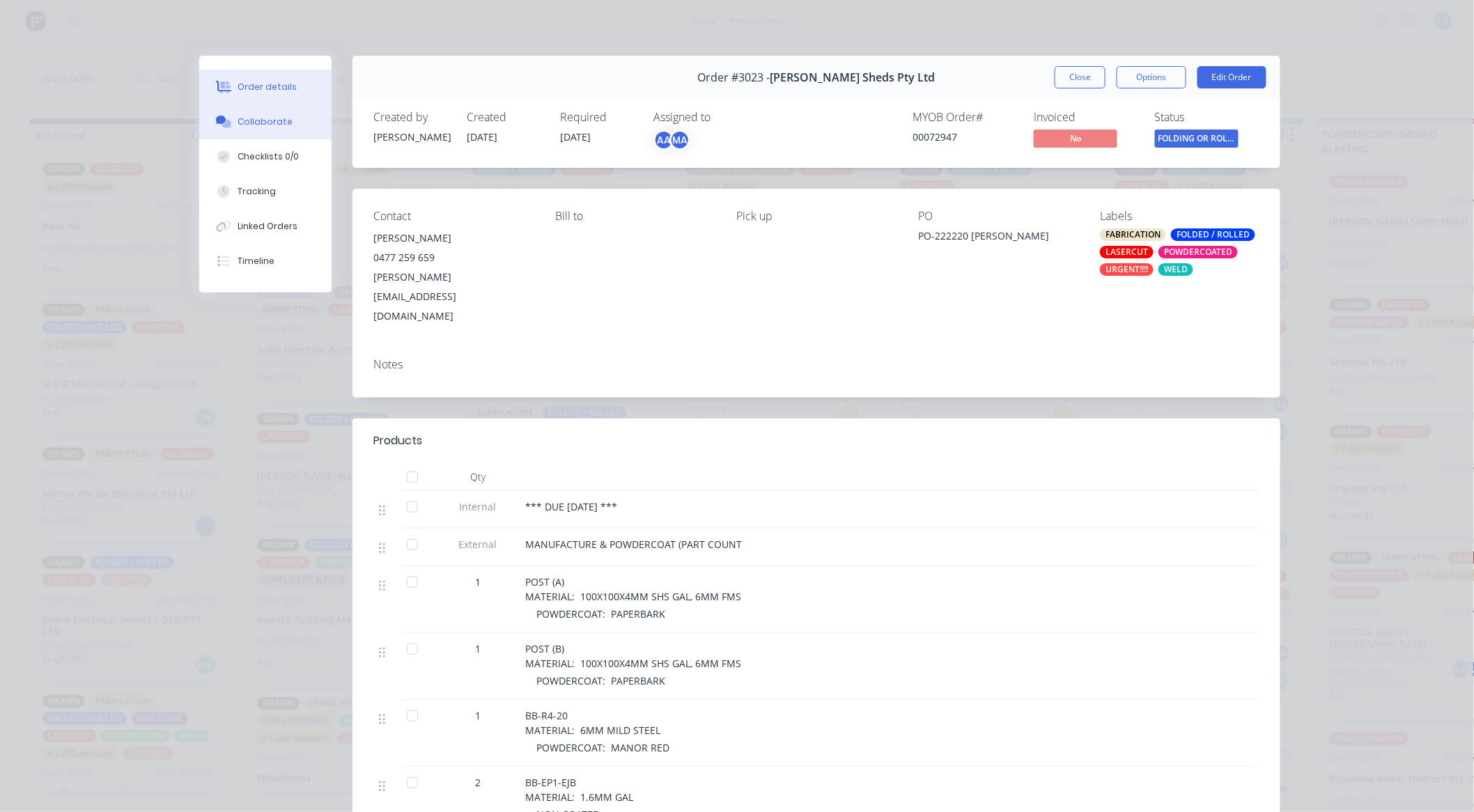
click at [301, 126] on button "Collaborate" at bounding box center [265, 122] width 132 height 35
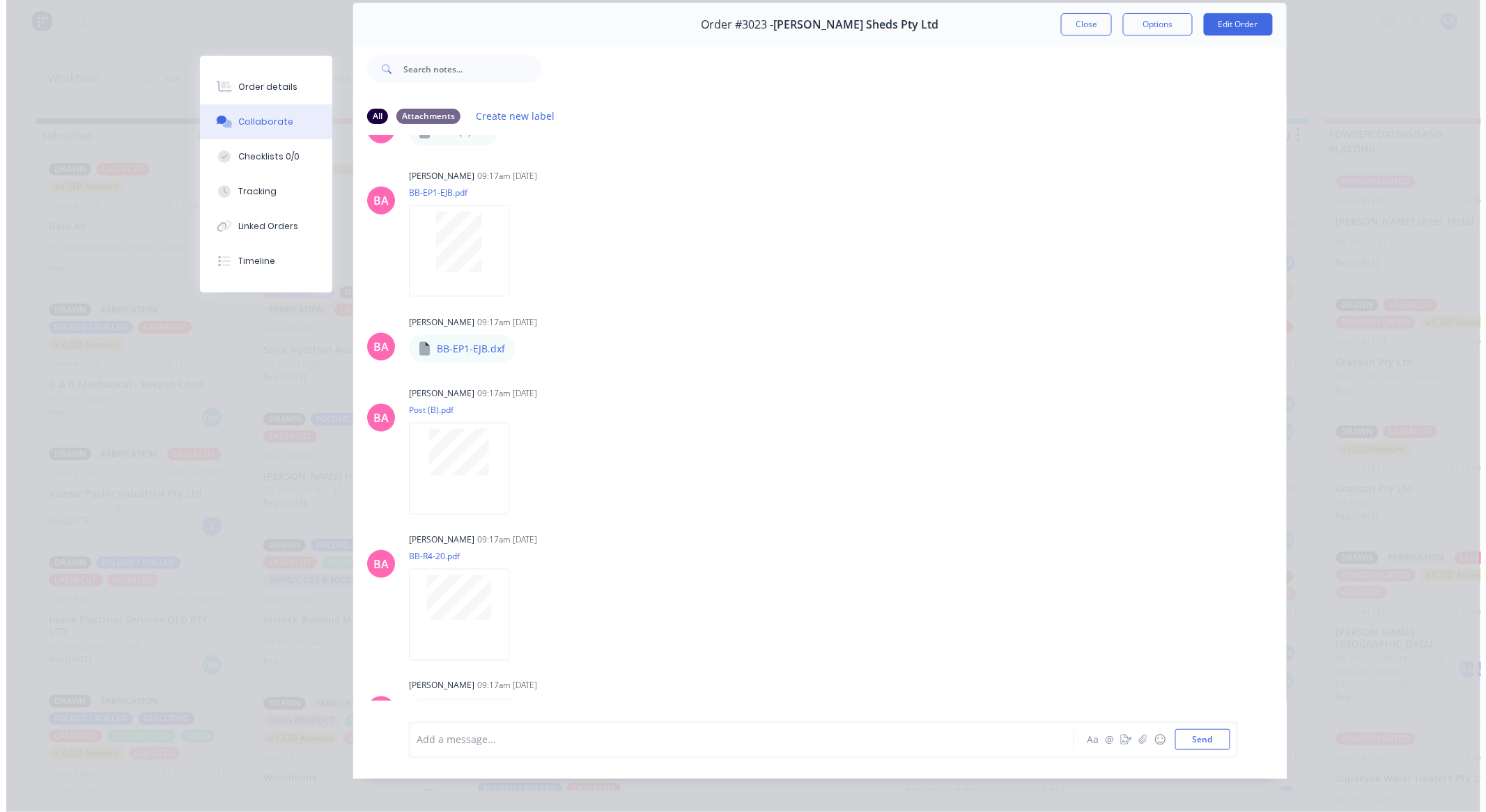
scroll to position [74, 0]
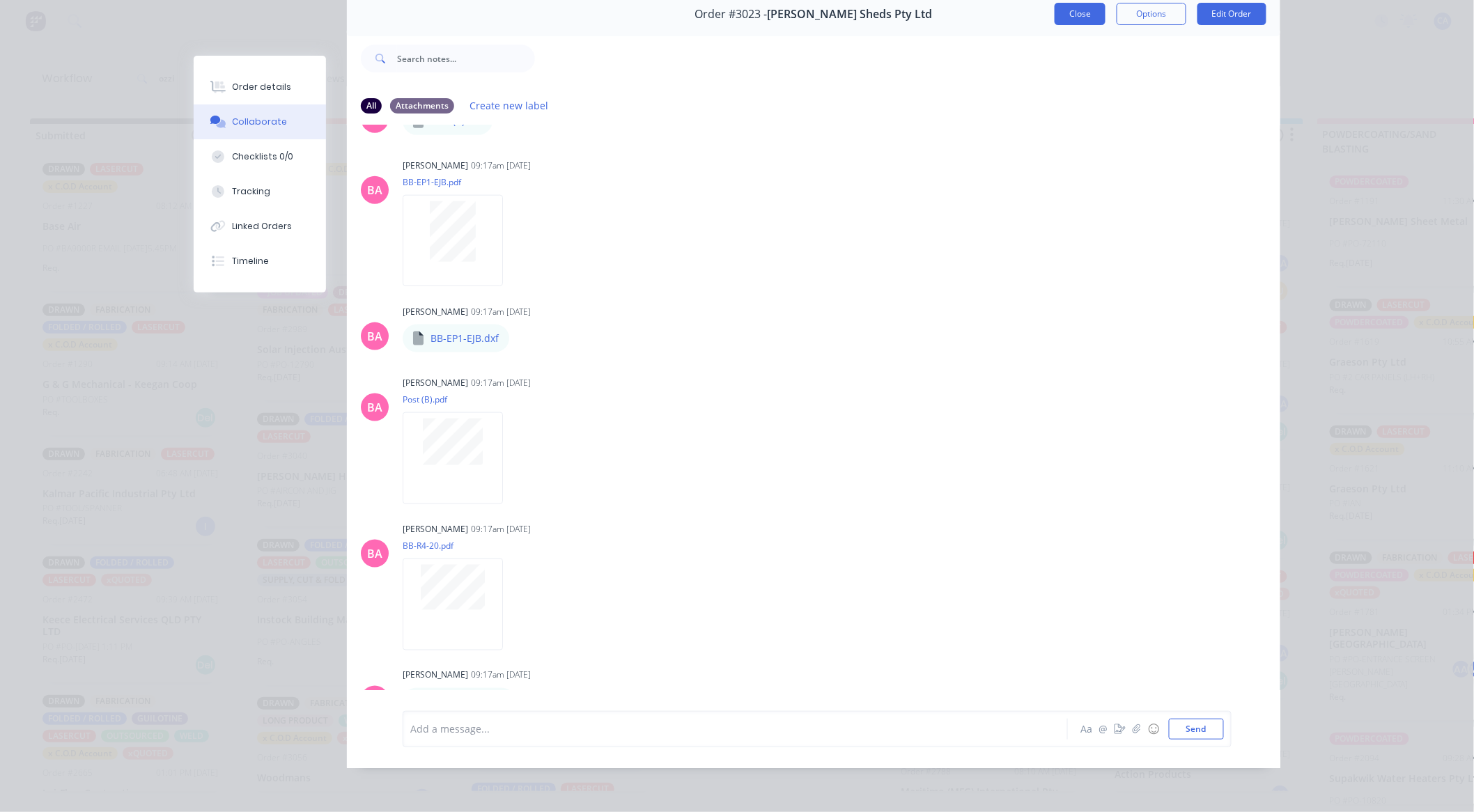
click at [1088, 7] on button "Close" at bounding box center [1080, 14] width 51 height 22
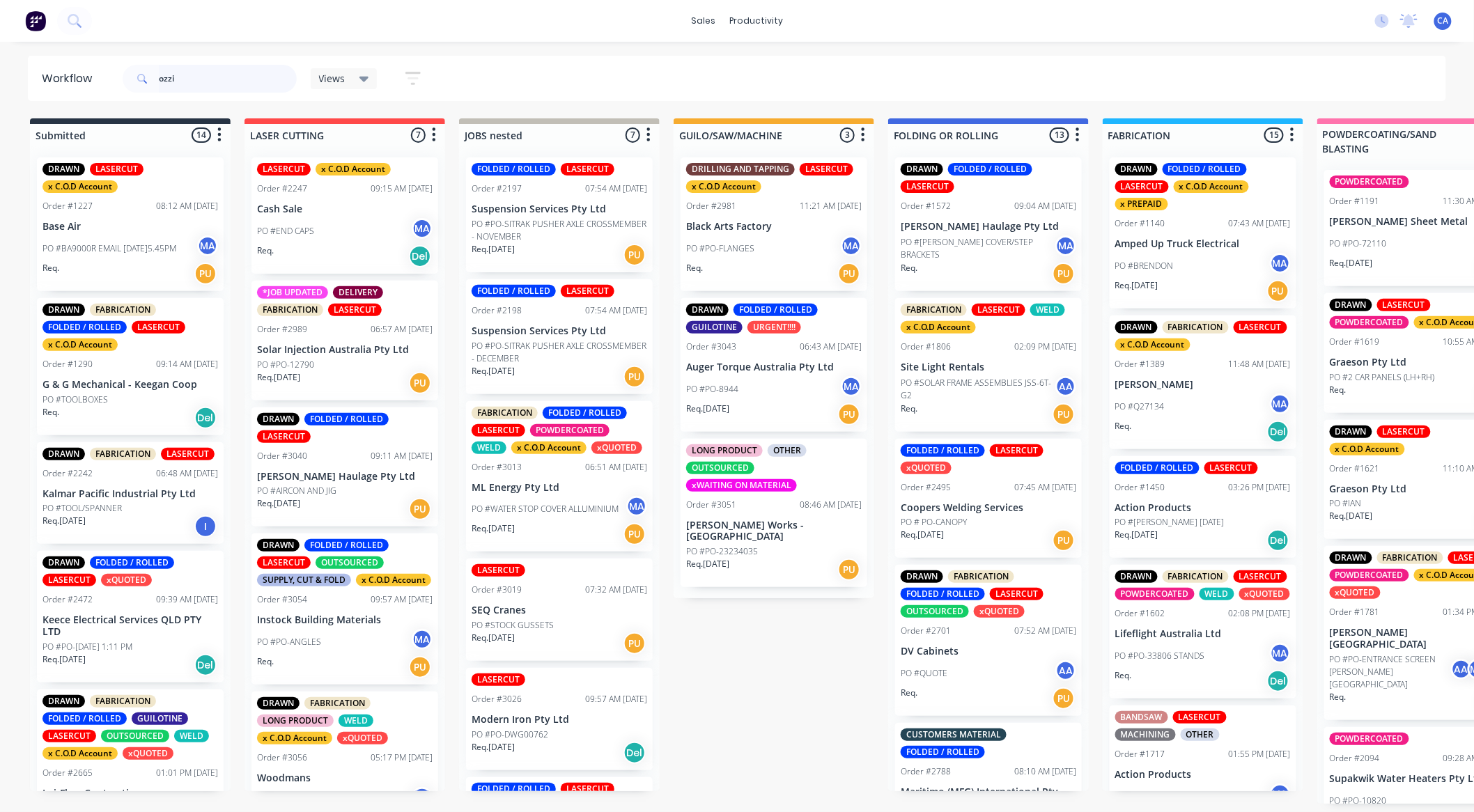
click at [193, 77] on input "ozzi" at bounding box center [228, 78] width 138 height 28
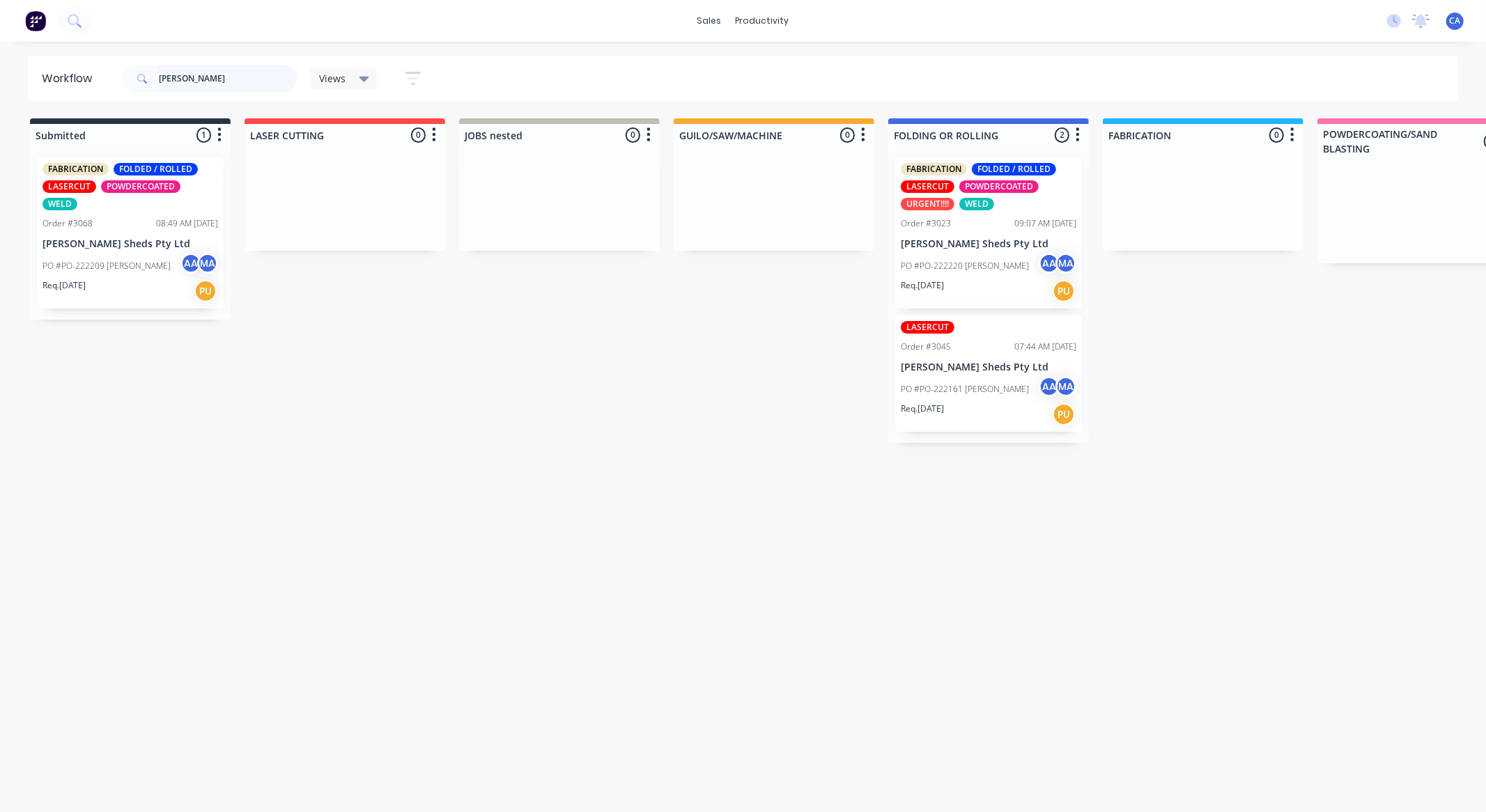
type input "[PERSON_NAME]"
click at [993, 255] on div "PO #PO-222220 [PERSON_NAME] MA" at bounding box center [989, 266] width 176 height 26
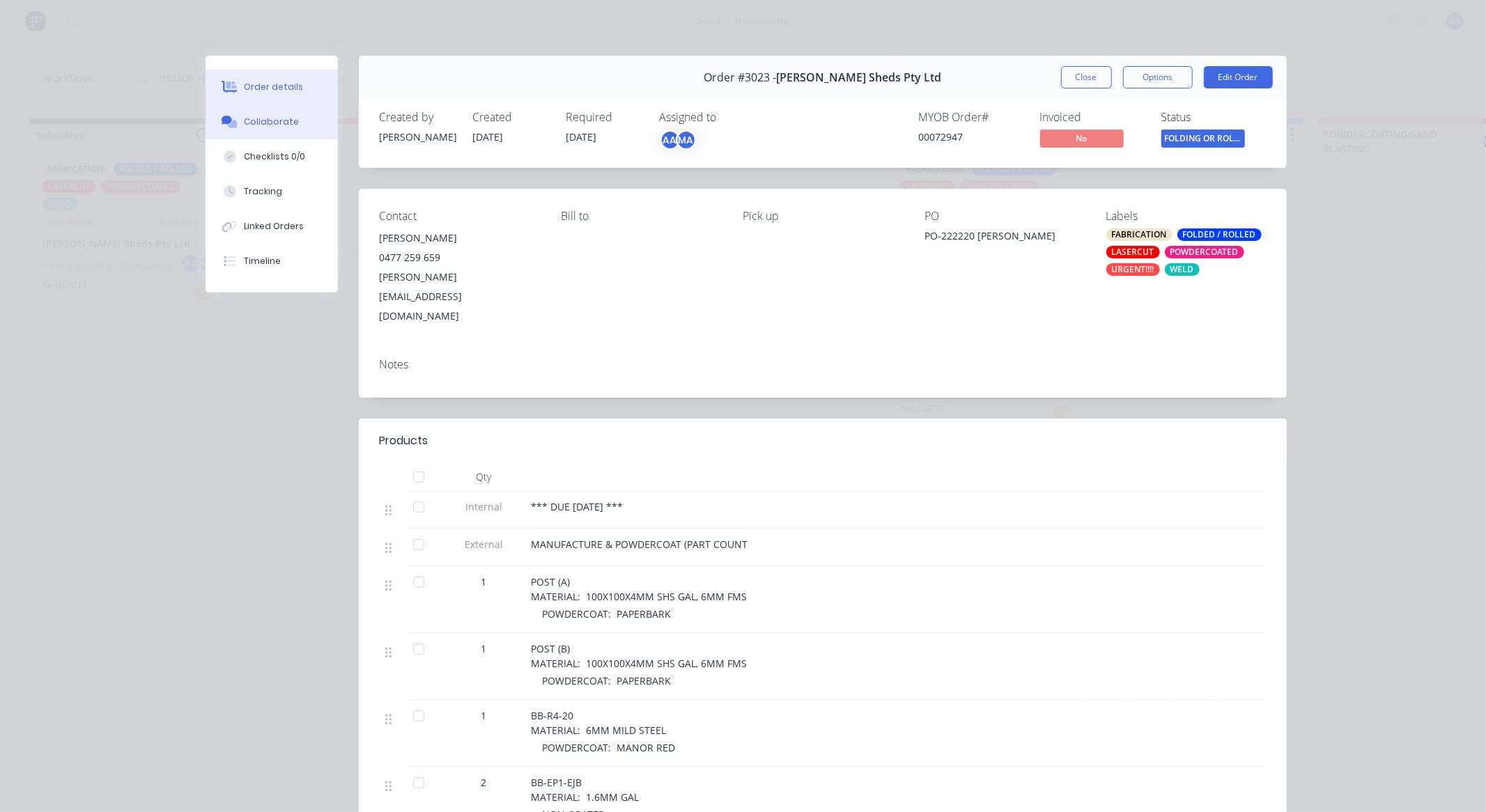
click at [284, 137] on button "Collaborate" at bounding box center [271, 122] width 132 height 35
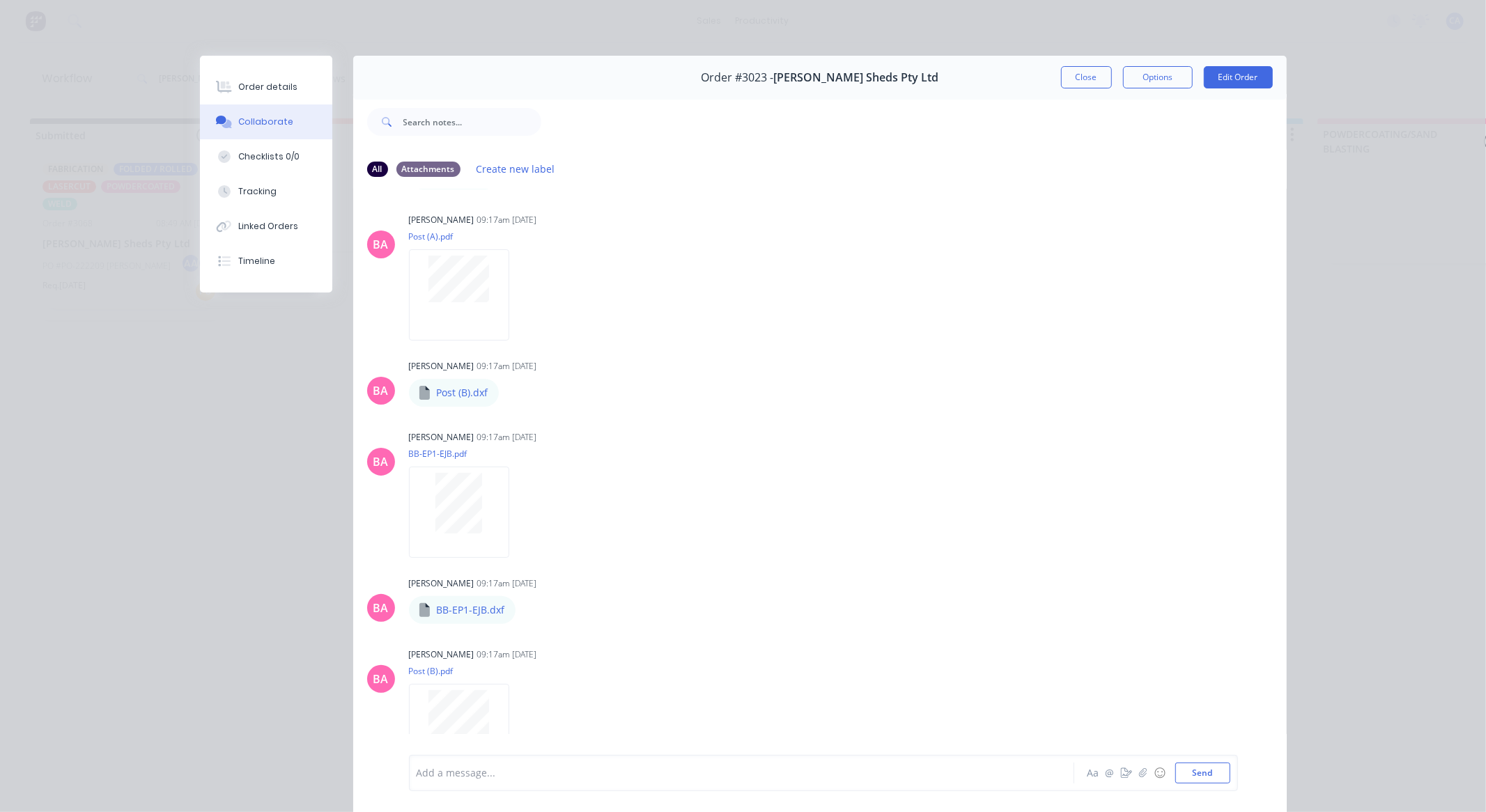
scroll to position [464, 0]
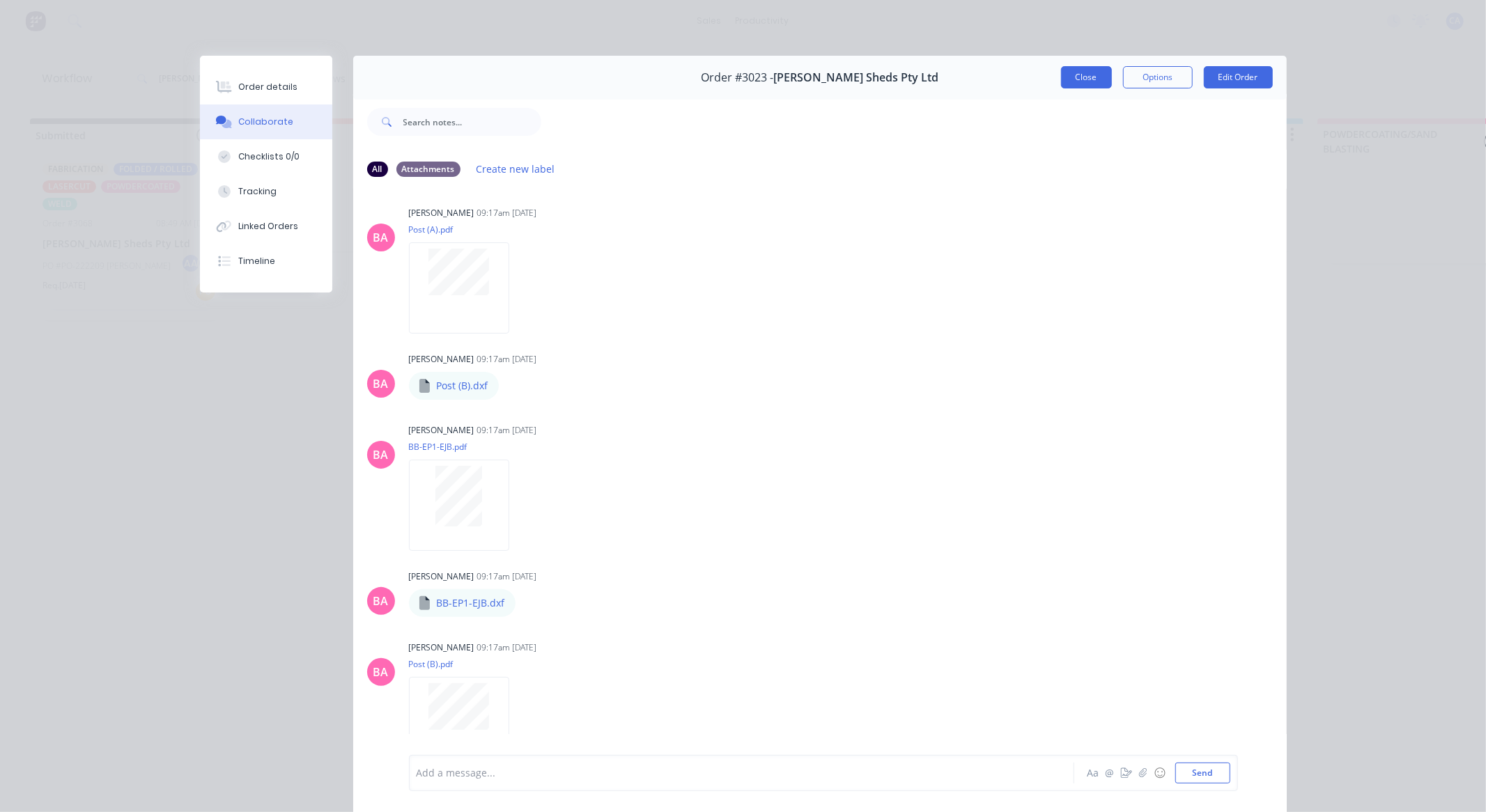
click at [1087, 75] on button "Close" at bounding box center [1087, 77] width 51 height 22
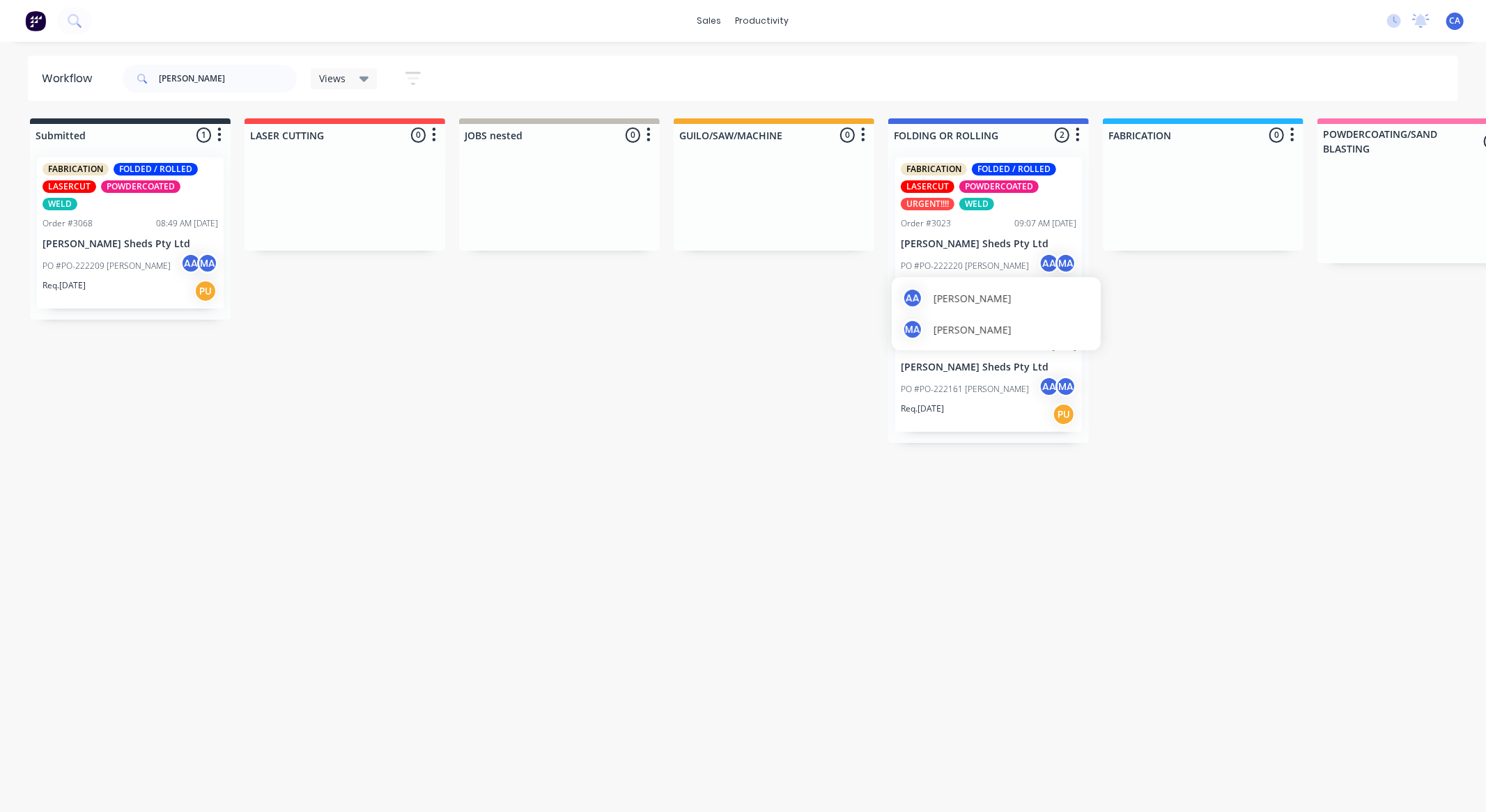
click at [1013, 360] on div "LASERCUT Order #3045 07:44 AM [DATE] [PERSON_NAME] Sheds Pty Ltd PO #PO-222161 …" at bounding box center [989, 373] width 187 height 116
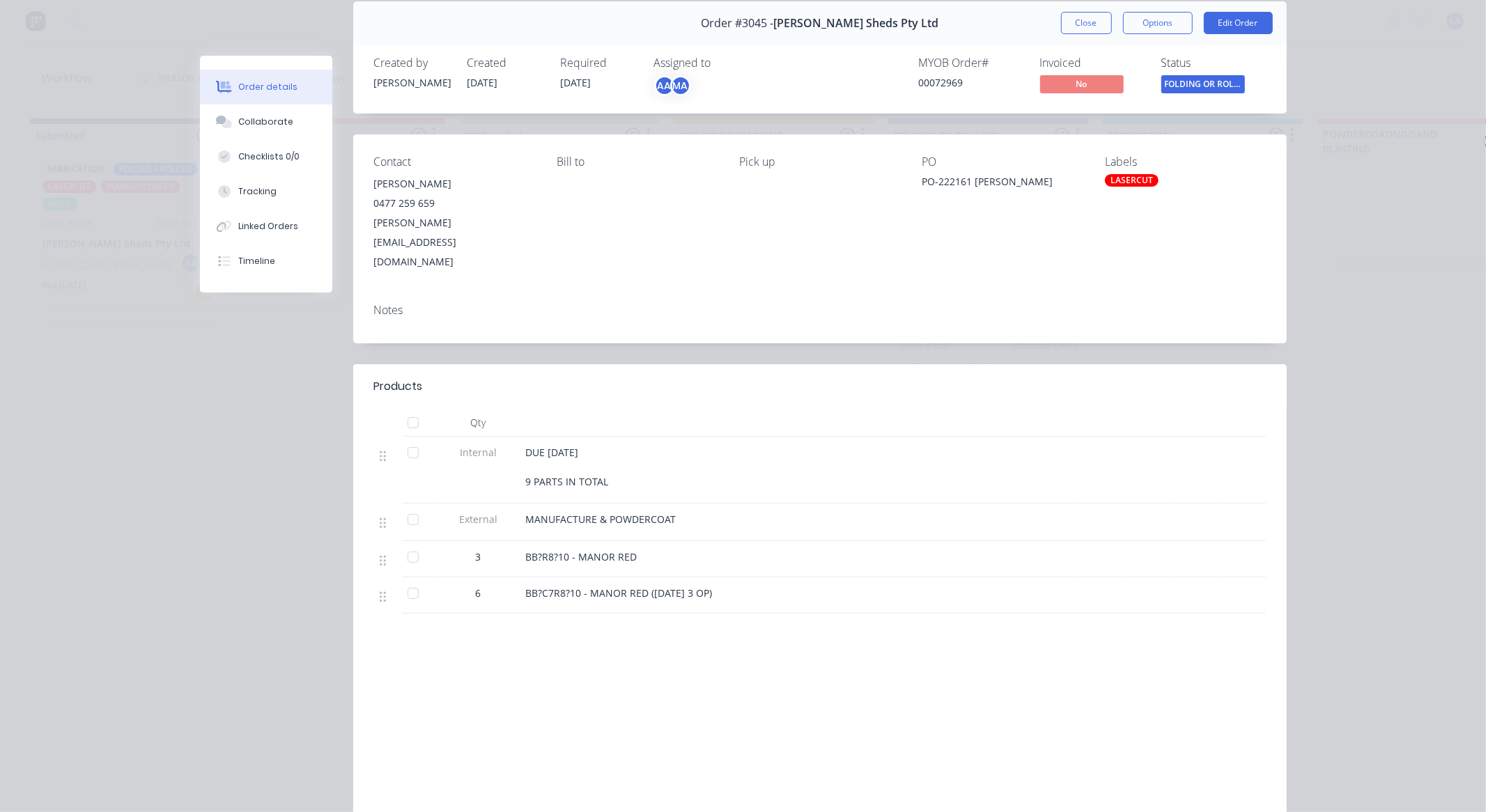
scroll to position [112, 0]
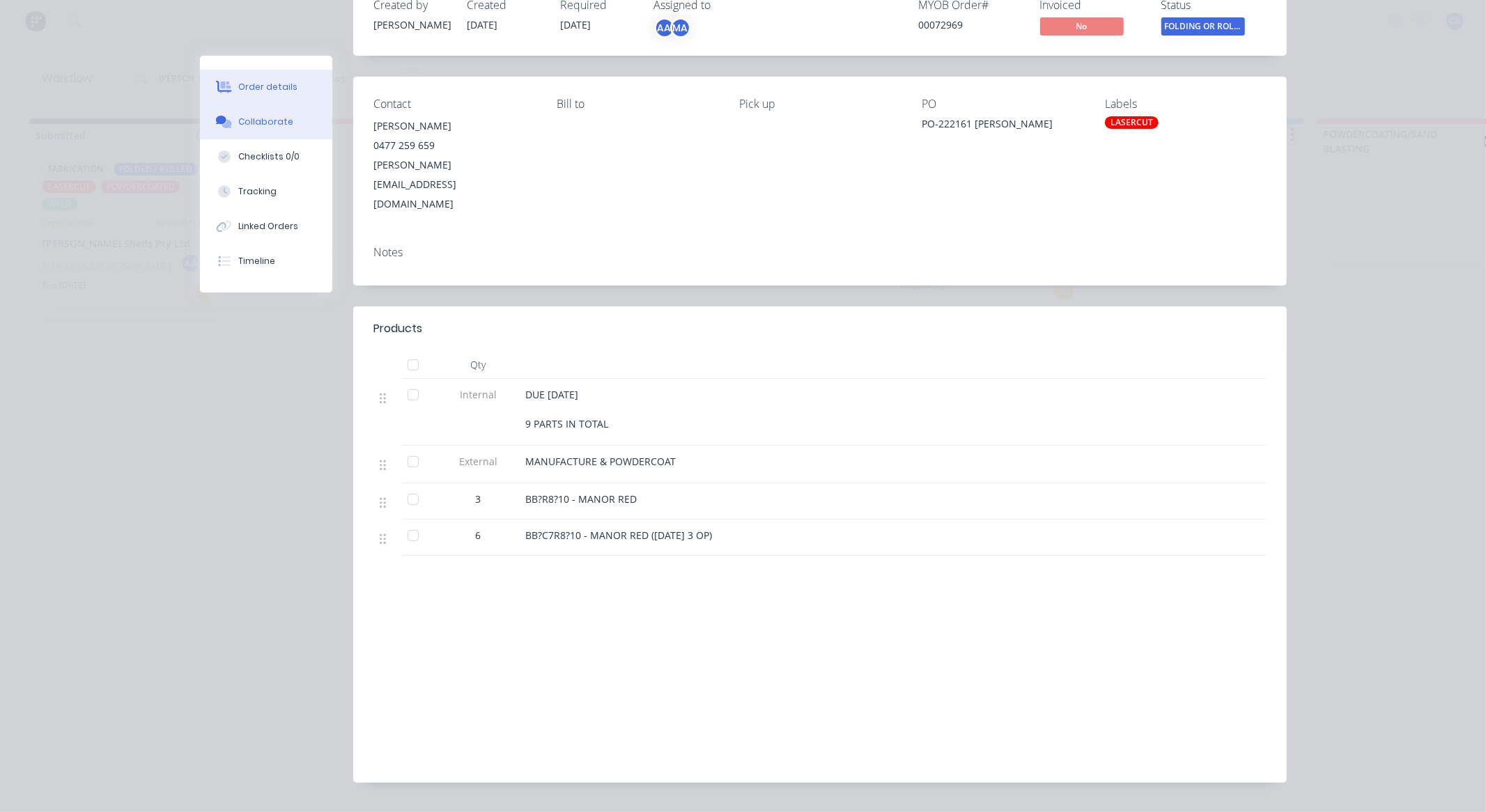
click at [266, 134] on button "Collaborate" at bounding box center [266, 122] width 132 height 35
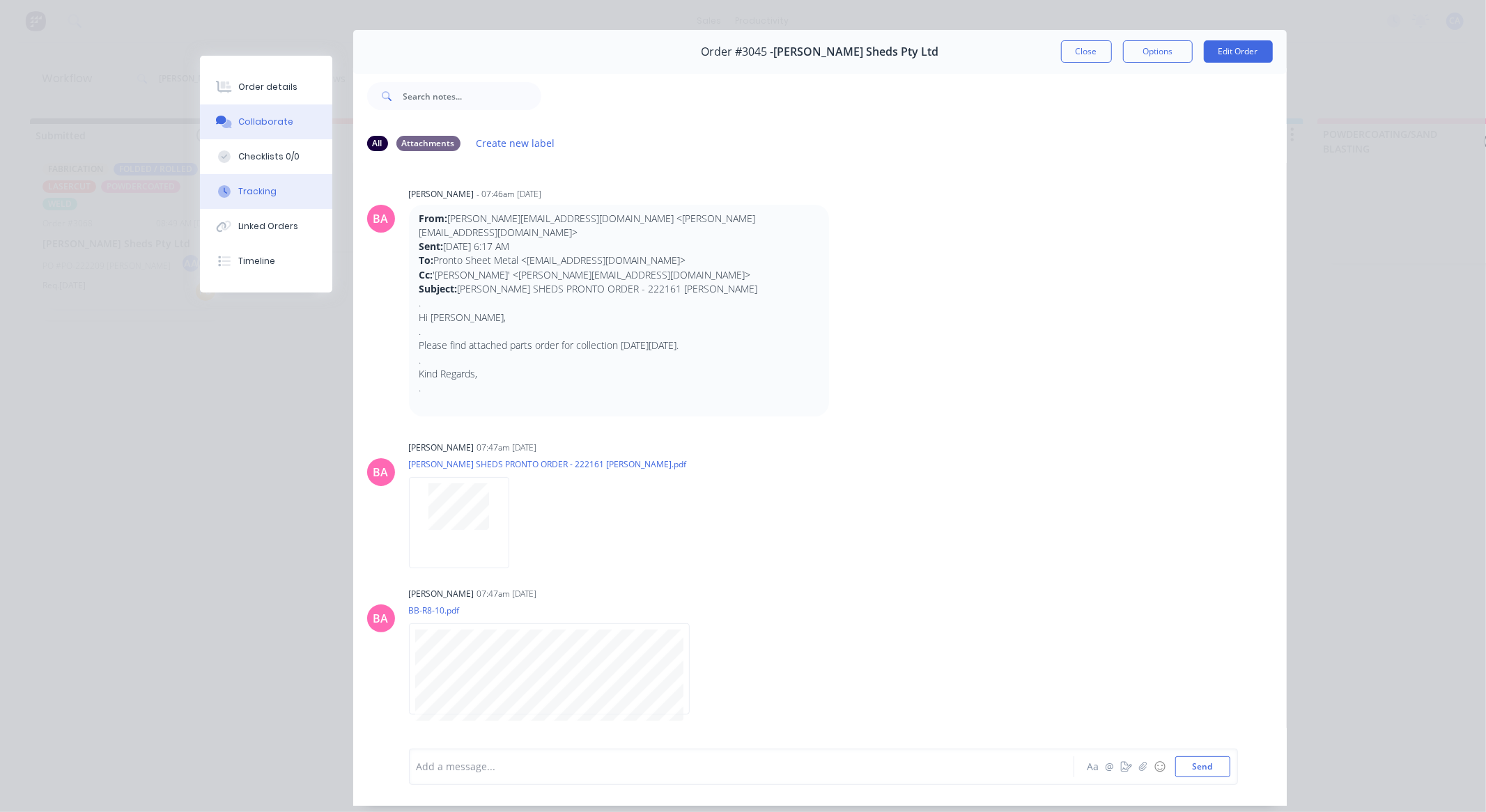
scroll to position [0, 0]
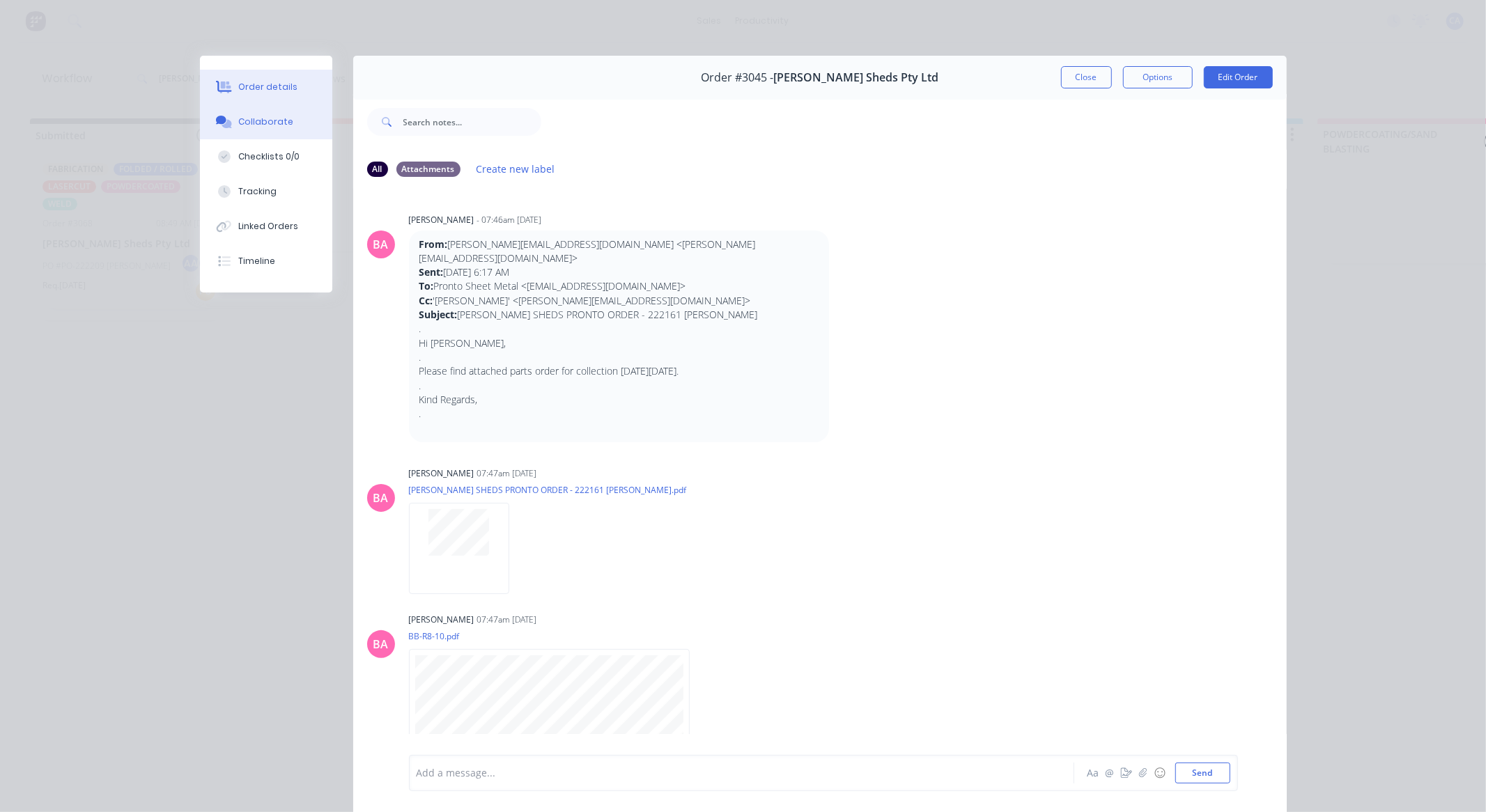
click at [272, 102] on button "Order details" at bounding box center [266, 87] width 132 height 35
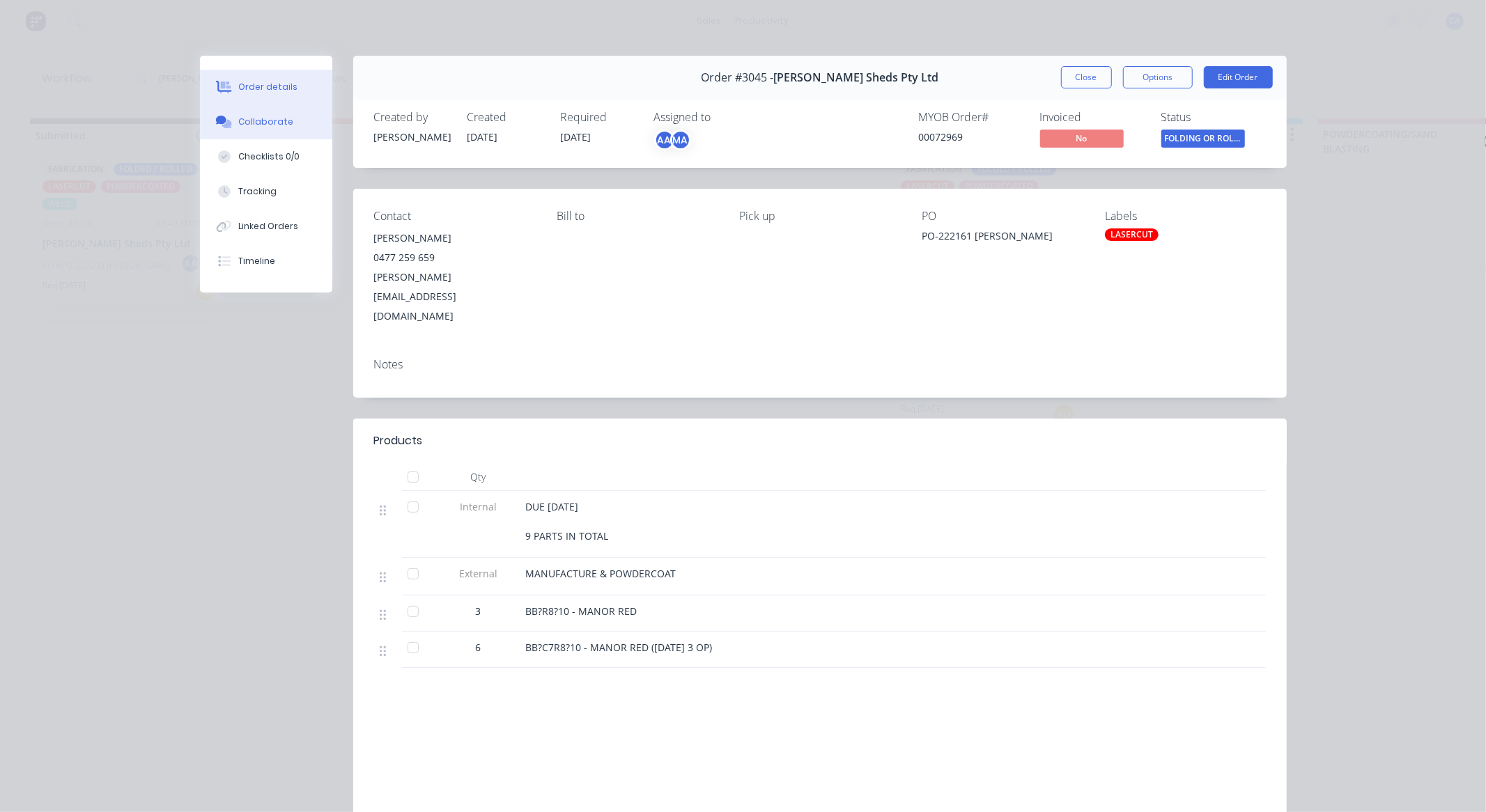
click at [285, 120] on button "Collaborate" at bounding box center [266, 122] width 132 height 35
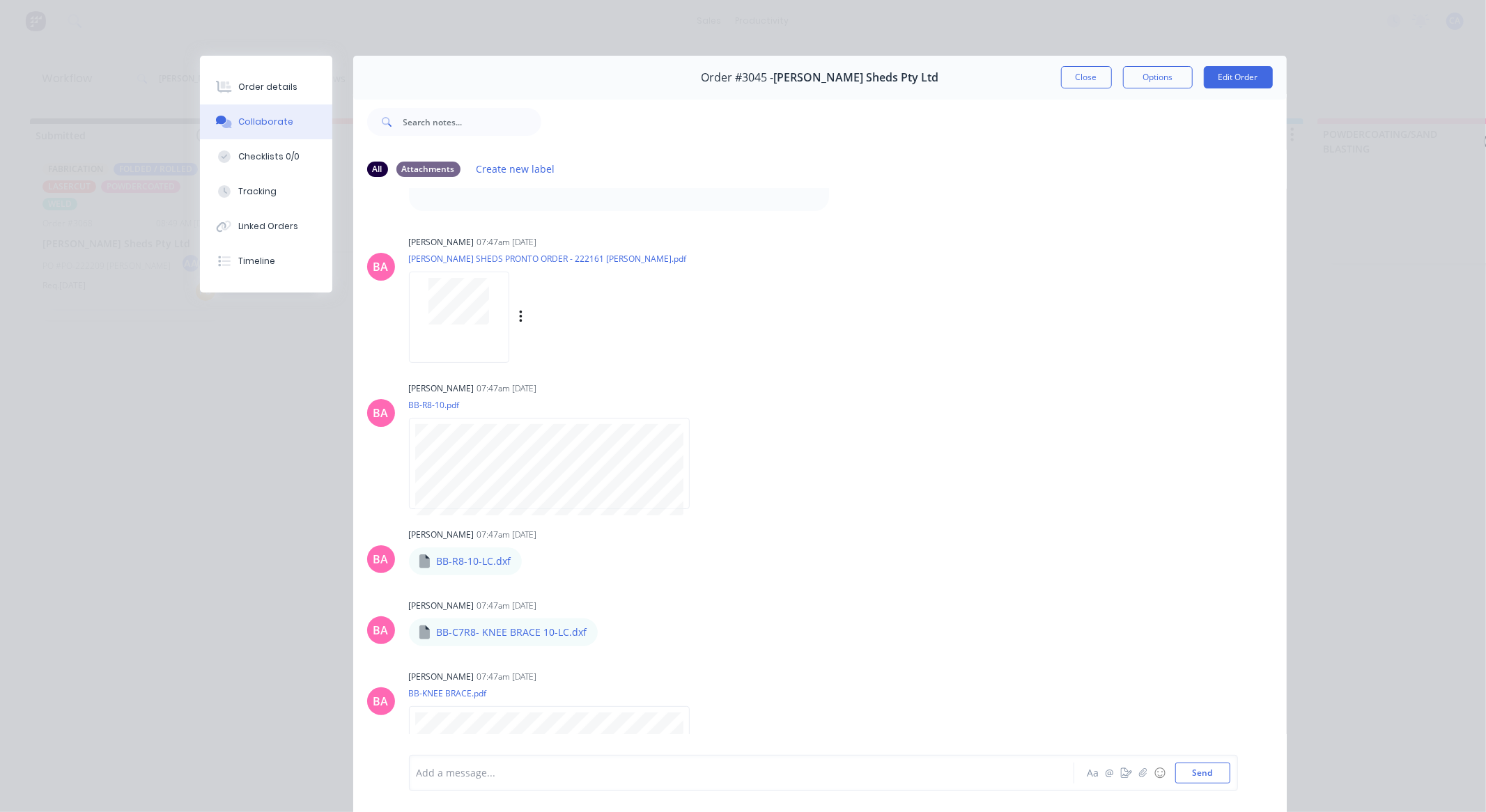
scroll to position [232, 0]
click at [265, 191] on div "Tracking" at bounding box center [257, 191] width 38 height 13
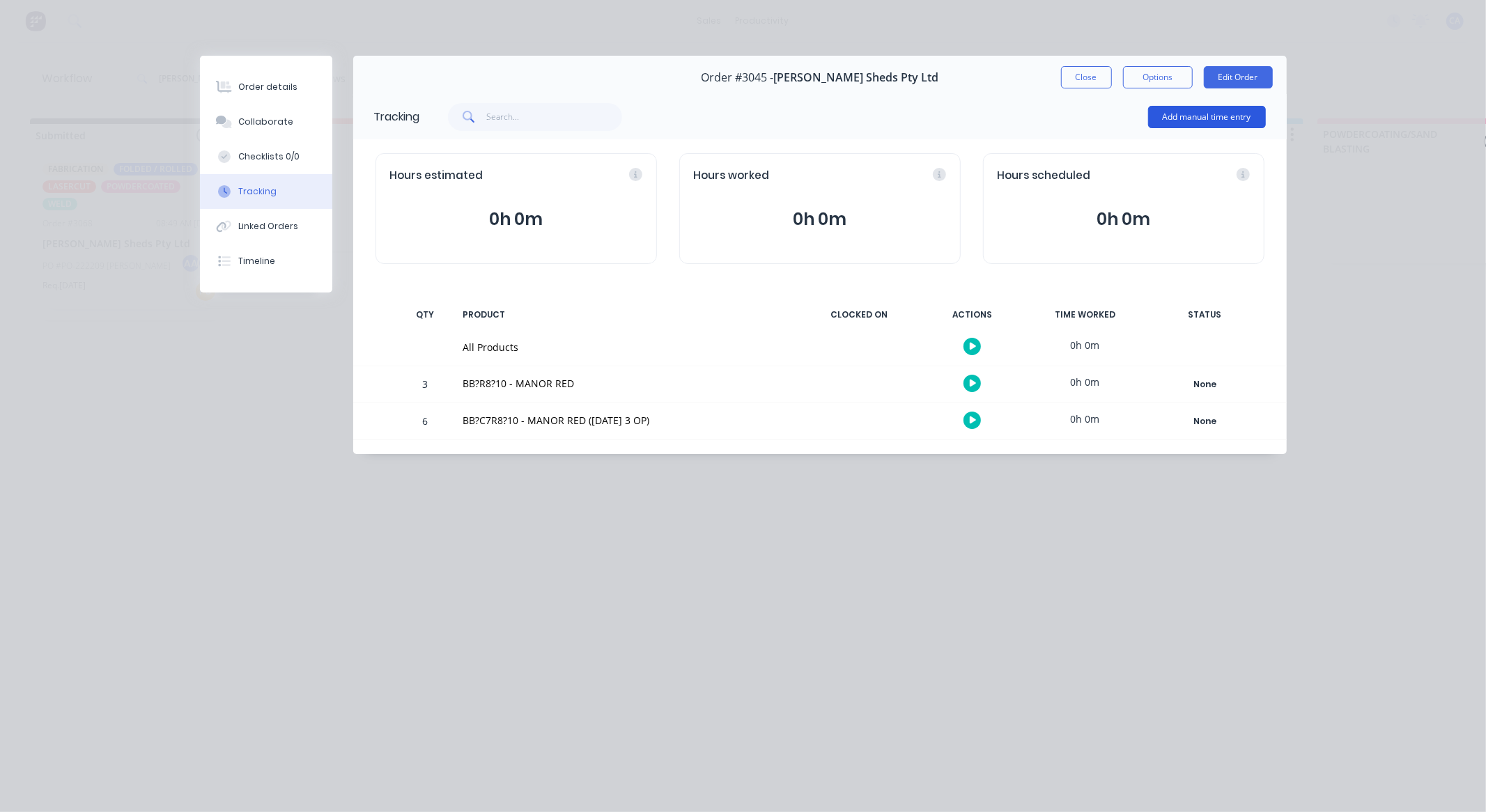
click at [1235, 114] on button "Add manual time entry" at bounding box center [1207, 117] width 118 height 22
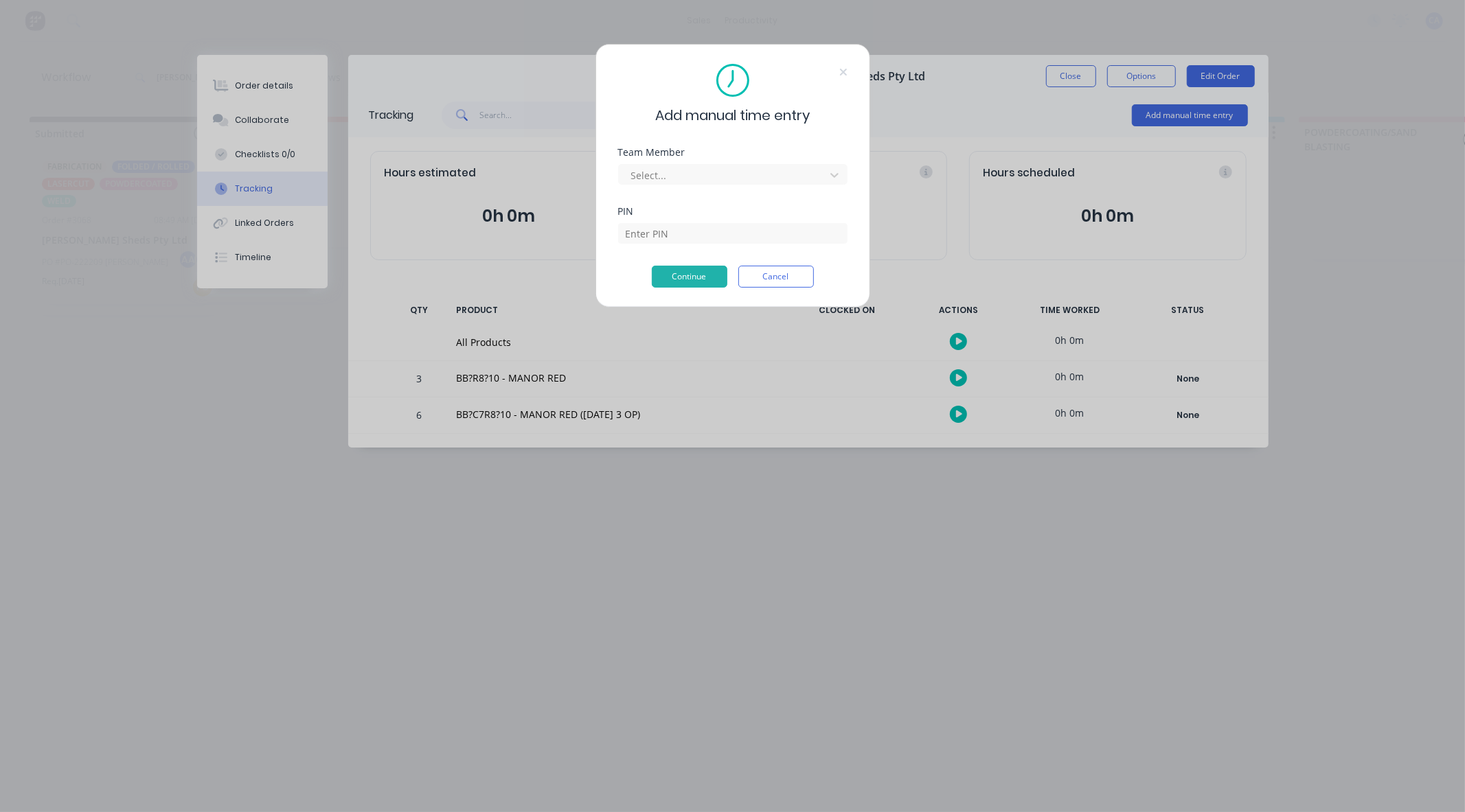
click at [840, 73] on icon at bounding box center [843, 72] width 9 height 11
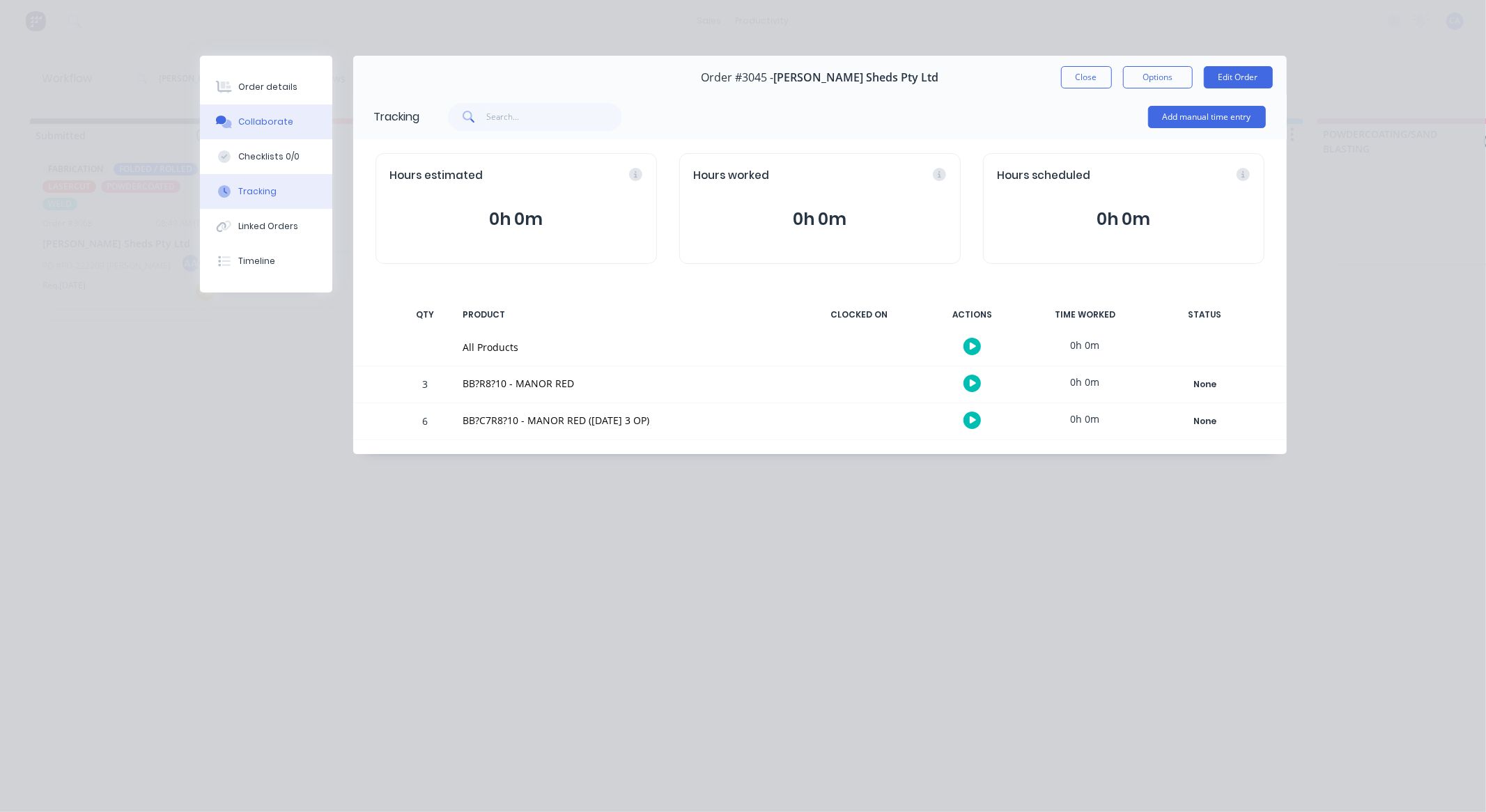
click at [275, 124] on div "Collaborate" at bounding box center [266, 122] width 55 height 13
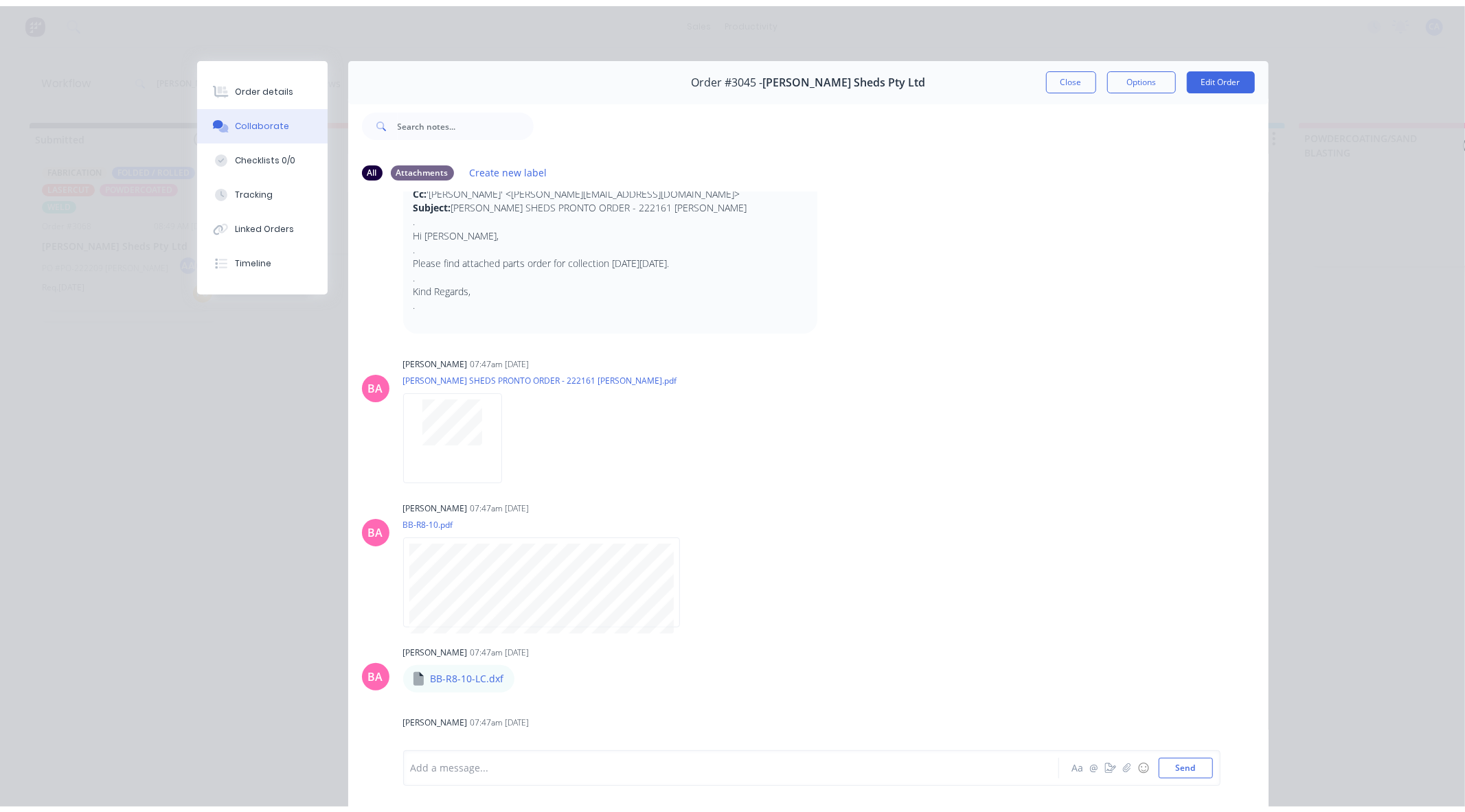
scroll to position [99, 0]
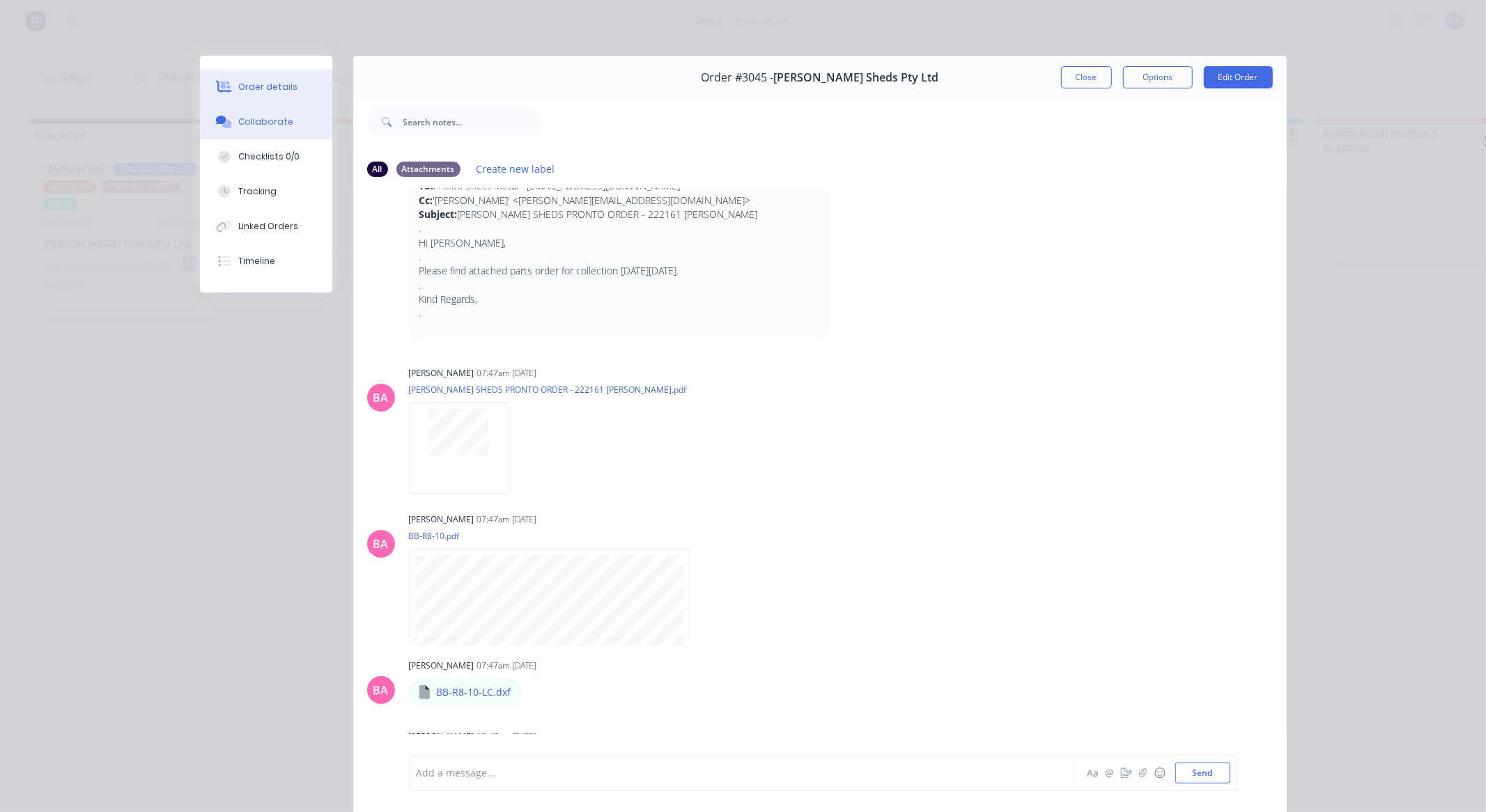
click at [255, 86] on div "Order details" at bounding box center [267, 87] width 59 height 13
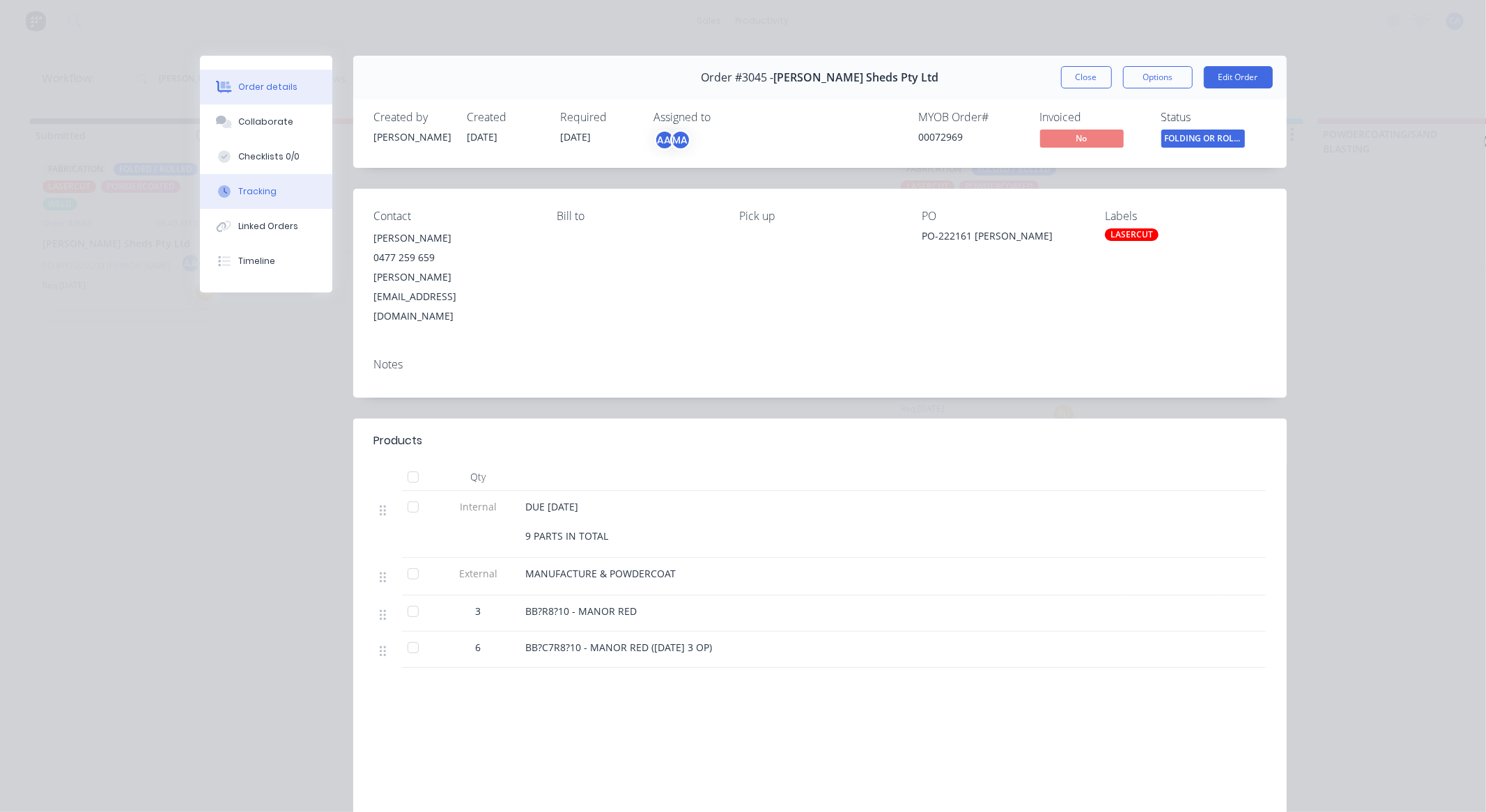
click at [266, 190] on div "Tracking" at bounding box center [257, 191] width 38 height 13
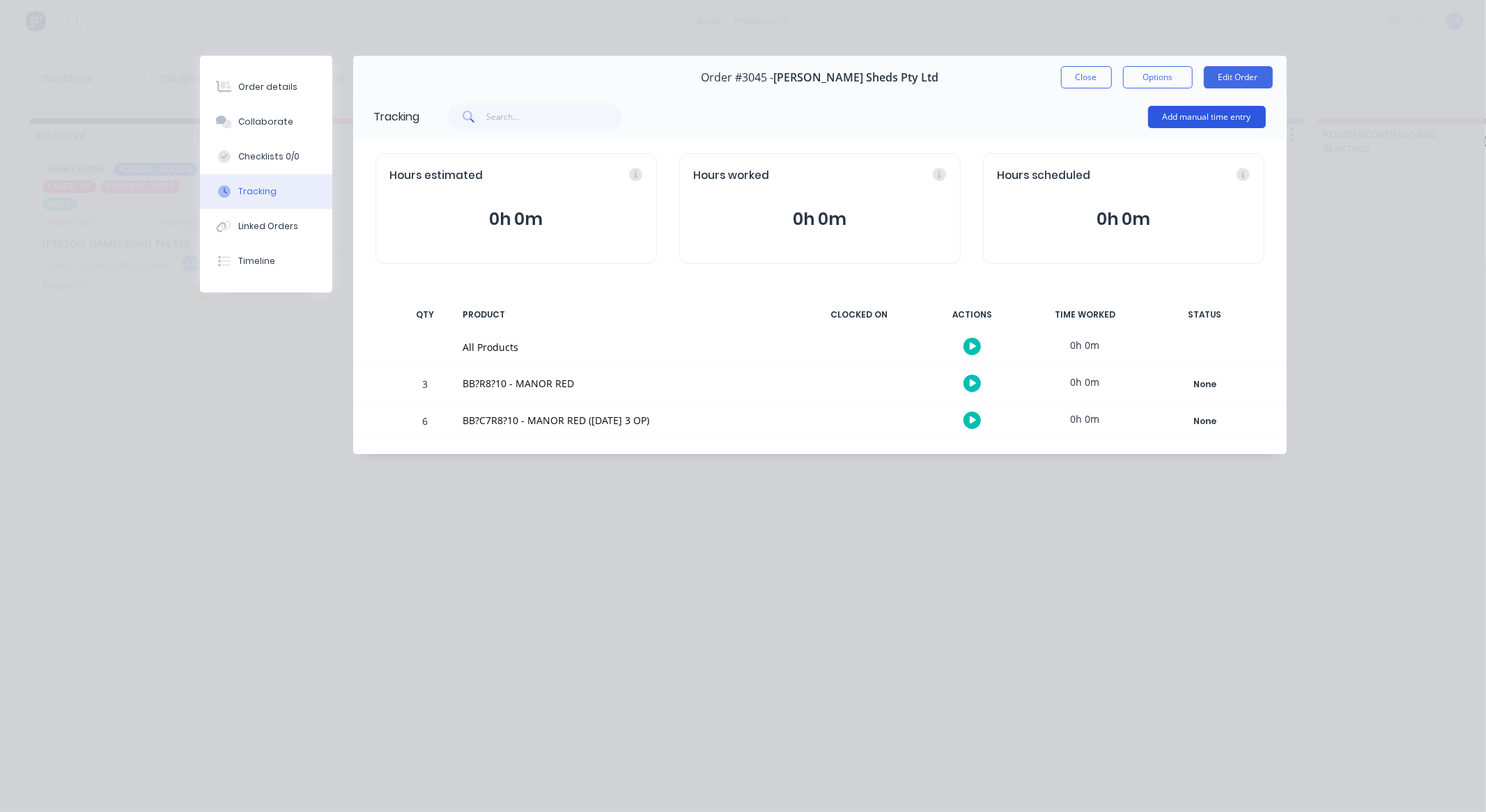
click at [1198, 116] on button "Add manual time entry" at bounding box center [1207, 117] width 118 height 22
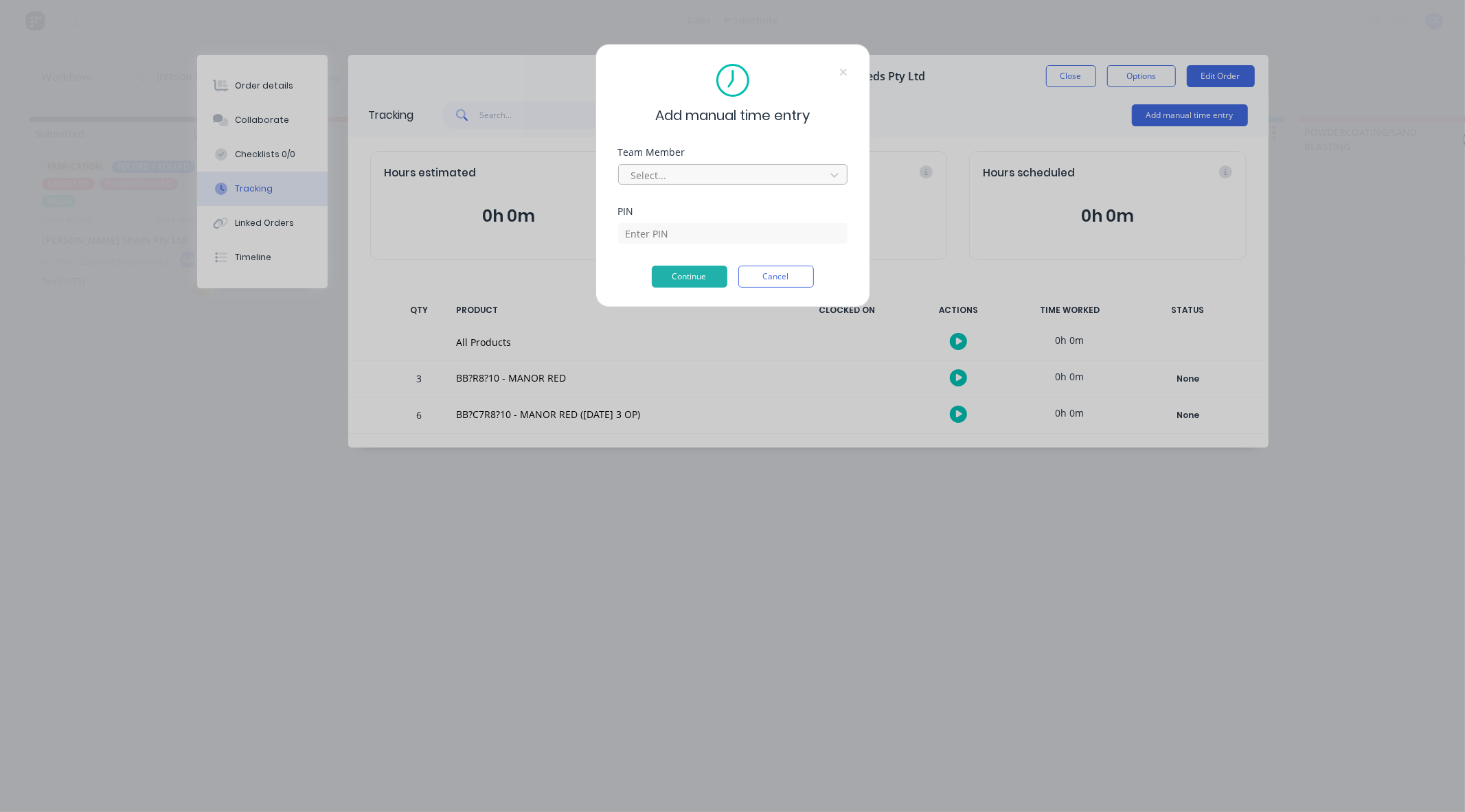
click at [708, 185] on div "Team Member Select..." at bounding box center [733, 177] width 229 height 59
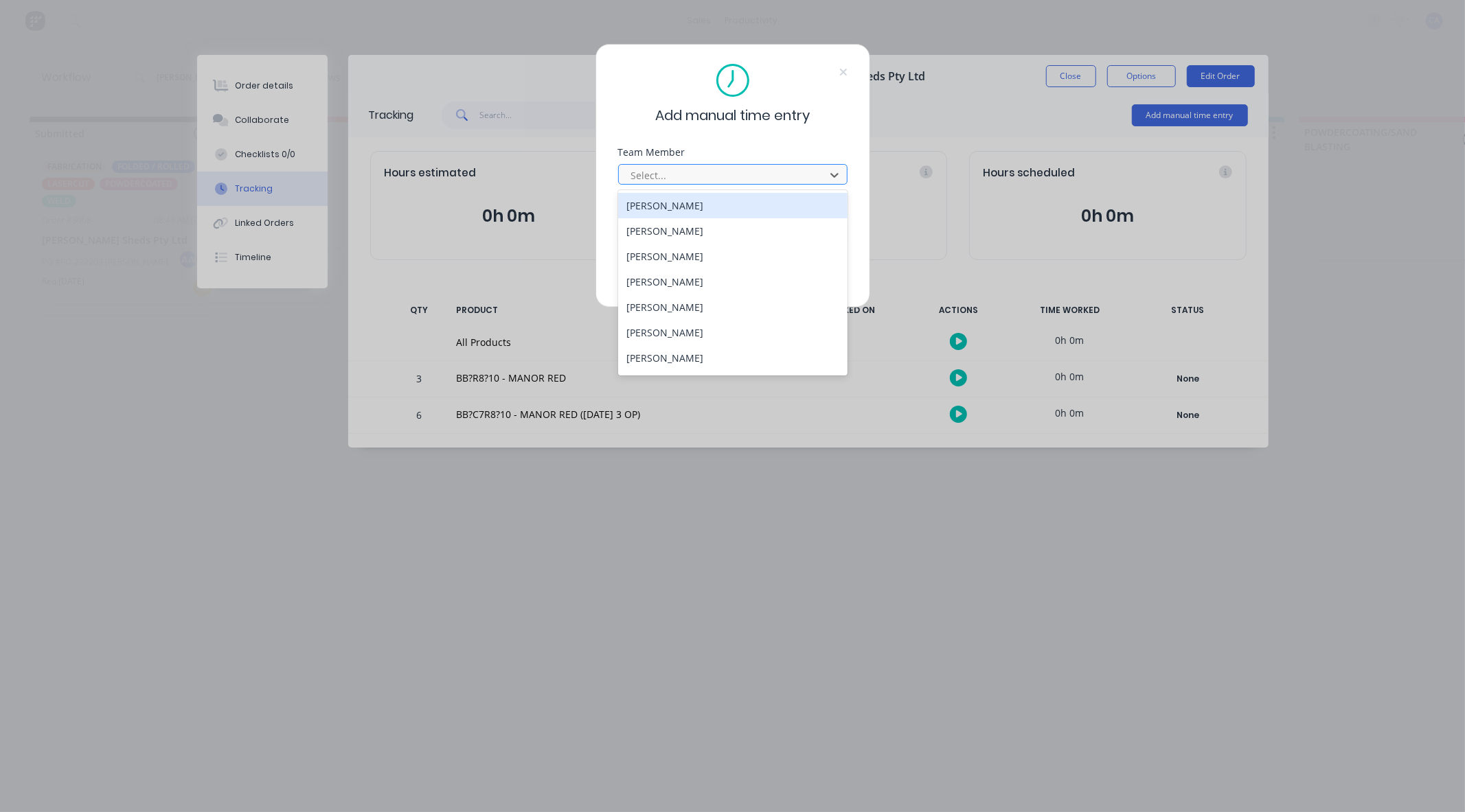
click at [709, 182] on div at bounding box center [724, 175] width 188 height 17
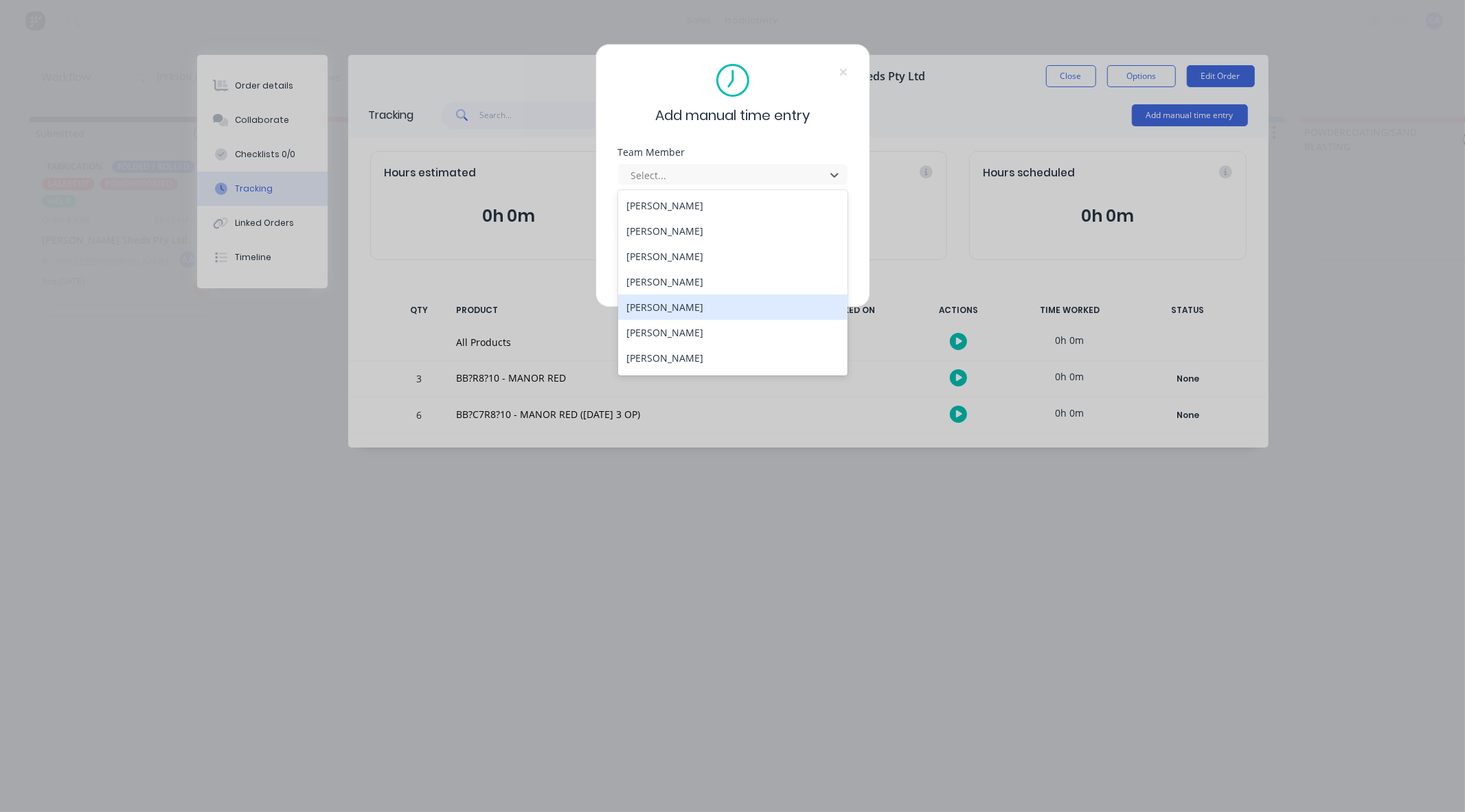
click at [655, 305] on div "[PERSON_NAME]" at bounding box center [733, 307] width 229 height 26
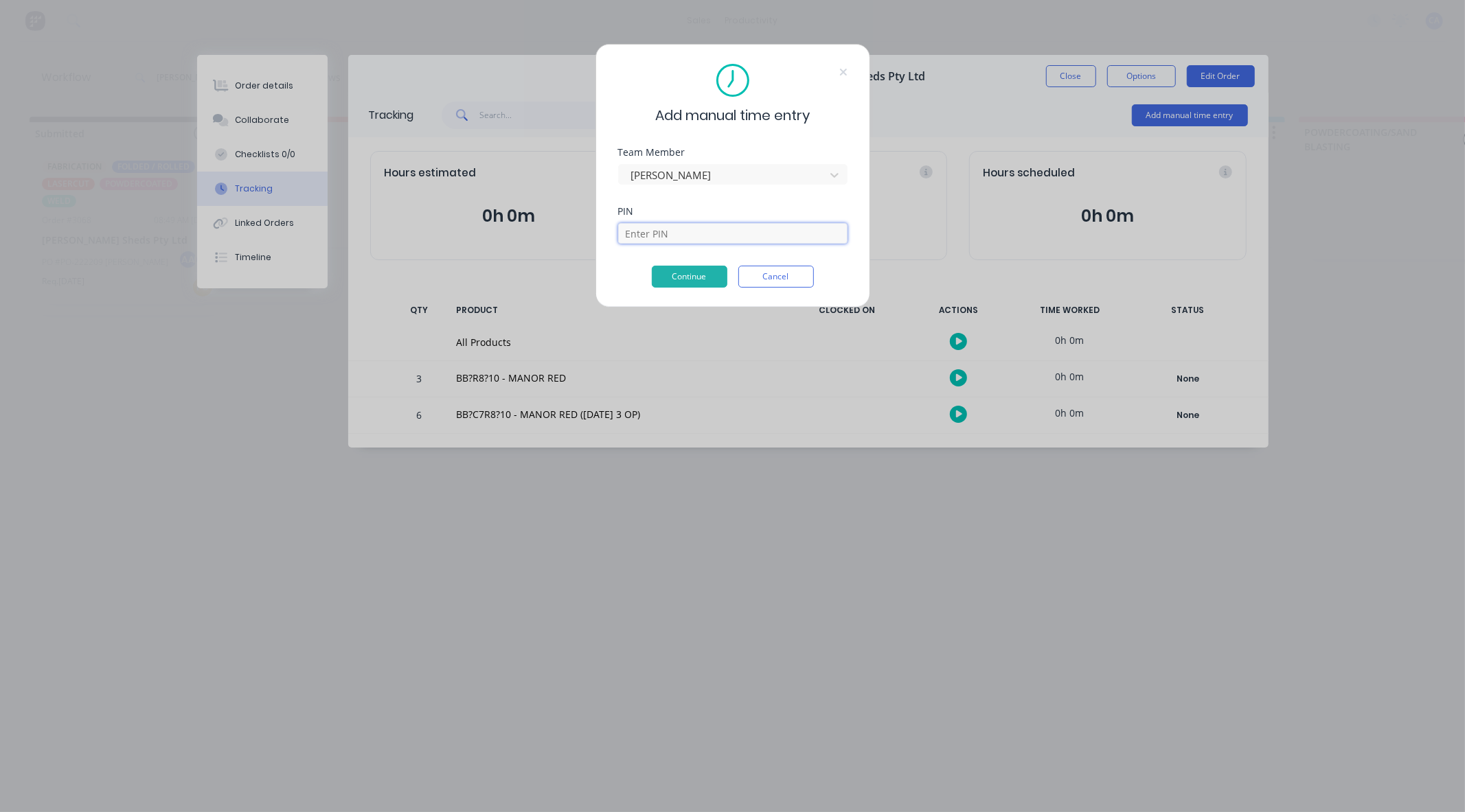
click at [681, 234] on input at bounding box center [733, 233] width 229 height 20
type input "3699"
click at [705, 283] on button "Continue" at bounding box center [689, 277] width 76 height 22
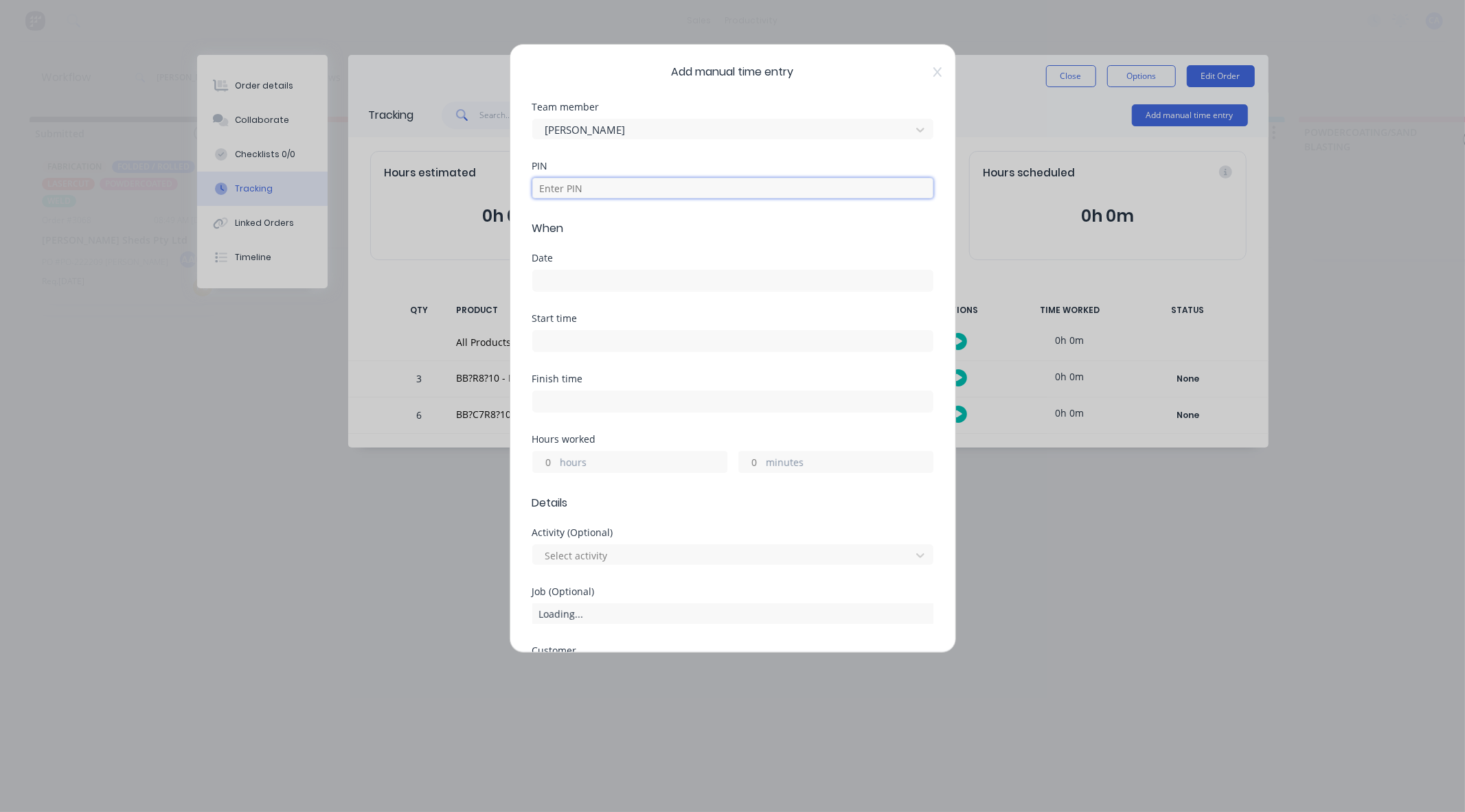
drag, startPoint x: 565, startPoint y: 189, endPoint x: 602, endPoint y: 209, distance: 42.1
click at [565, 189] on input at bounding box center [733, 188] width 401 height 20
type input "3699"
drag, startPoint x: 563, startPoint y: 270, endPoint x: 558, endPoint y: 277, distance: 8.6
click at [561, 270] on label at bounding box center [733, 281] width 401 height 22
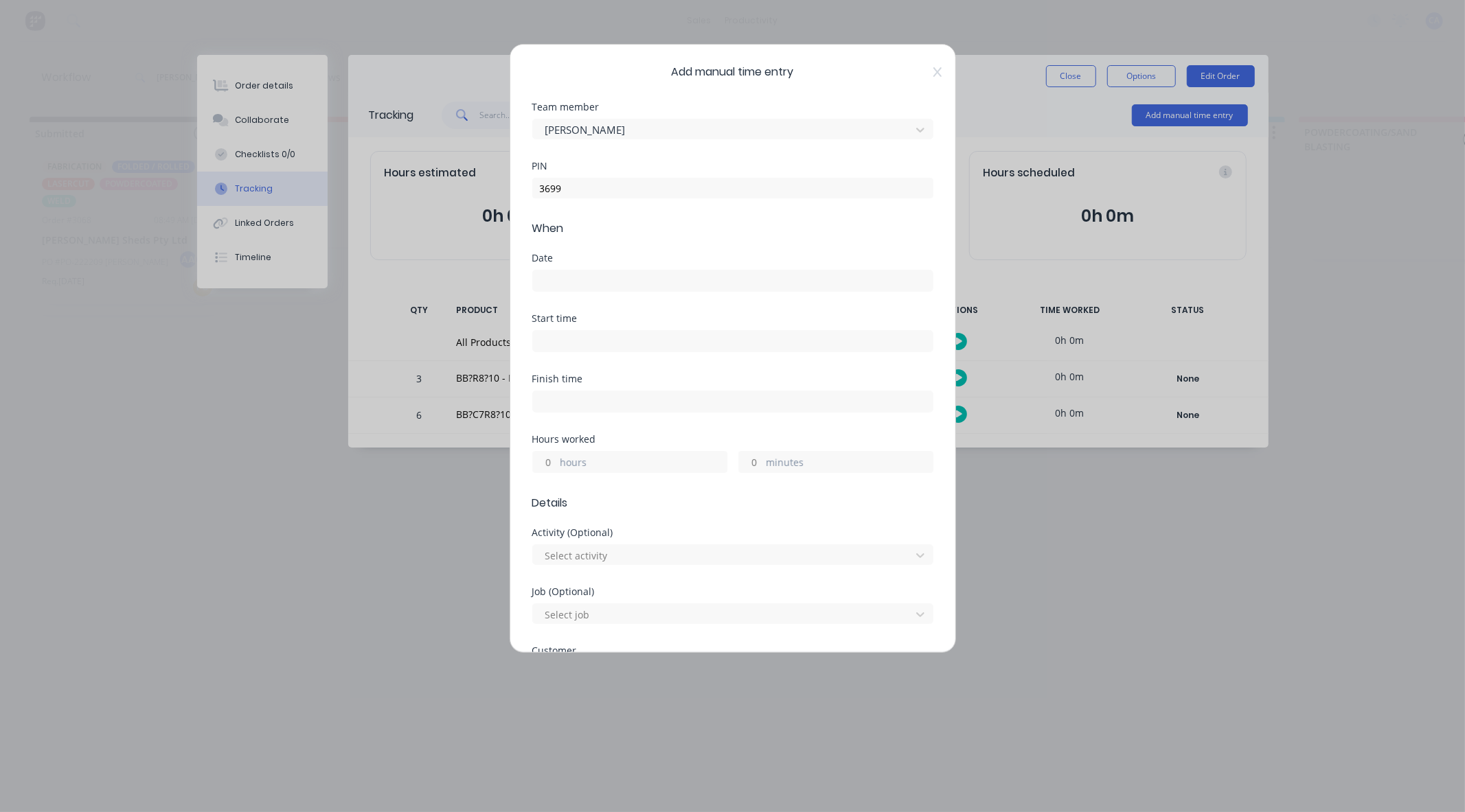
click at [561, 270] on input at bounding box center [733, 281] width 400 height 20
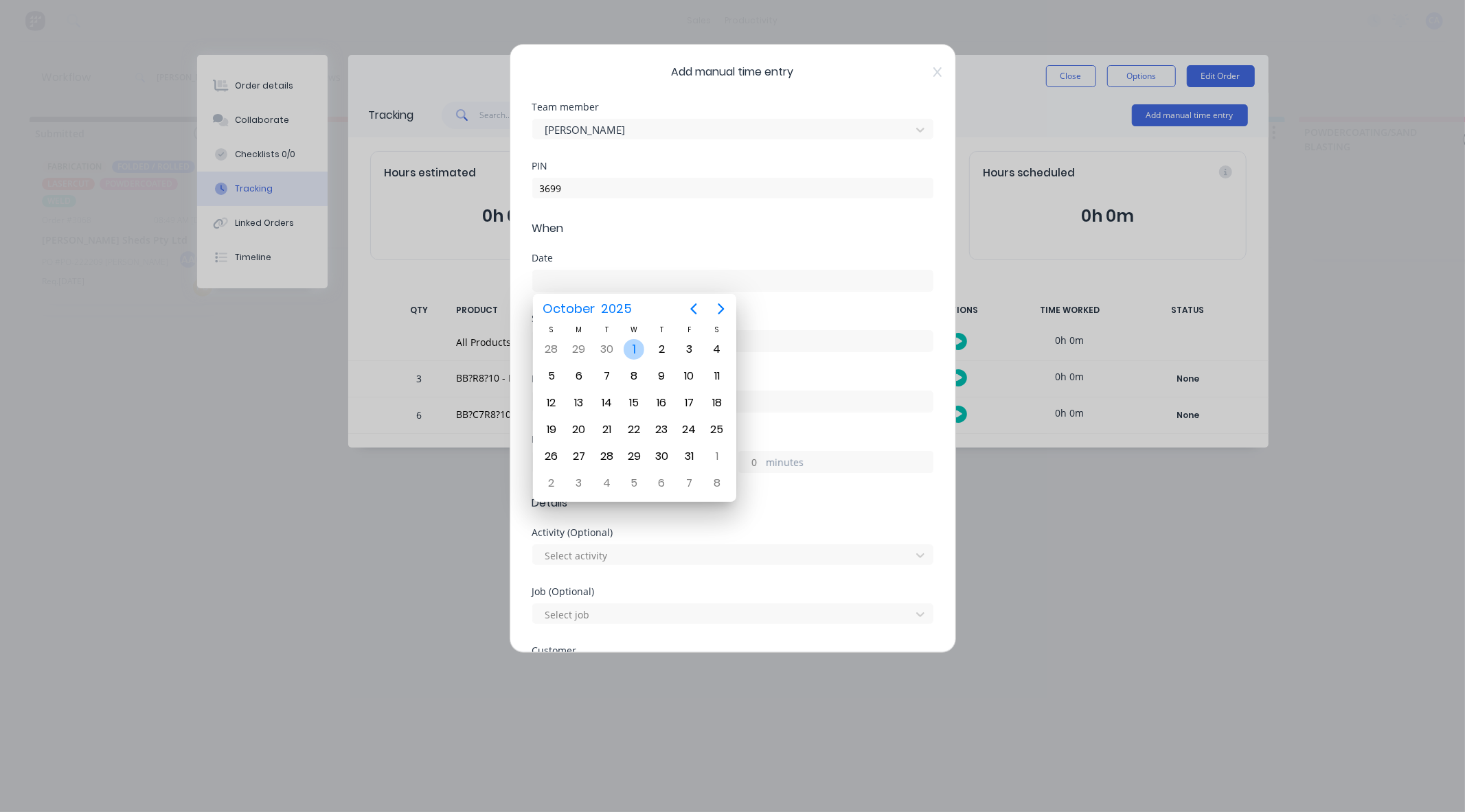
drag, startPoint x: 642, startPoint y: 348, endPoint x: 639, endPoint y: 357, distance: 9.5
click at [641, 348] on div "1" at bounding box center [634, 349] width 20 height 20
type input "[DATE]"
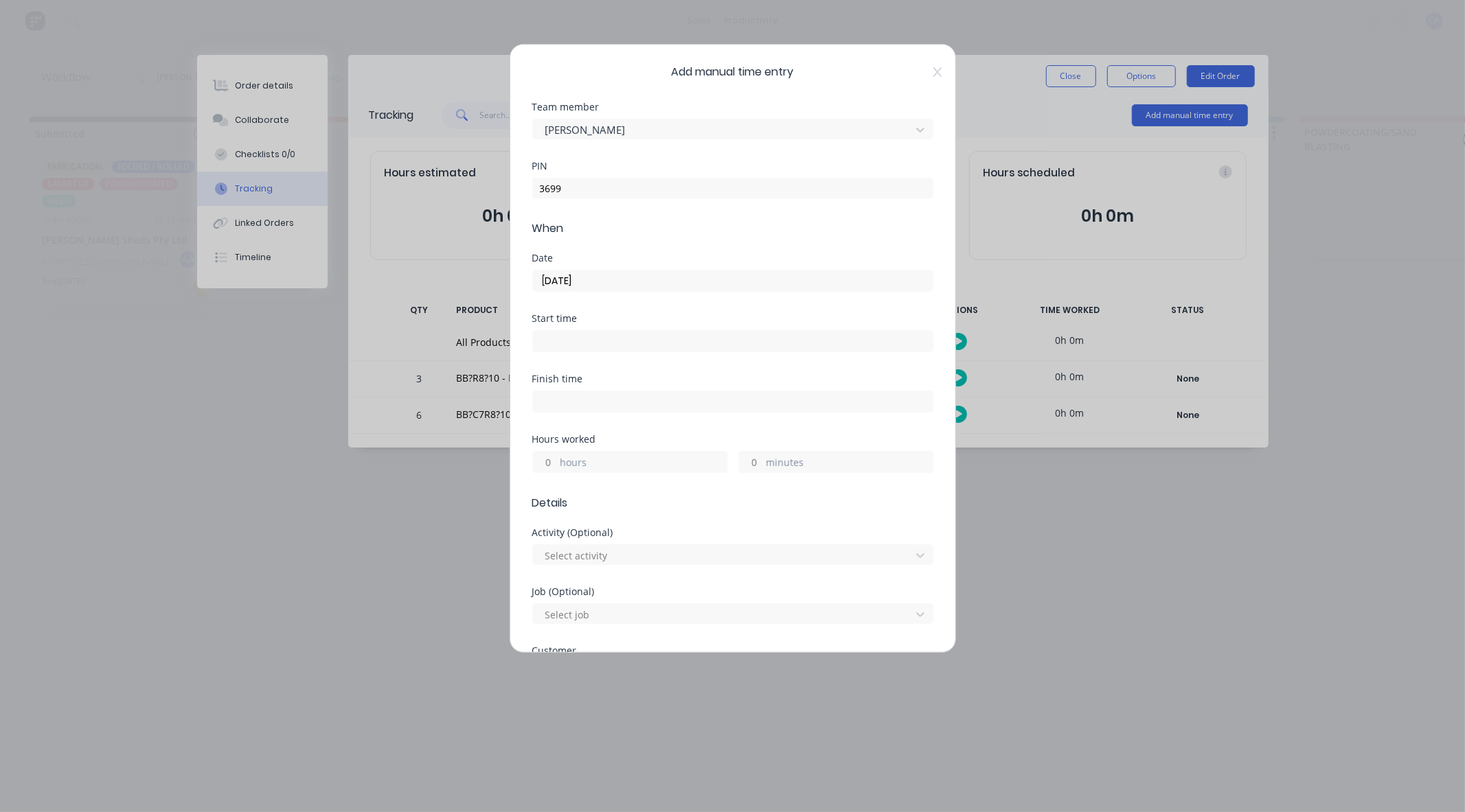
drag, startPoint x: 551, startPoint y: 464, endPoint x: 555, endPoint y: 470, distance: 7.2
click at [551, 464] on input "hours" at bounding box center [545, 462] width 24 height 20
type input "1"
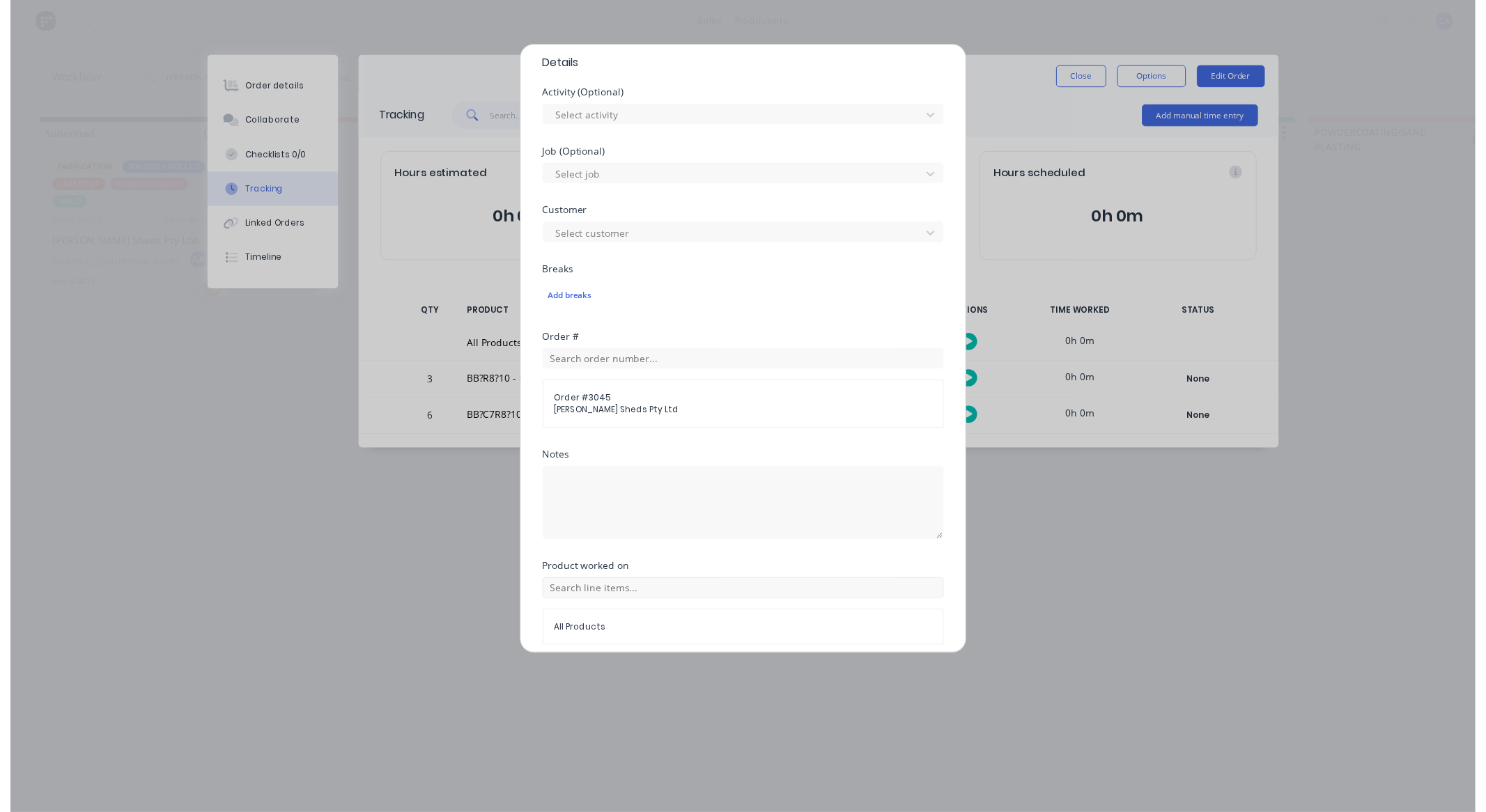
scroll to position [504, 0]
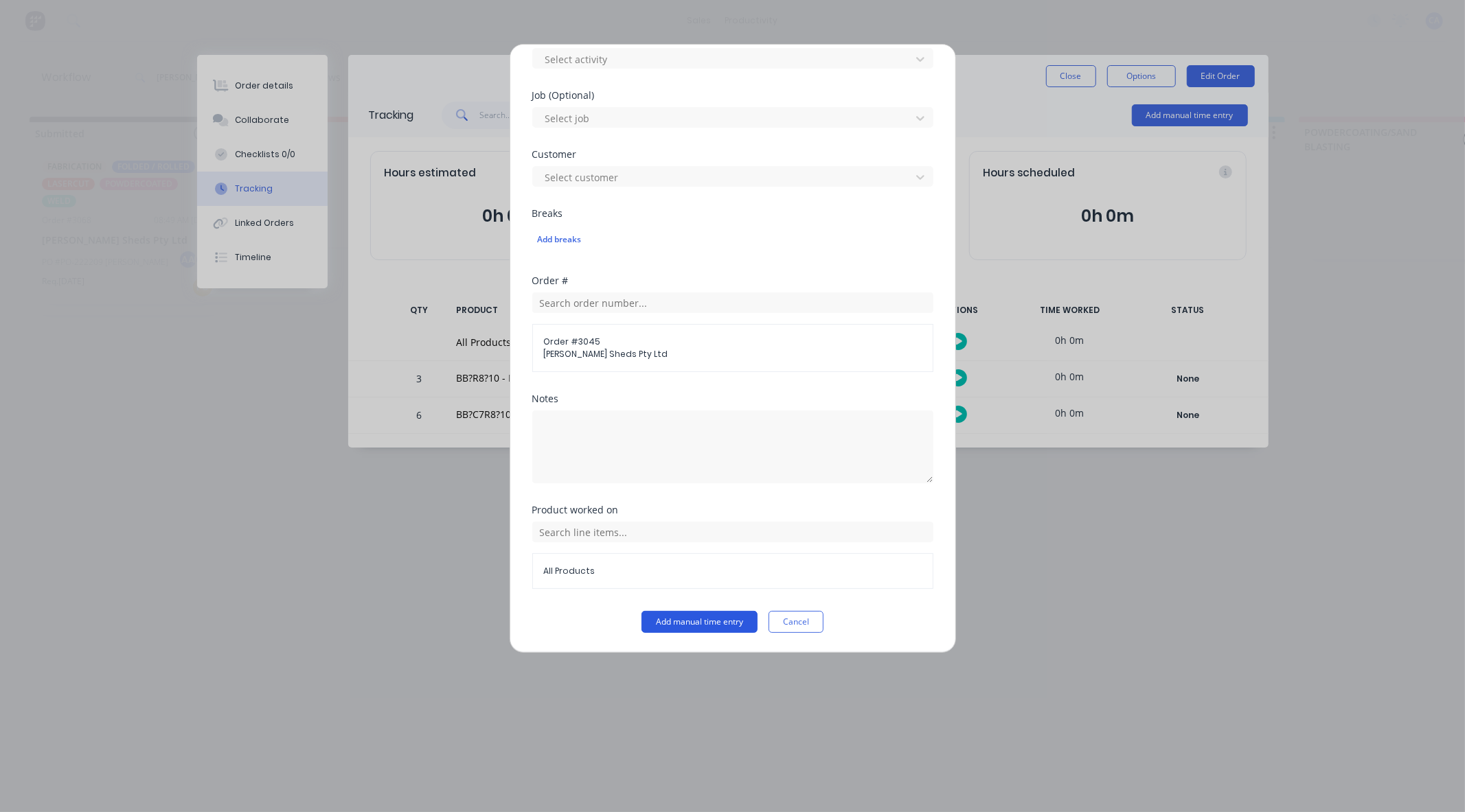
click at [667, 625] on button "Add manual time entry" at bounding box center [699, 622] width 116 height 22
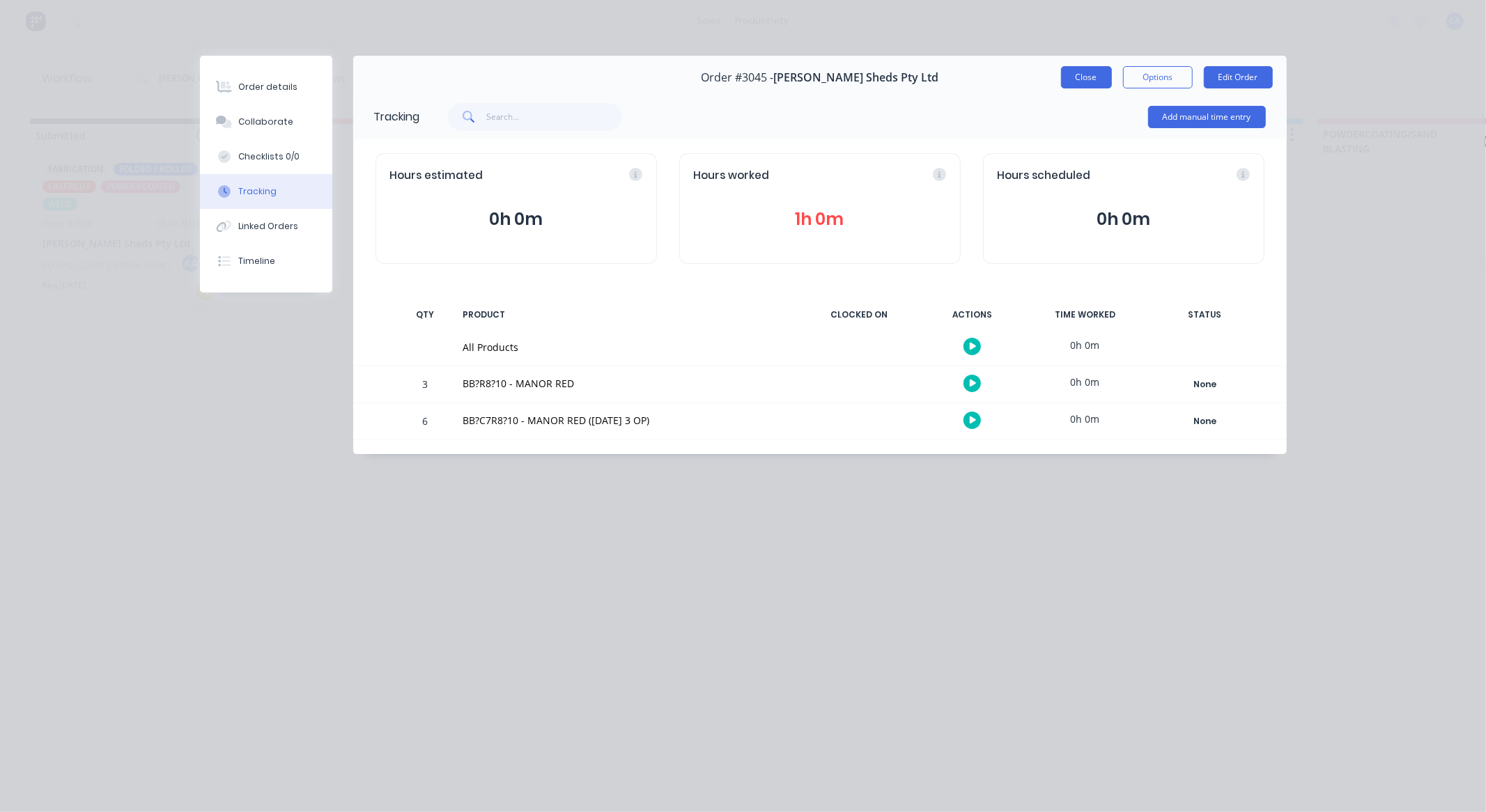
click at [1072, 74] on button "Close" at bounding box center [1087, 77] width 51 height 22
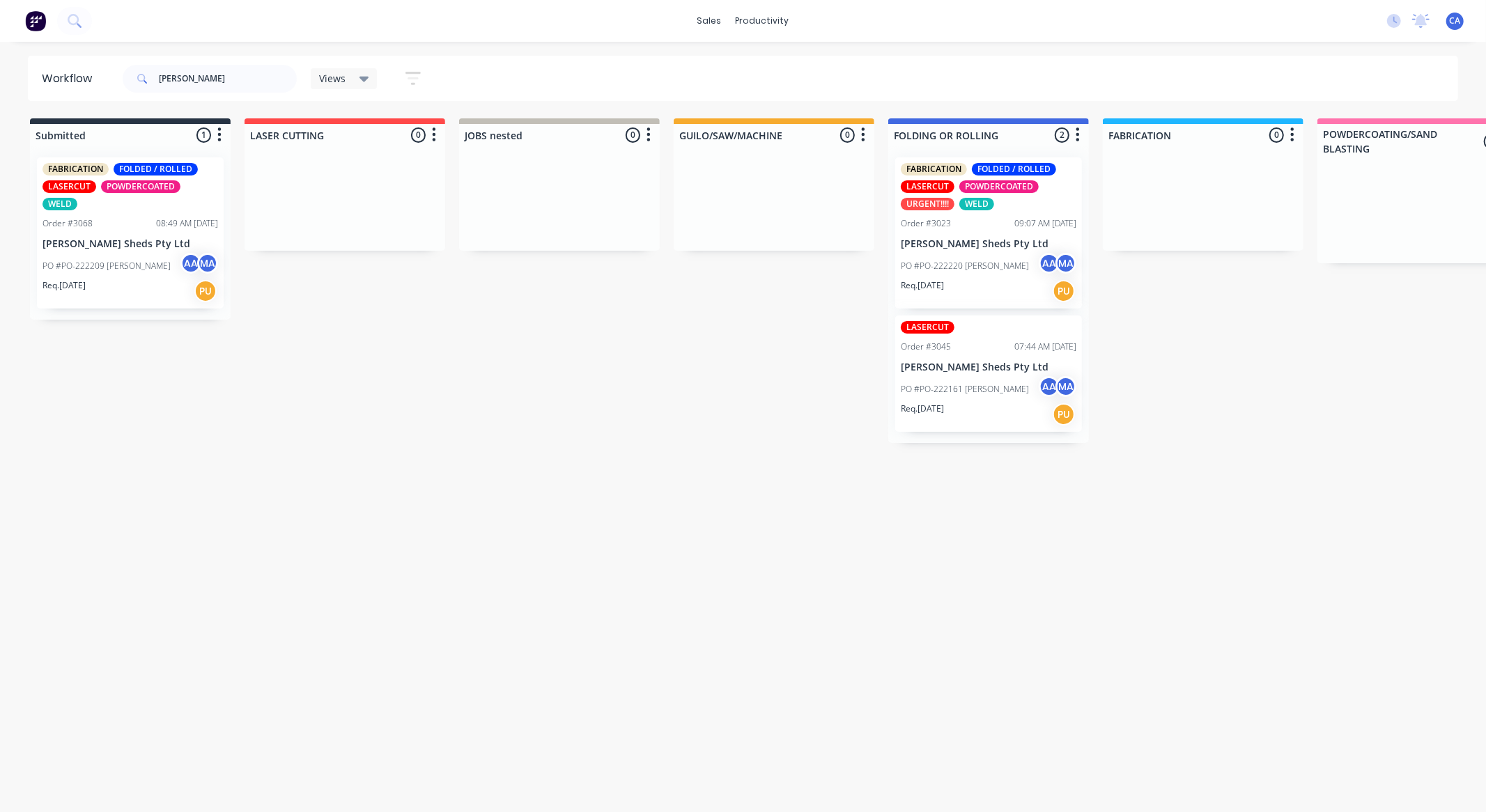
click at [998, 281] on div "Req. [DATE] PU" at bounding box center [989, 291] width 176 height 24
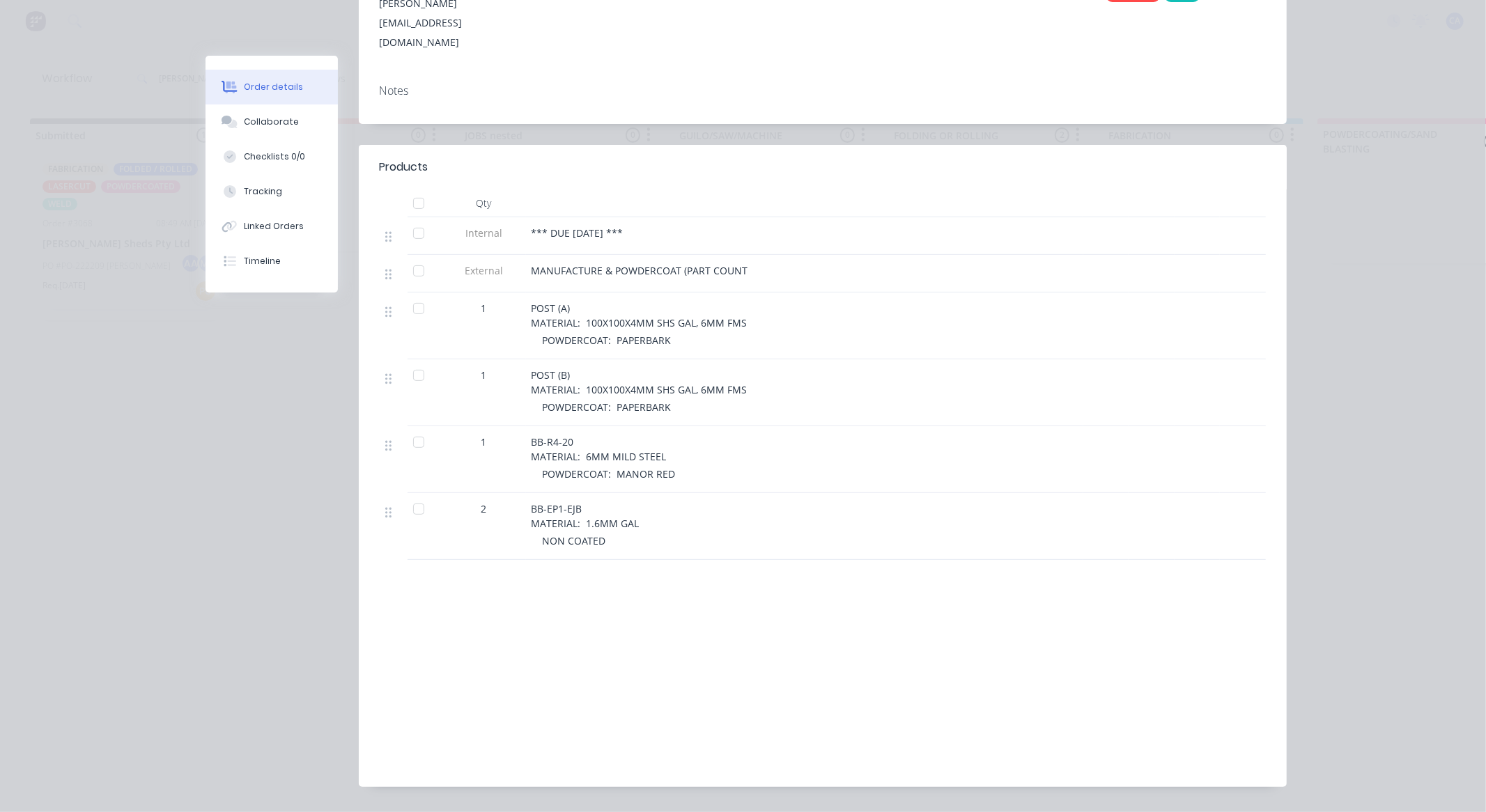
scroll to position [275, 0]
click at [295, 123] on button "Collaborate" at bounding box center [271, 122] width 132 height 35
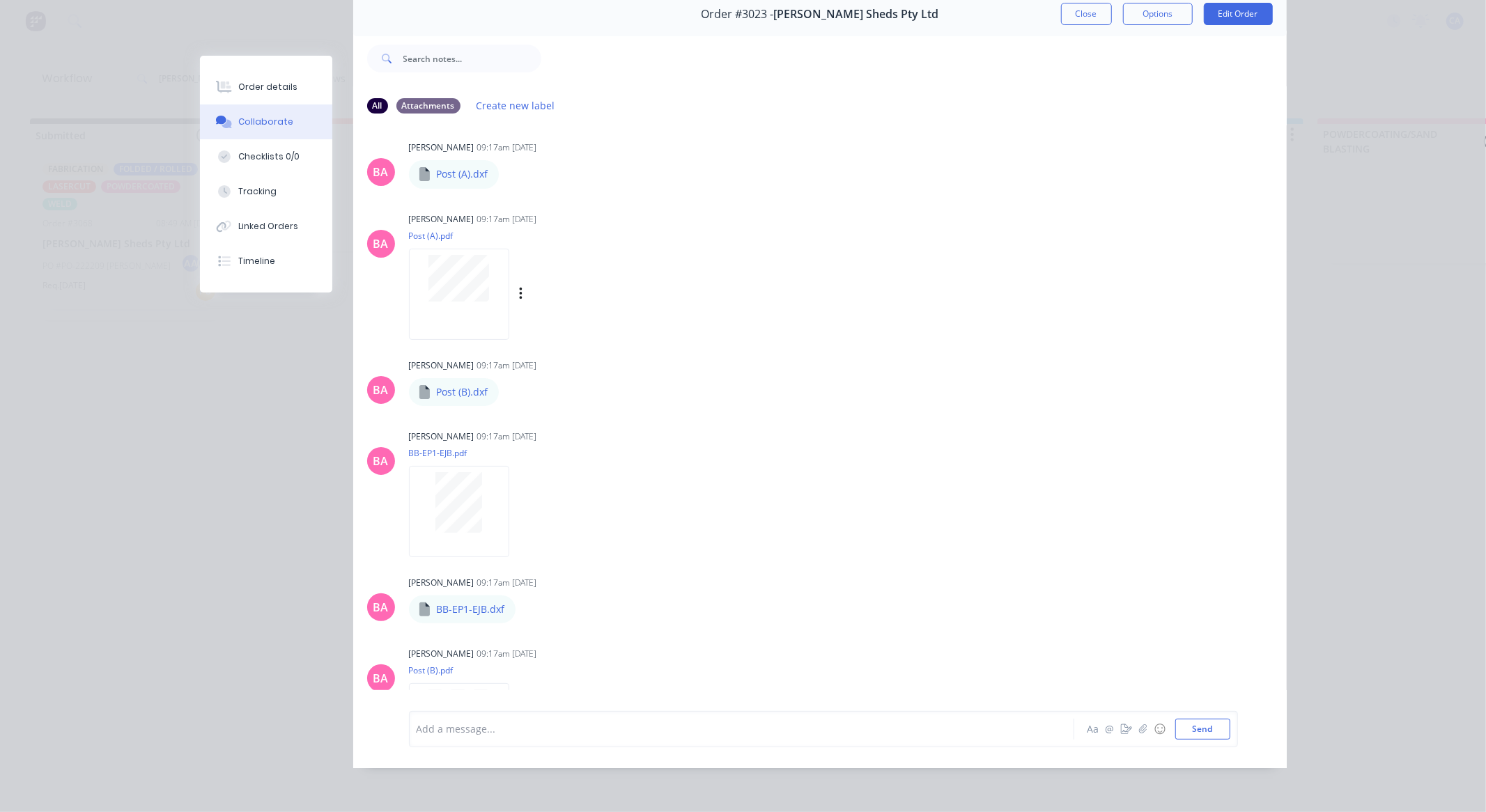
scroll to position [356, 0]
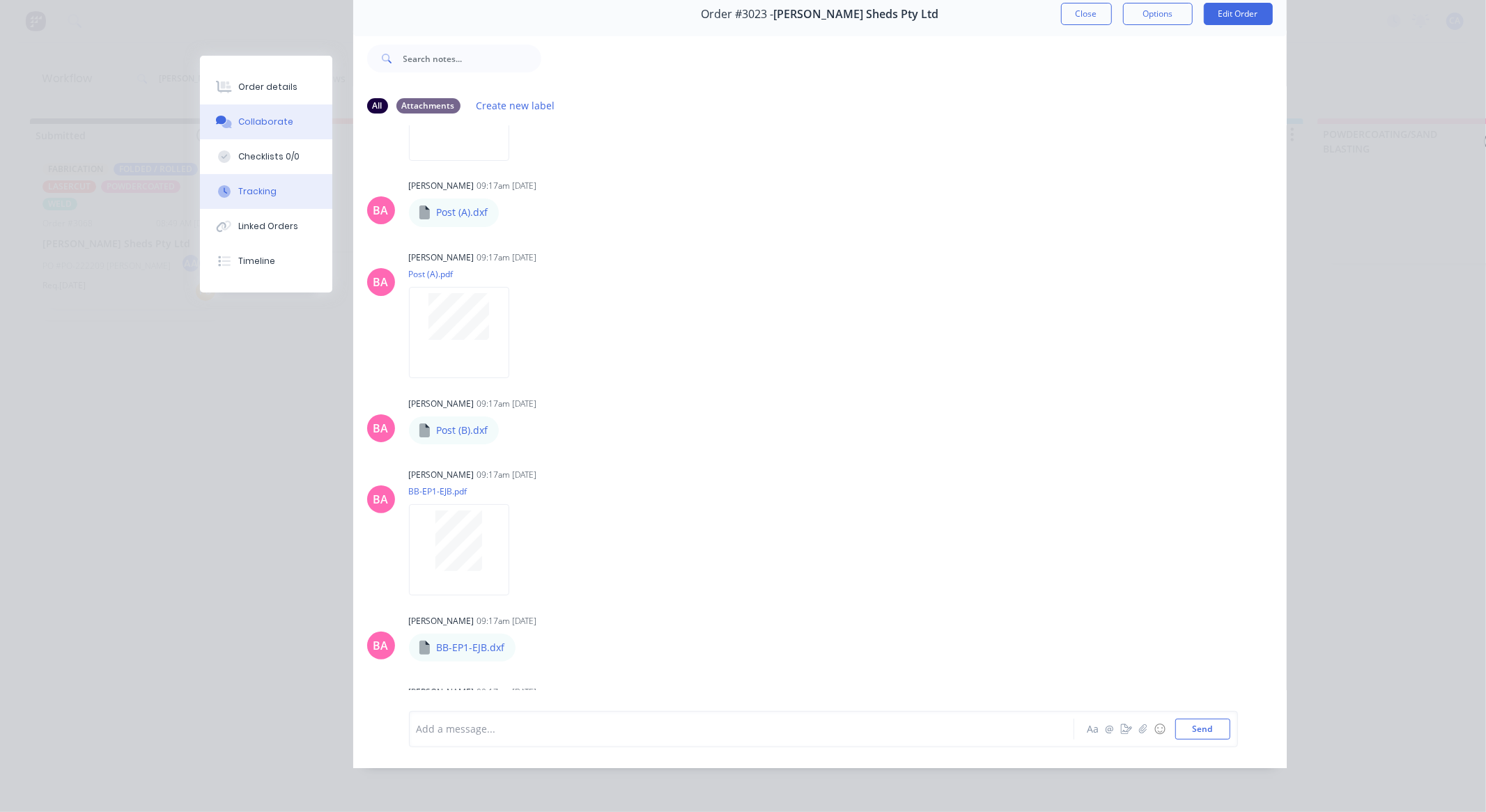
click at [244, 198] on div "Order details Collaborate Checklists 0/0 Tracking Linked Orders Timeline" at bounding box center [266, 173] width 132 height 236
click at [266, 183] on button "Tracking" at bounding box center [266, 191] width 132 height 35
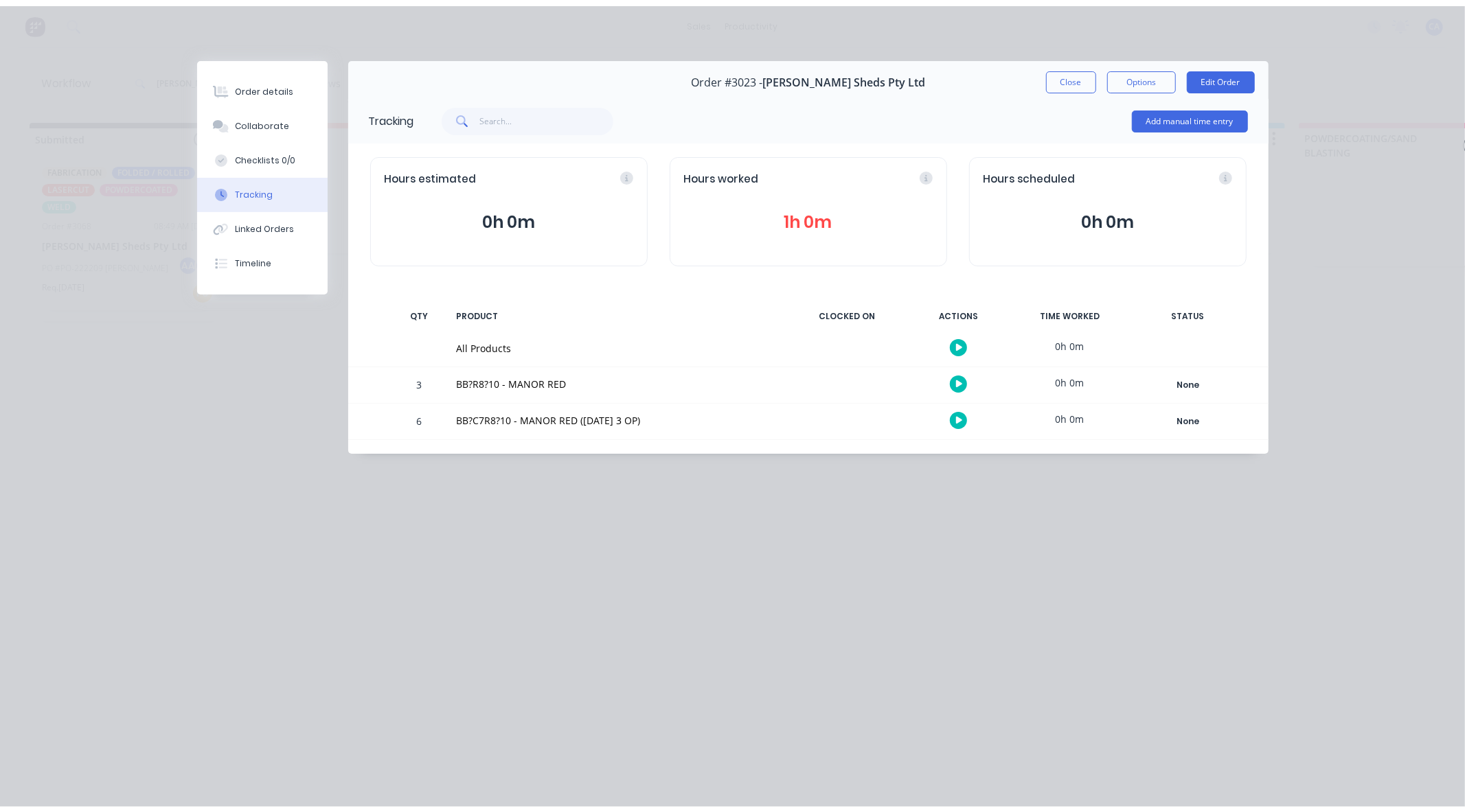
scroll to position [0, 0]
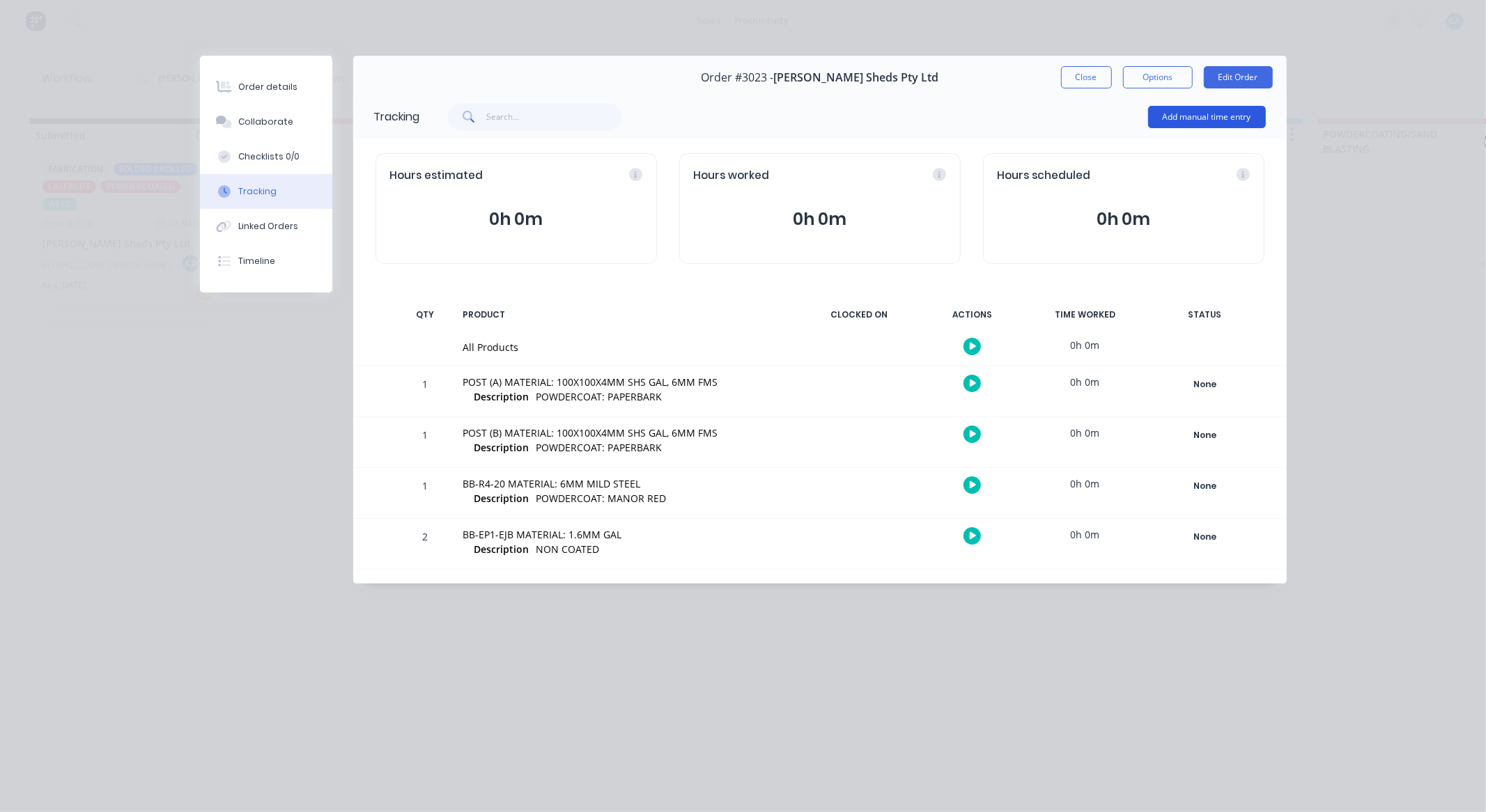
click at [1238, 119] on button "Add manual time entry" at bounding box center [1207, 117] width 118 height 22
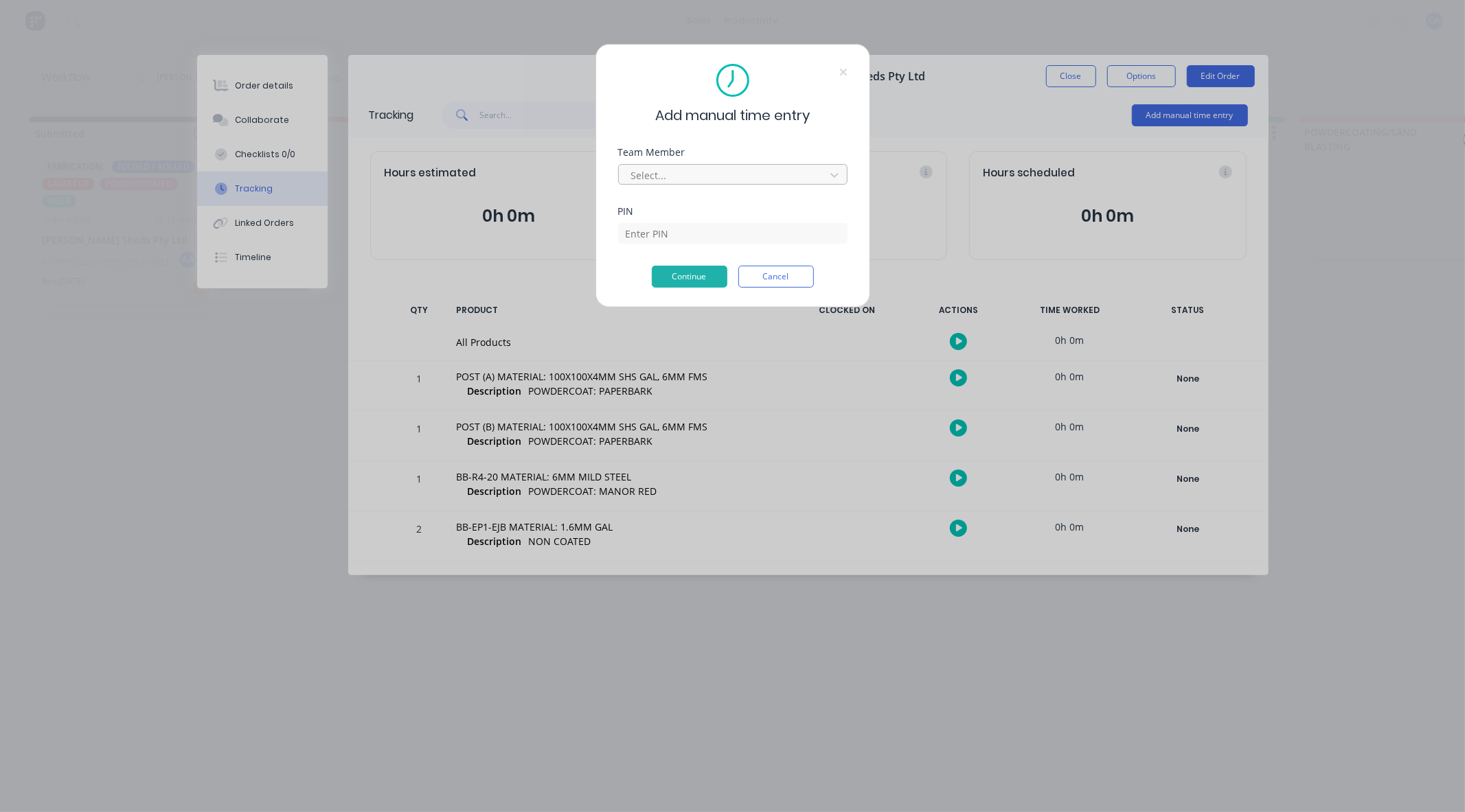
click at [675, 168] on div at bounding box center [724, 175] width 188 height 17
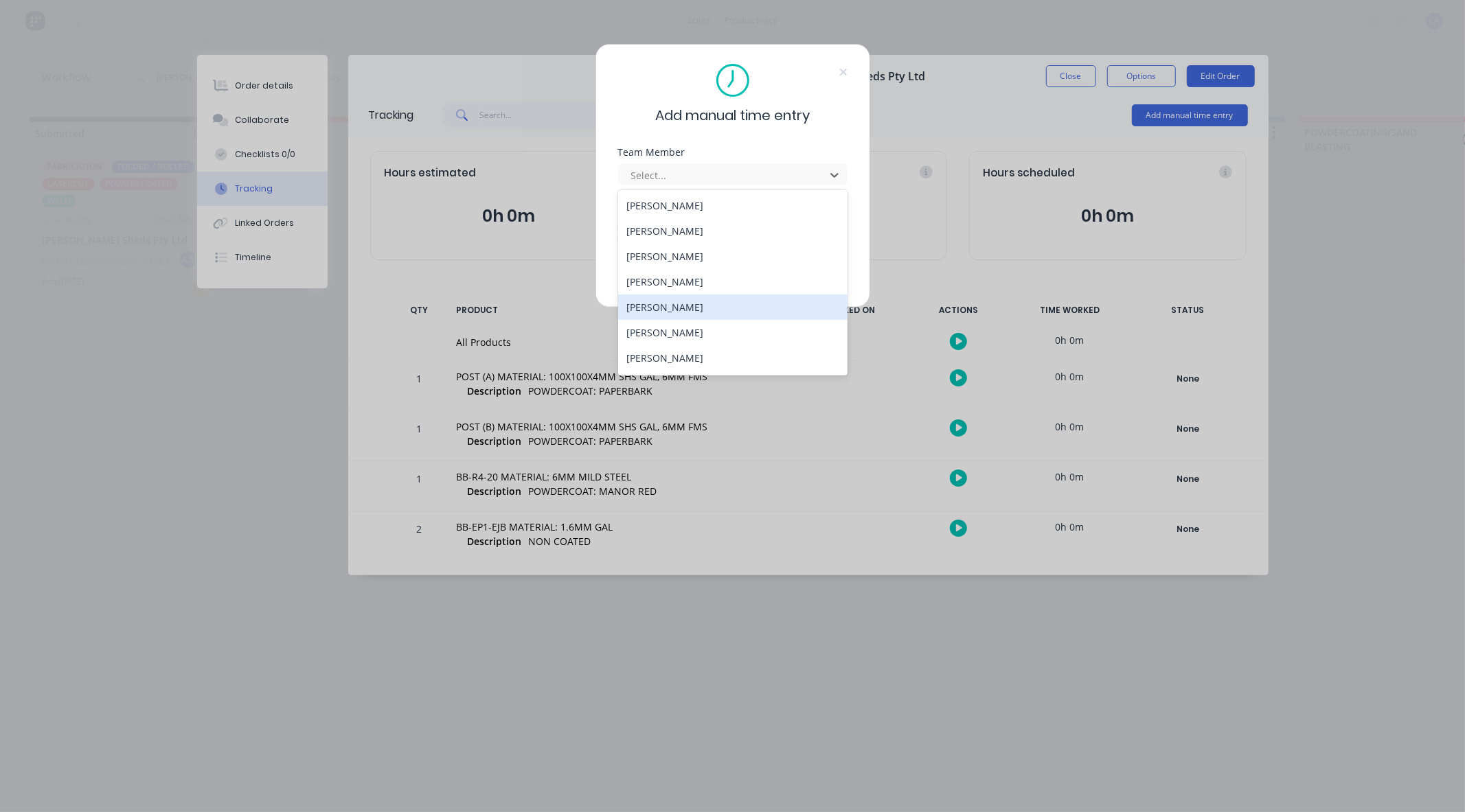
click at [646, 309] on div "[PERSON_NAME]" at bounding box center [733, 307] width 229 height 26
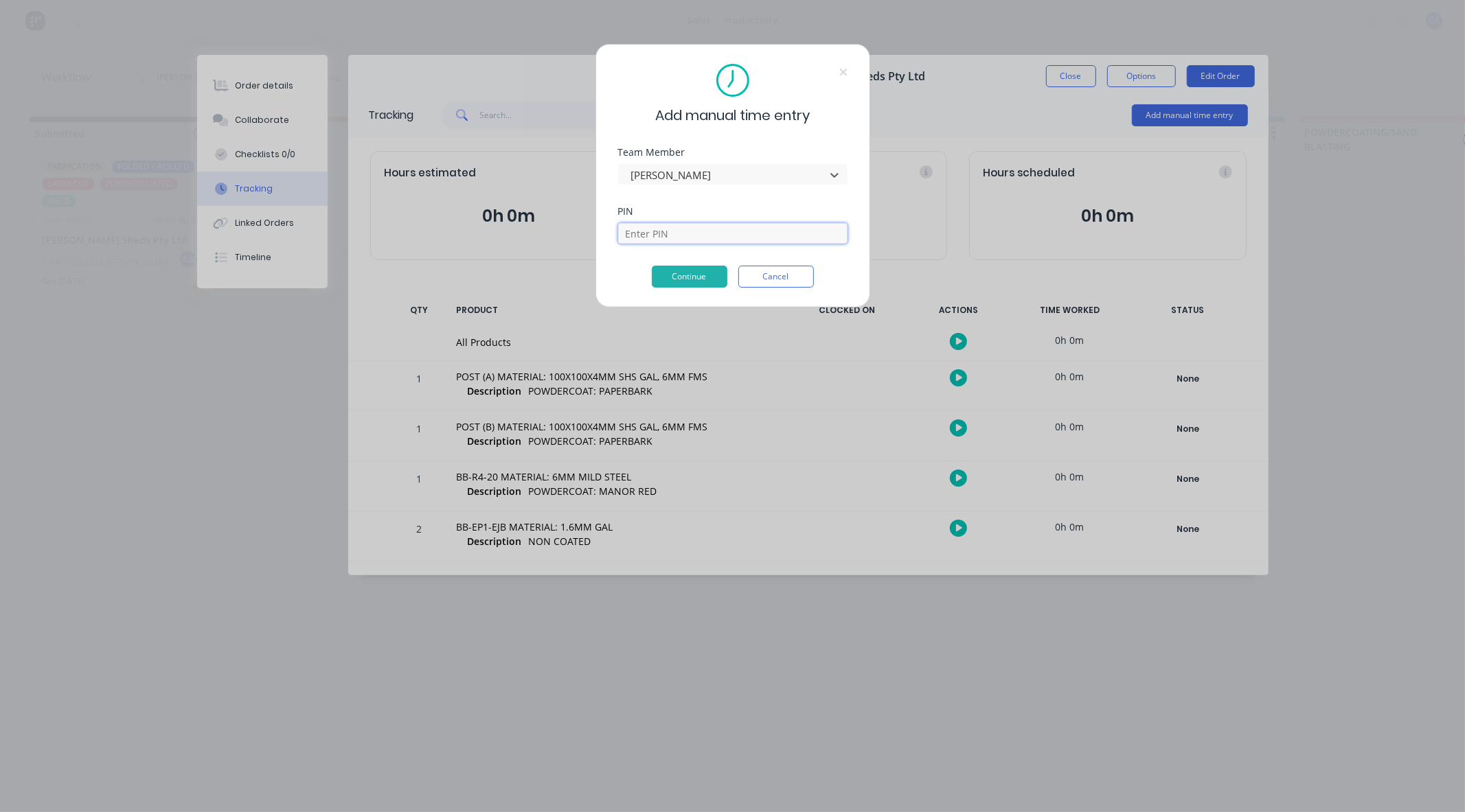
click at [674, 233] on input at bounding box center [733, 233] width 229 height 20
type input "3699"
click at [699, 274] on button "Continue" at bounding box center [689, 277] width 76 height 22
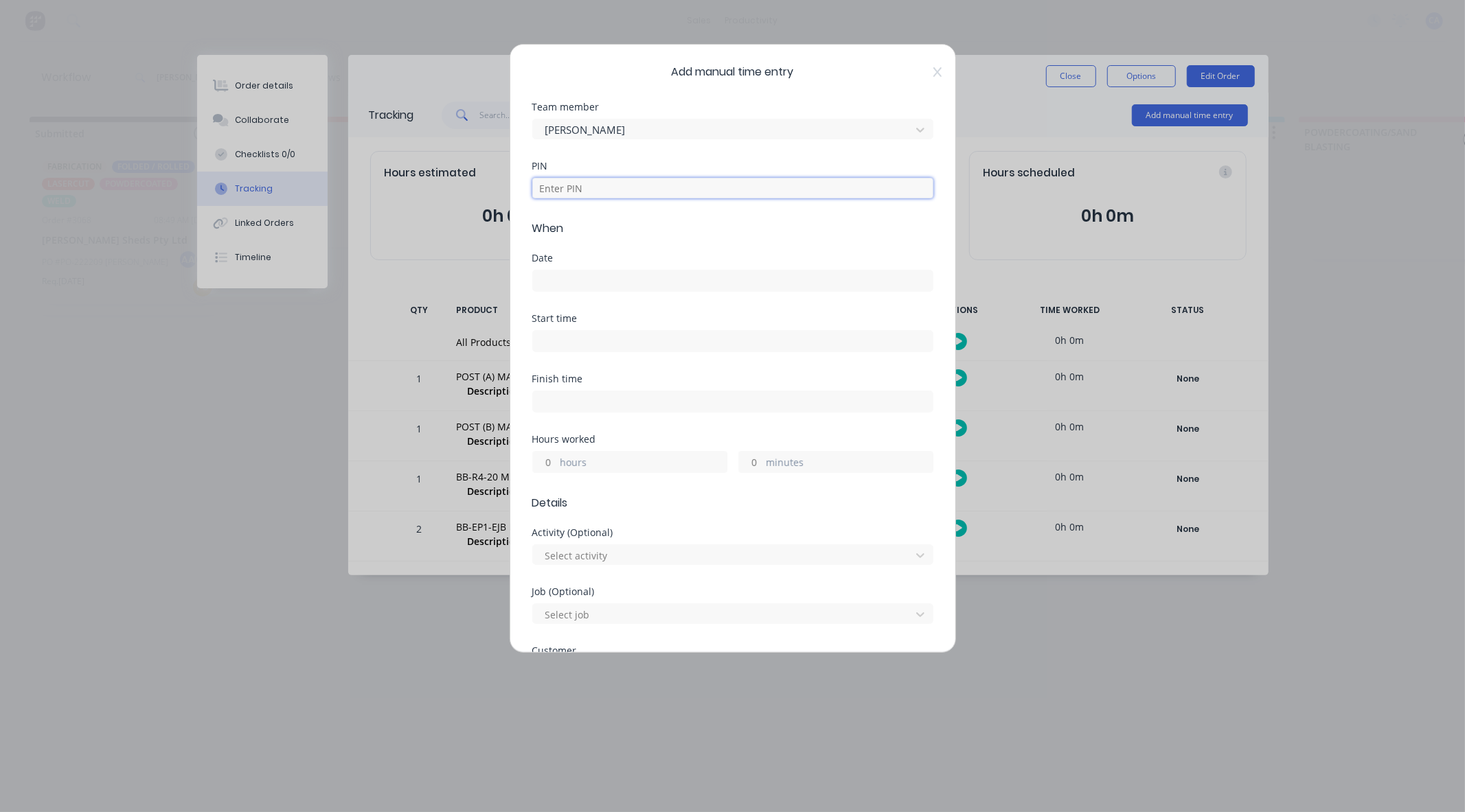
click at [568, 187] on input at bounding box center [733, 188] width 401 height 20
type input "3699"
click at [550, 286] on input at bounding box center [733, 281] width 400 height 20
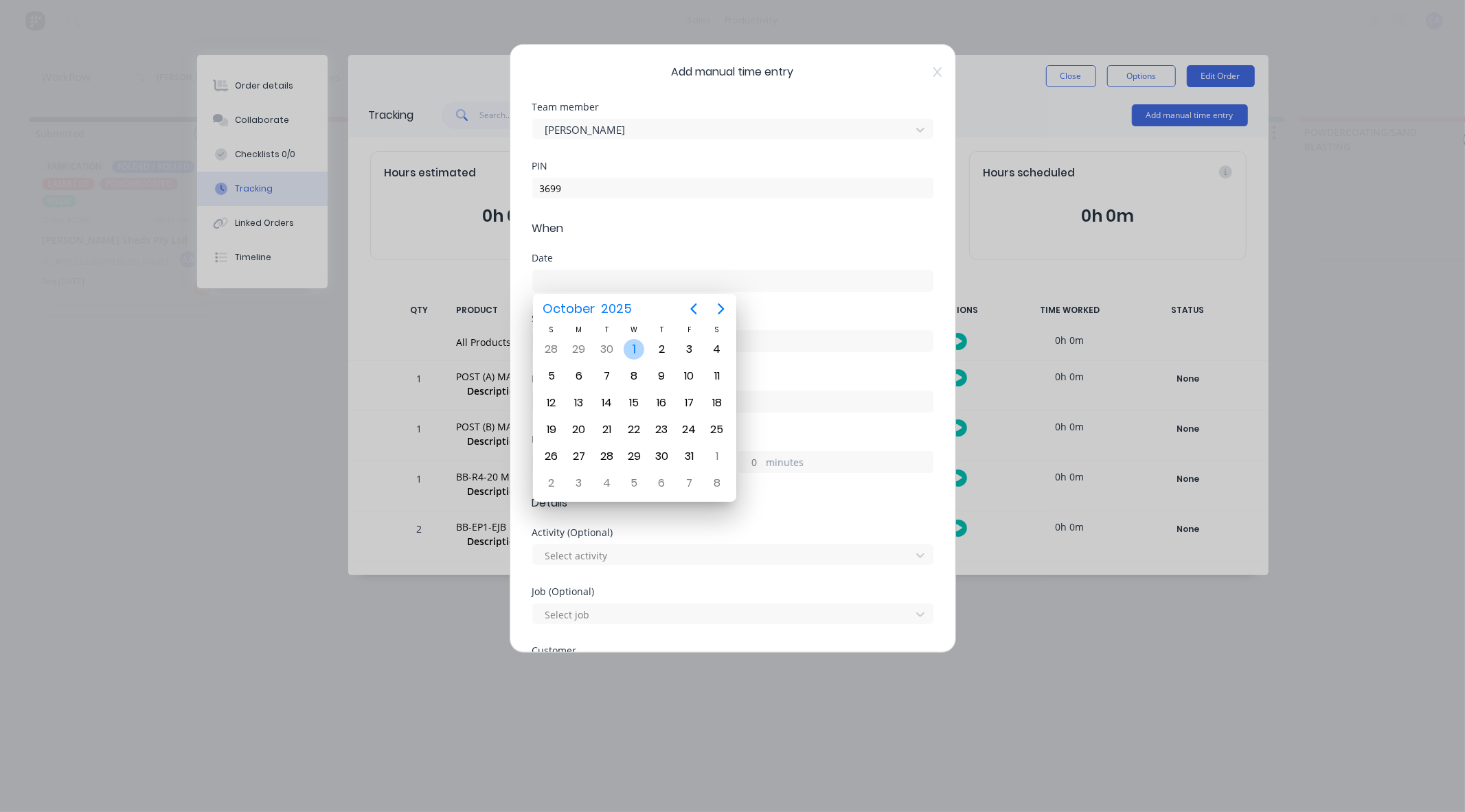
click at [636, 344] on div "1" at bounding box center [634, 349] width 20 height 20
type input "[DATE]"
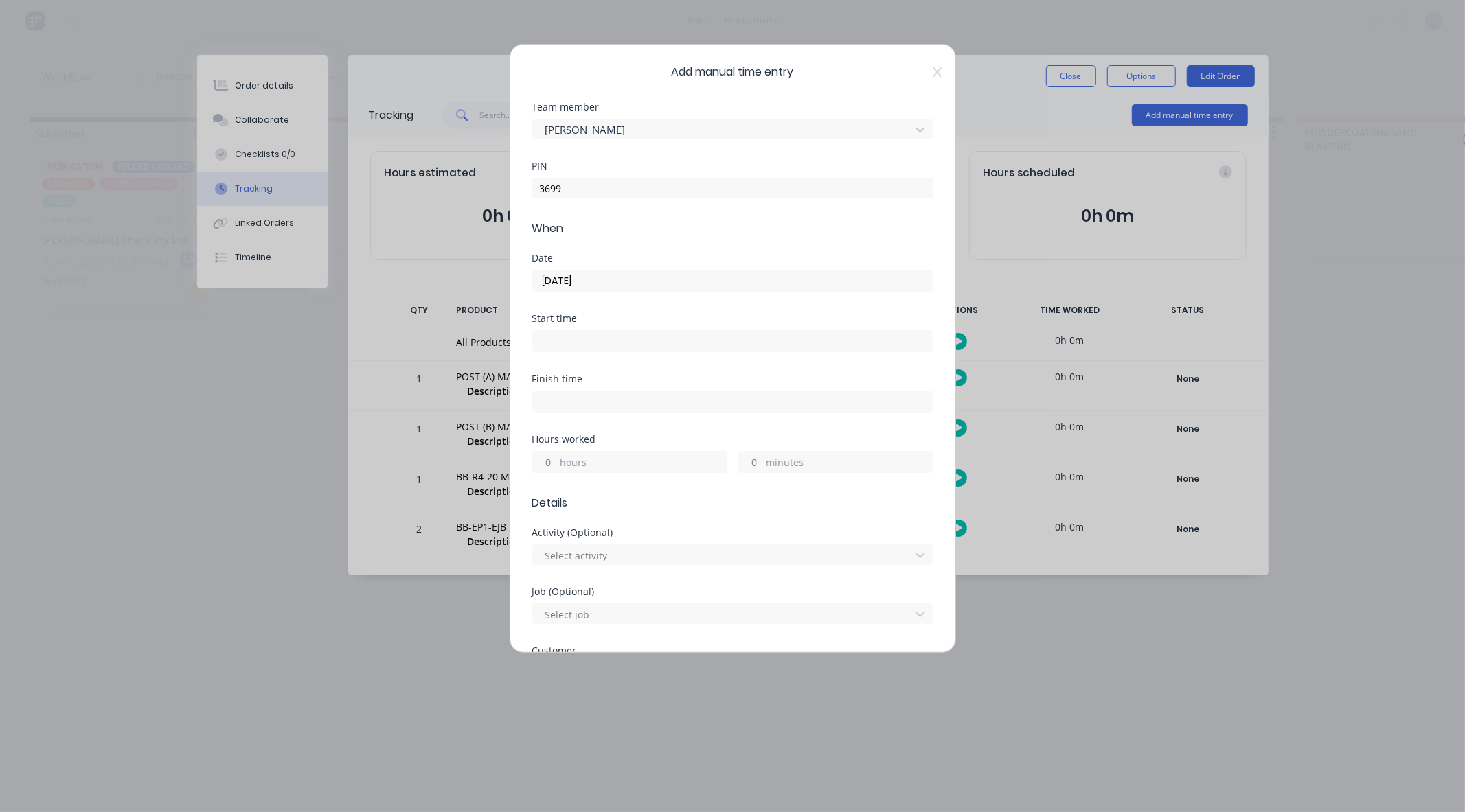
click at [751, 461] on input "minutes" at bounding box center [751, 462] width 24 height 20
type input "30"
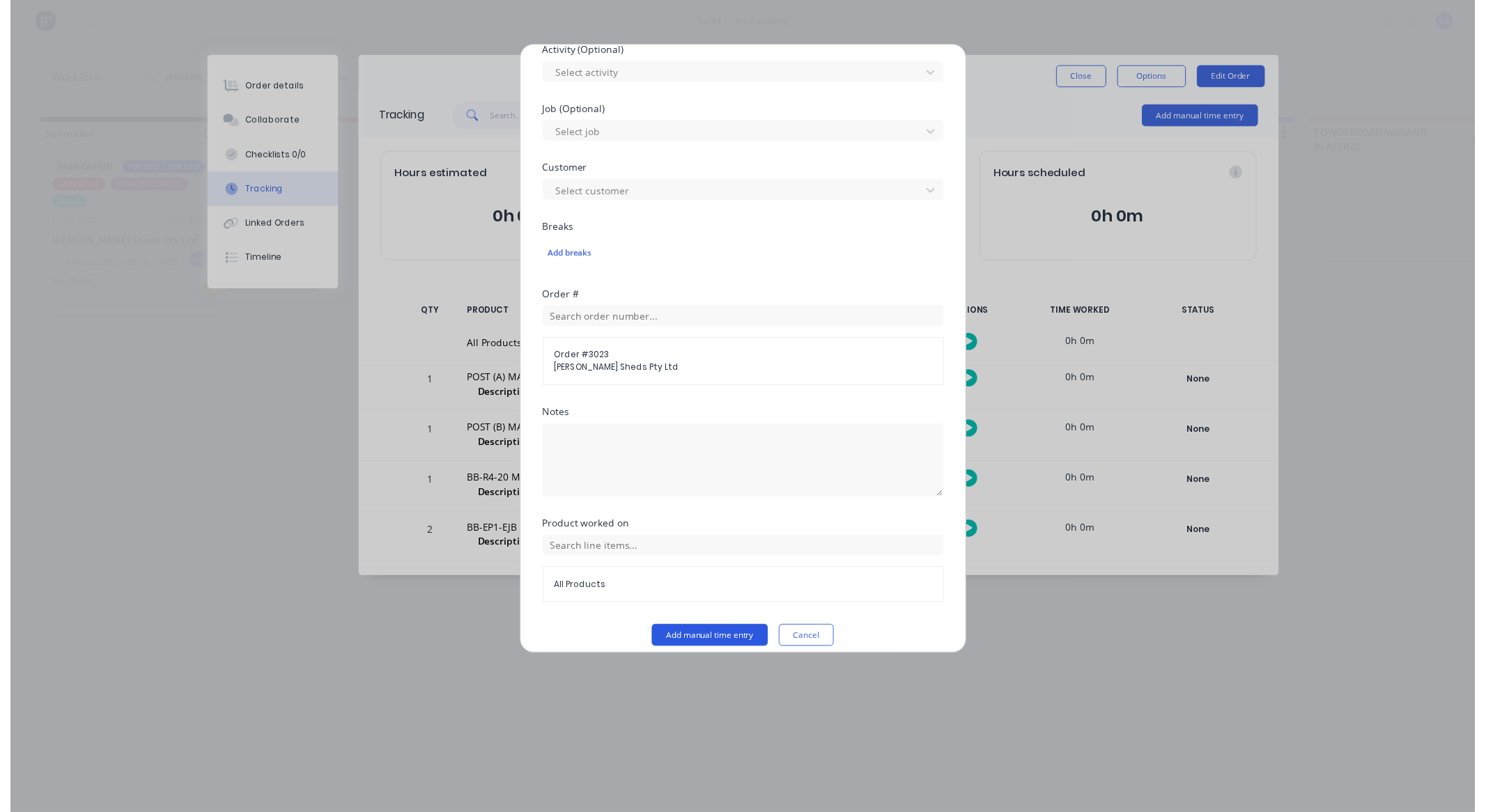
scroll to position [504, 0]
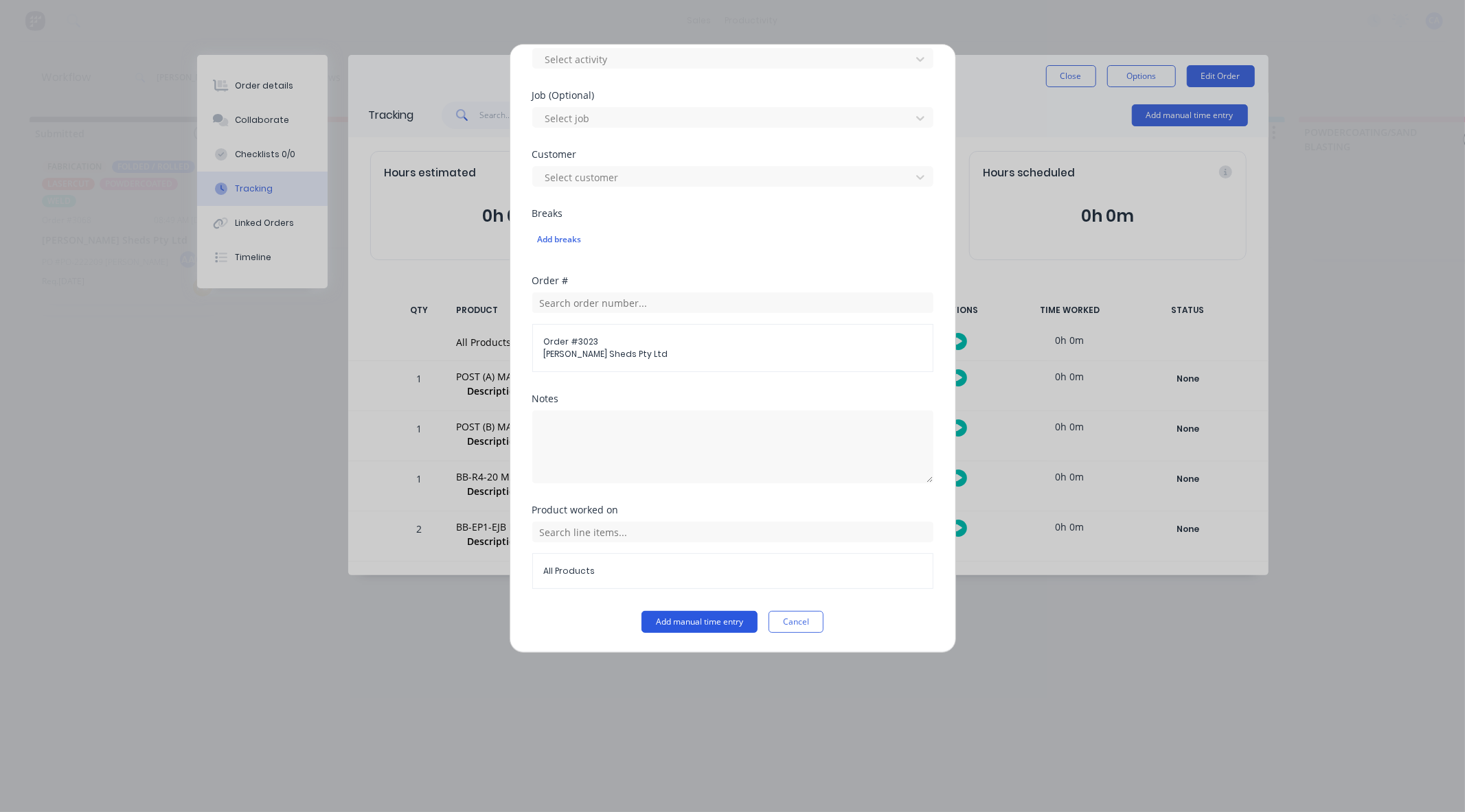
click at [726, 619] on button "Add manual time entry" at bounding box center [699, 622] width 116 height 22
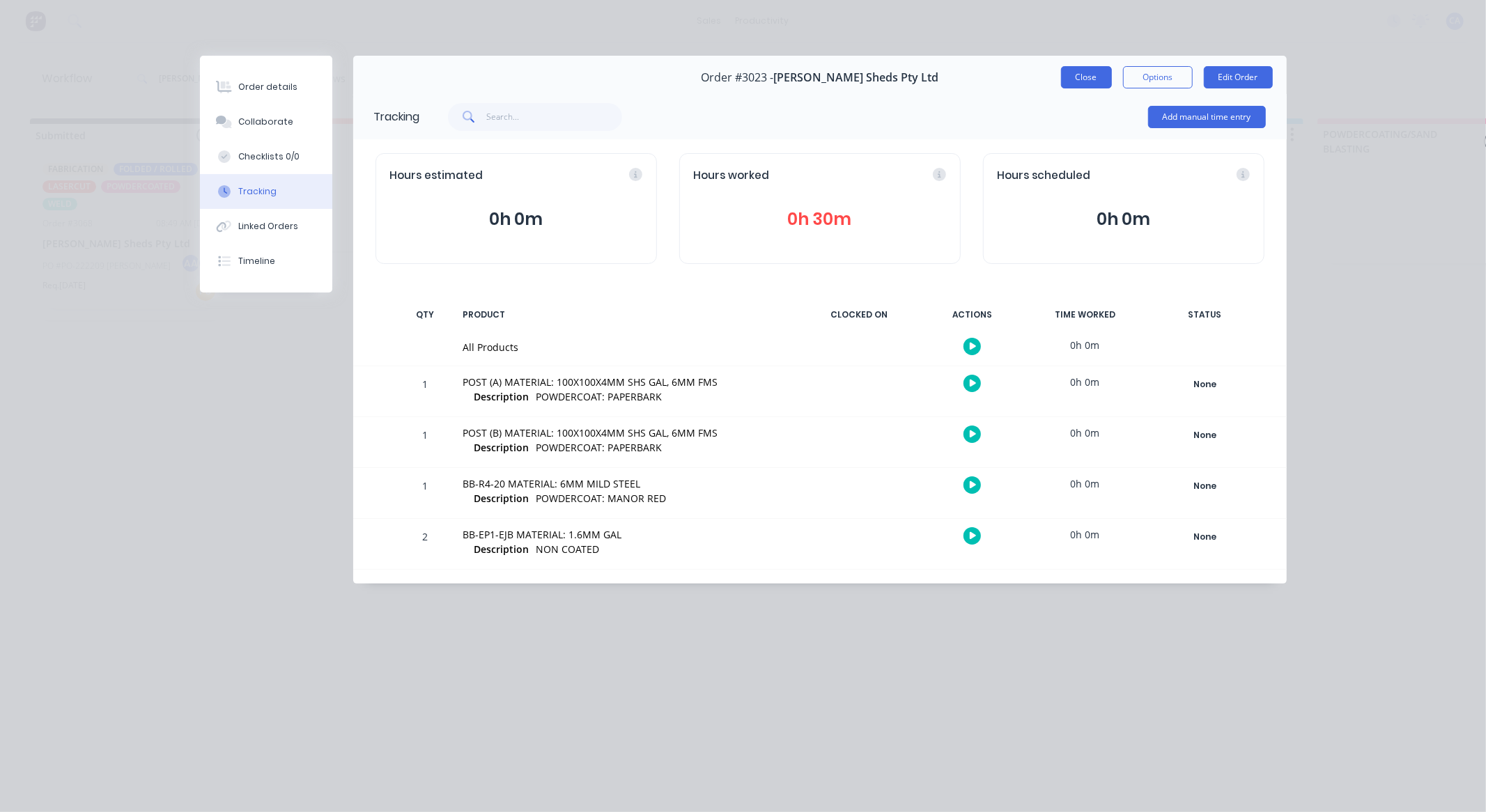
click at [1101, 75] on button "Close" at bounding box center [1087, 77] width 51 height 22
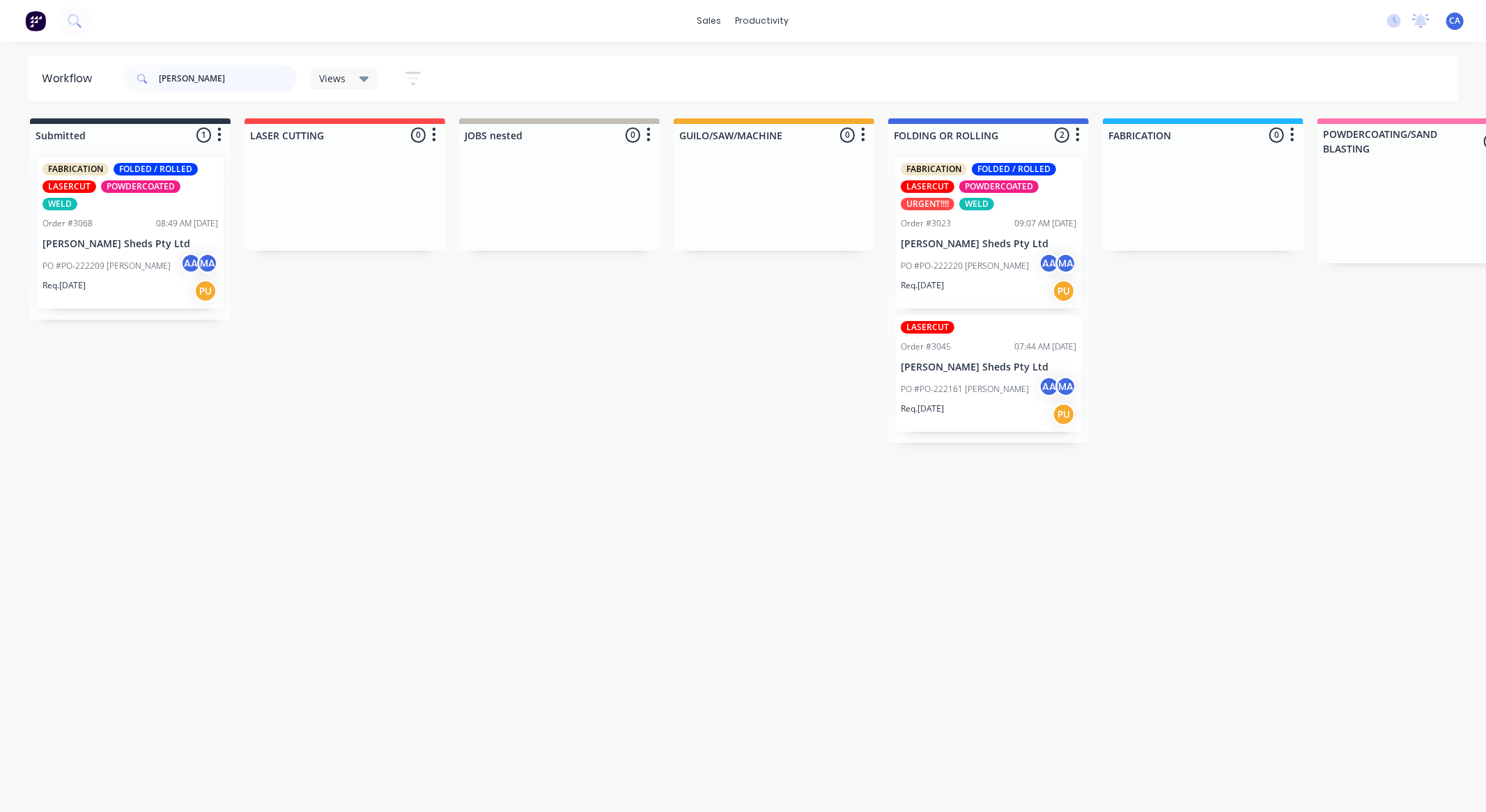
drag, startPoint x: 191, startPoint y: 75, endPoint x: 0, endPoint y: 29, distance: 196.5
click at [0, 53] on div "sales productivity sales Sales Orders Customers Price Level Manager productivit…" at bounding box center [743, 364] width 1486 height 728
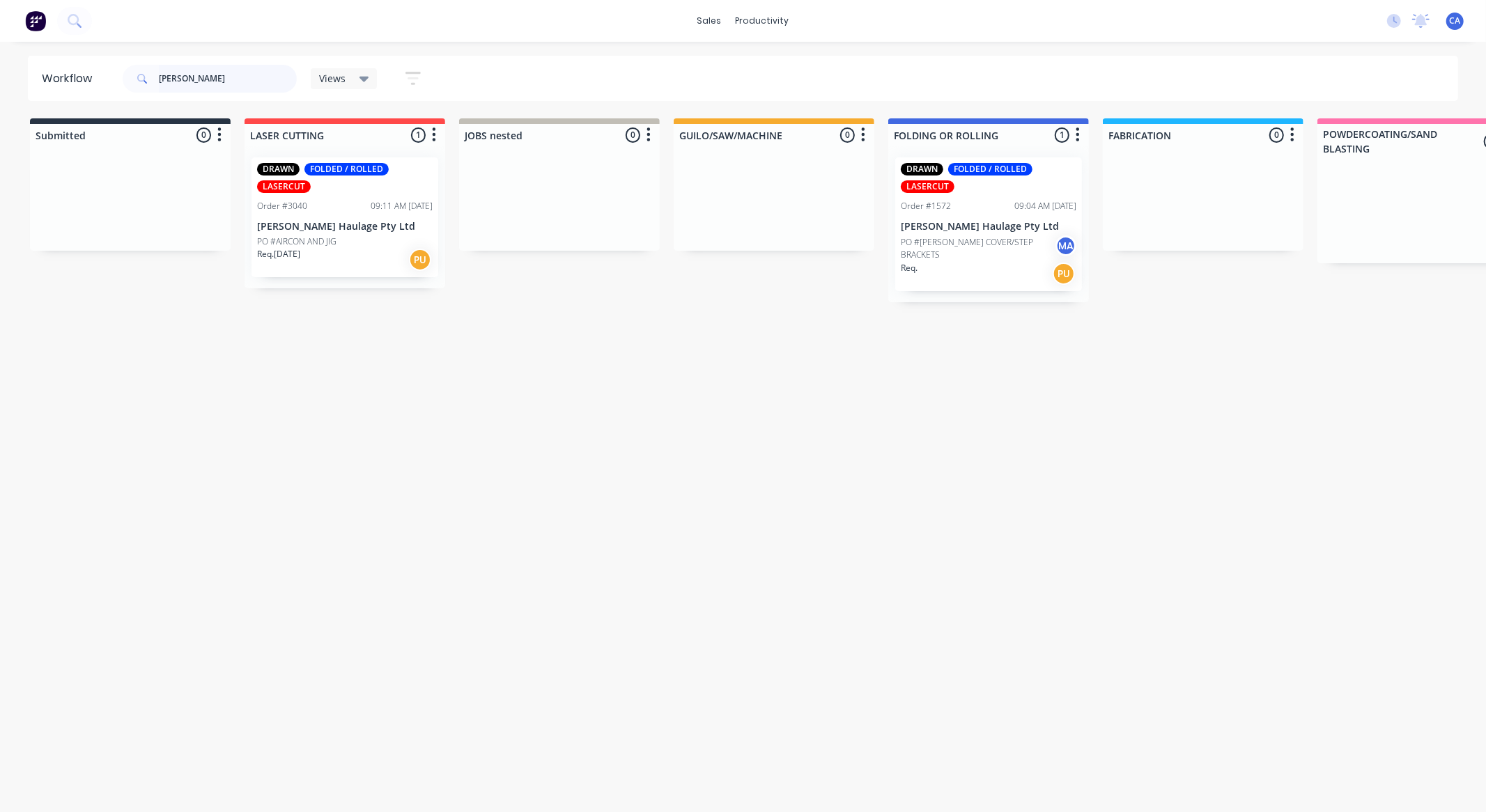
type input "[PERSON_NAME]"
click at [336, 262] on div "Req. [DATE] PU" at bounding box center [345, 260] width 176 height 24
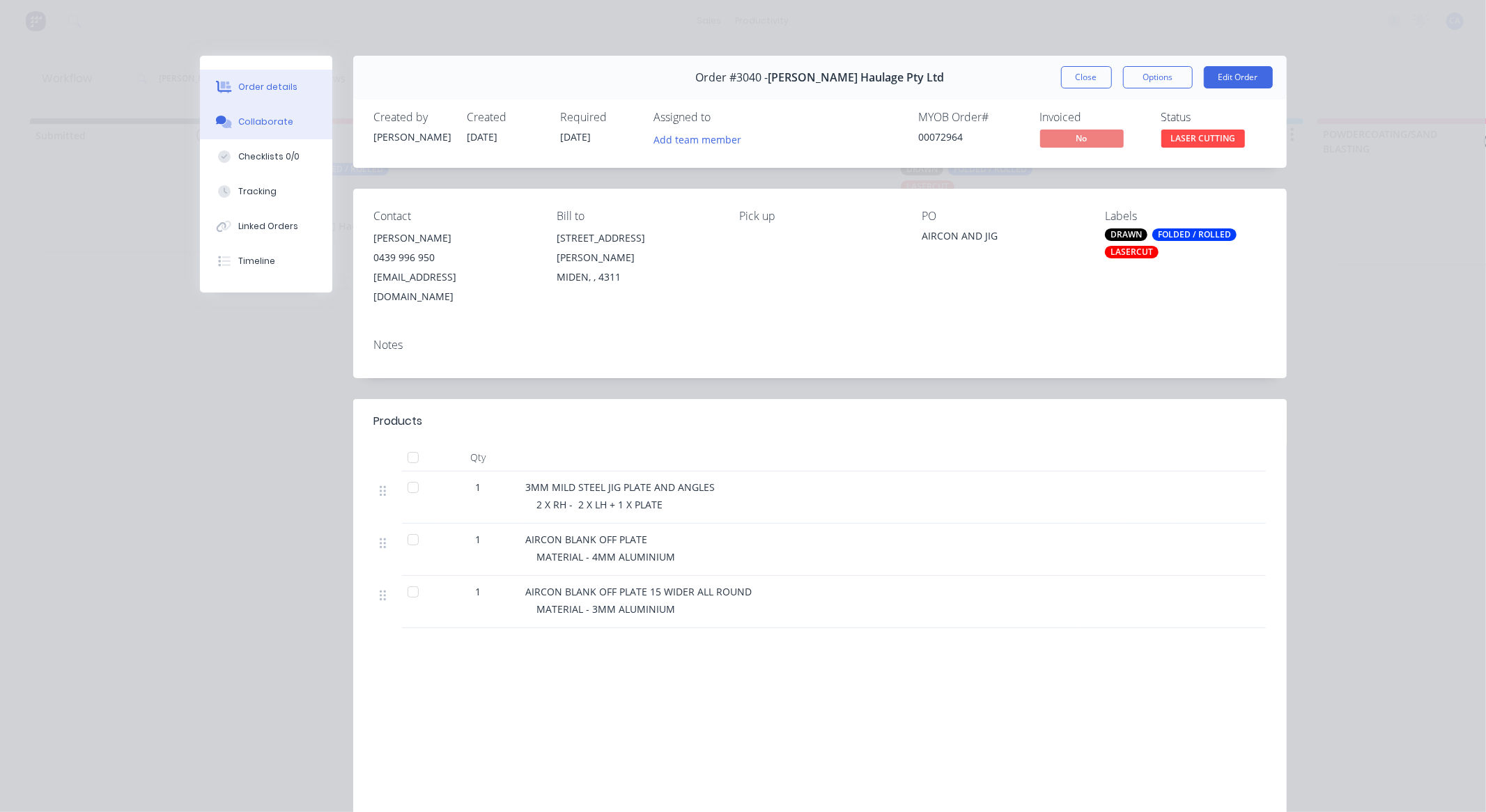
click at [297, 115] on button "Collaborate" at bounding box center [266, 122] width 132 height 35
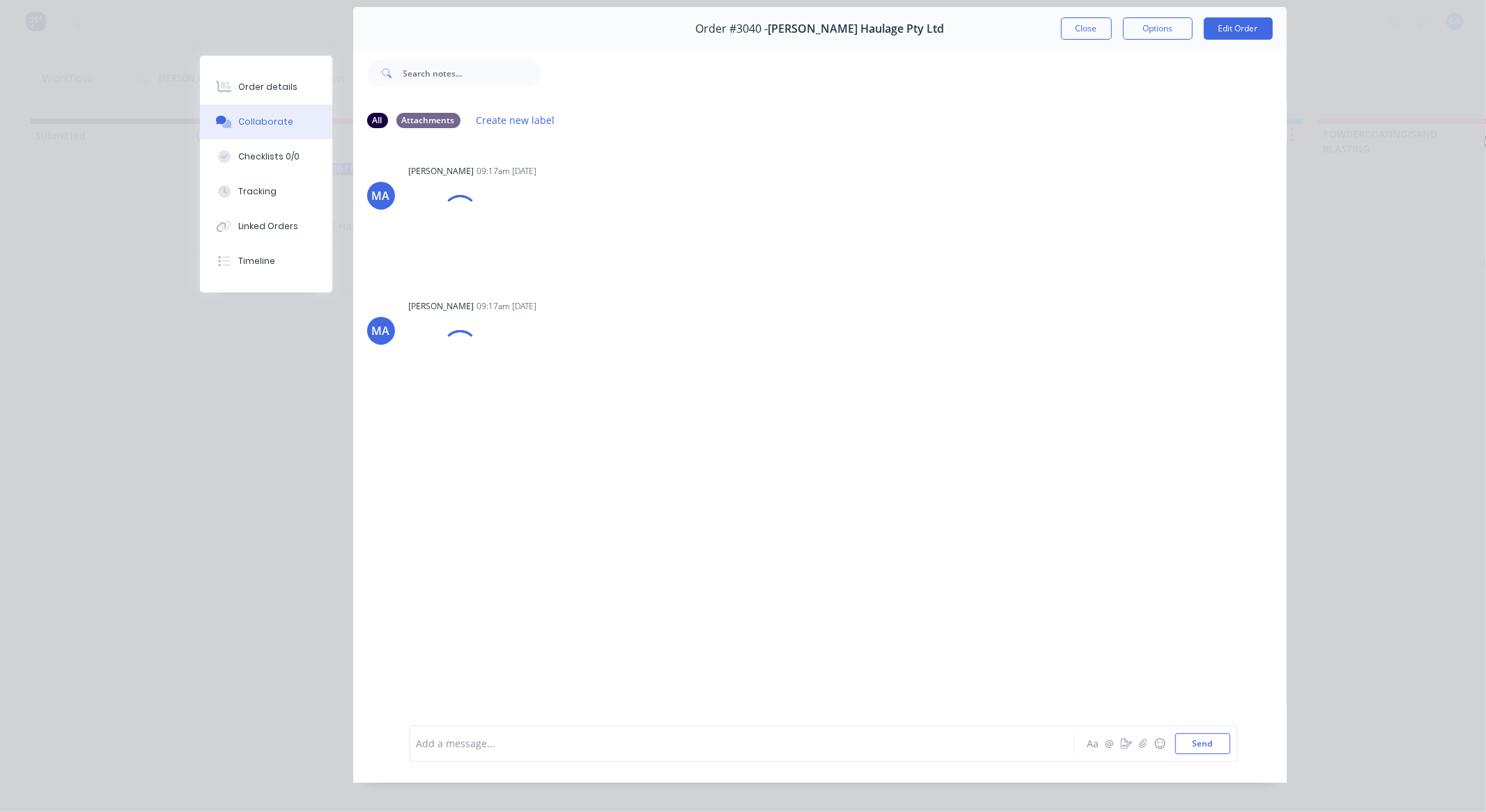
scroll to position [74, 0]
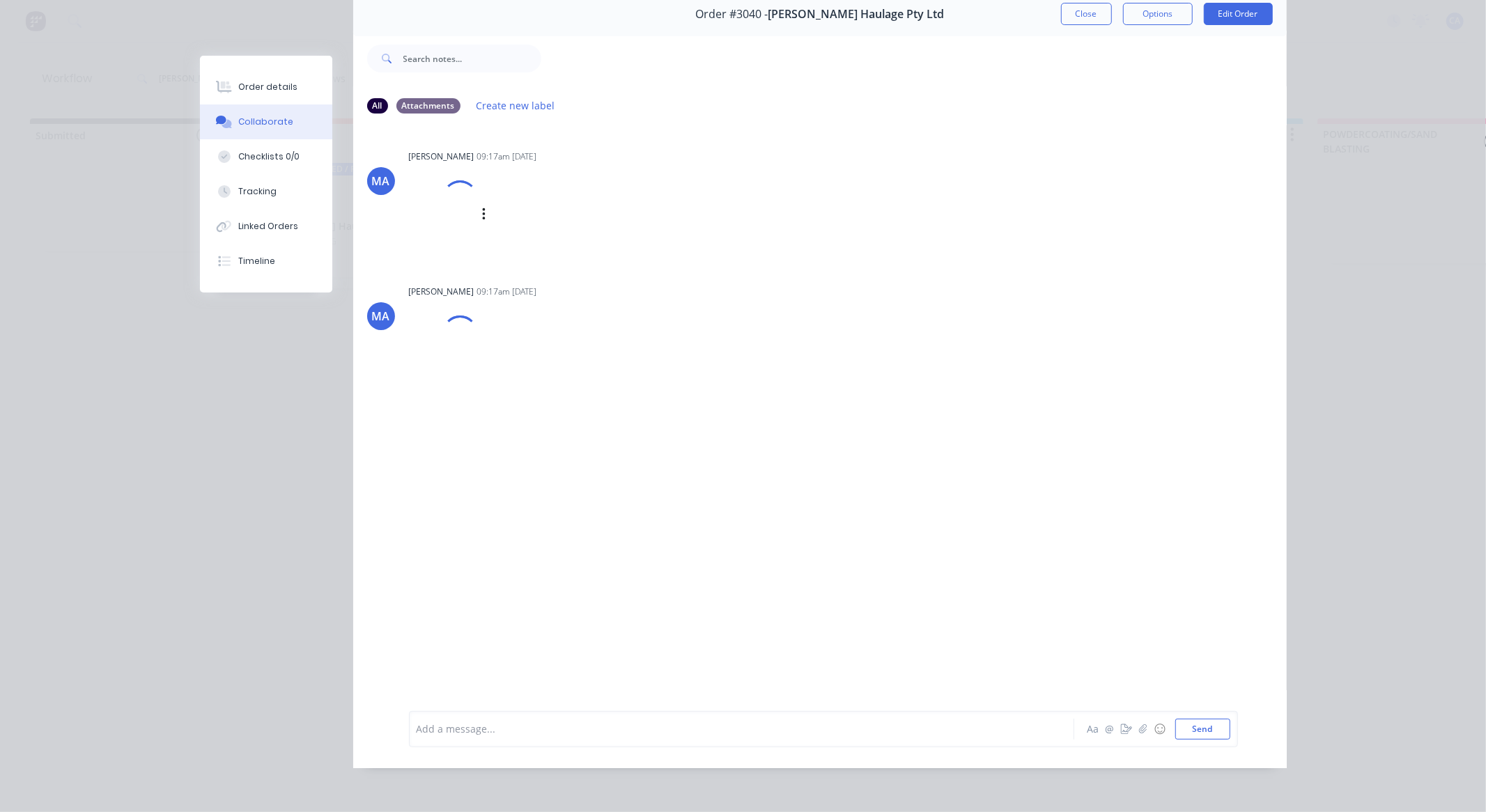
click at [425, 194] on div at bounding box center [443, 215] width 69 height 92
click at [471, 234] on img at bounding box center [459, 231] width 100 height 91
